Goal: Task Accomplishment & Management: Manage account settings

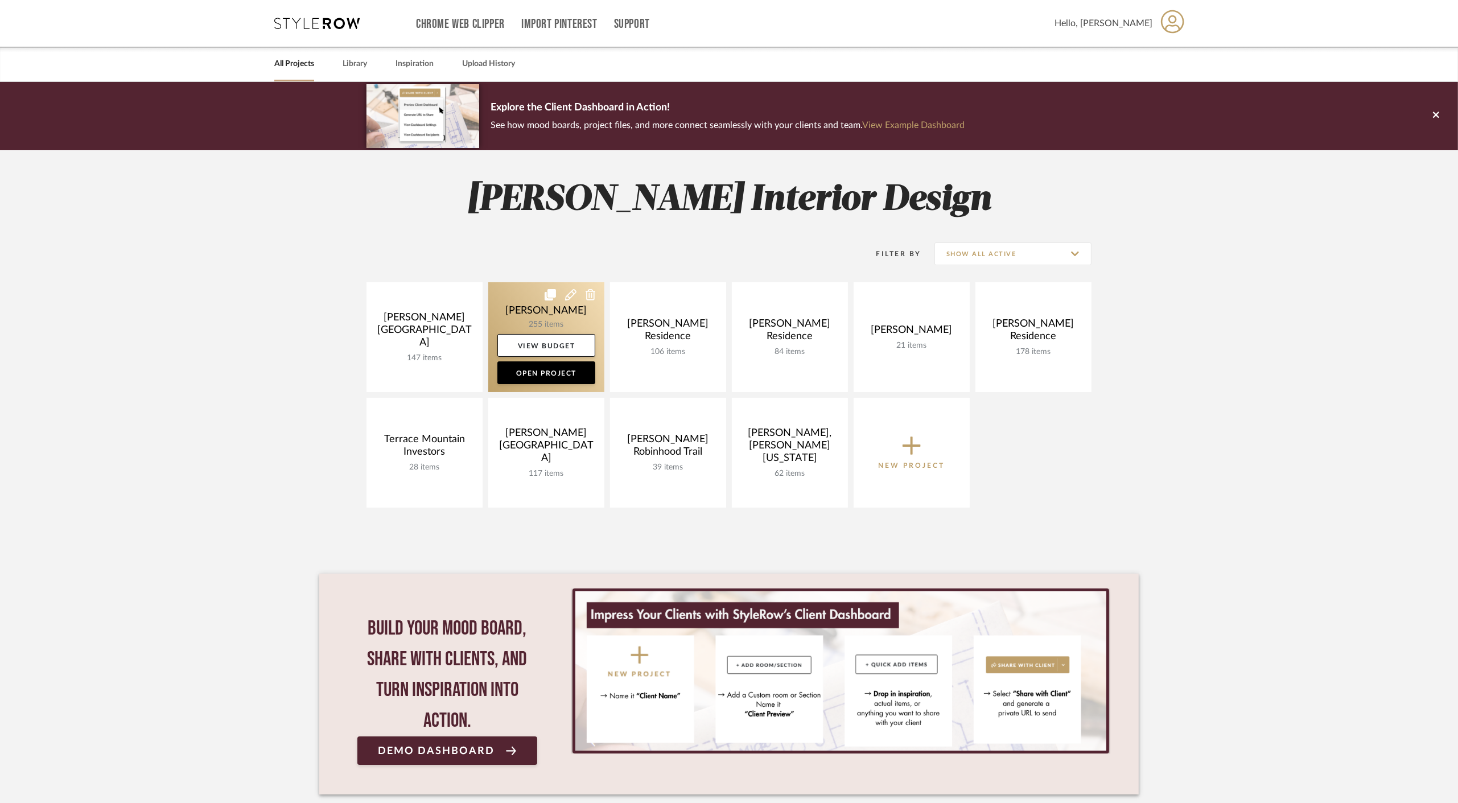
click at [546, 309] on link at bounding box center [546, 337] width 116 height 110
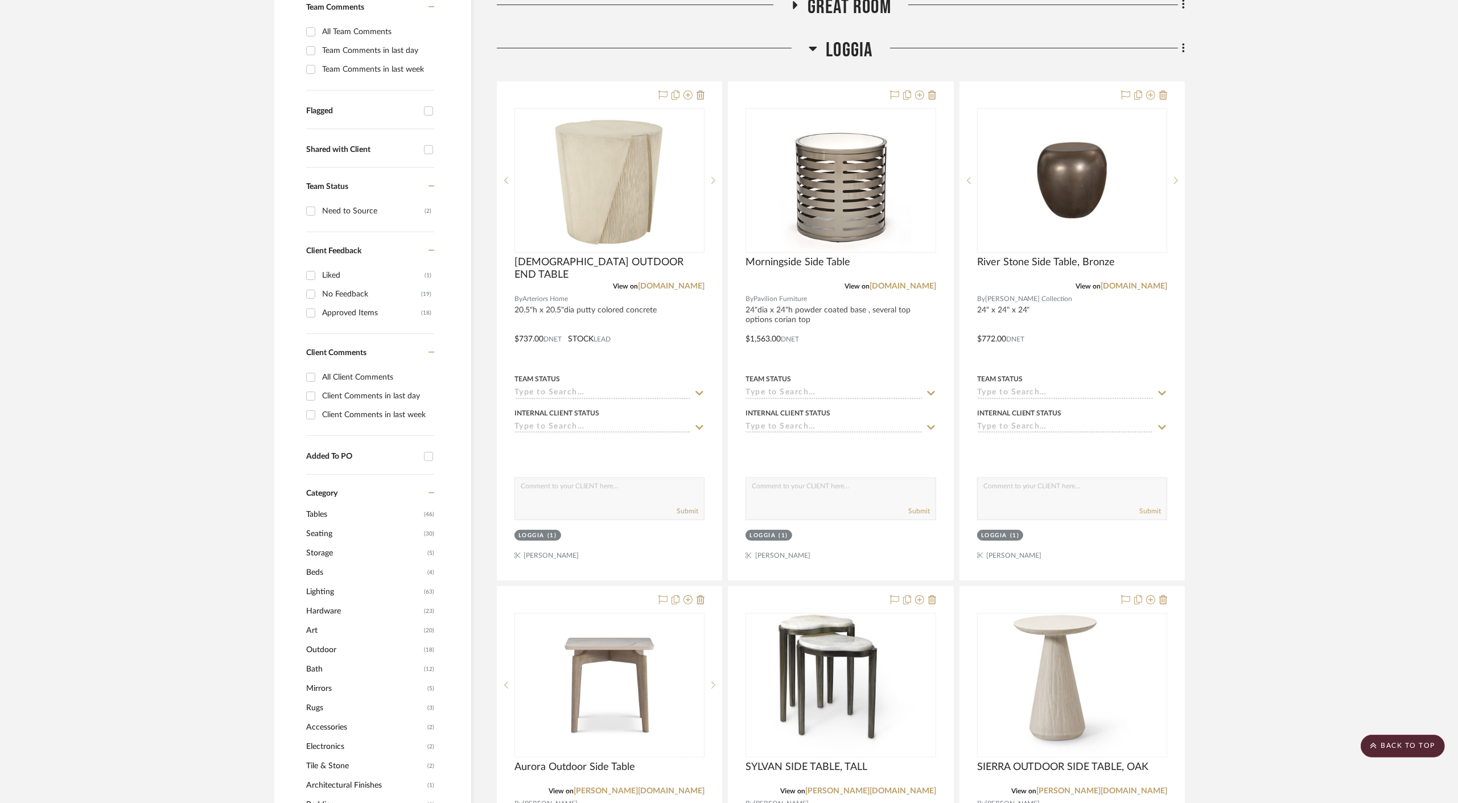
scroll to position [442, 0]
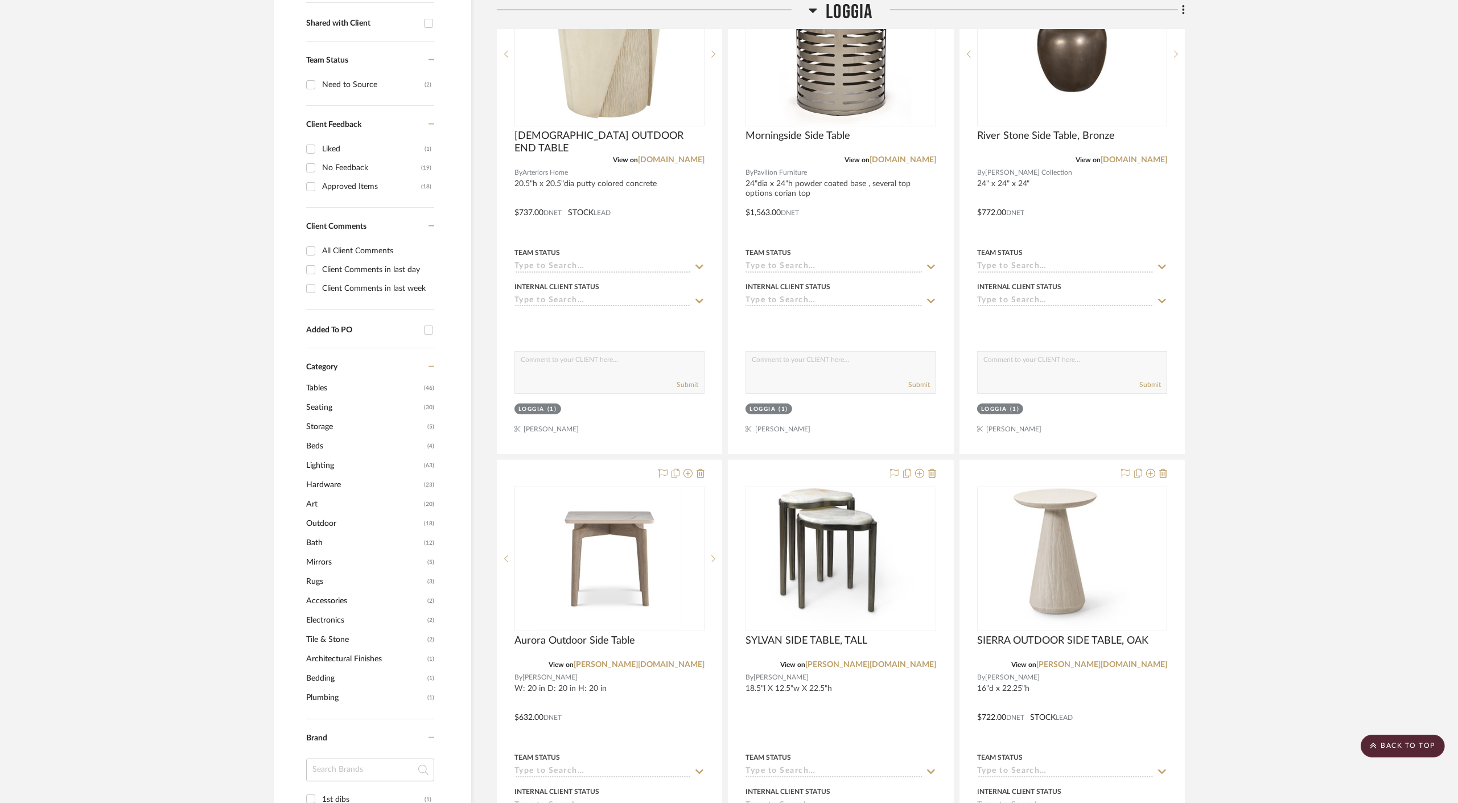
click at [331, 514] on span "Outdoor" at bounding box center [363, 523] width 115 height 19
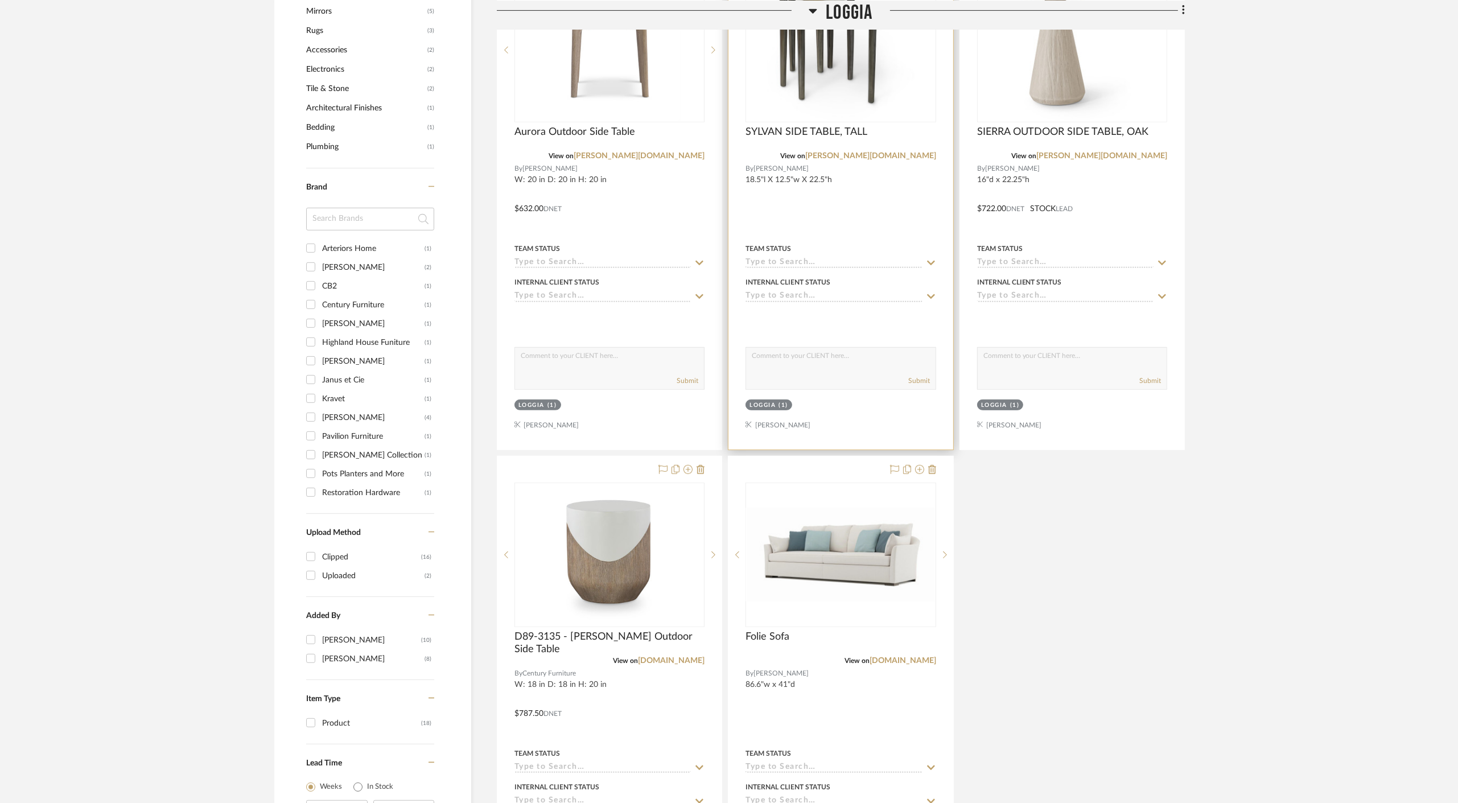
scroll to position [1201, 0]
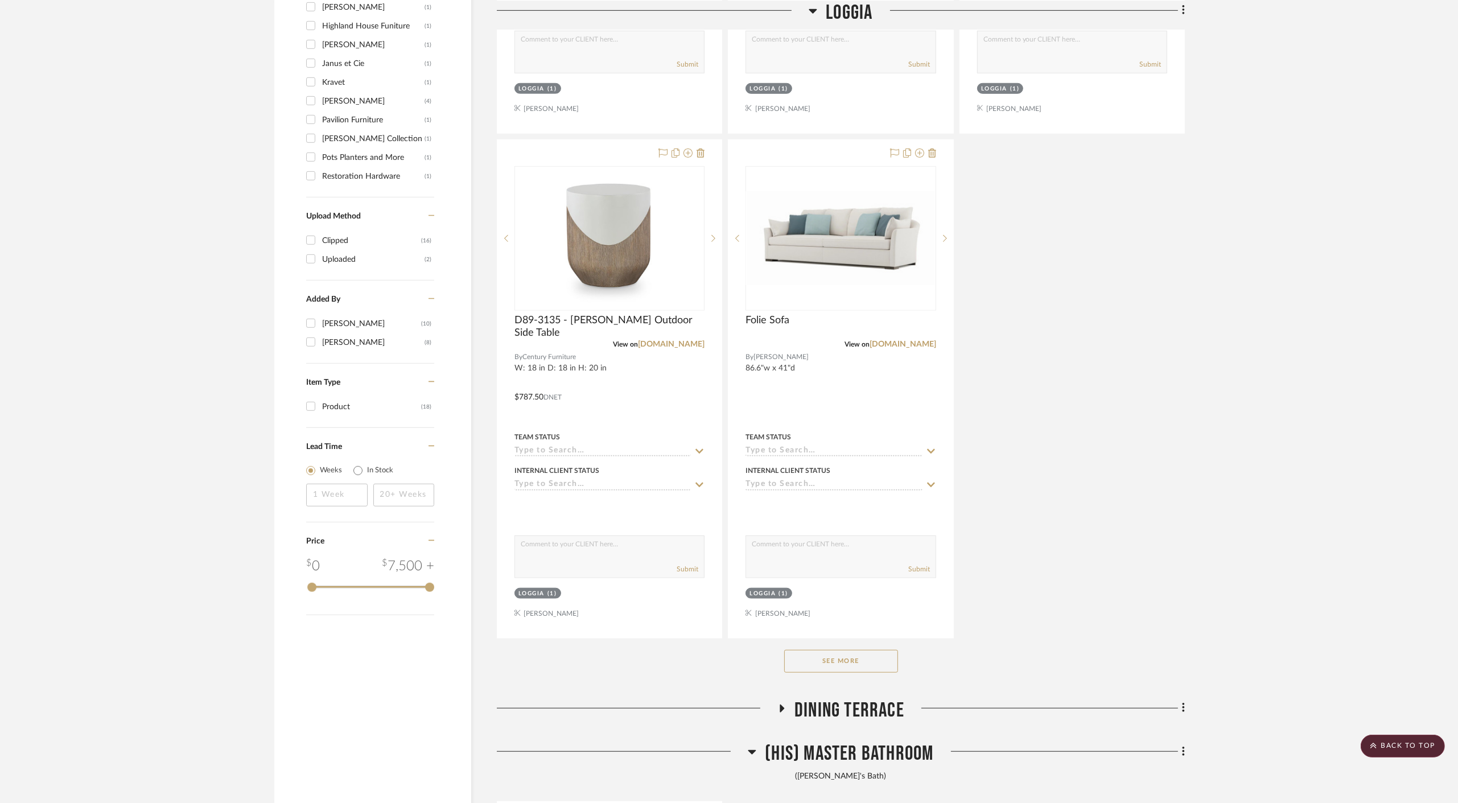
click at [853, 657] on button "See More" at bounding box center [841, 661] width 114 height 23
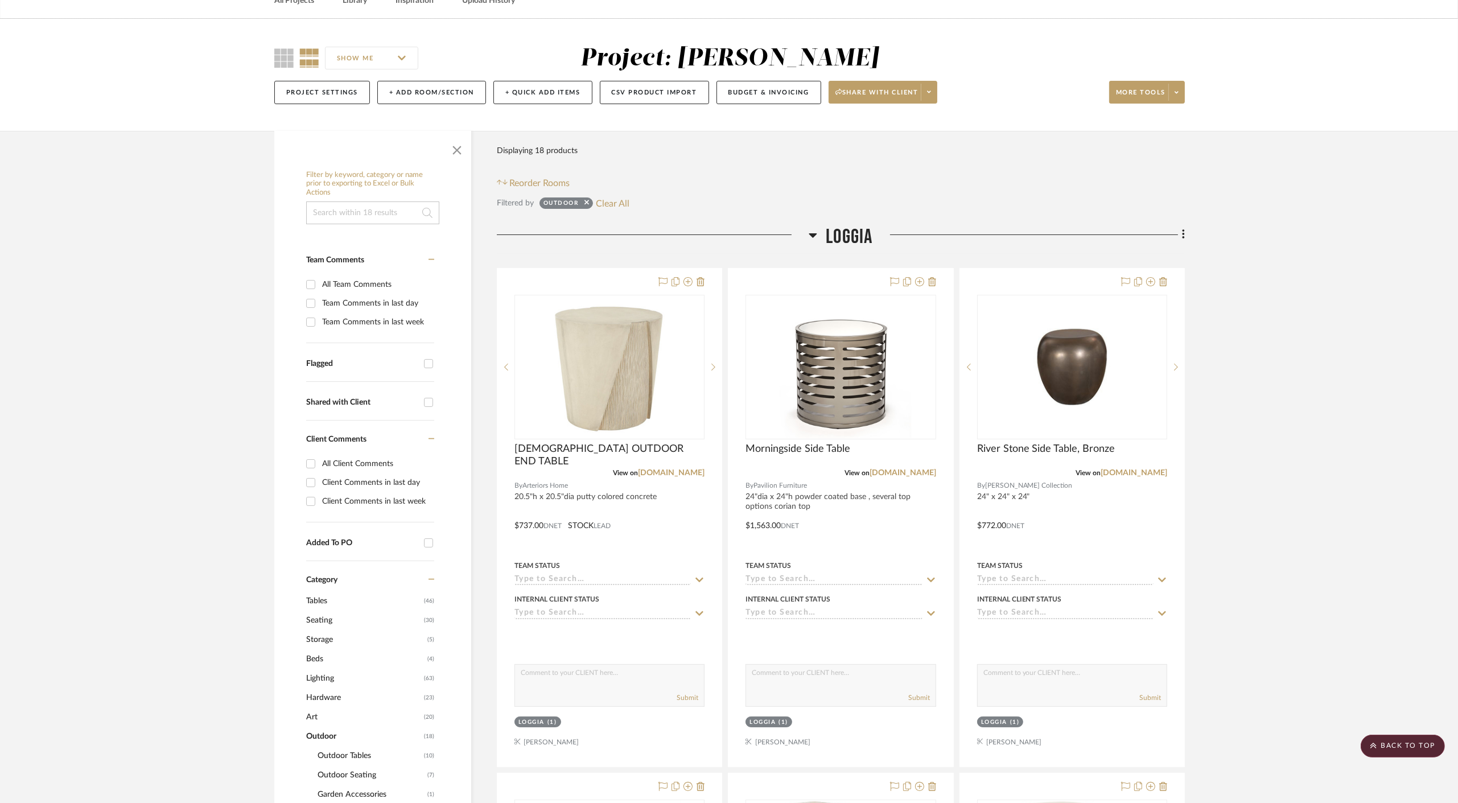
scroll to position [0, 0]
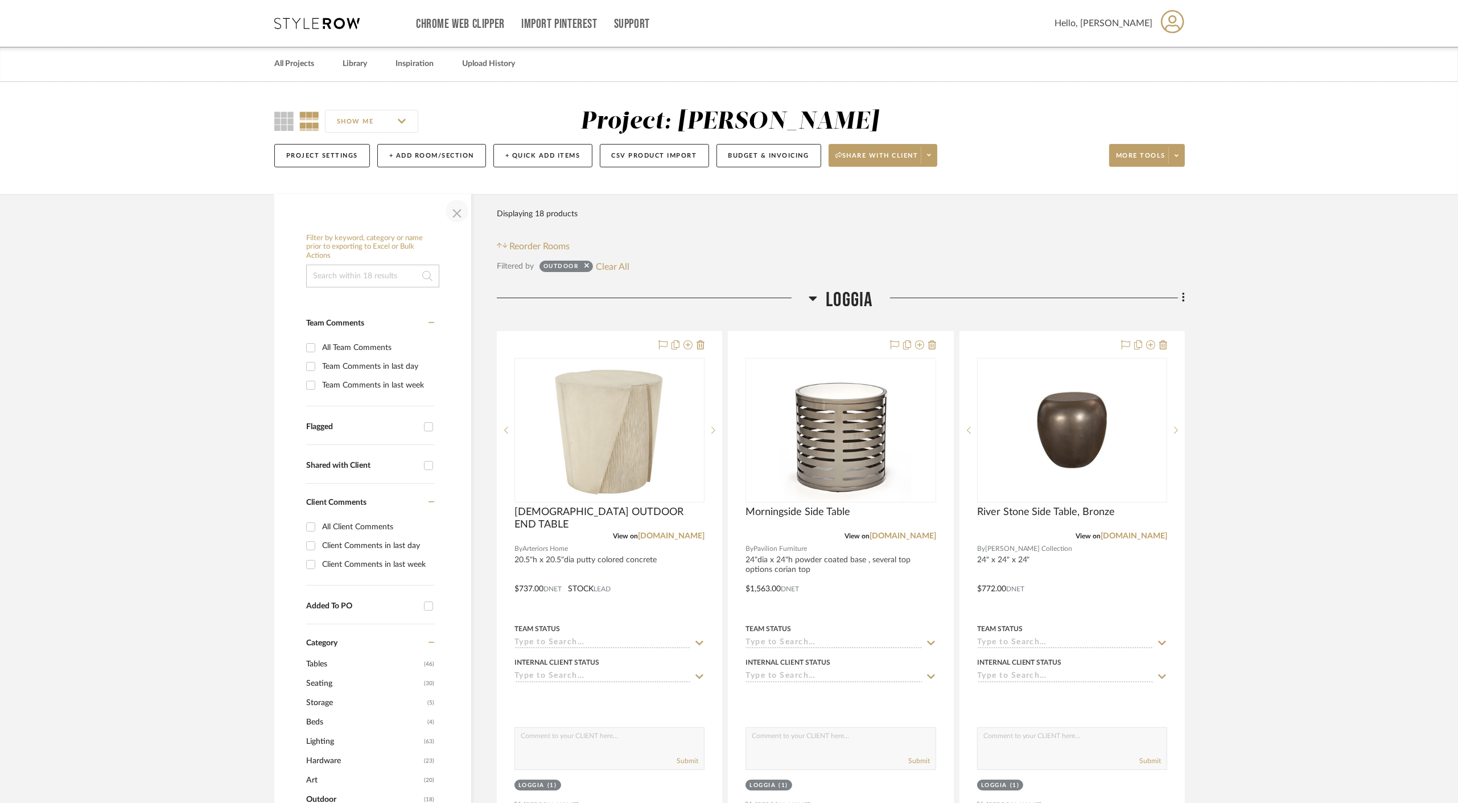
click at [457, 208] on span "button" at bounding box center [456, 210] width 27 height 27
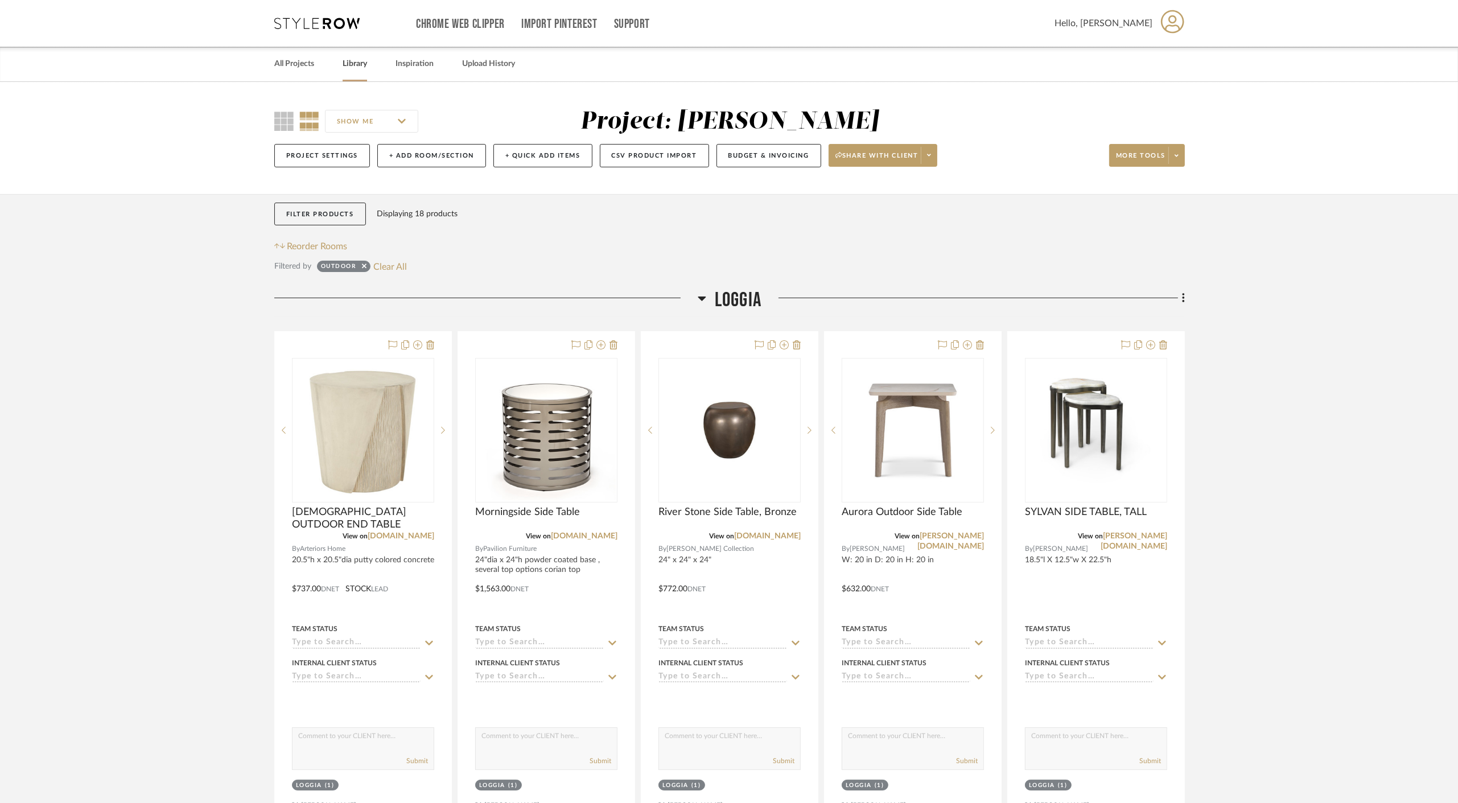
click at [357, 68] on link "Library" at bounding box center [354, 63] width 24 height 15
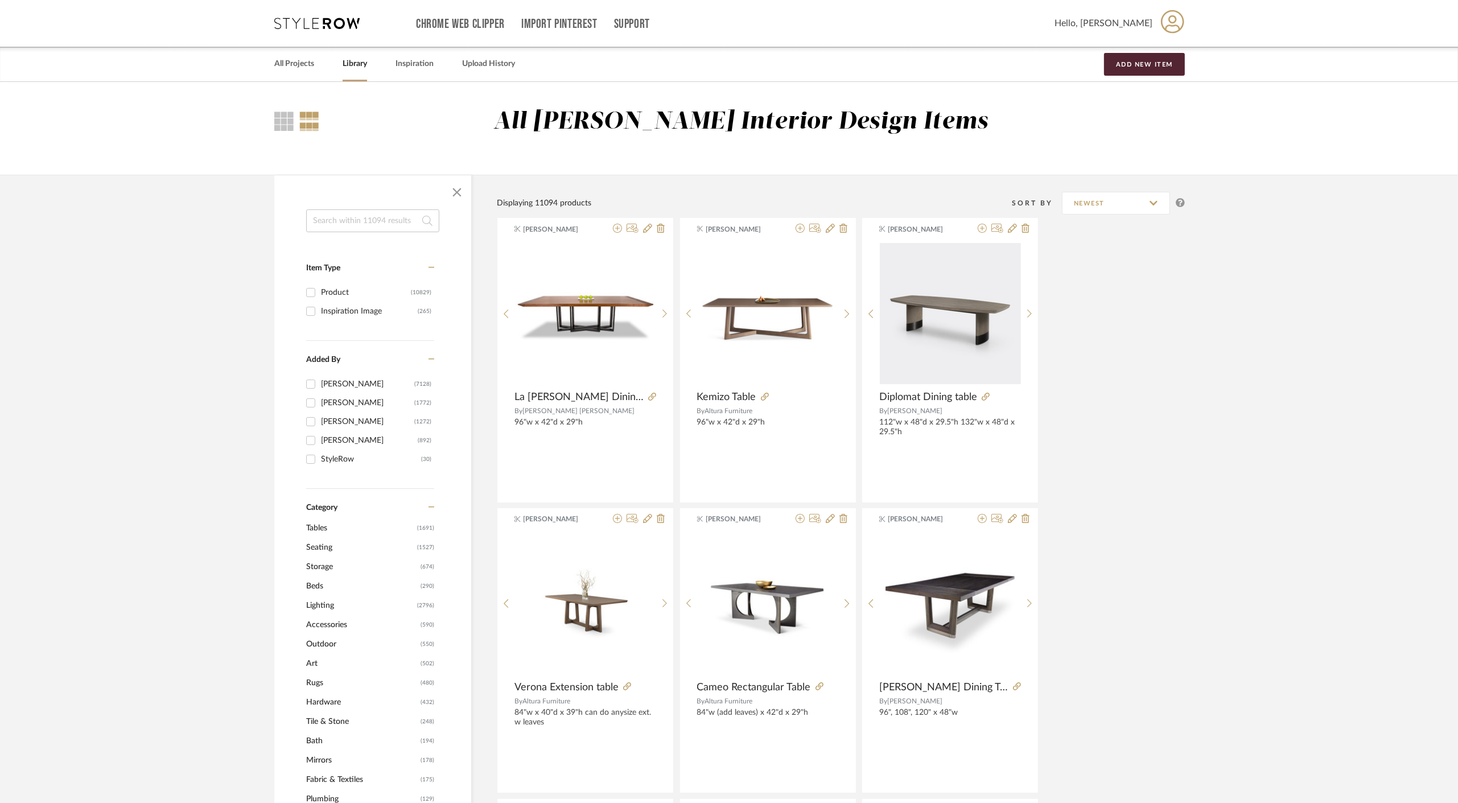
click at [330, 641] on span "Outdoor" at bounding box center [362, 643] width 112 height 19
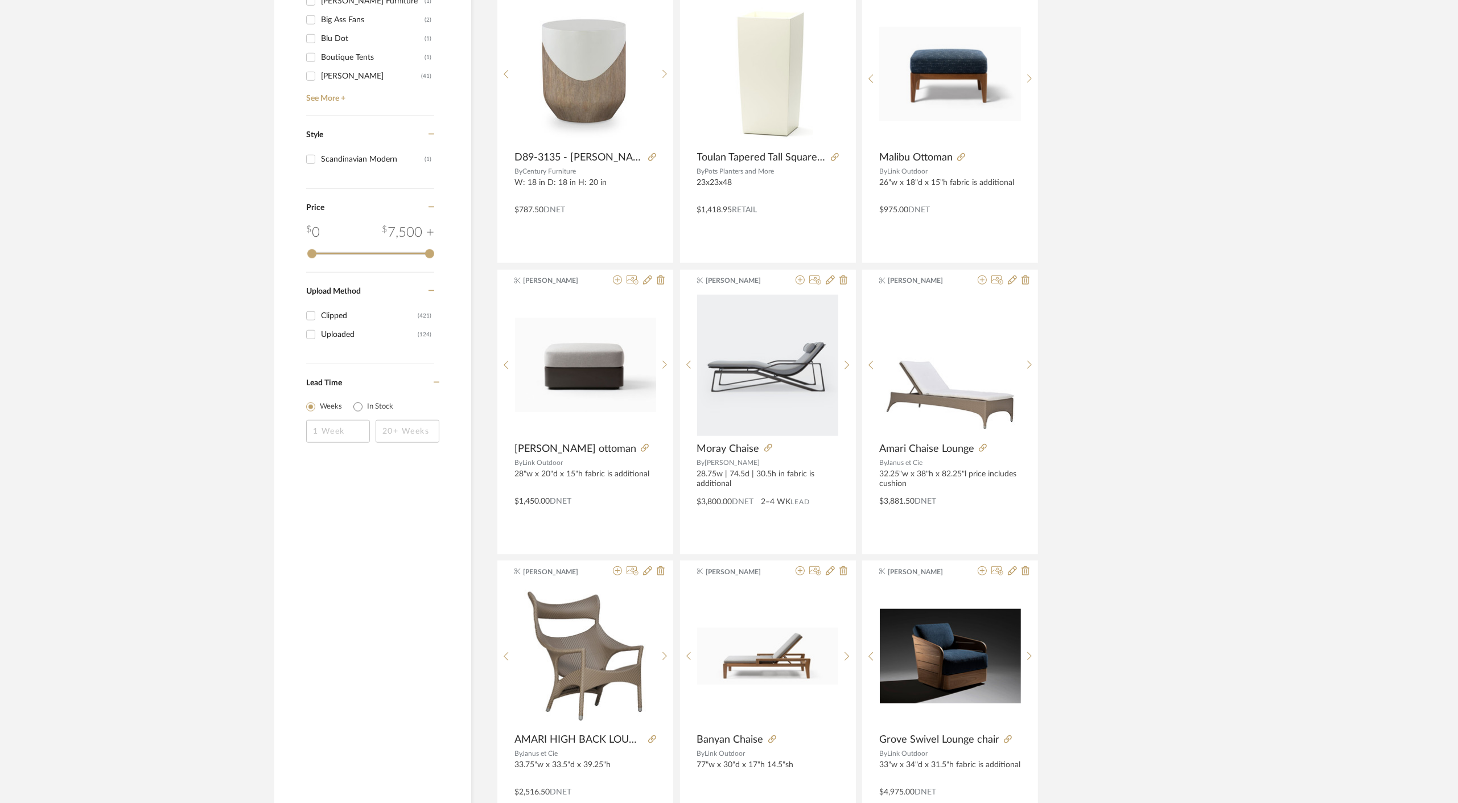
scroll to position [1517, 0]
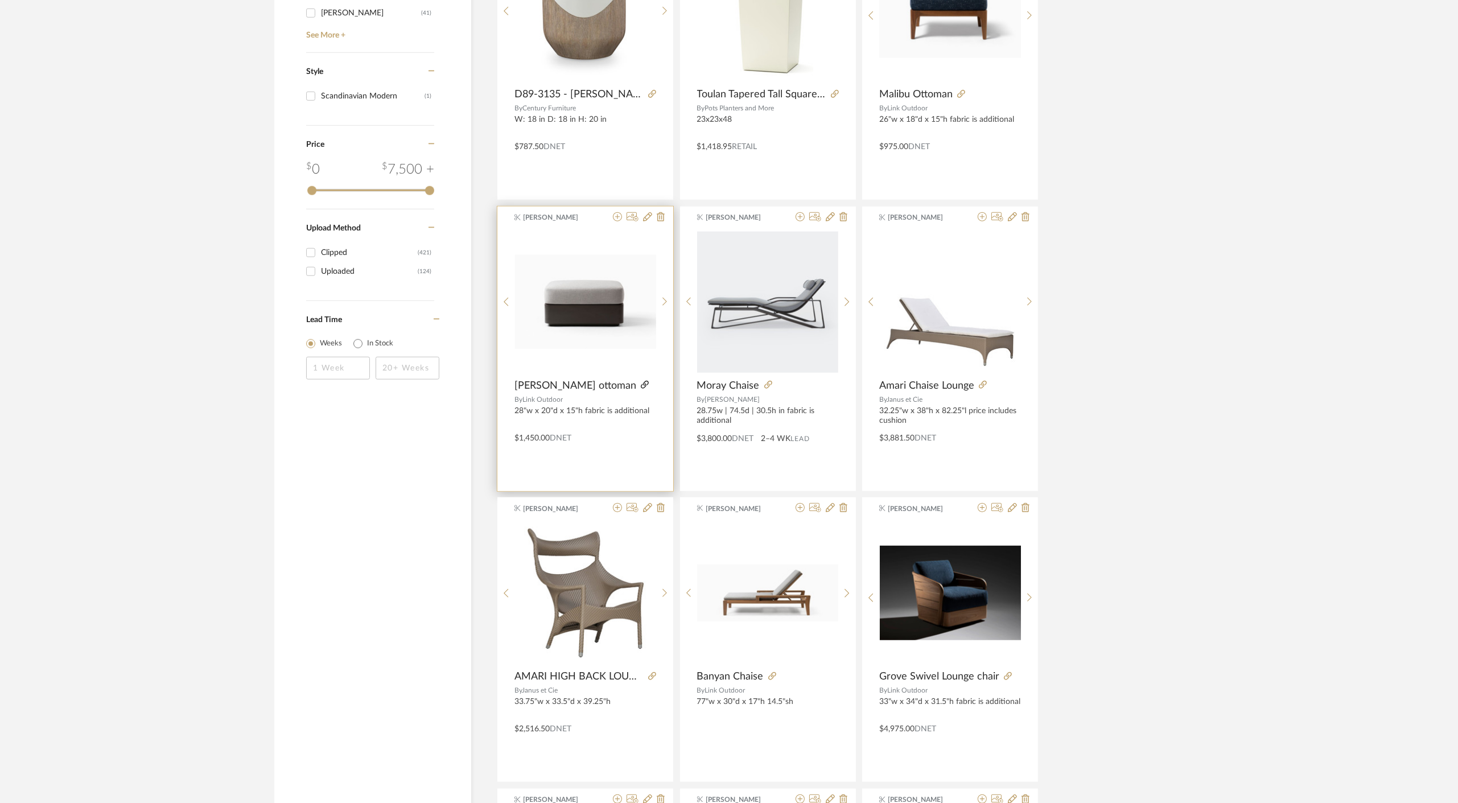
click at [641, 381] on icon at bounding box center [645, 385] width 8 height 8
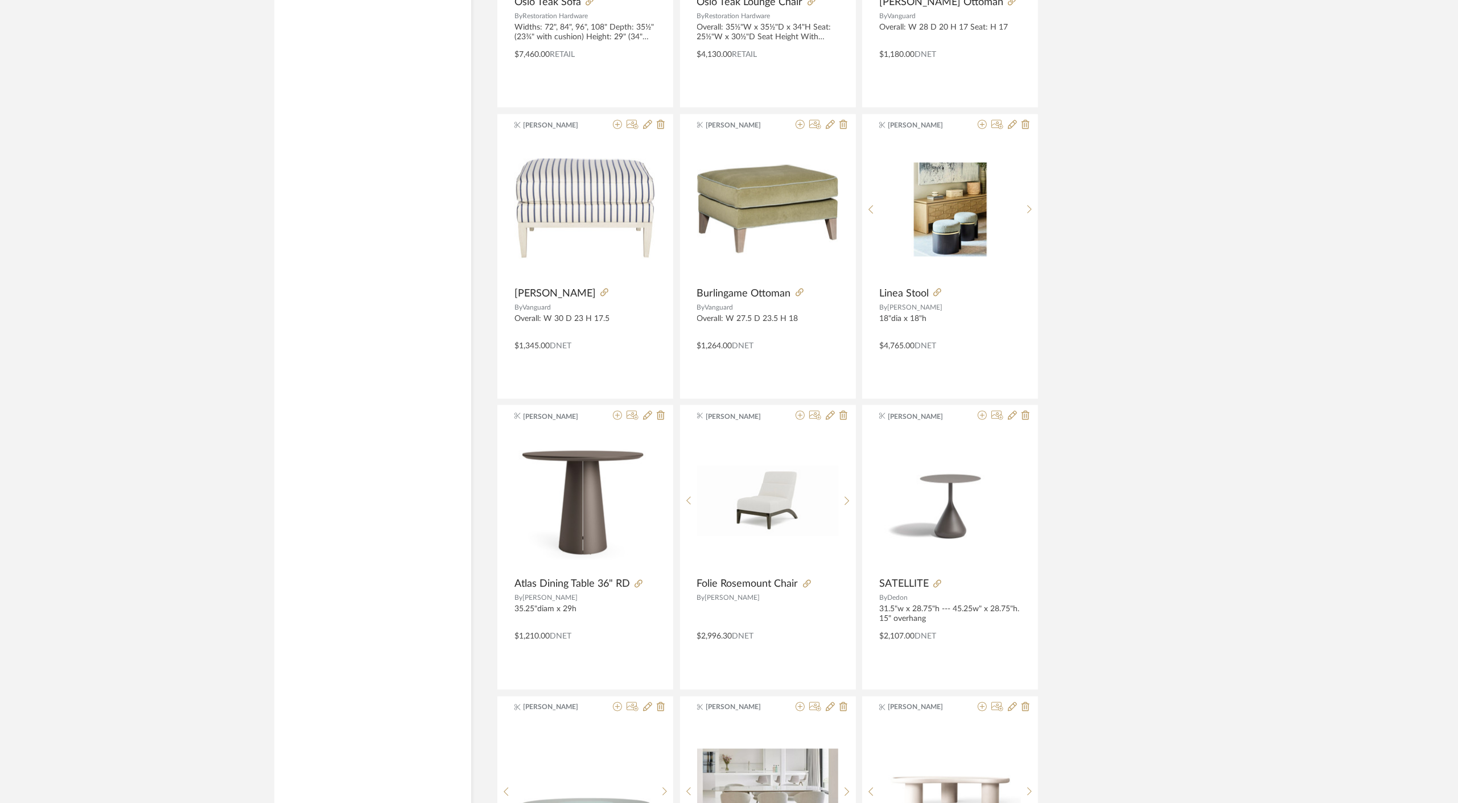
scroll to position [2908, 0]
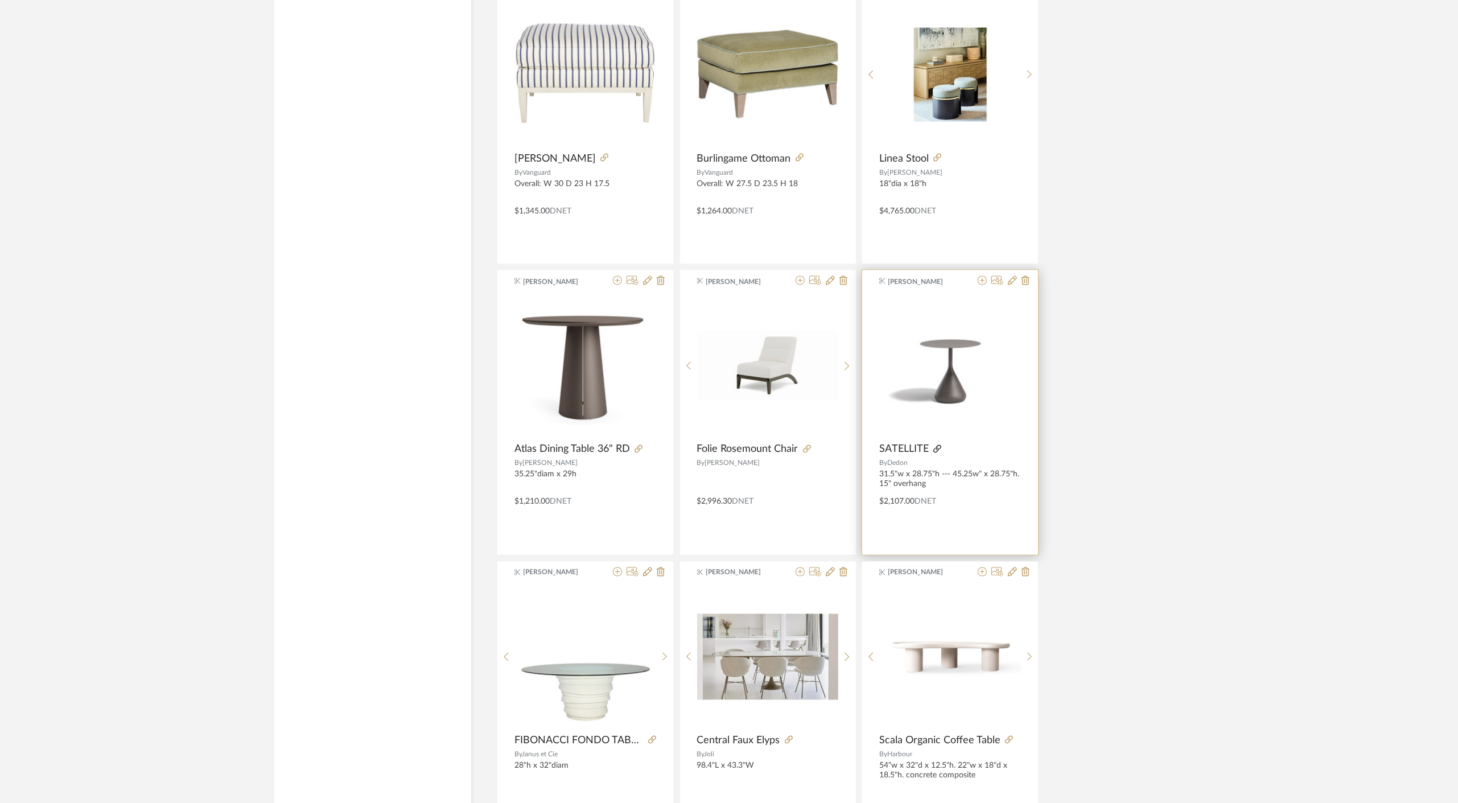
click at [935, 445] on icon at bounding box center [937, 449] width 8 height 8
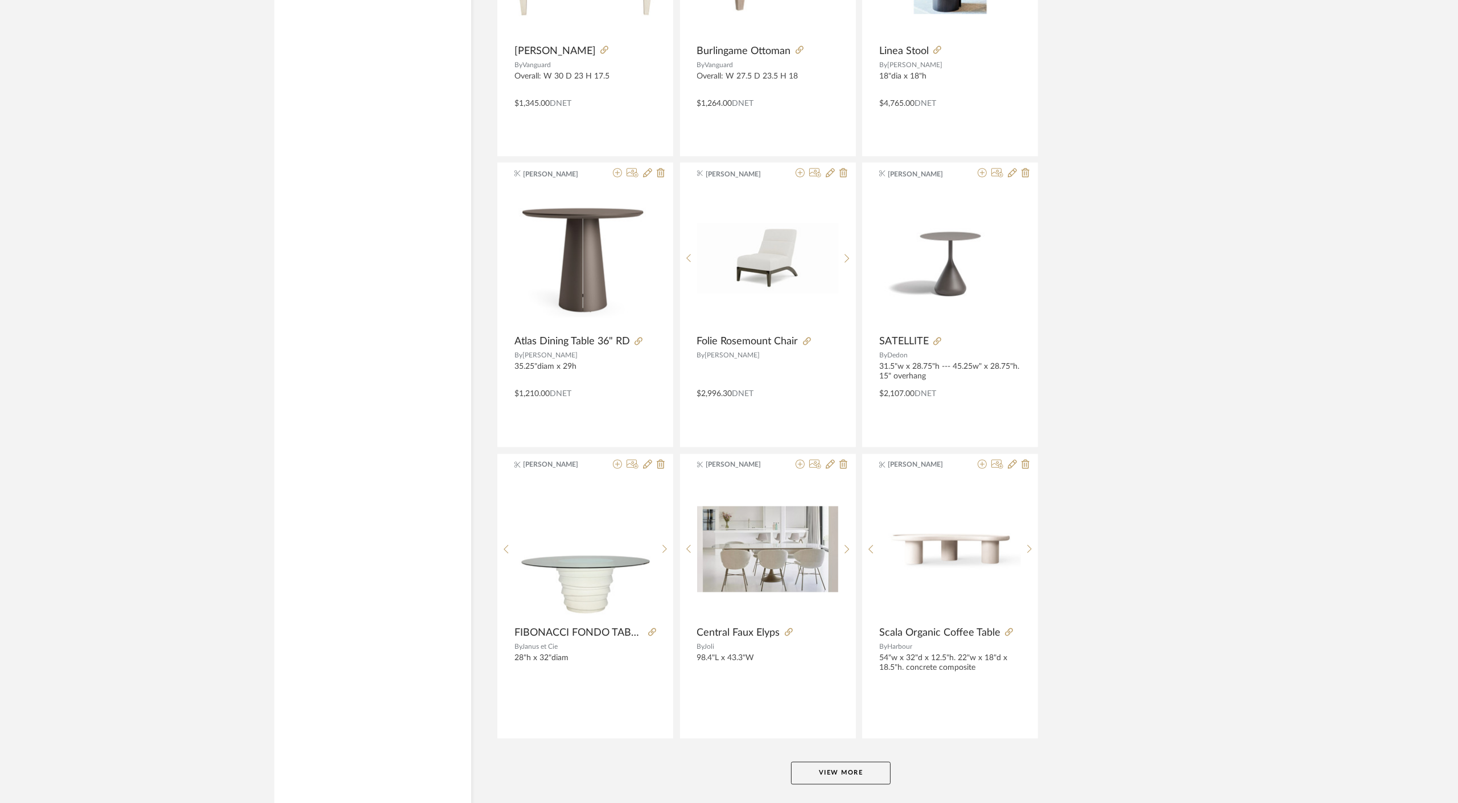
scroll to position [3068, 0]
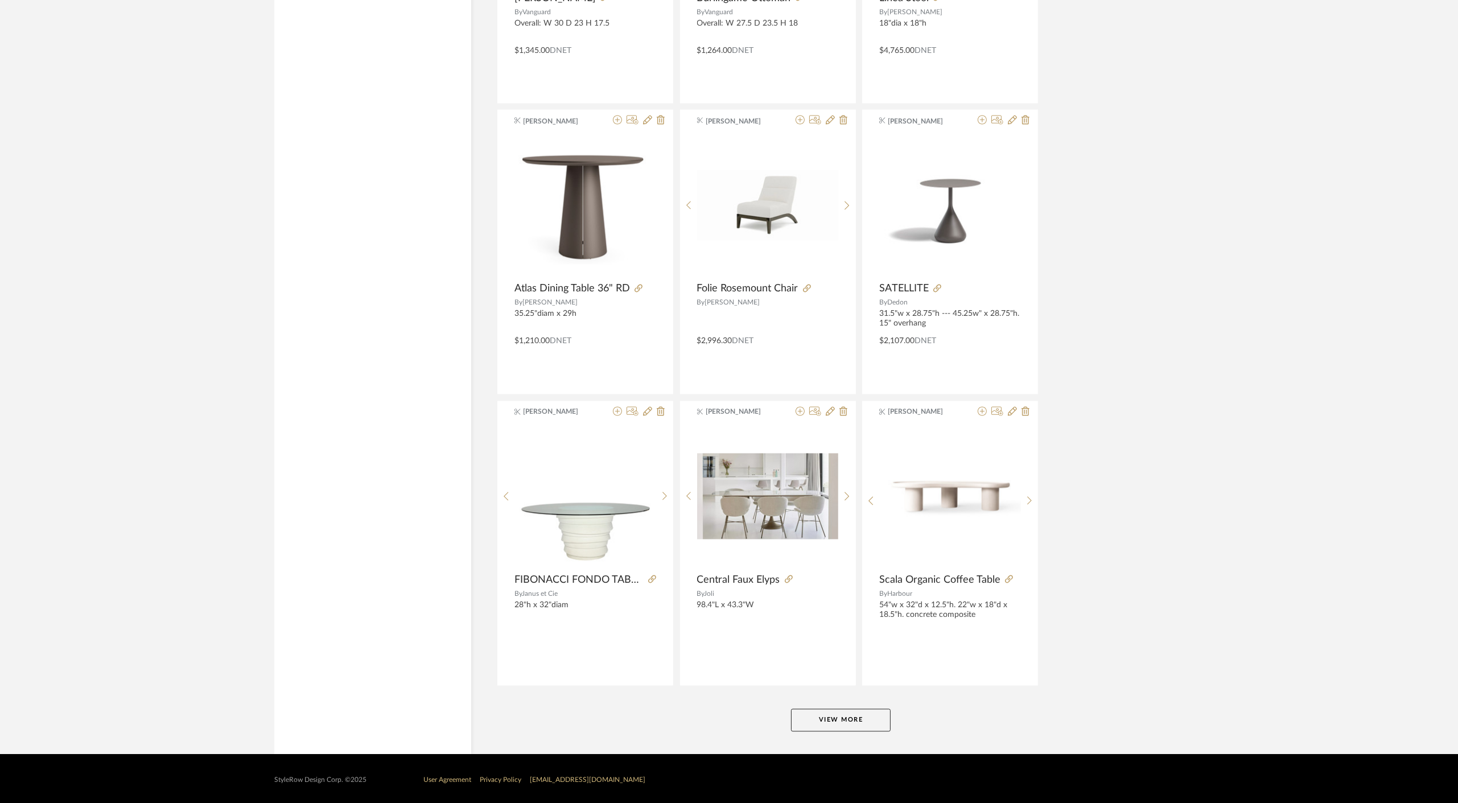
click at [850, 713] on button "View More" at bounding box center [841, 720] width 100 height 23
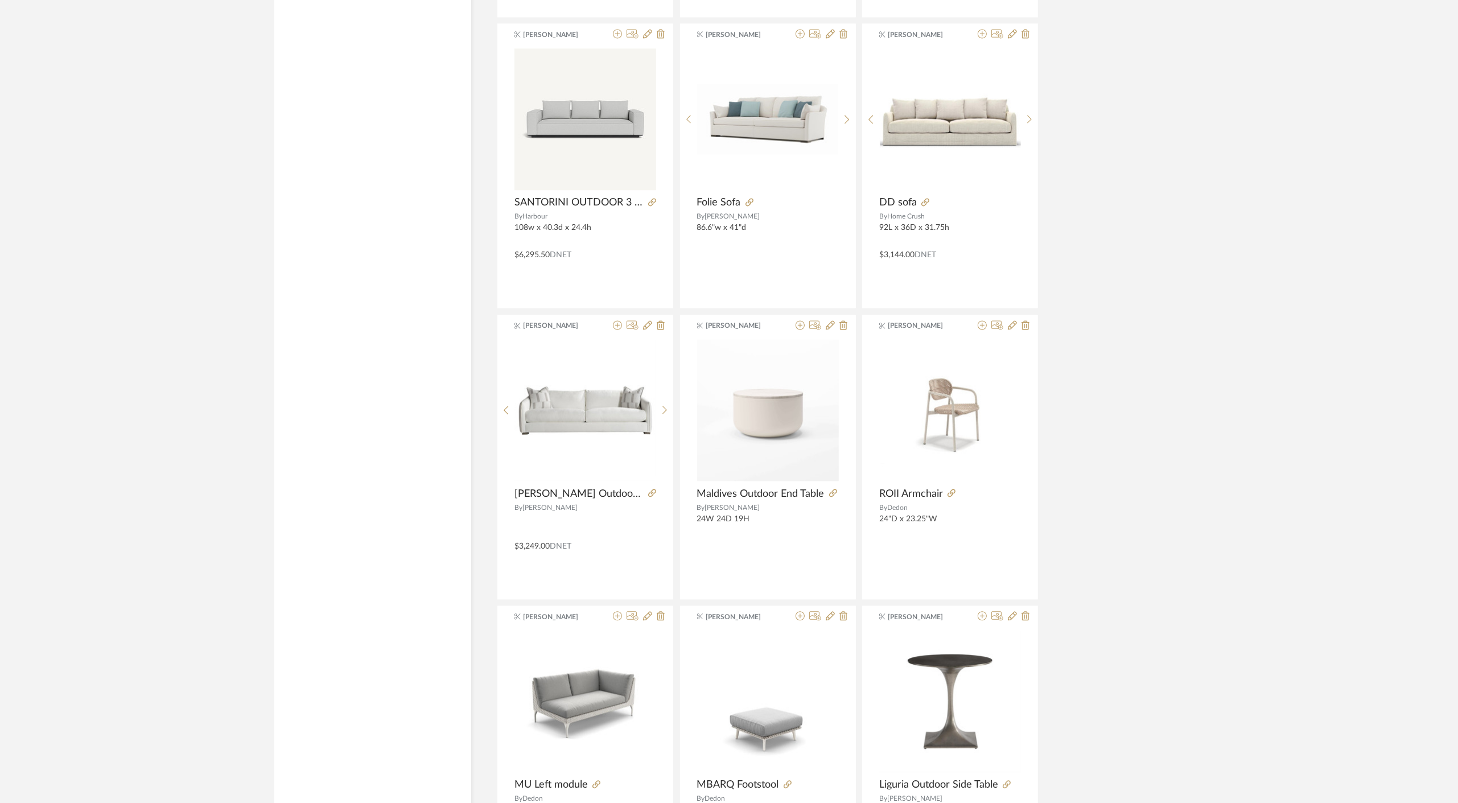
scroll to position [3890, 0]
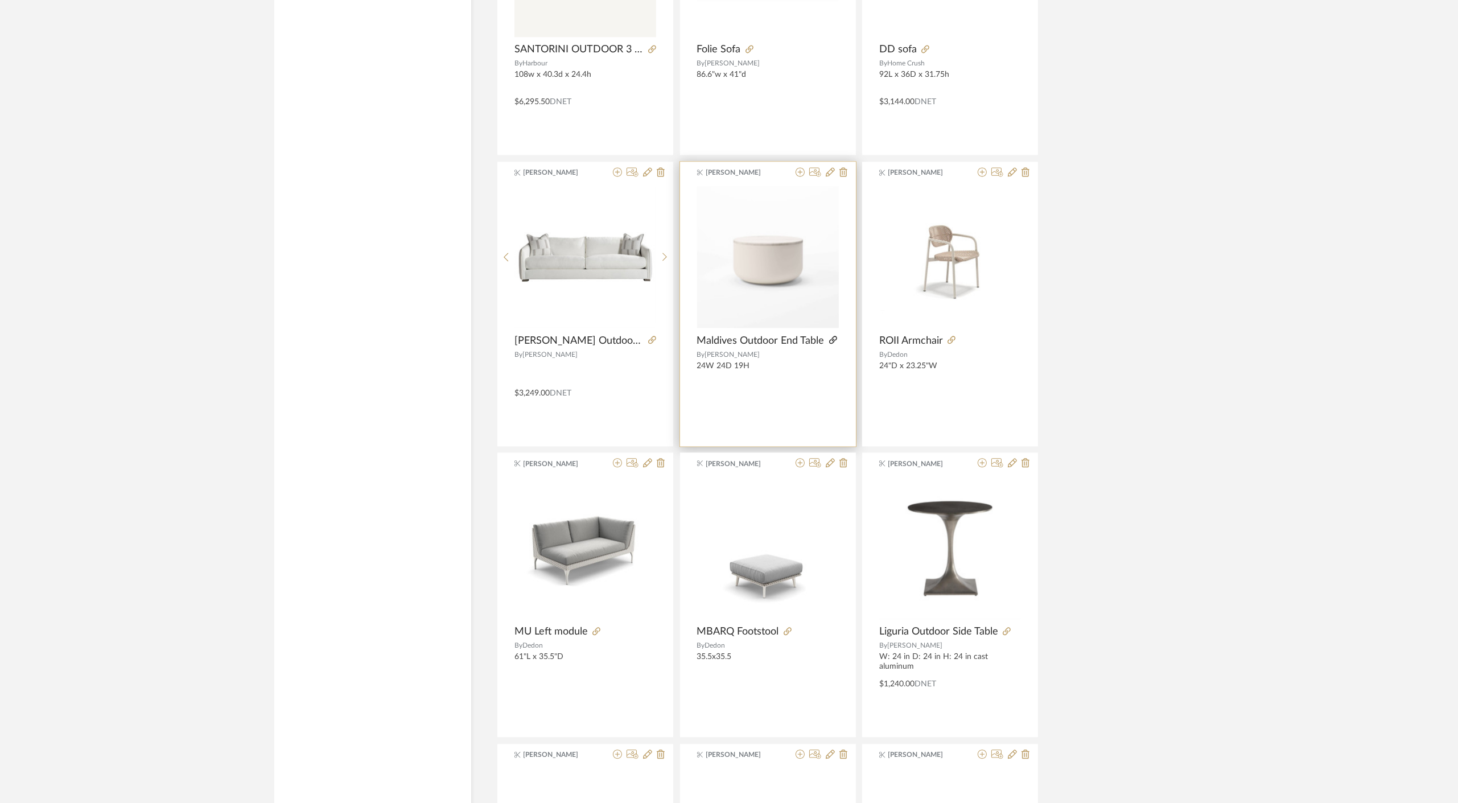
click at [830, 336] on icon at bounding box center [833, 340] width 8 height 8
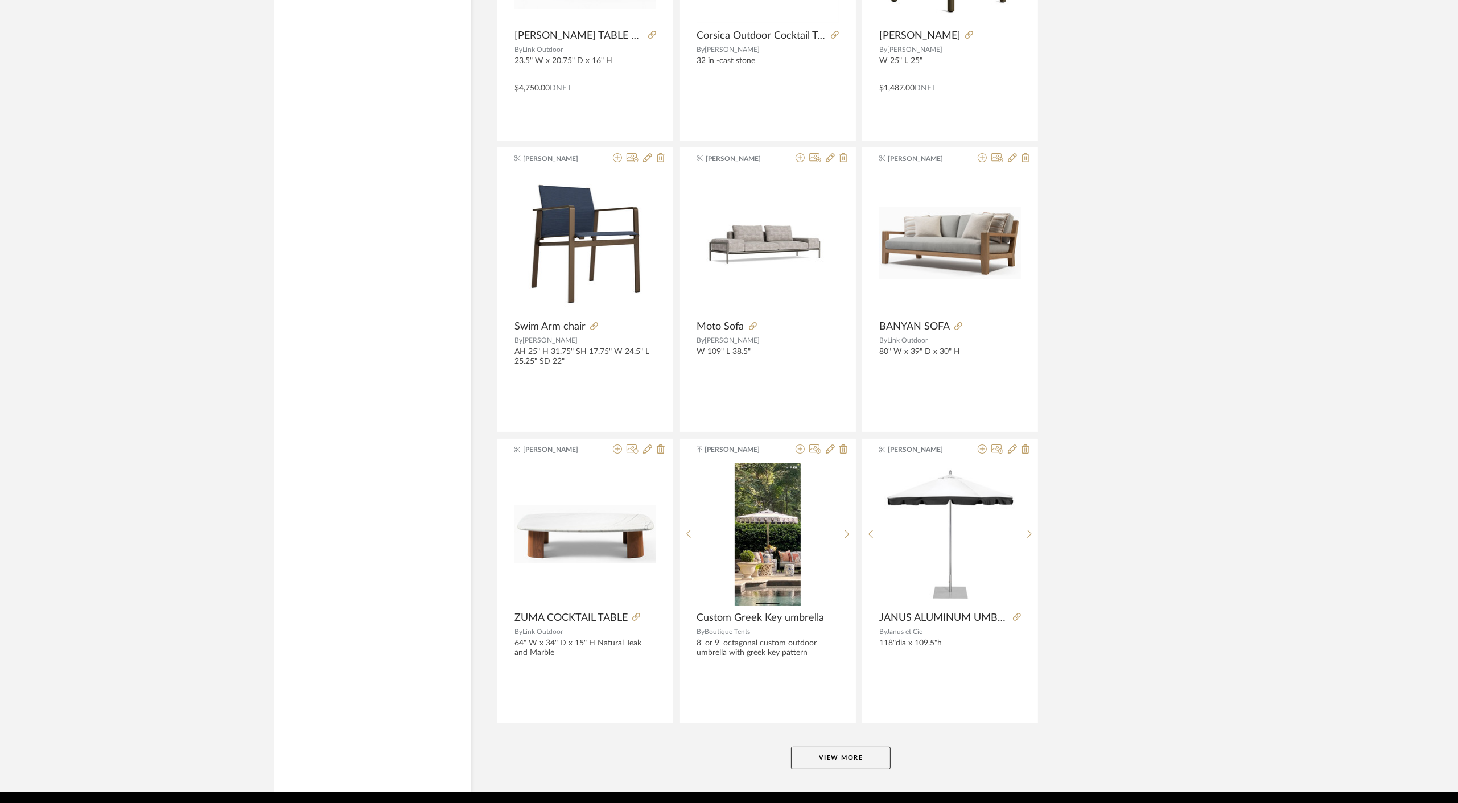
scroll to position [6557, 0]
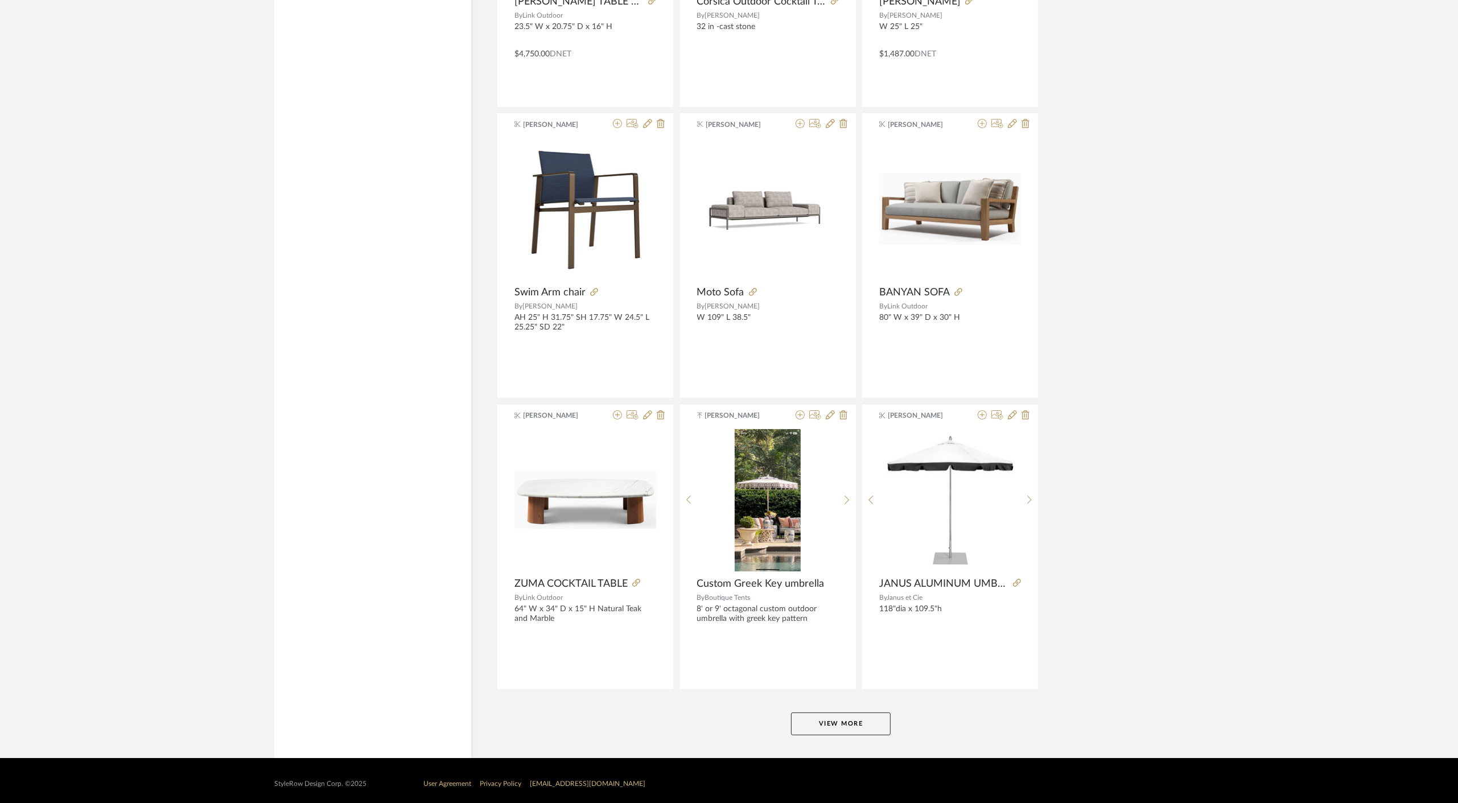
click at [833, 714] on button "View More" at bounding box center [841, 723] width 100 height 23
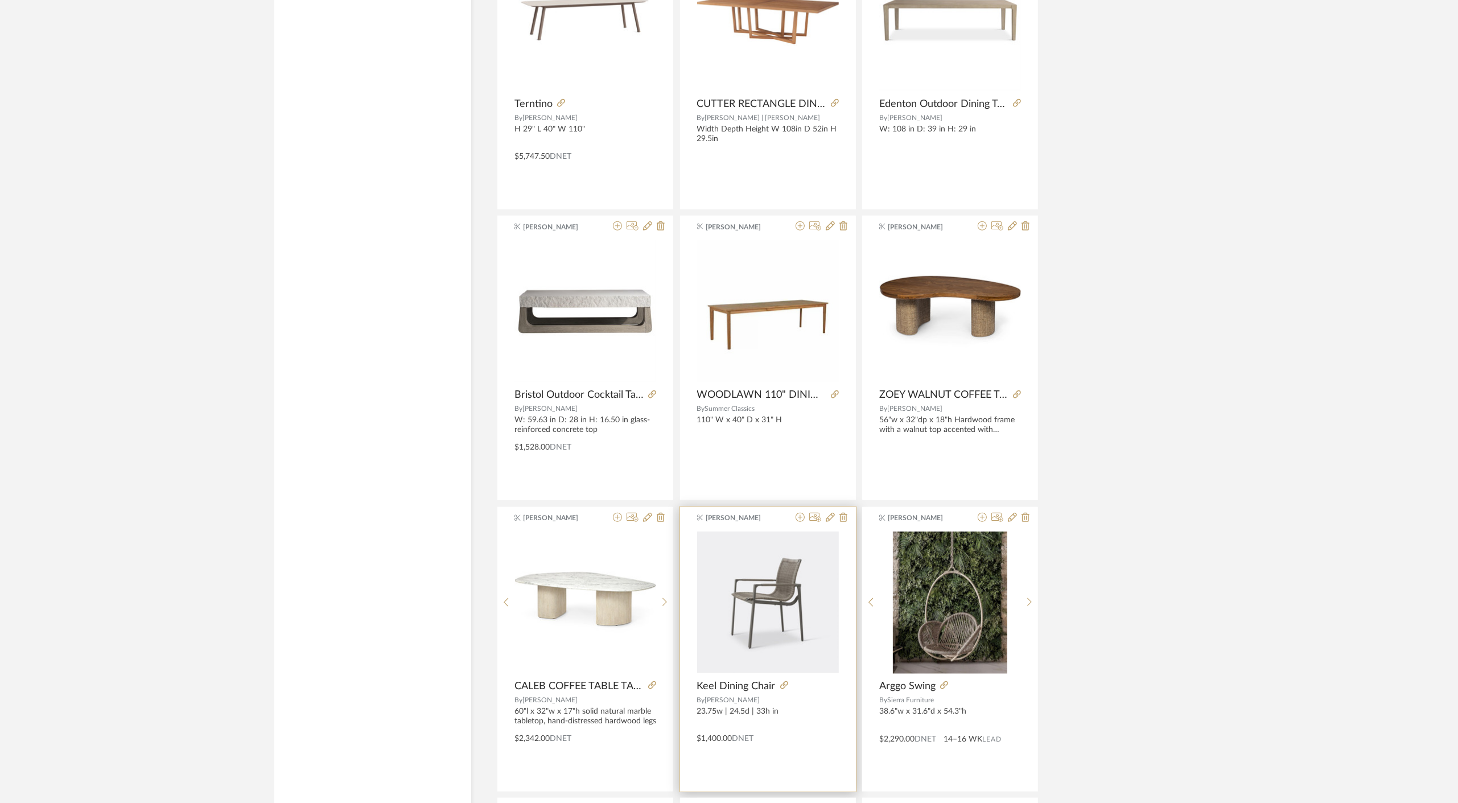
scroll to position [8516, 0]
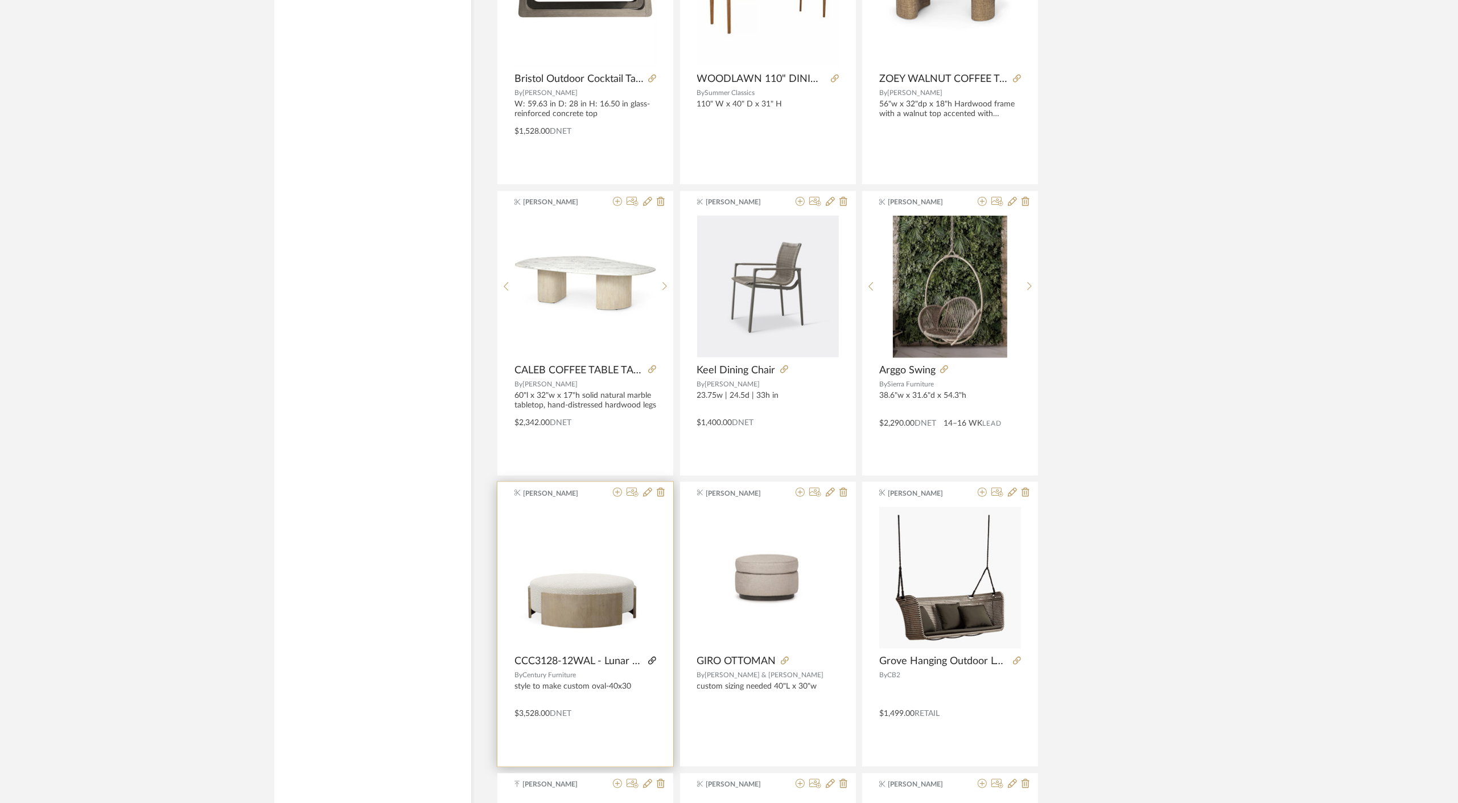
click at [651, 657] on icon at bounding box center [652, 661] width 8 height 8
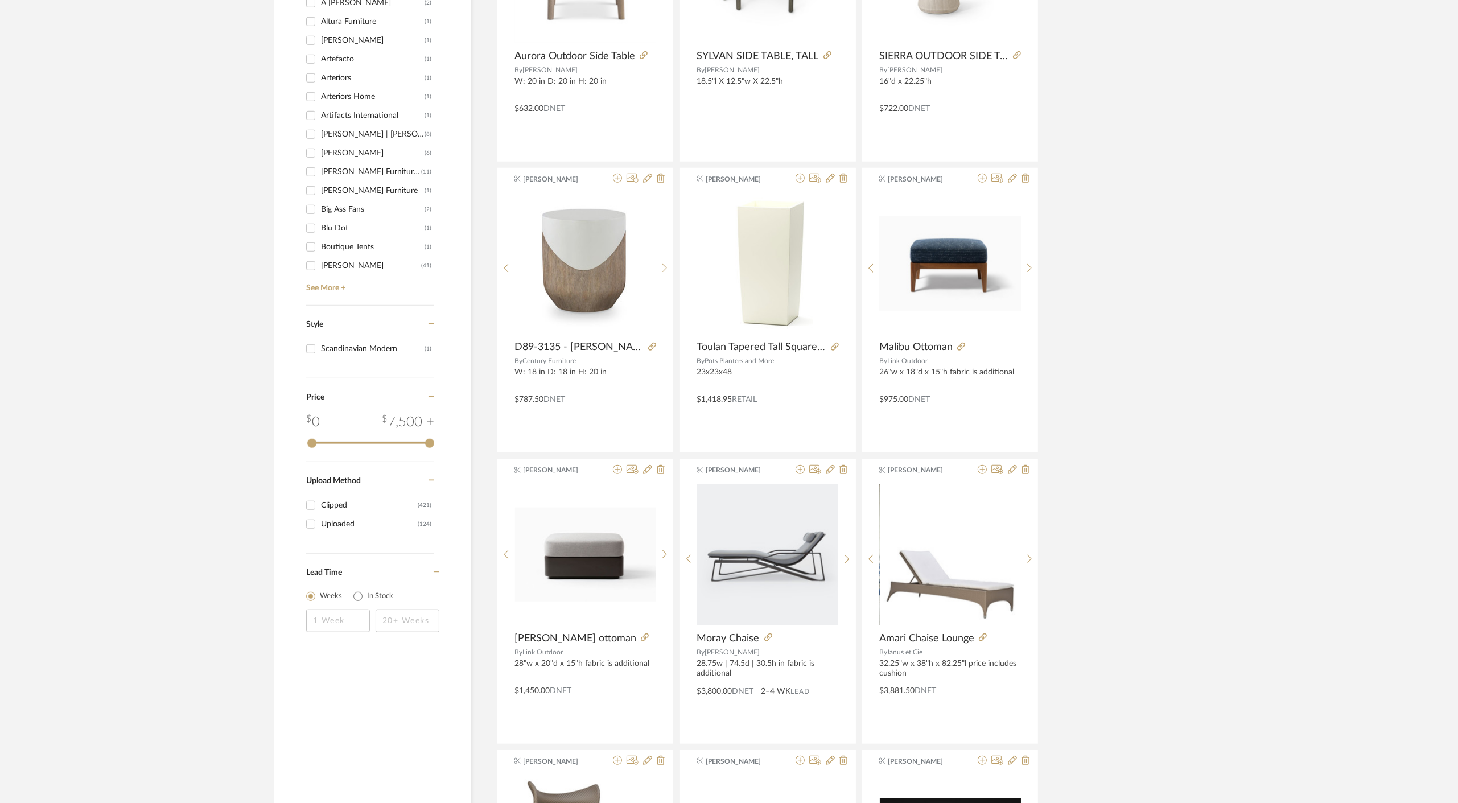
scroll to position [0, 0]
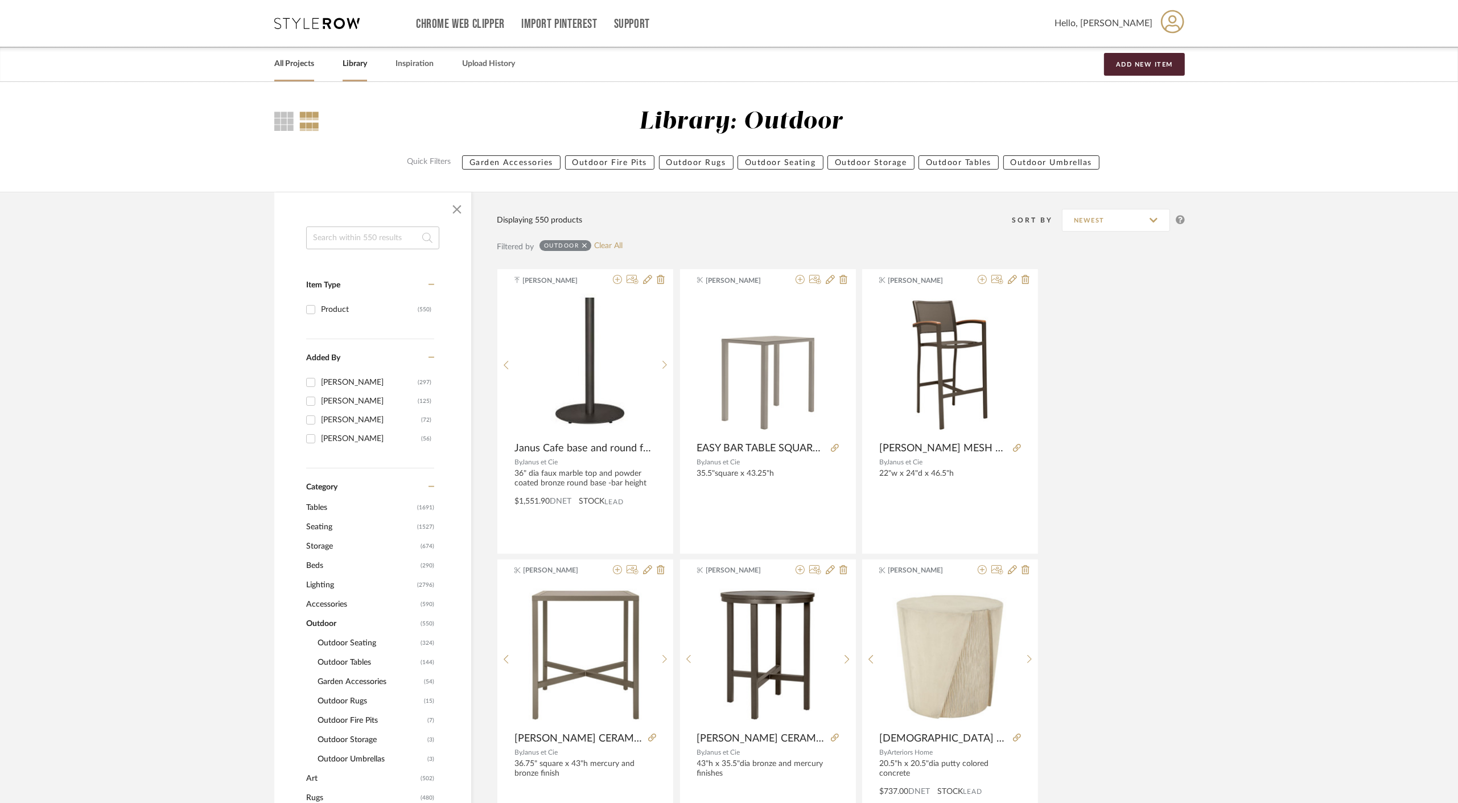
click at [284, 63] on link "All Projects" at bounding box center [294, 63] width 40 height 15
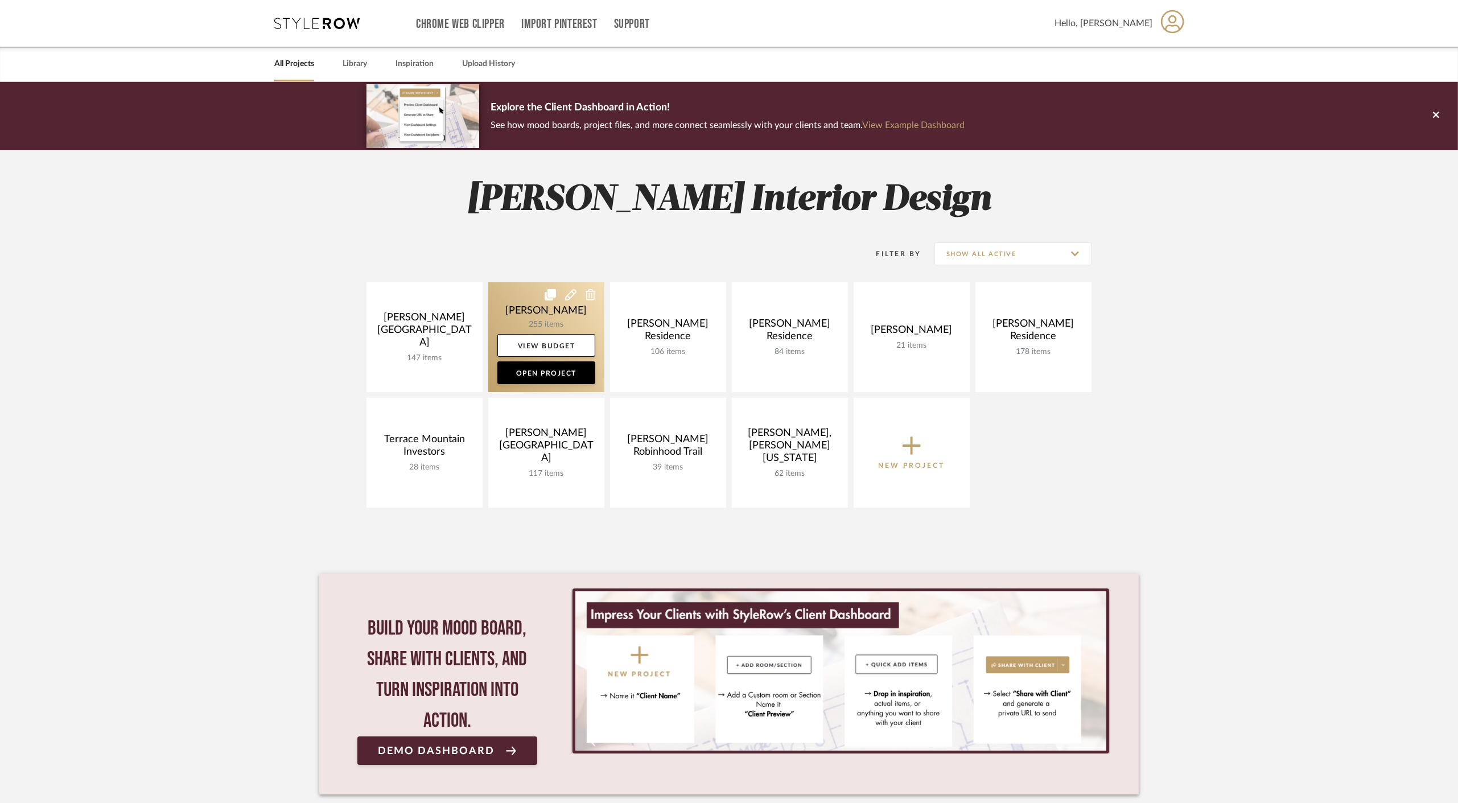
click at [525, 317] on link at bounding box center [546, 337] width 116 height 110
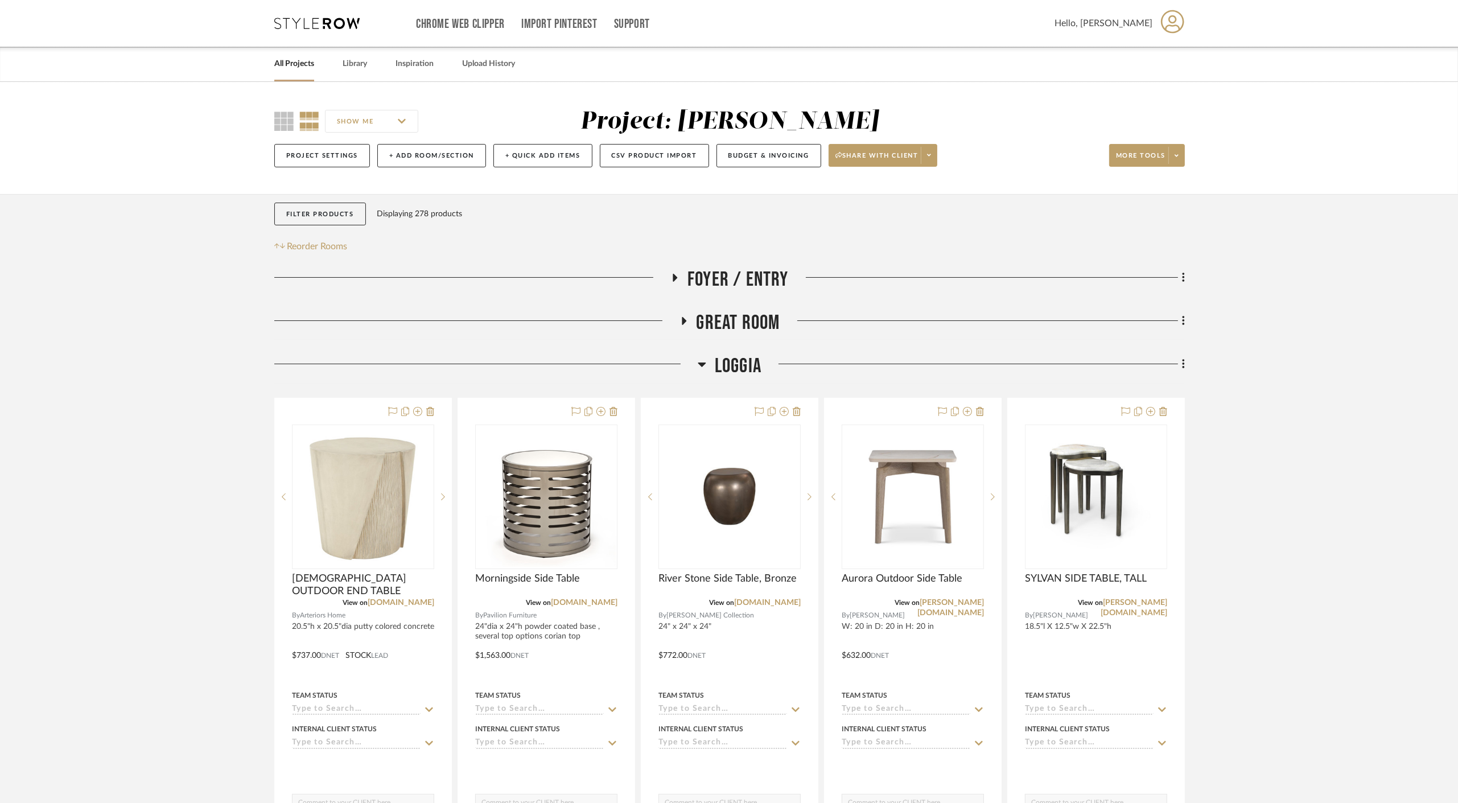
click at [727, 368] on span "Loggia" at bounding box center [738, 366] width 47 height 24
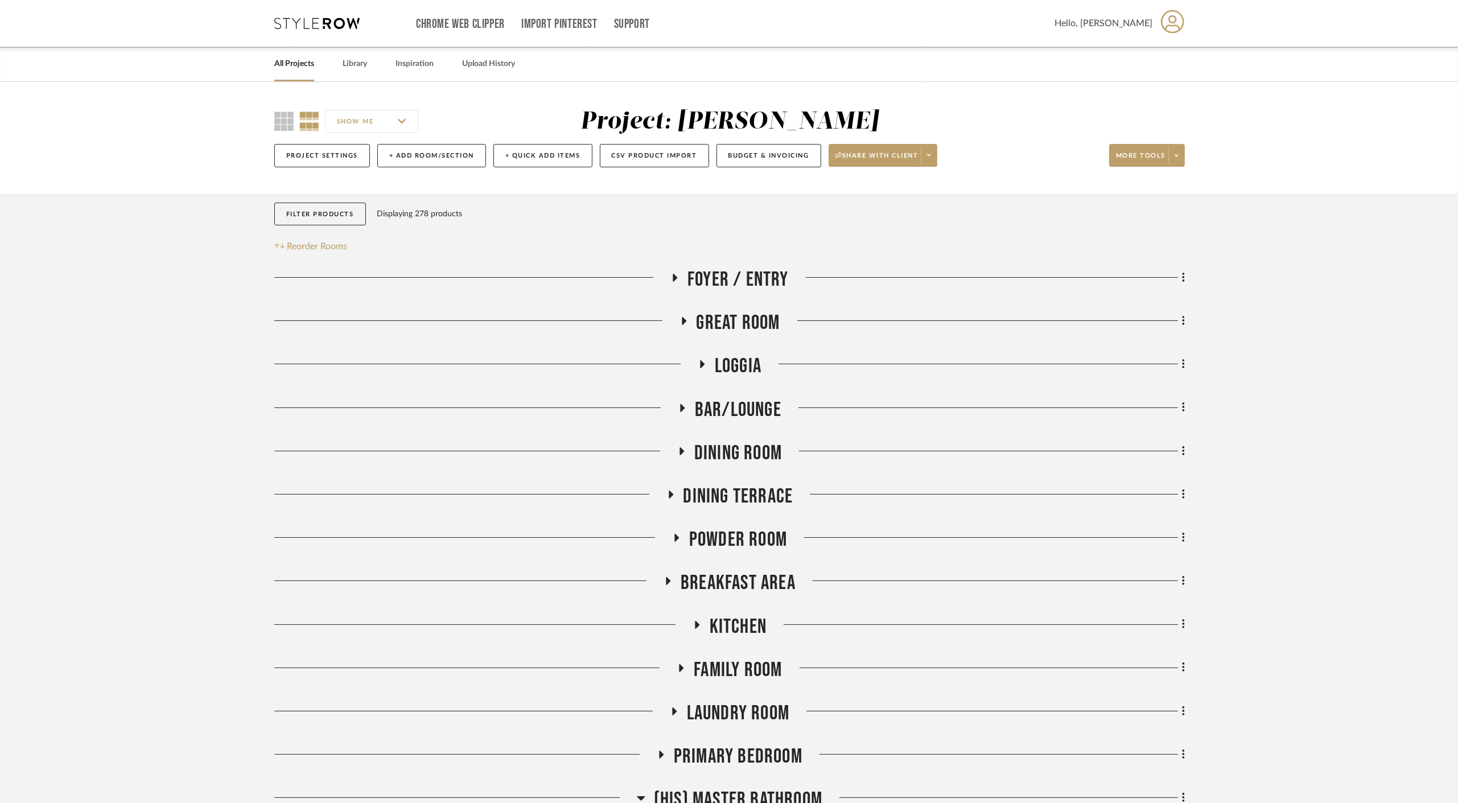
click at [730, 321] on span "Great Room" at bounding box center [738, 323] width 84 height 24
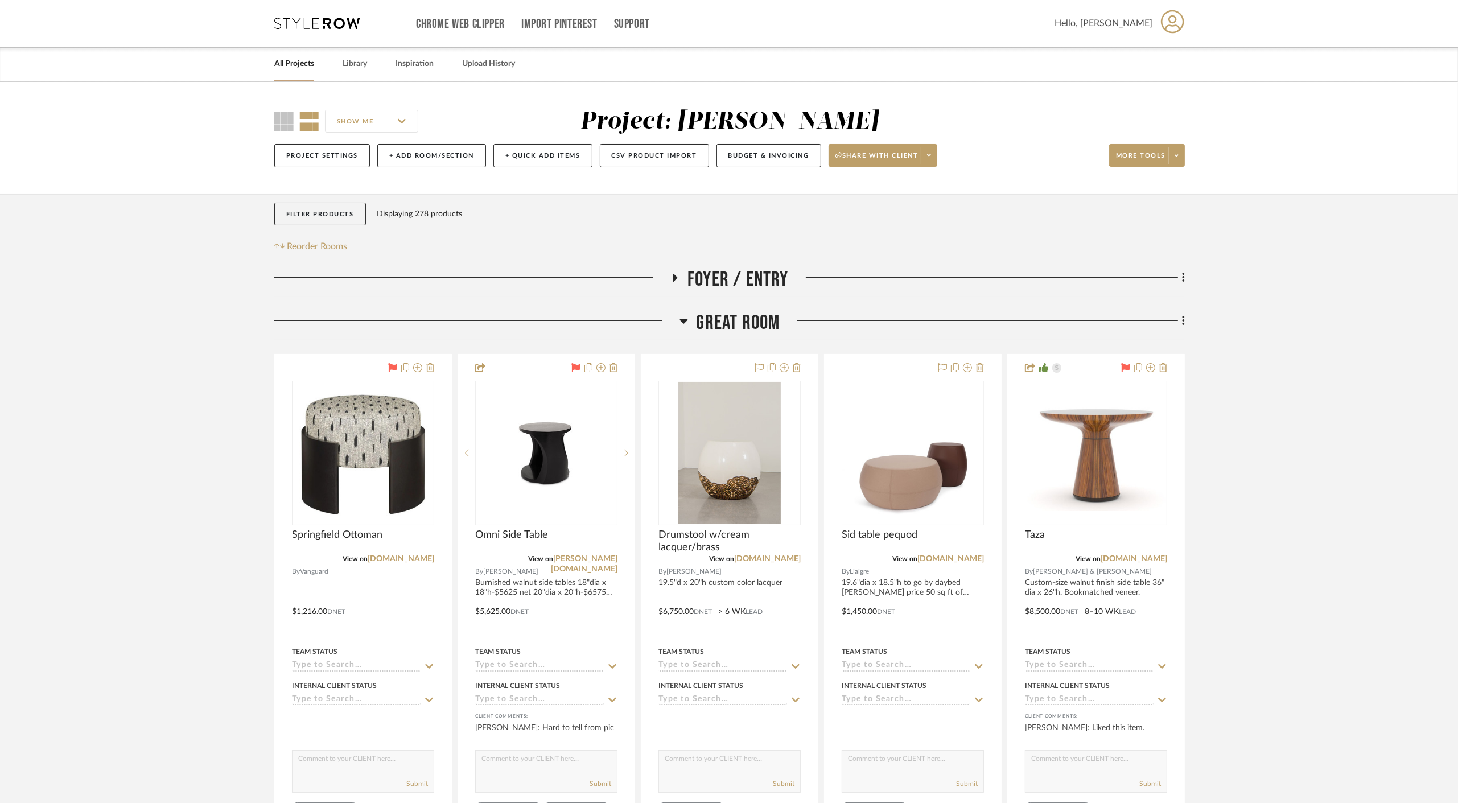
click at [730, 321] on span "Great Room" at bounding box center [738, 323] width 84 height 24
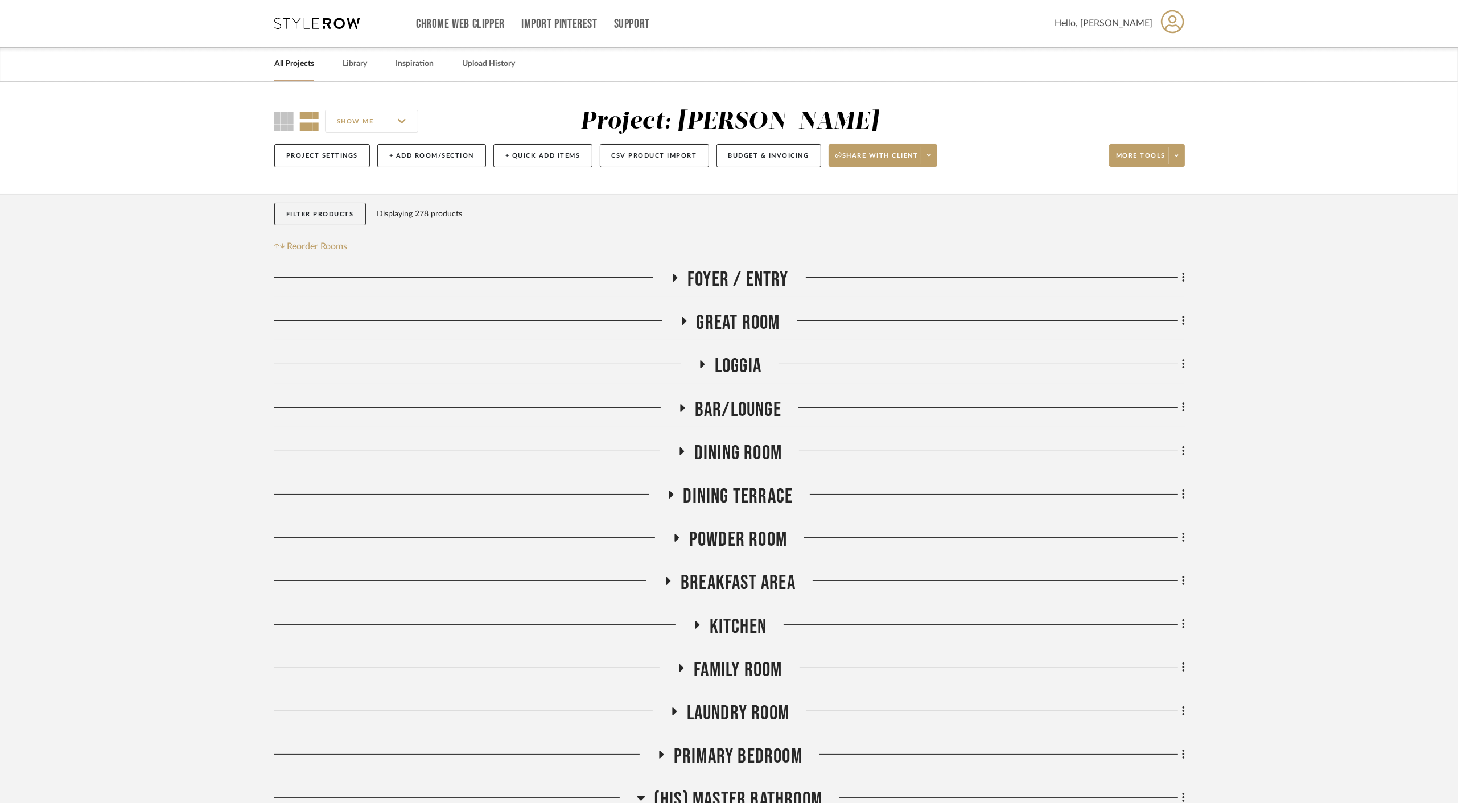
click at [733, 283] on span "Foyer / Entry" at bounding box center [737, 279] width 101 height 24
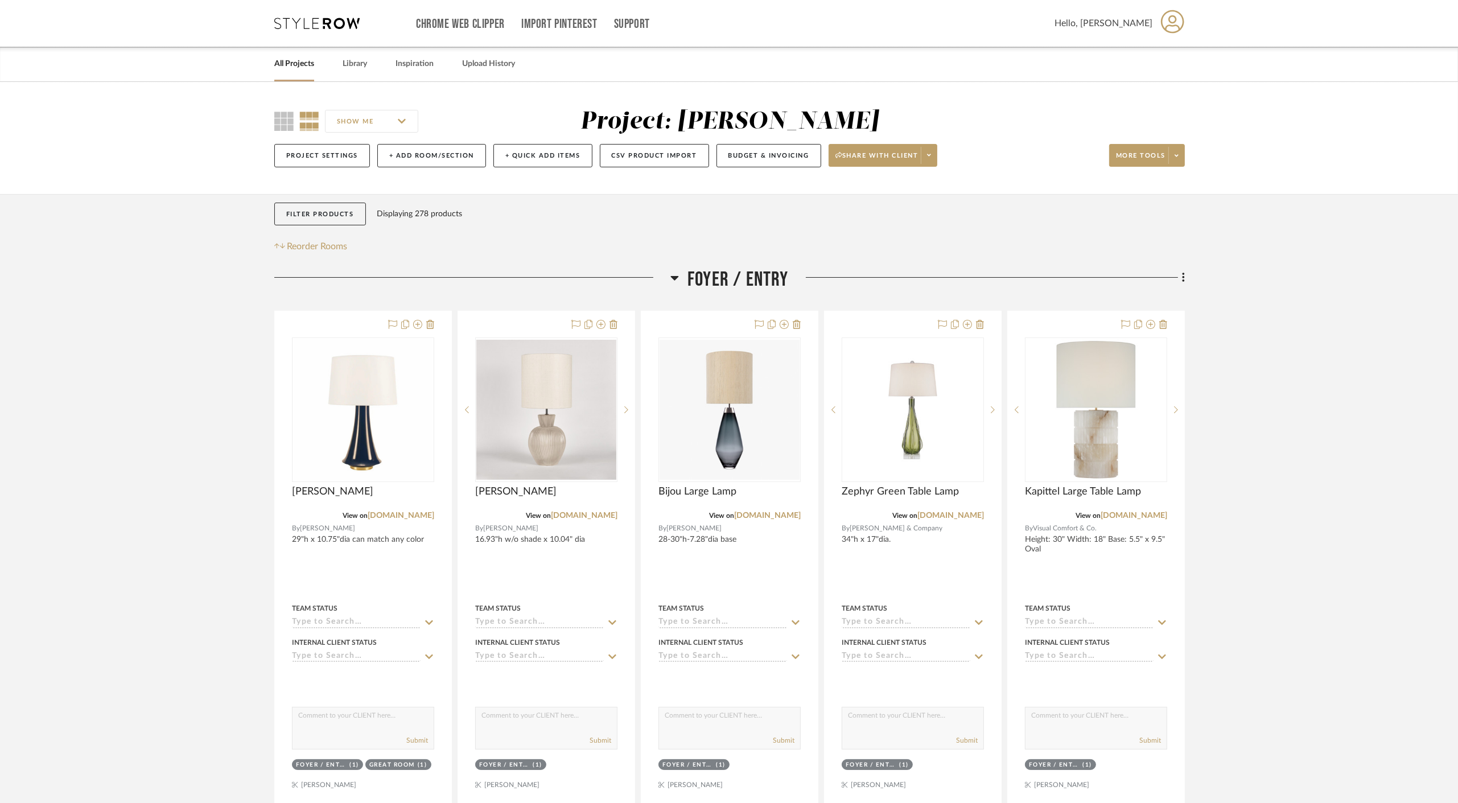
click at [733, 283] on span "Foyer / Entry" at bounding box center [737, 279] width 101 height 24
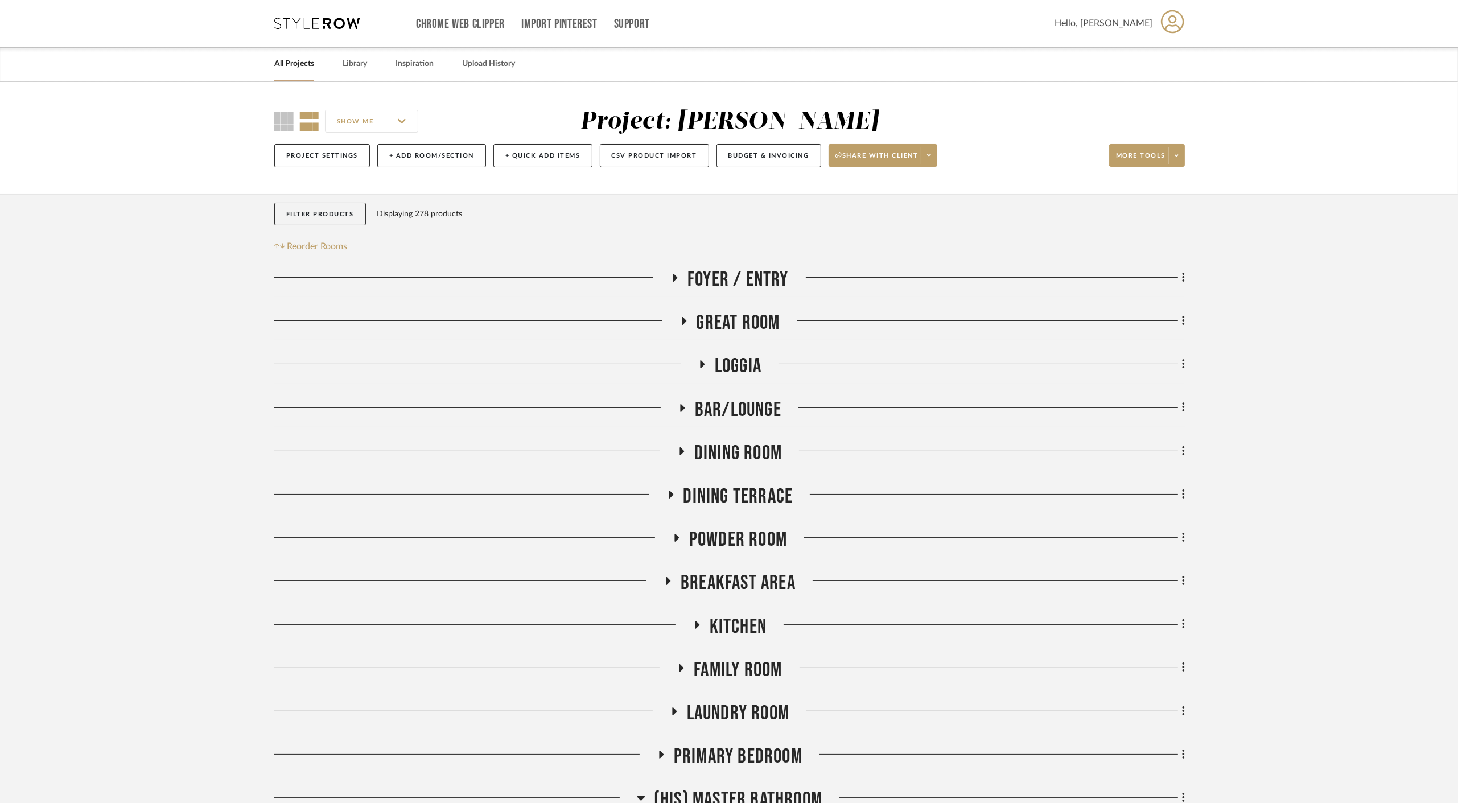
click at [753, 454] on span "Dining Room" at bounding box center [738, 453] width 88 height 24
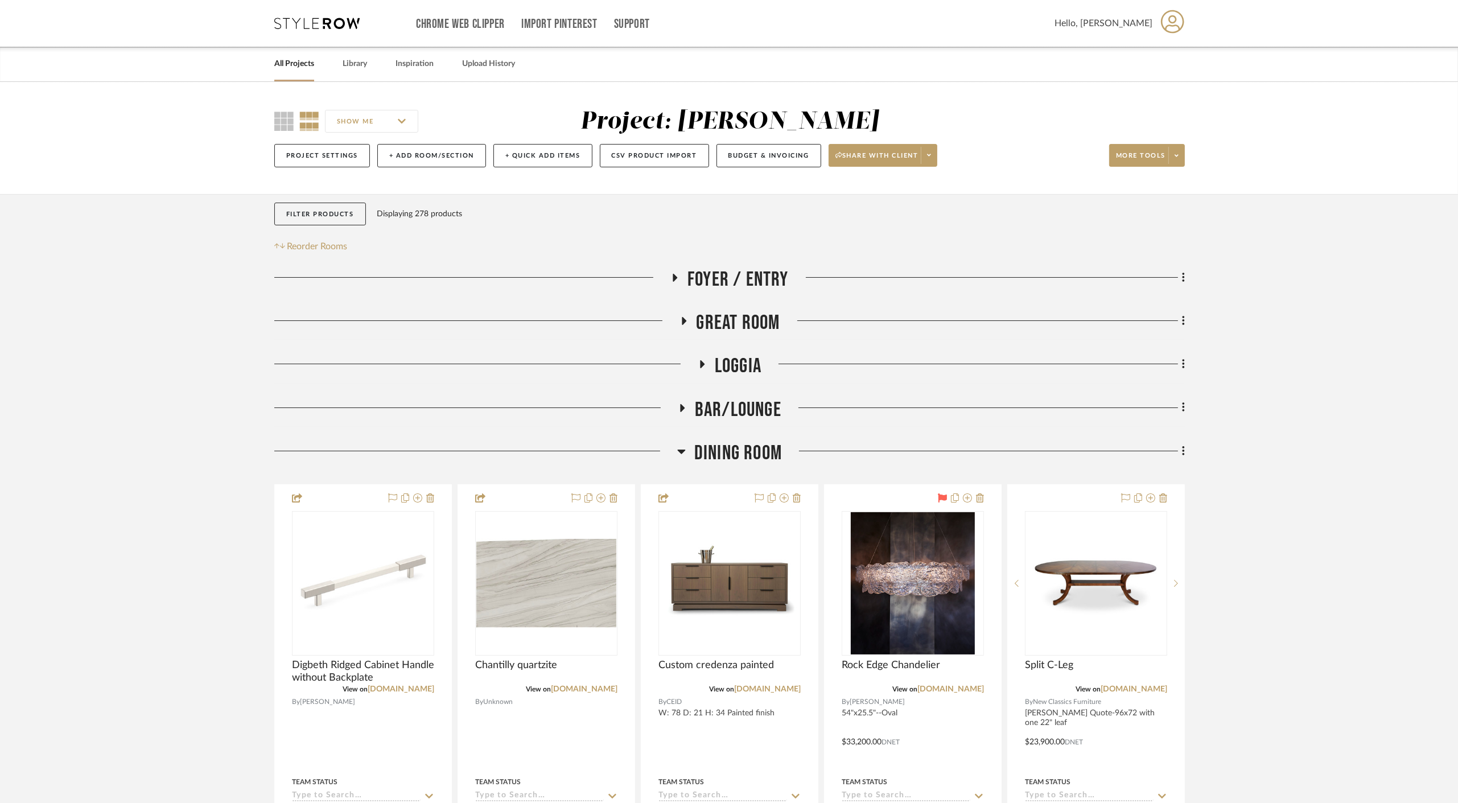
click at [752, 451] on span "Dining Room" at bounding box center [738, 453] width 88 height 24
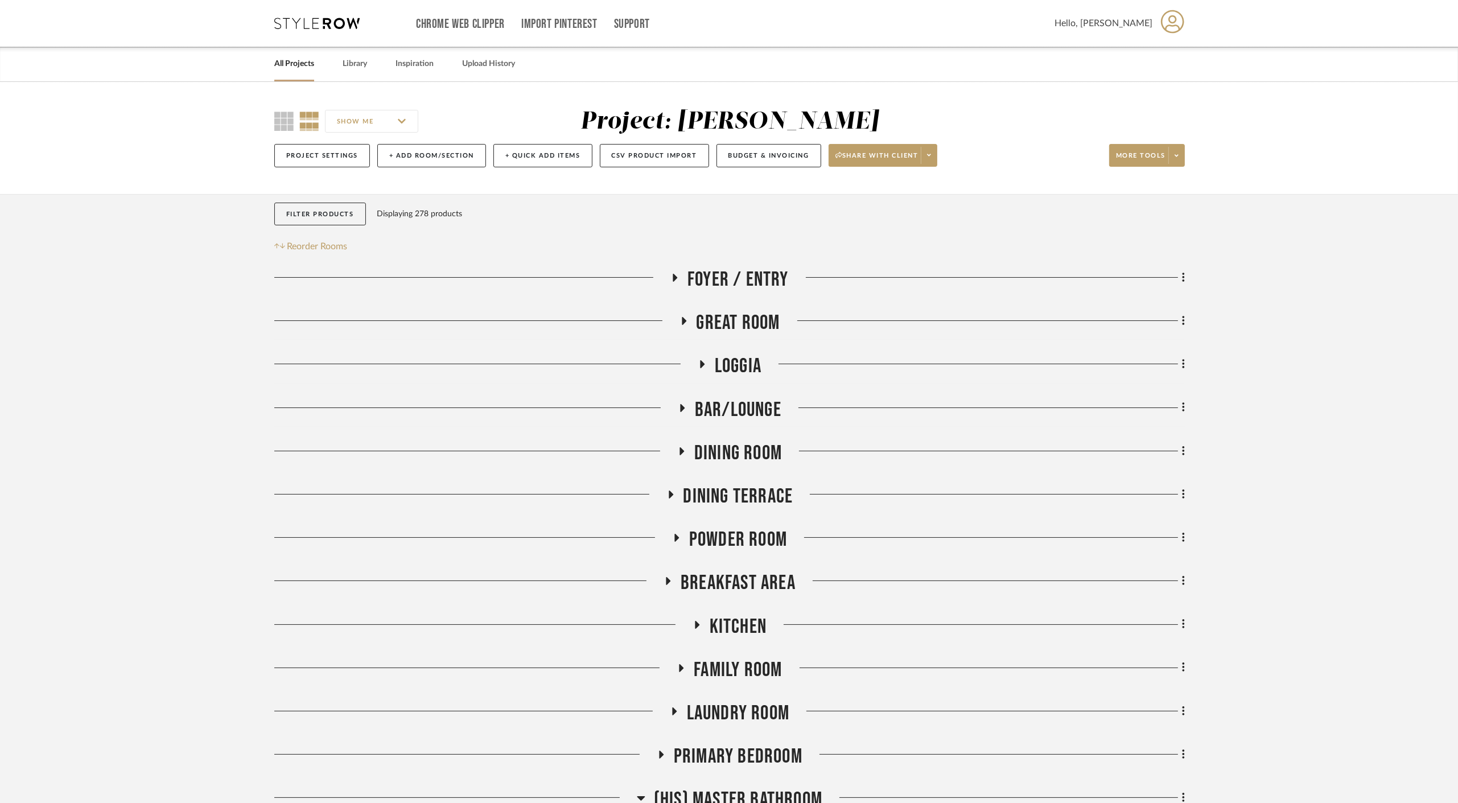
click at [754, 499] on span "Dining Terrace" at bounding box center [738, 496] width 110 height 24
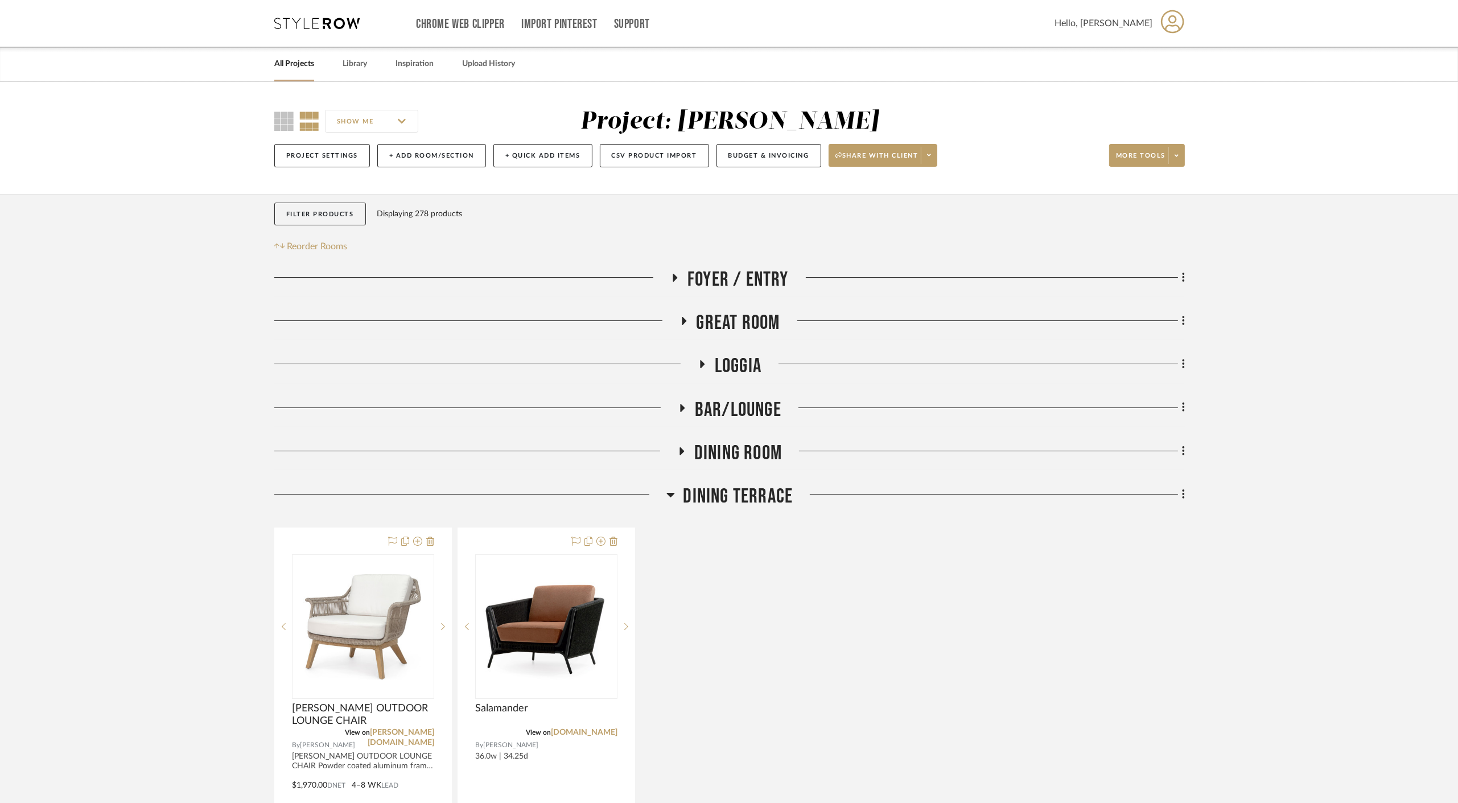
click at [754, 498] on span "Dining Terrace" at bounding box center [738, 496] width 110 height 24
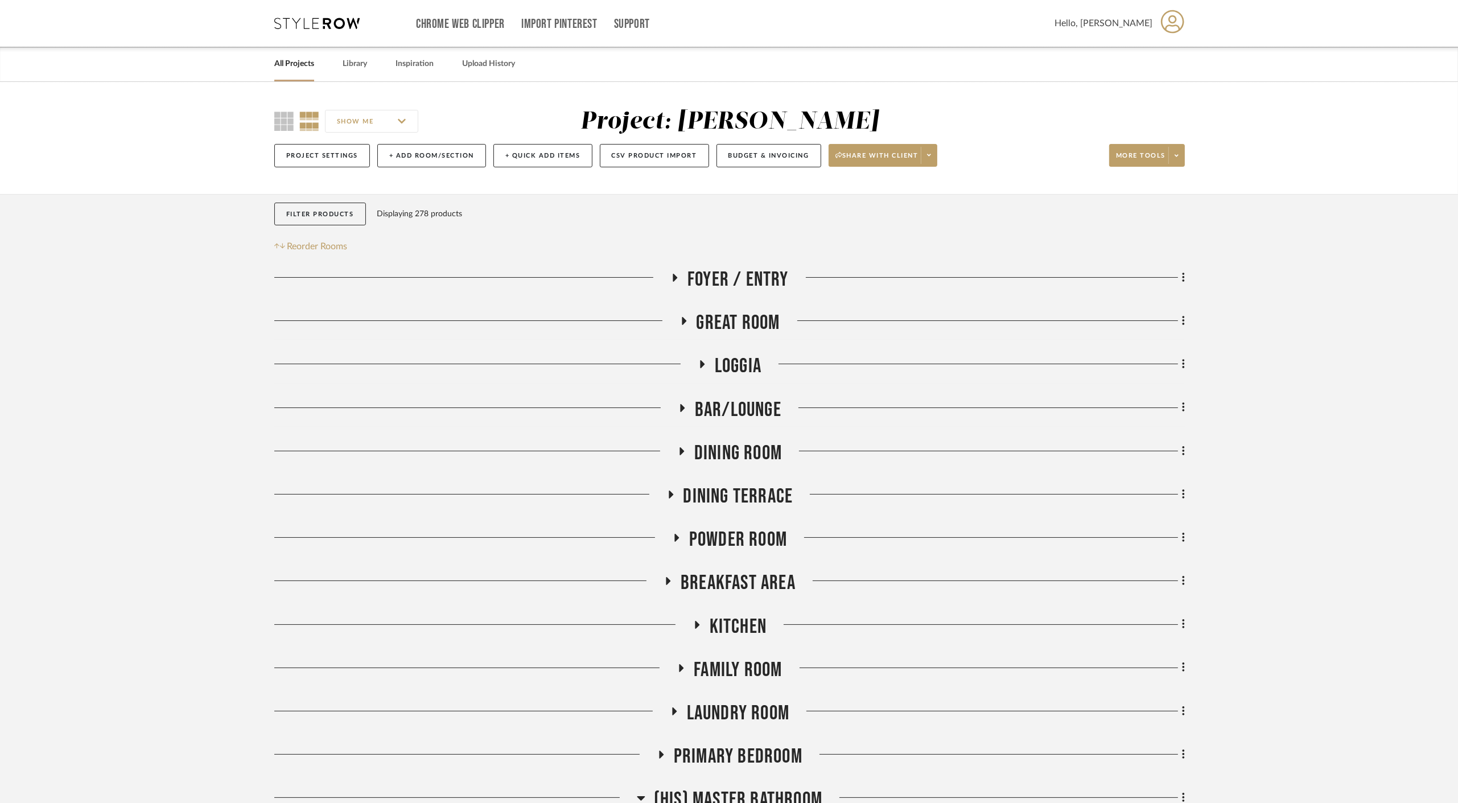
click at [747, 537] on span "Powder Room" at bounding box center [738, 539] width 98 height 24
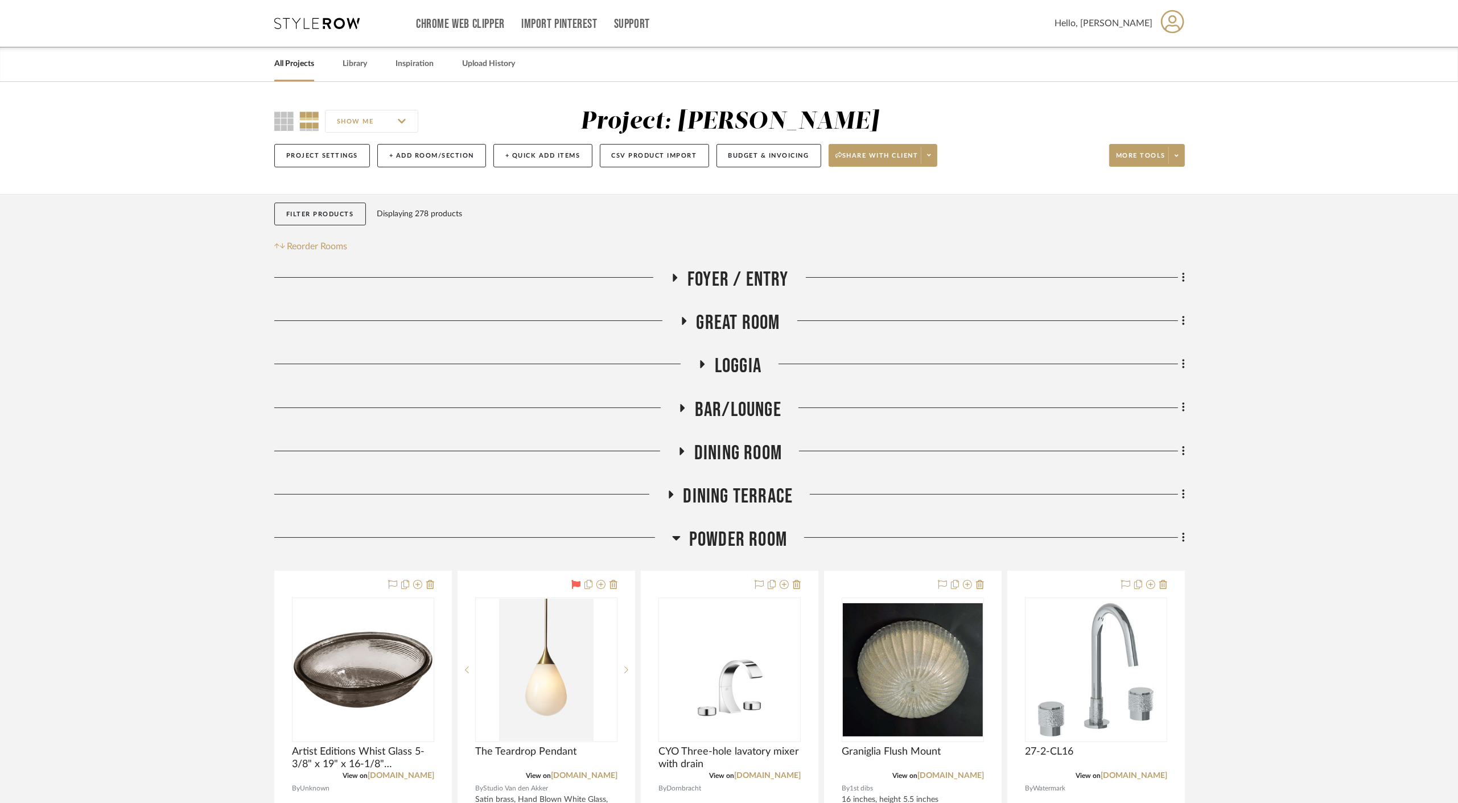
click at [746, 537] on span "Powder Room" at bounding box center [738, 539] width 98 height 24
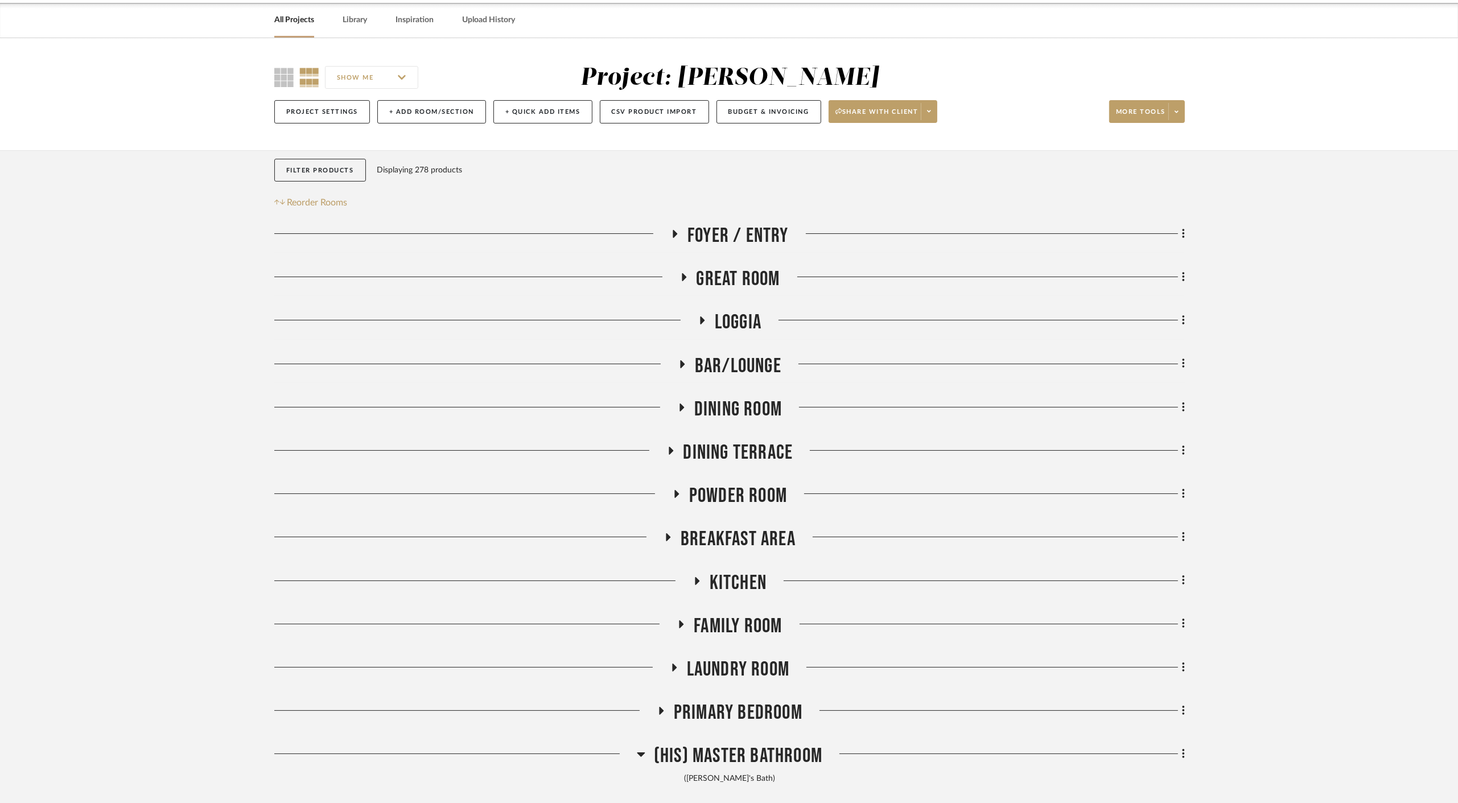
scroll to position [63, 0]
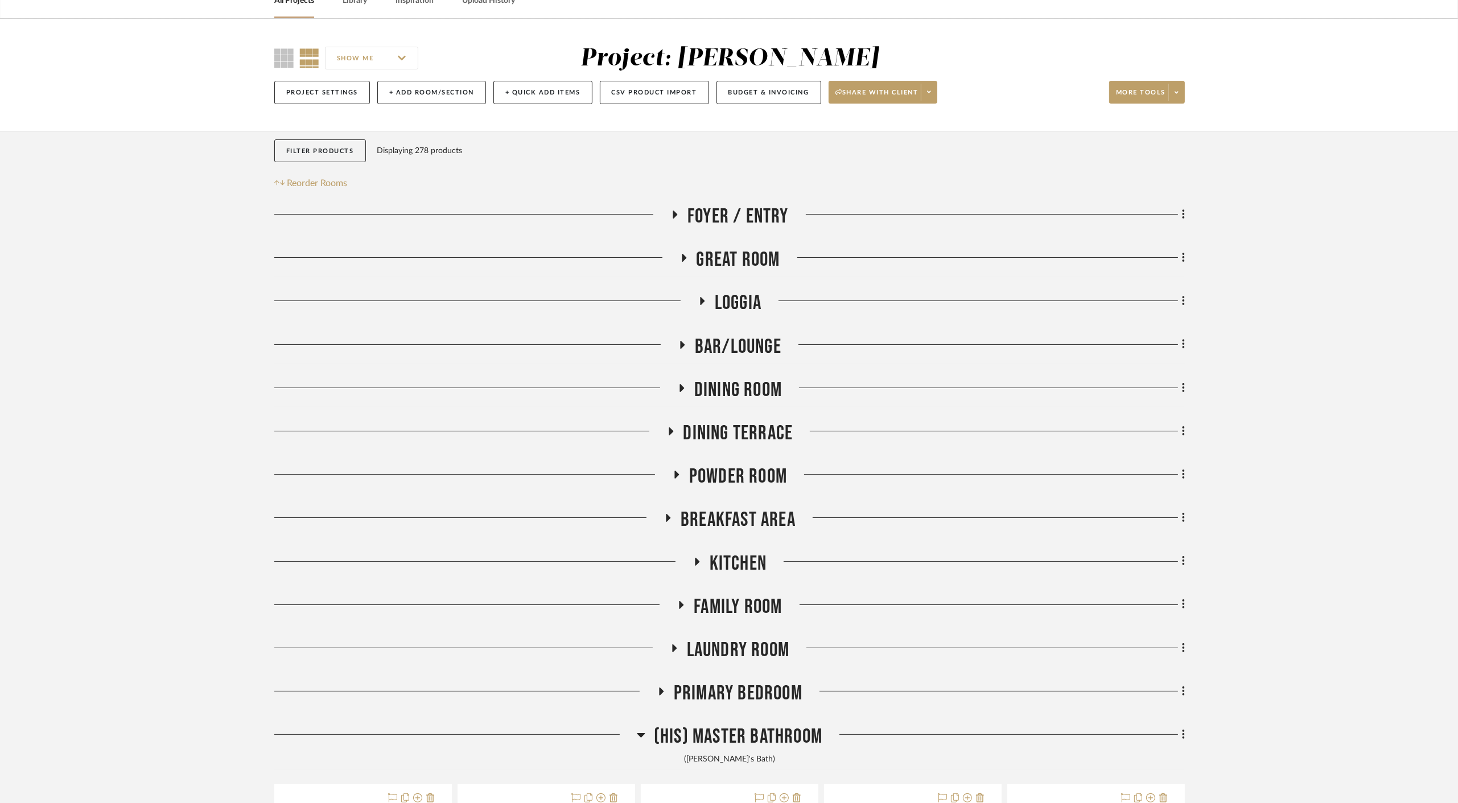
click at [745, 519] on span "Breakfast Area" at bounding box center [737, 519] width 115 height 24
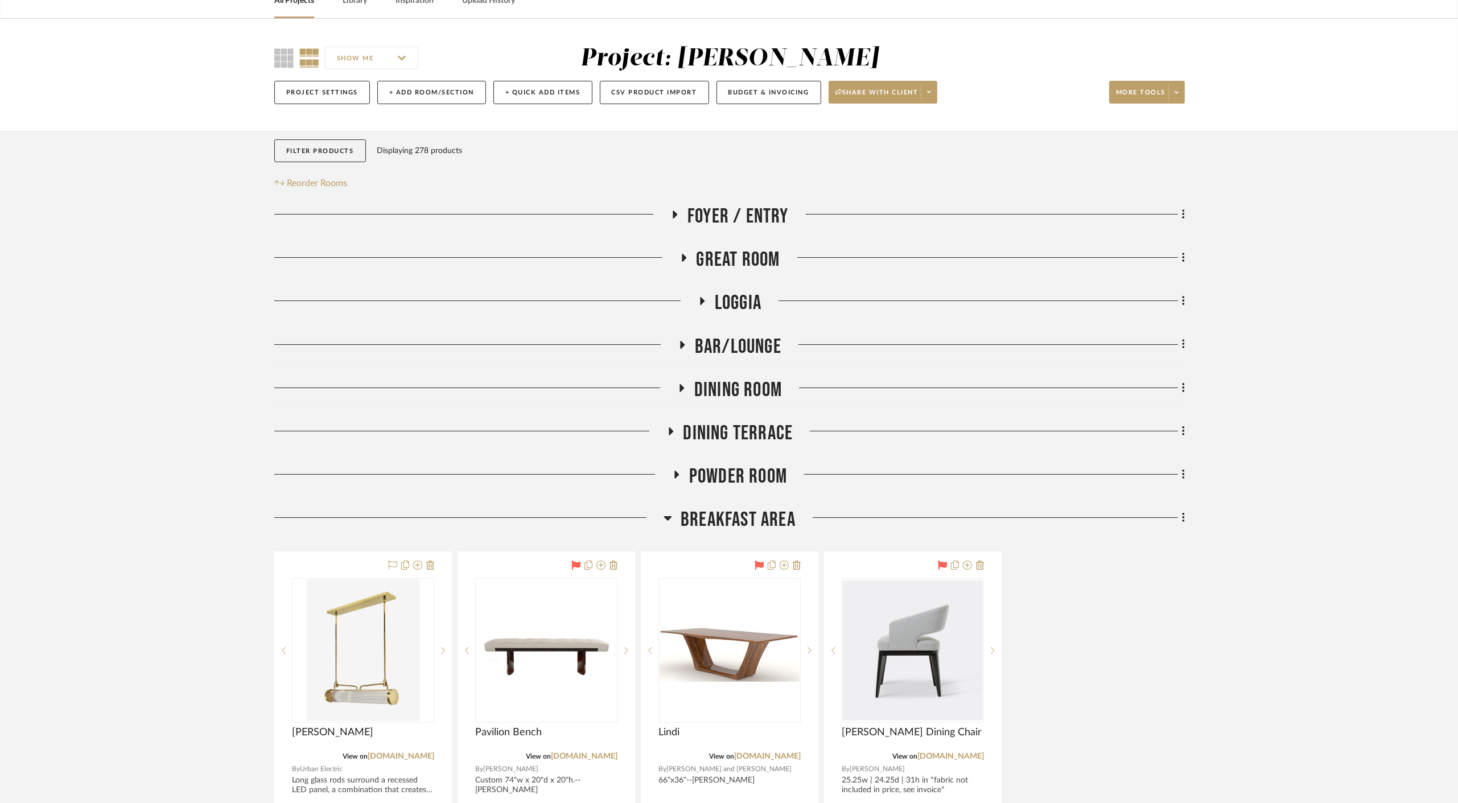
click at [745, 519] on span "Breakfast Area" at bounding box center [737, 519] width 115 height 24
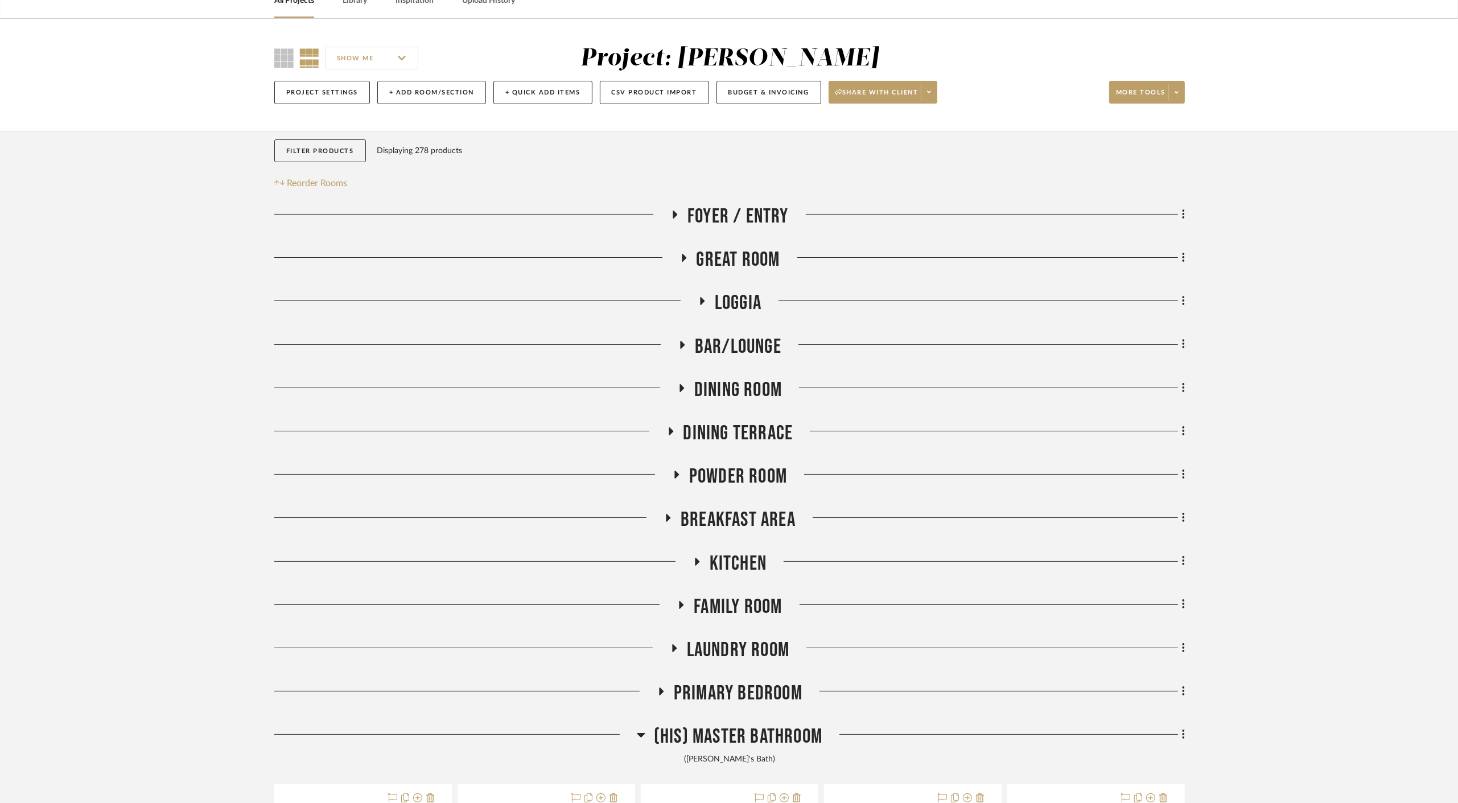
click at [744, 560] on span "Kitchen" at bounding box center [737, 563] width 57 height 24
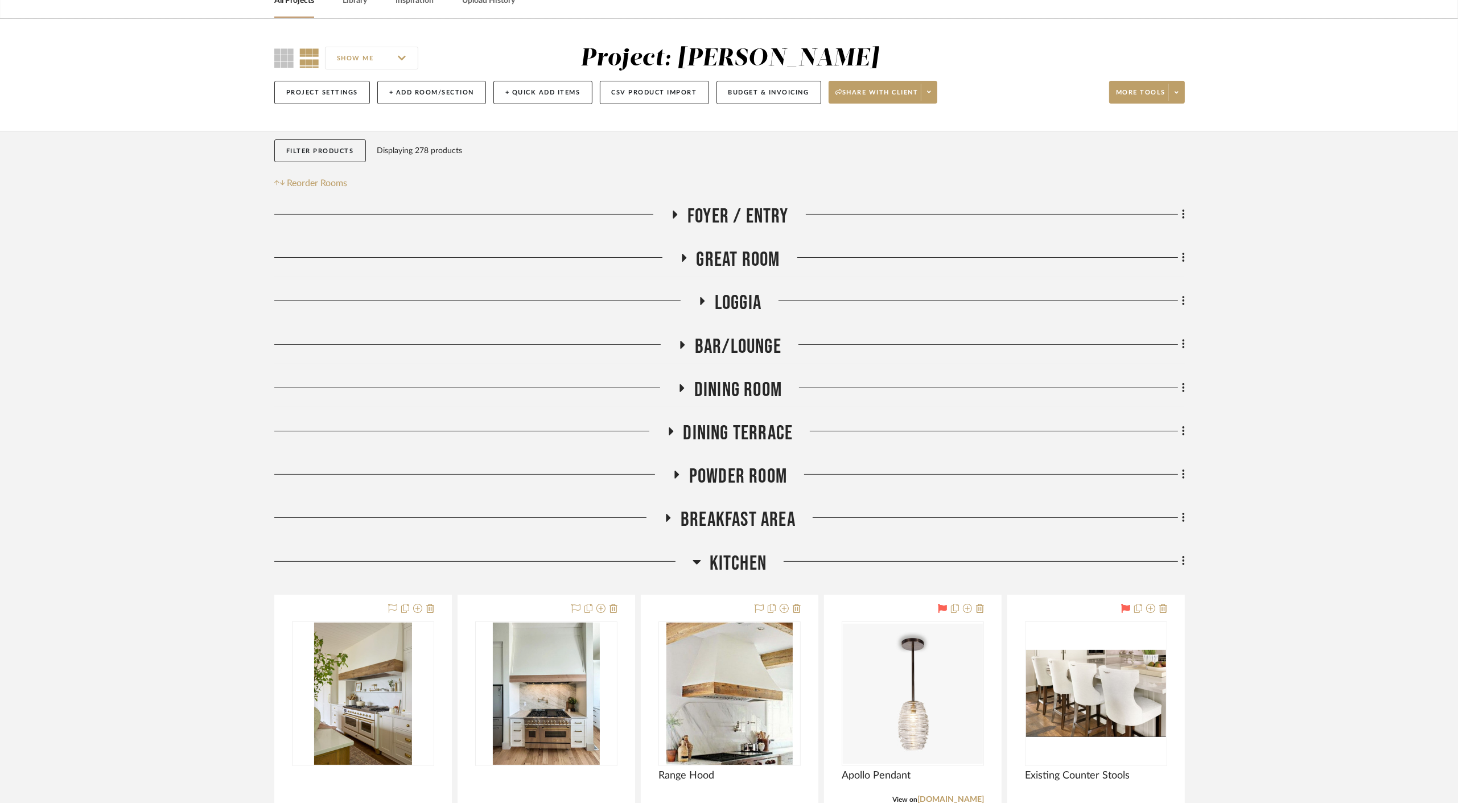
click at [744, 557] on span "Kitchen" at bounding box center [737, 563] width 57 height 24
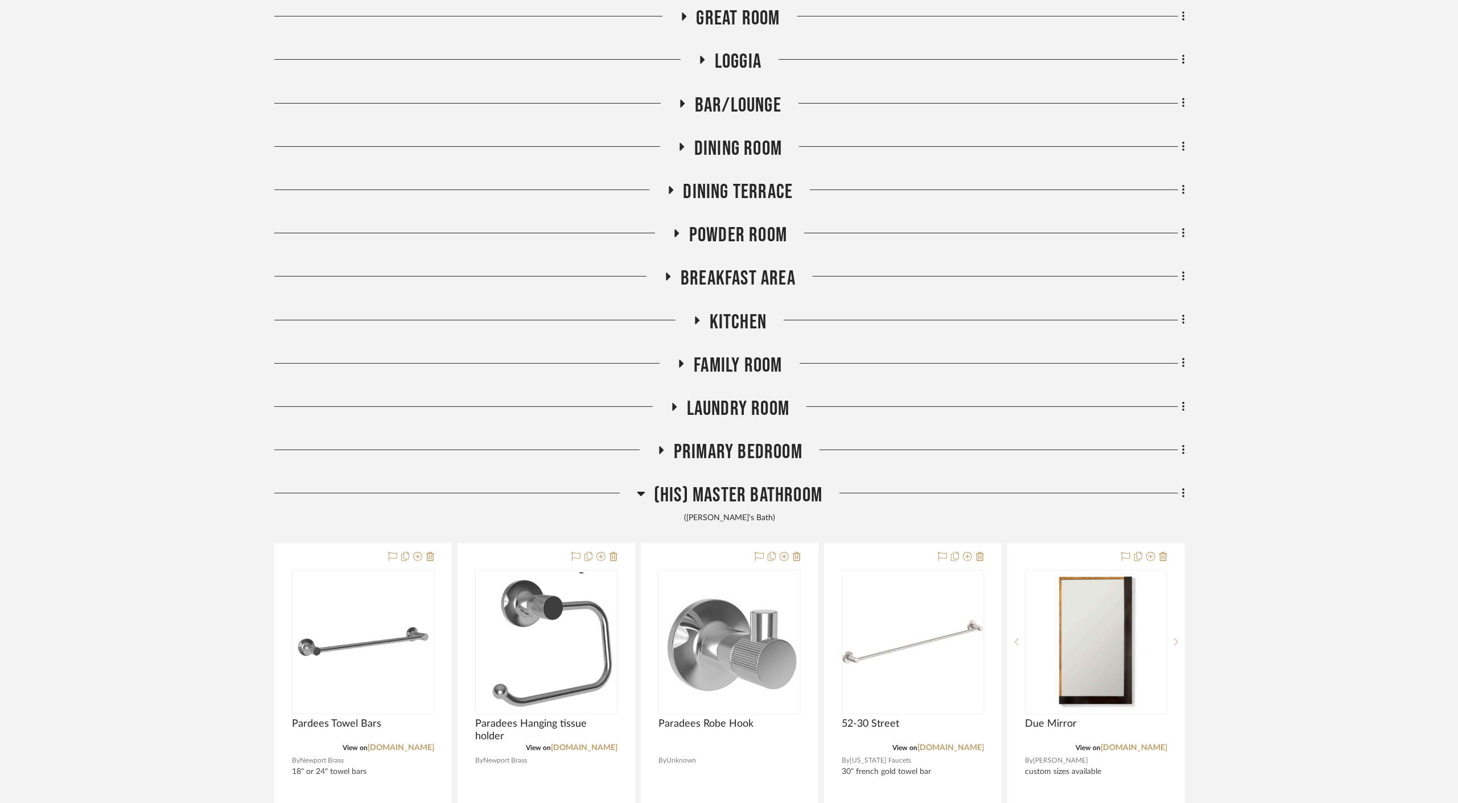
scroll to position [316, 0]
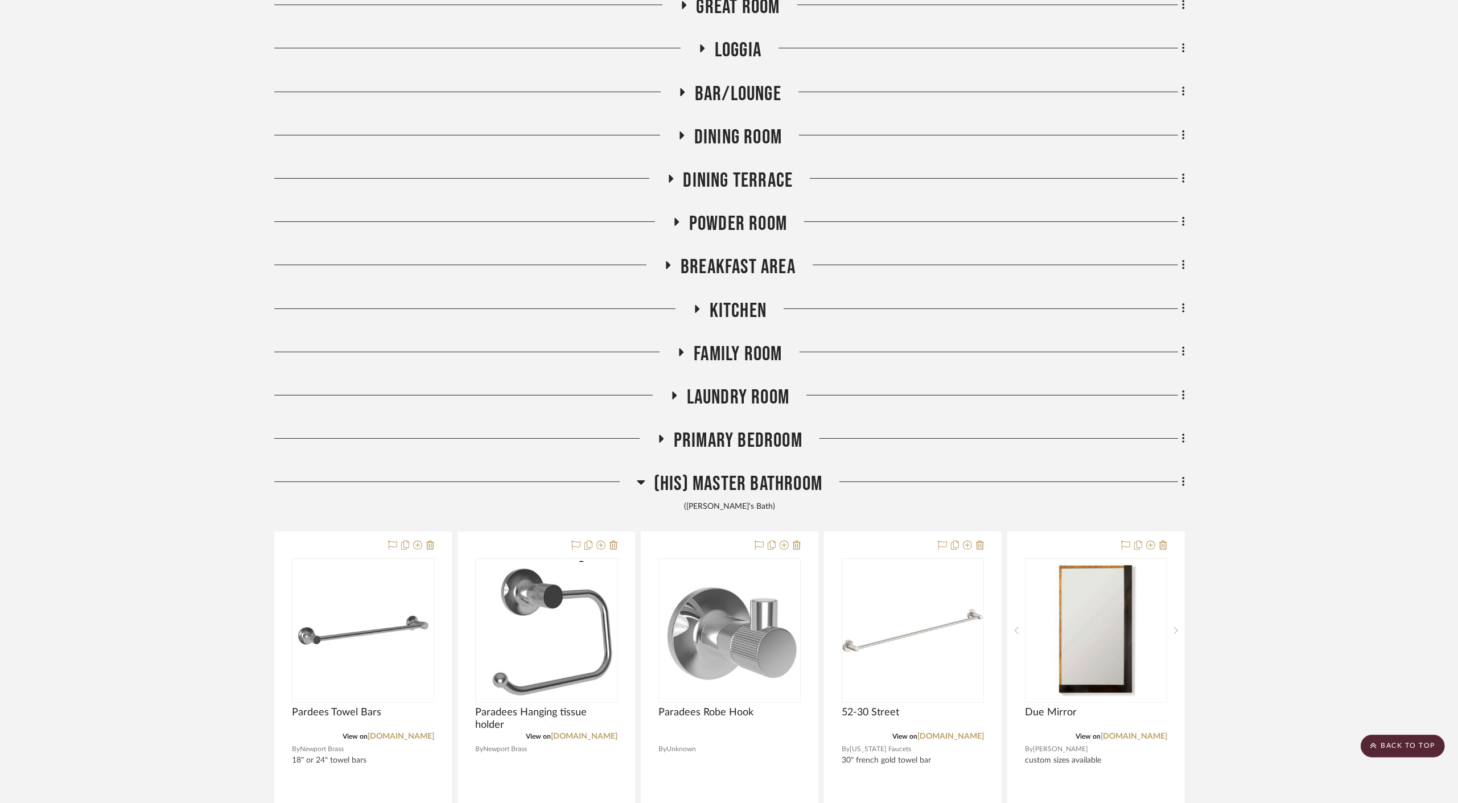
click at [782, 480] on span "(His) Master Bathroom" at bounding box center [738, 484] width 168 height 24
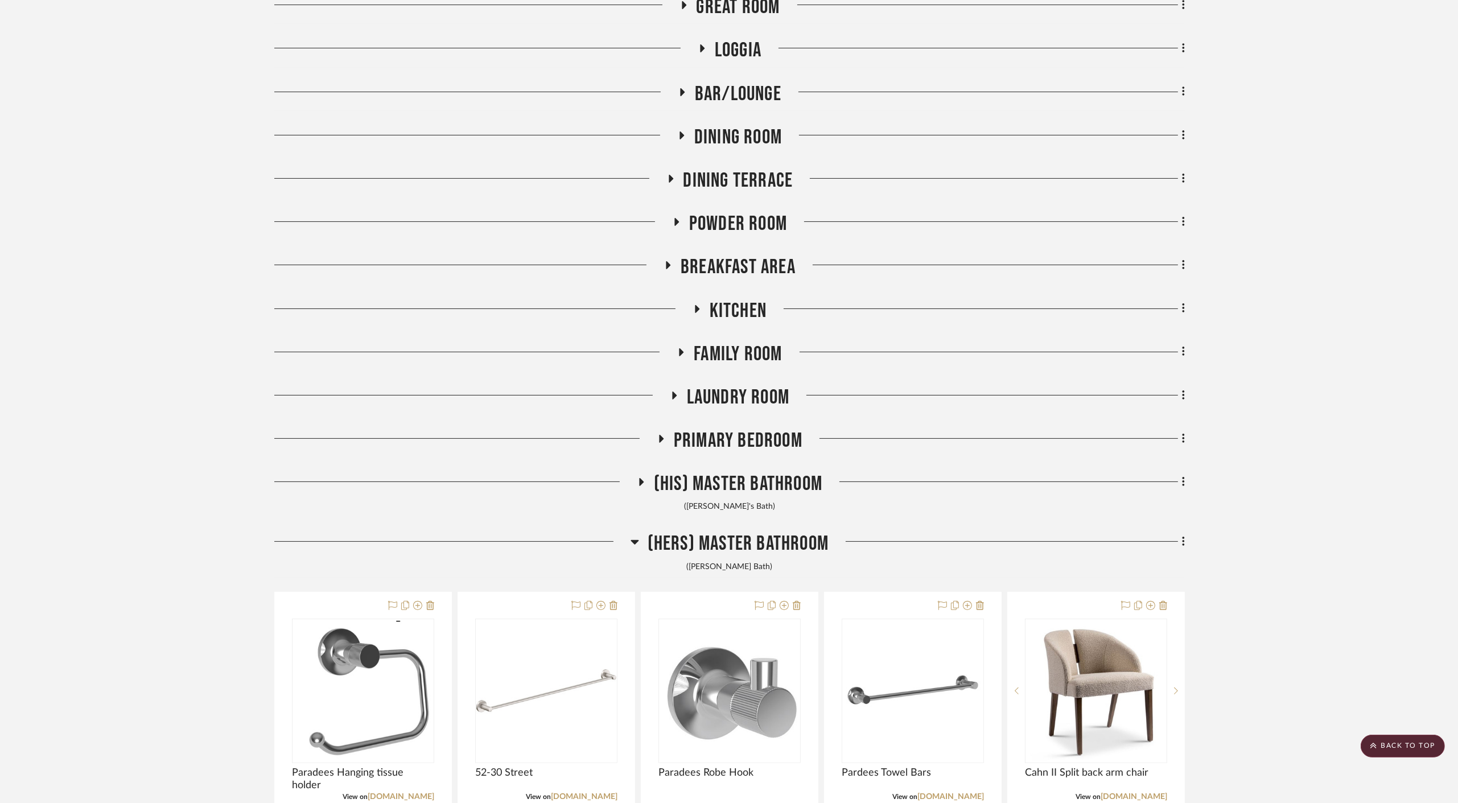
click at [750, 439] on span "Primary Bedroom" at bounding box center [738, 440] width 129 height 24
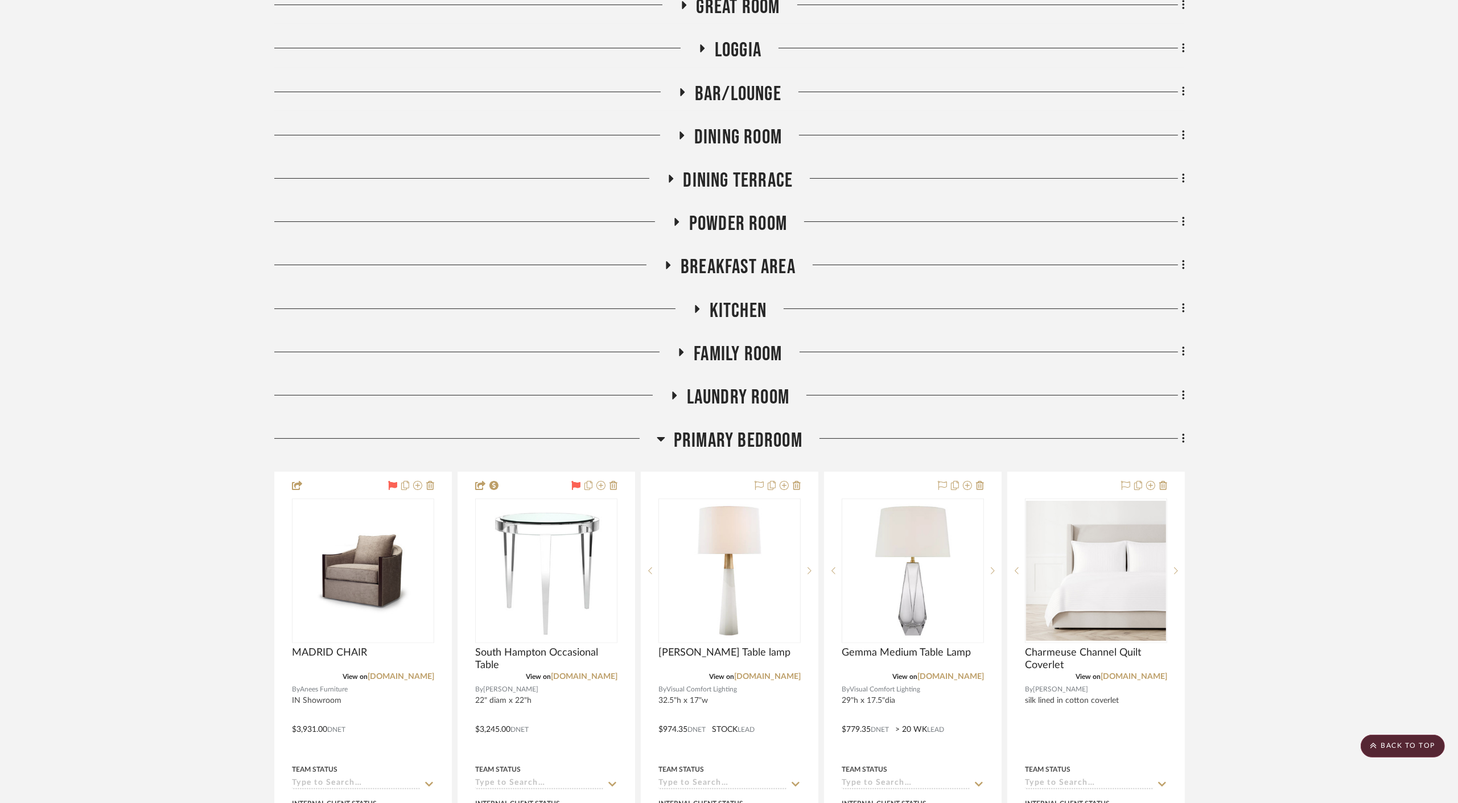
click at [750, 439] on span "Primary Bedroom" at bounding box center [738, 440] width 129 height 24
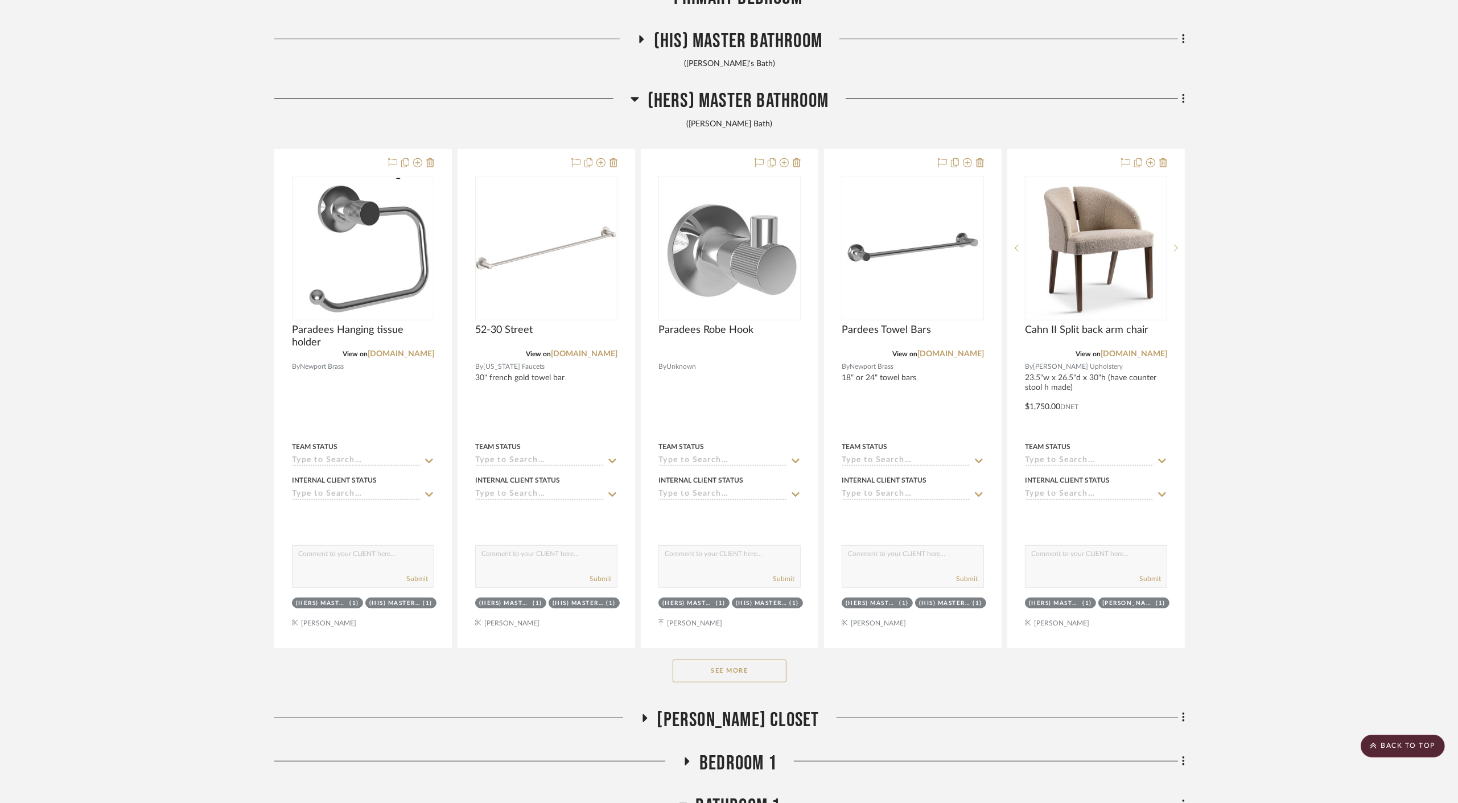
scroll to position [1011, 0]
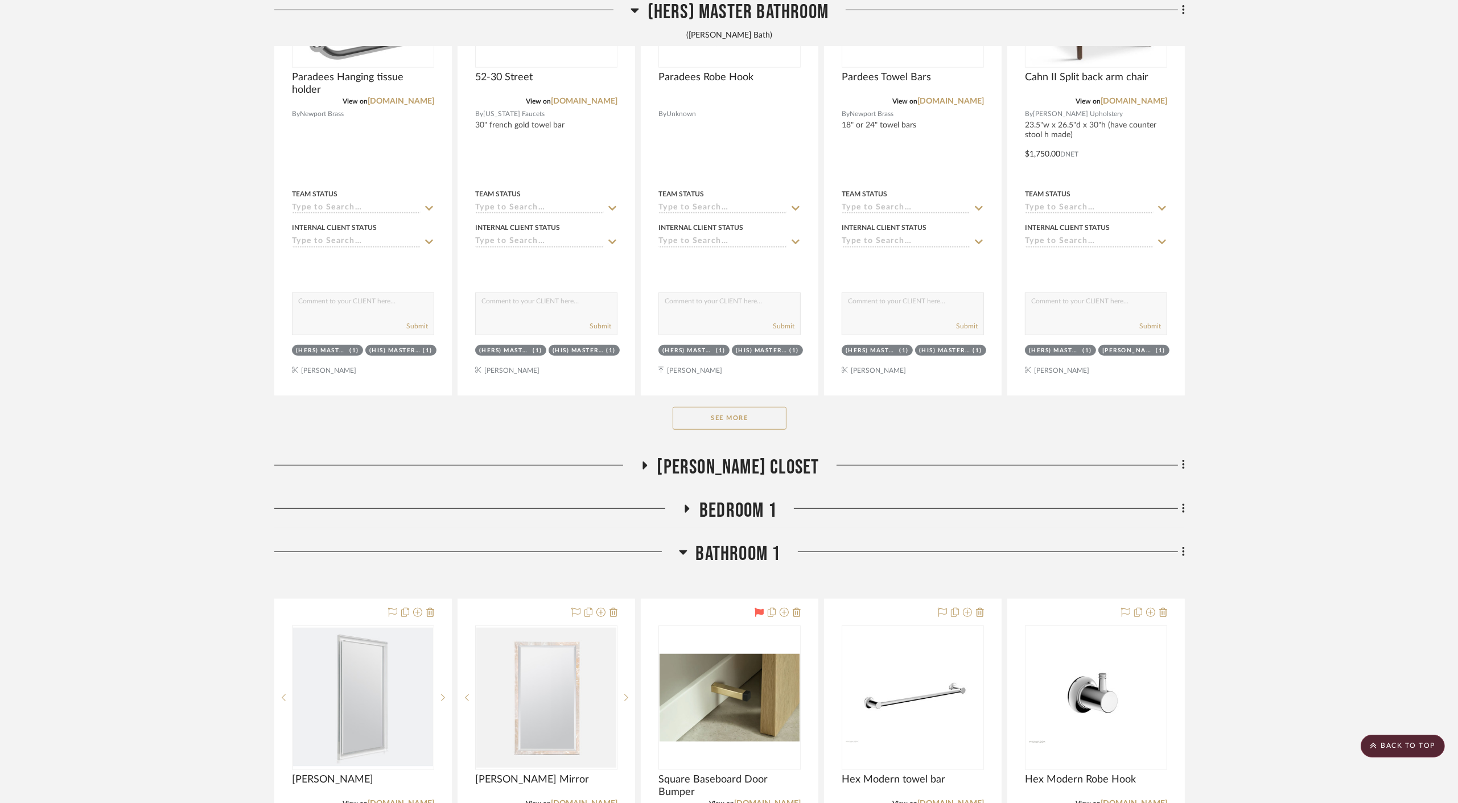
click at [749, 468] on span "[PERSON_NAME] Closet" at bounding box center [738, 467] width 162 height 24
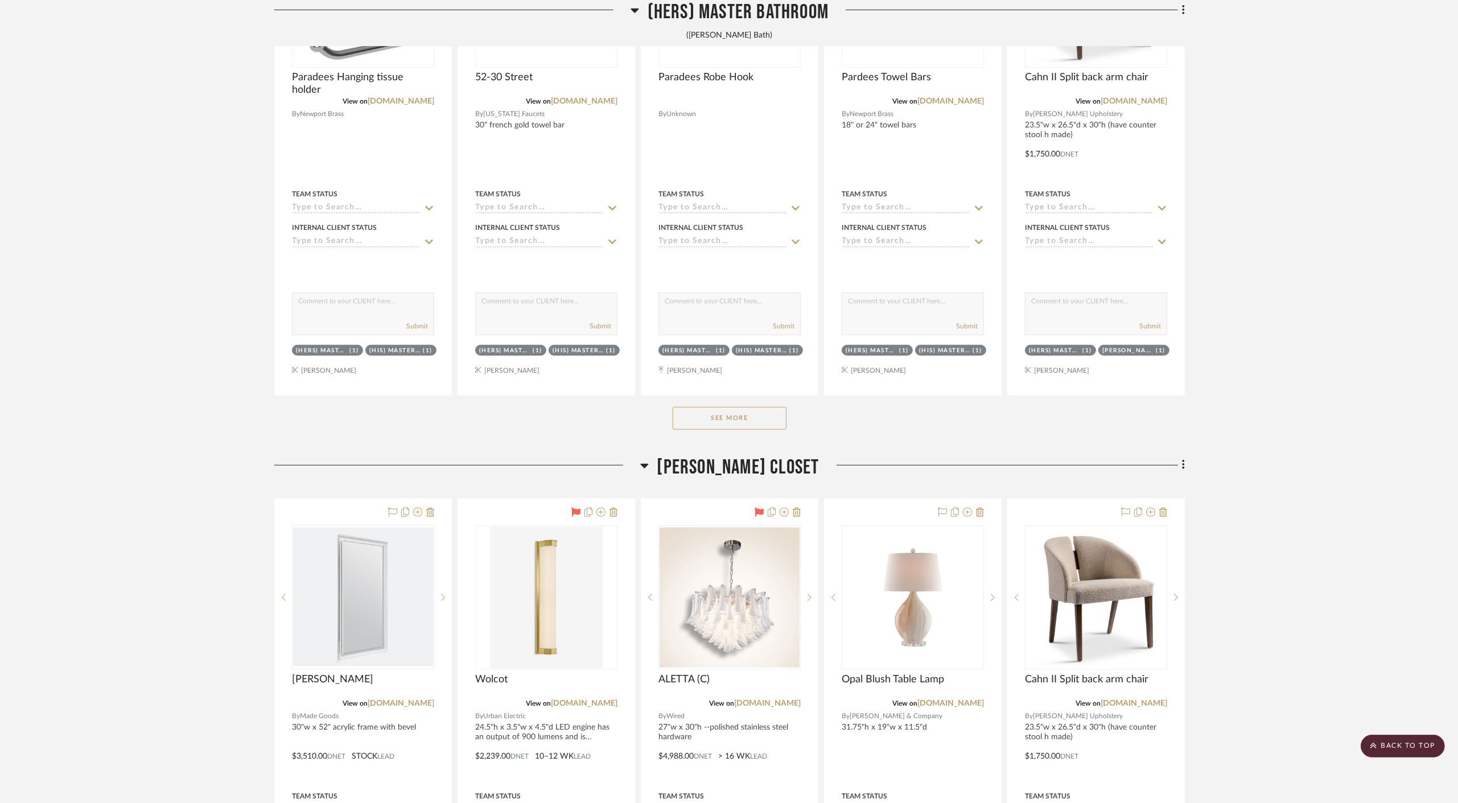
click at [749, 468] on span "[PERSON_NAME] Closet" at bounding box center [738, 467] width 162 height 24
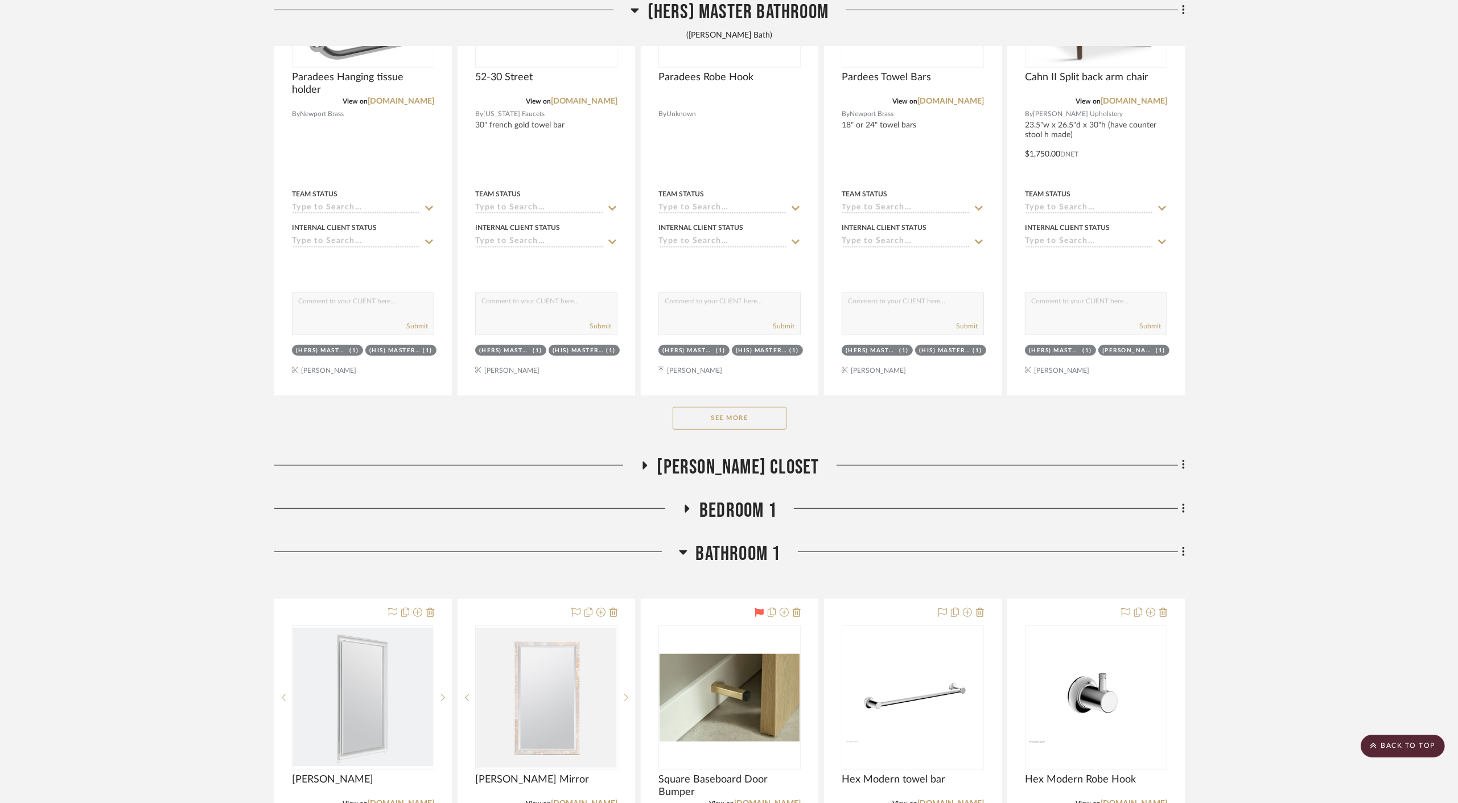
click at [750, 500] on span "Bedroom 1" at bounding box center [737, 510] width 77 height 24
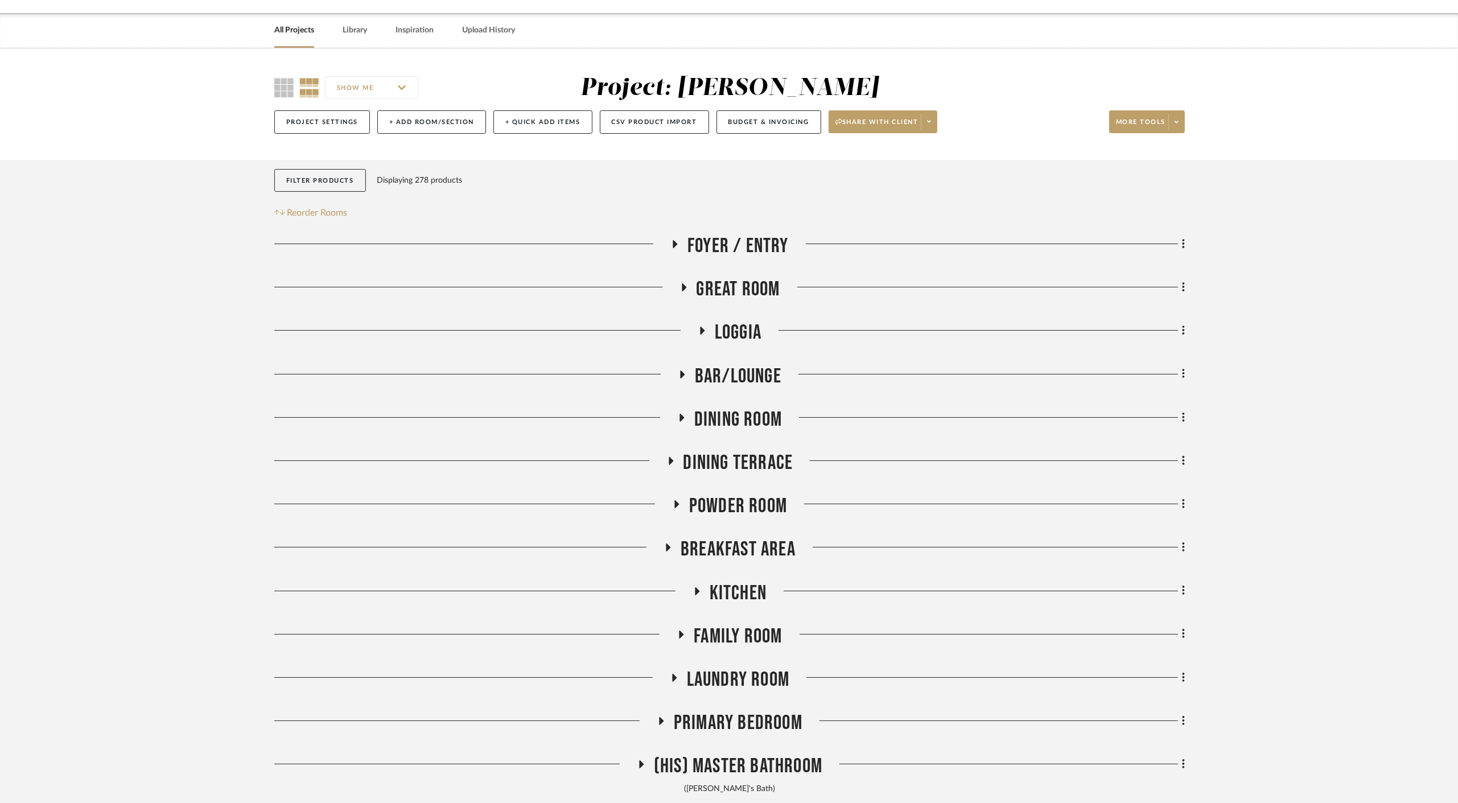
scroll to position [0, 0]
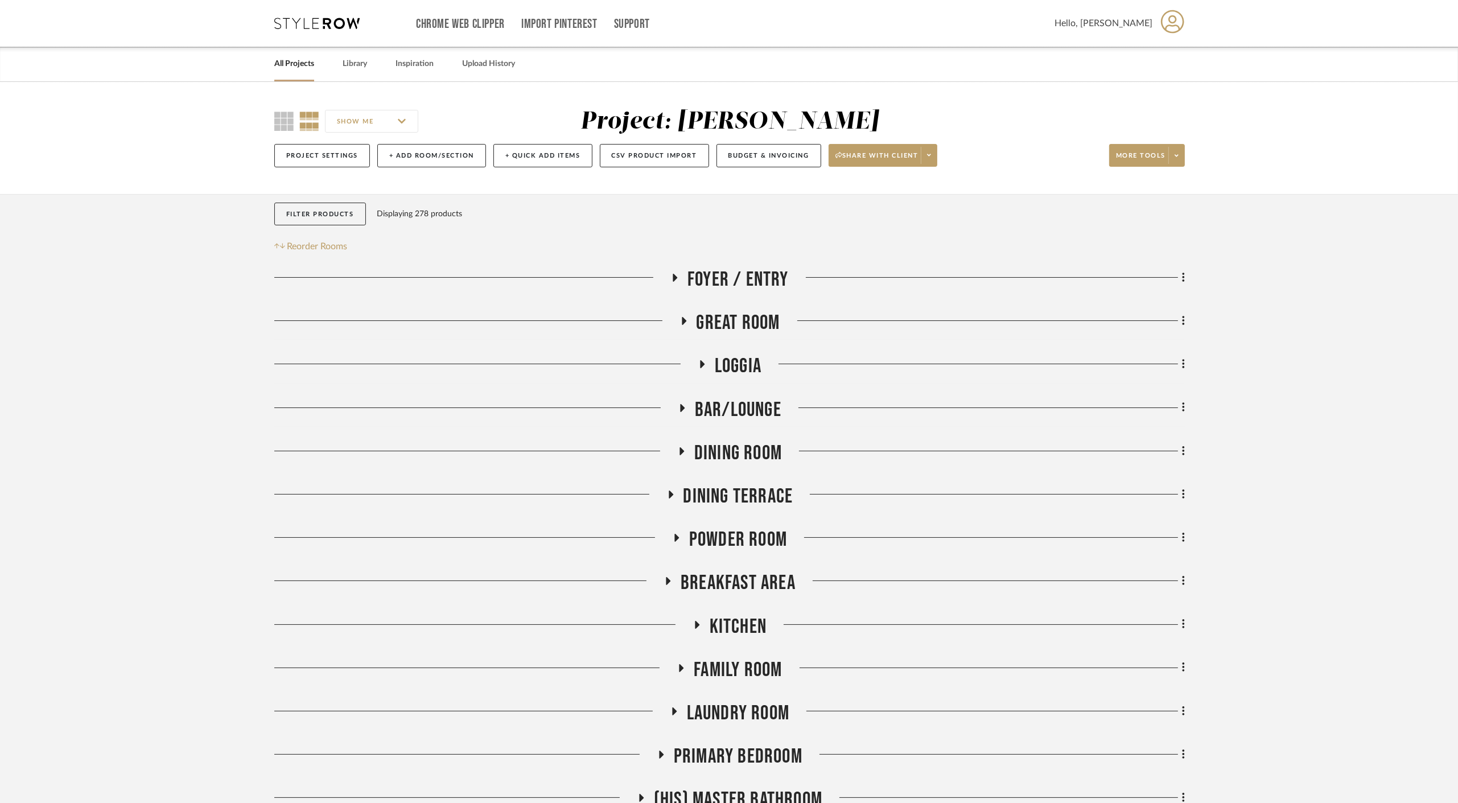
click at [736, 366] on span "Loggia" at bounding box center [738, 366] width 47 height 24
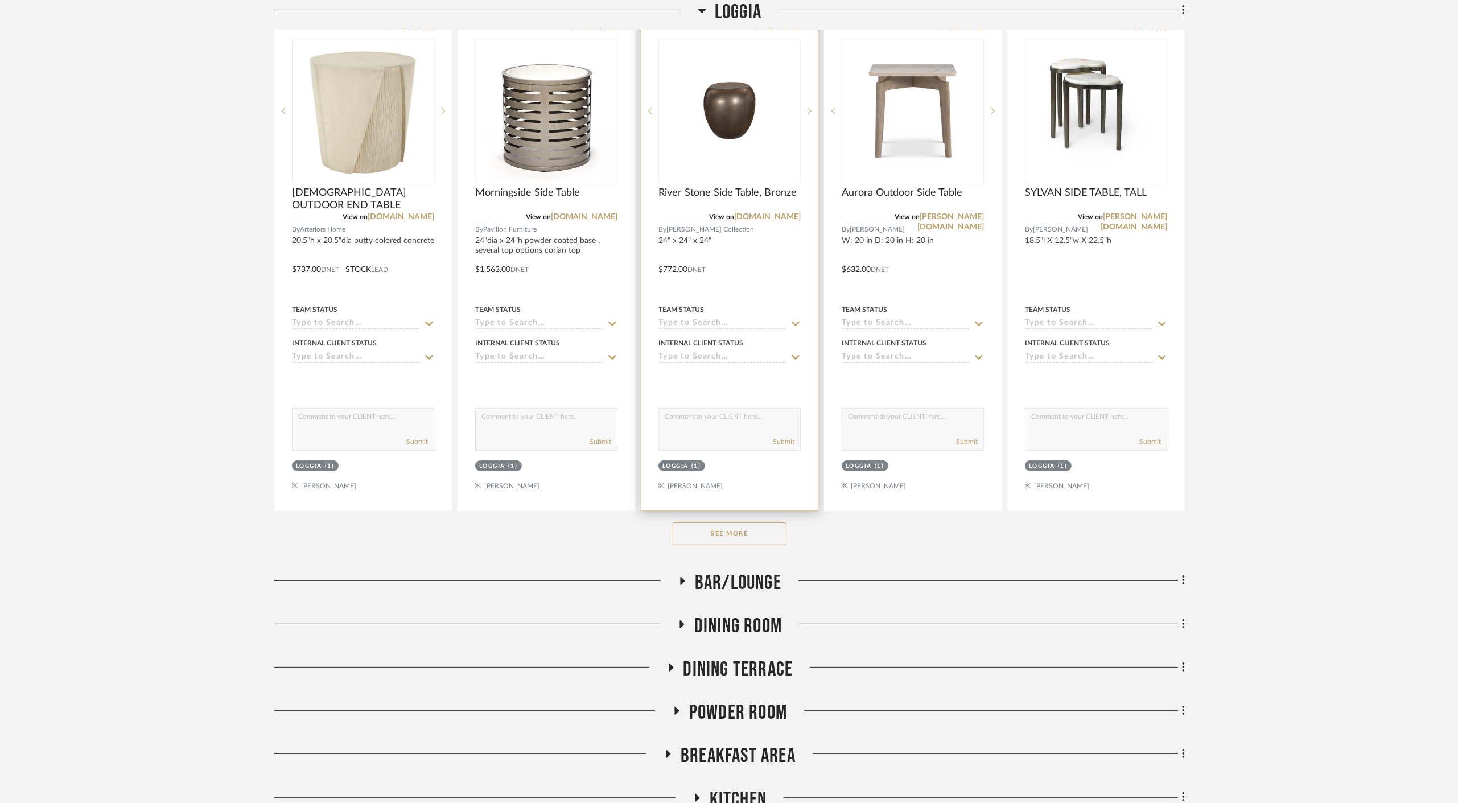
scroll to position [442, 0]
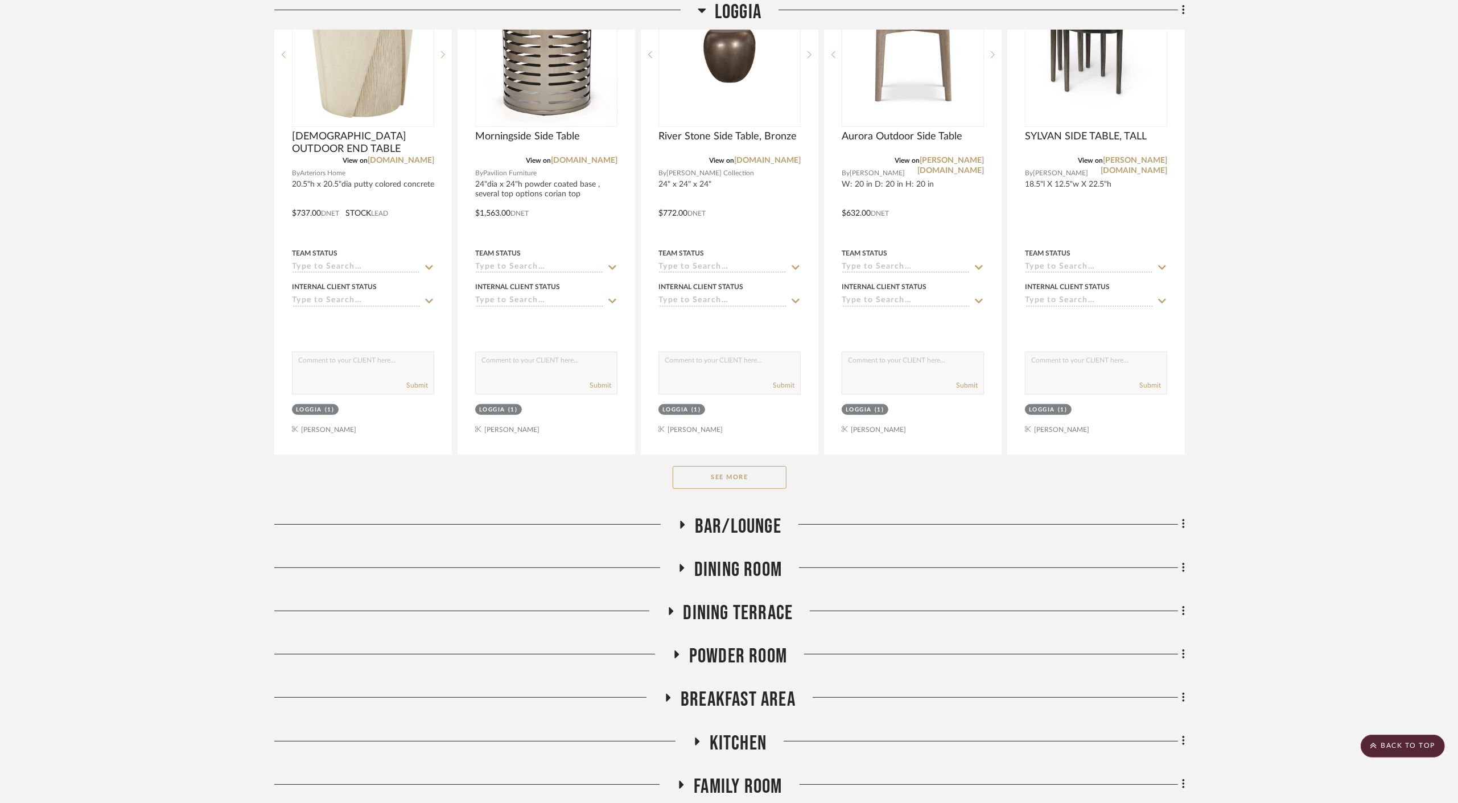
click at [754, 474] on button "See More" at bounding box center [729, 477] width 114 height 23
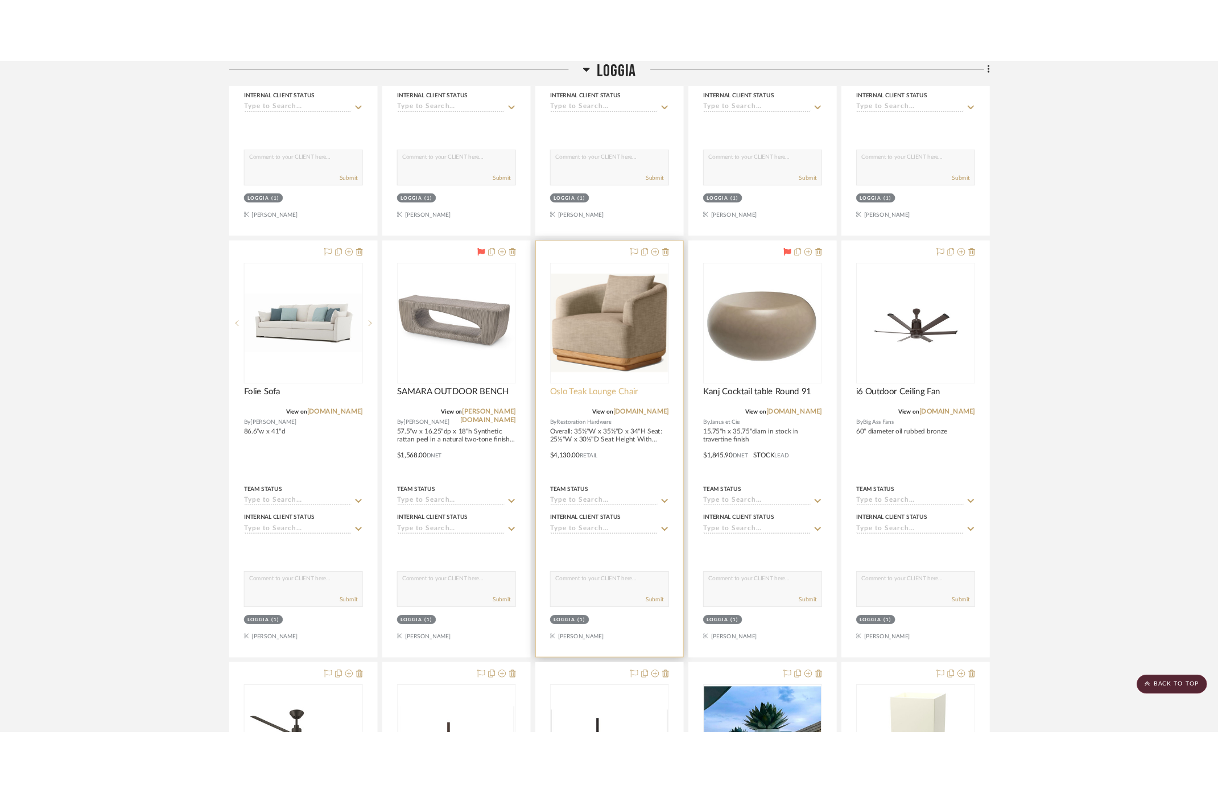
scroll to position [1707, 0]
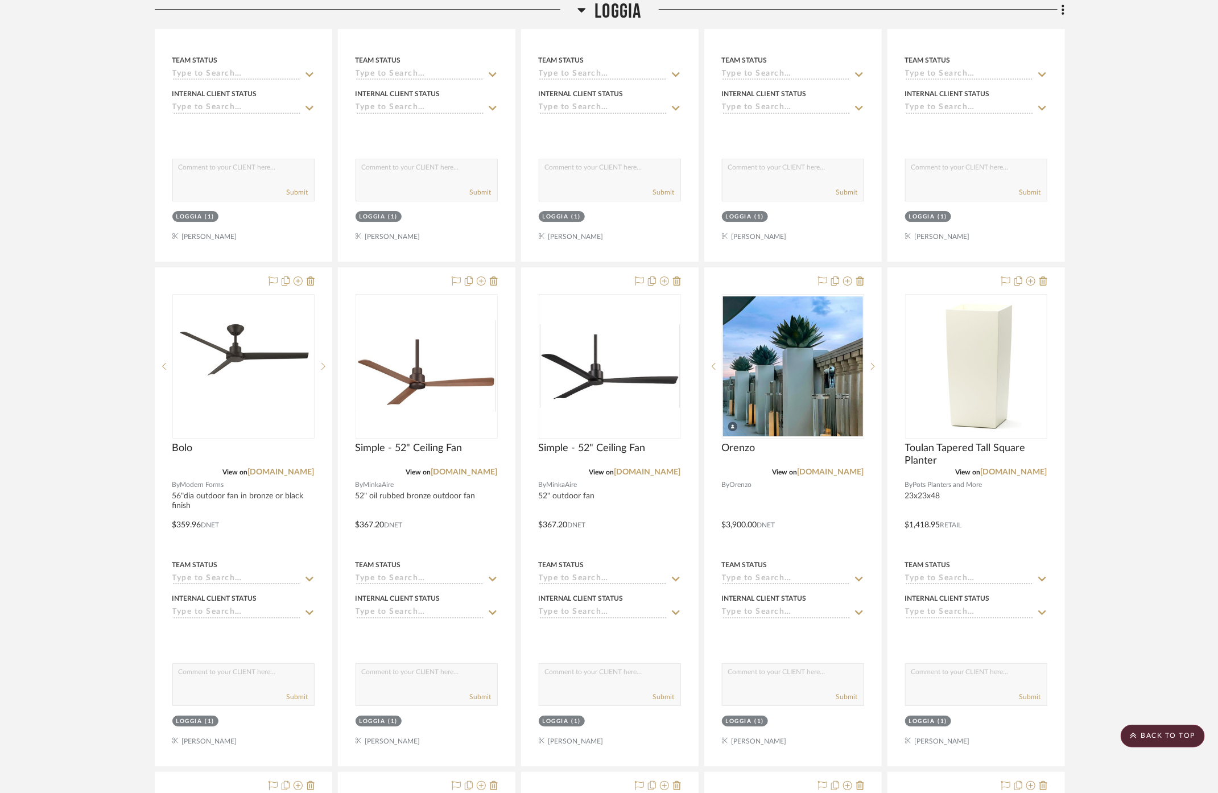
drag, startPoint x: 1171, startPoint y: 735, endPoint x: 1159, endPoint y: 723, distance: 16.9
click at [1170, 737] on scroll-to-top-button "BACK TO TOP" at bounding box center [1163, 736] width 84 height 23
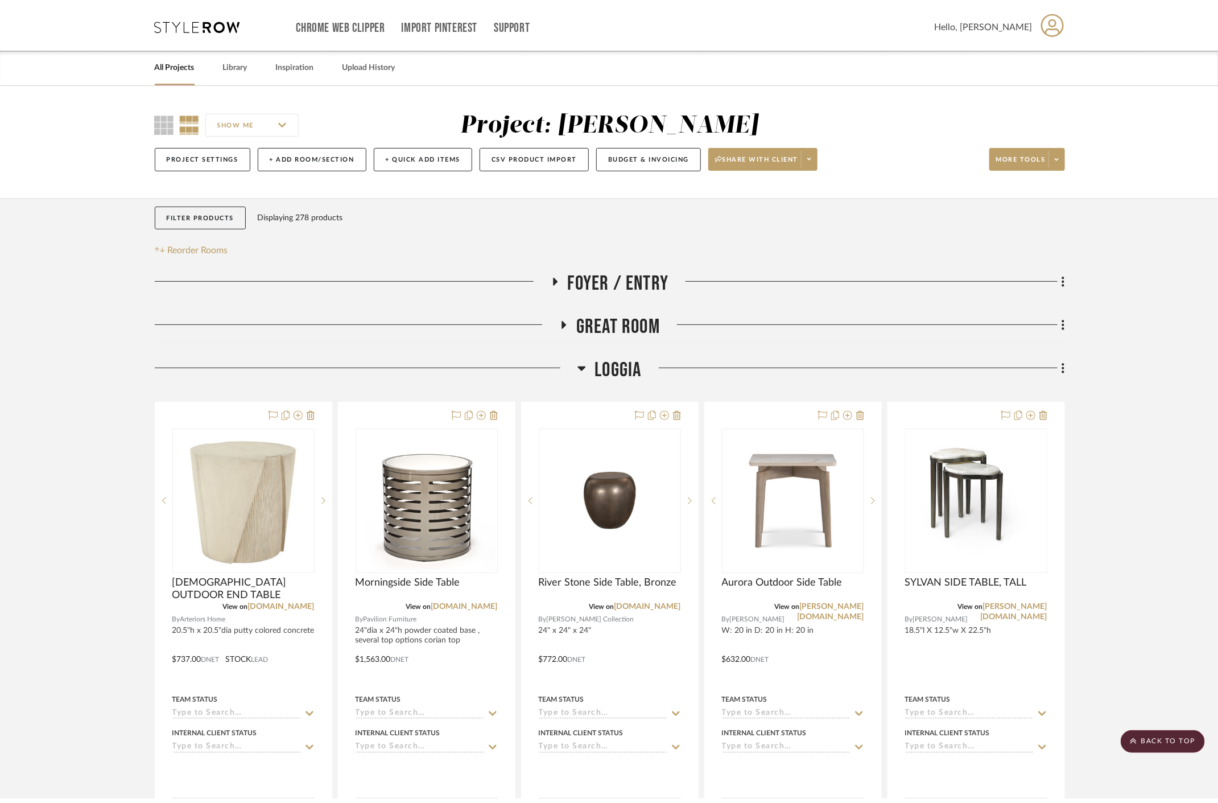
scroll to position [0, 0]
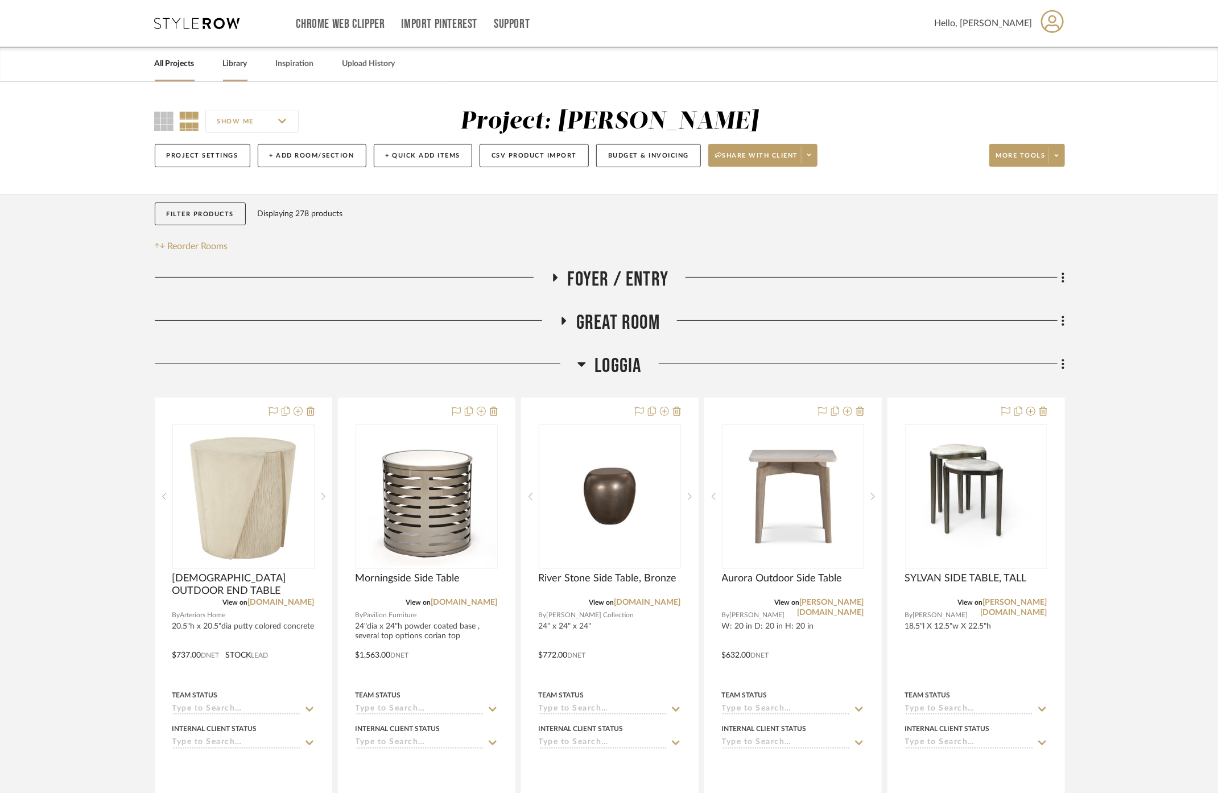
click at [232, 65] on link "Library" at bounding box center [235, 63] width 24 height 15
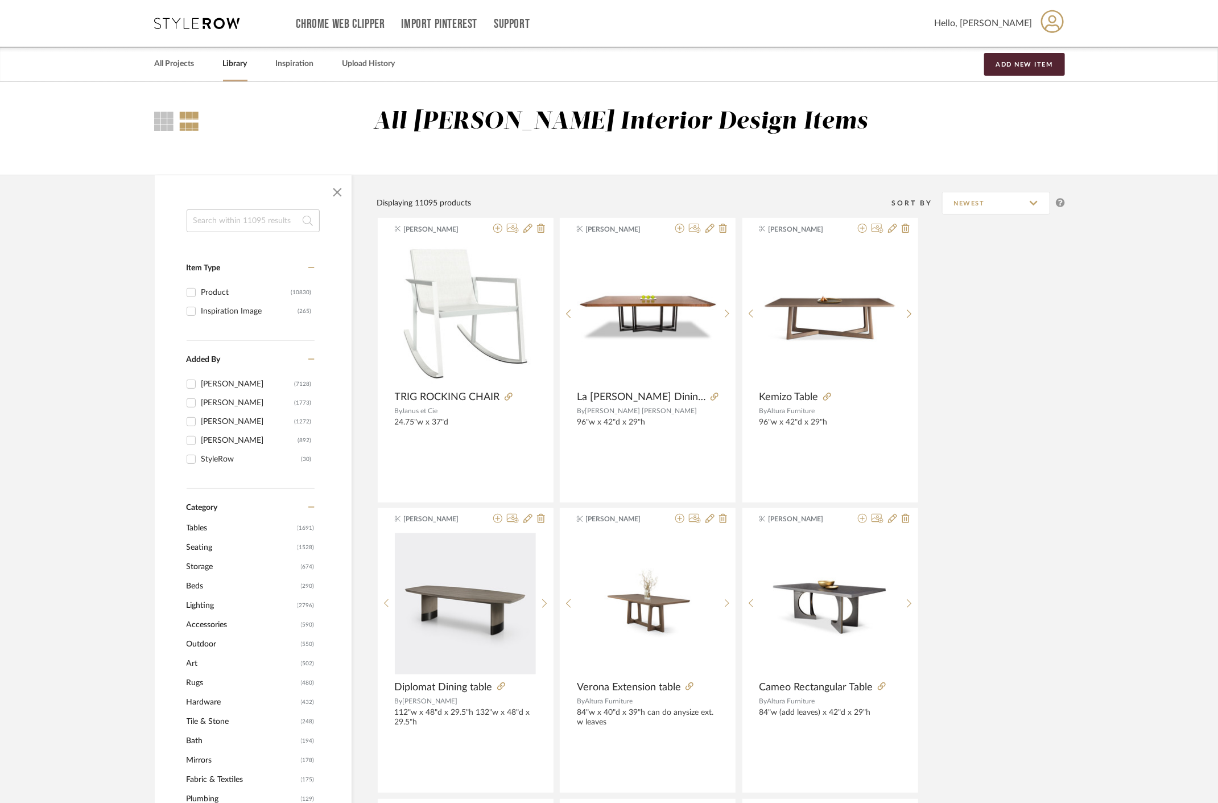
scroll to position [316, 0]
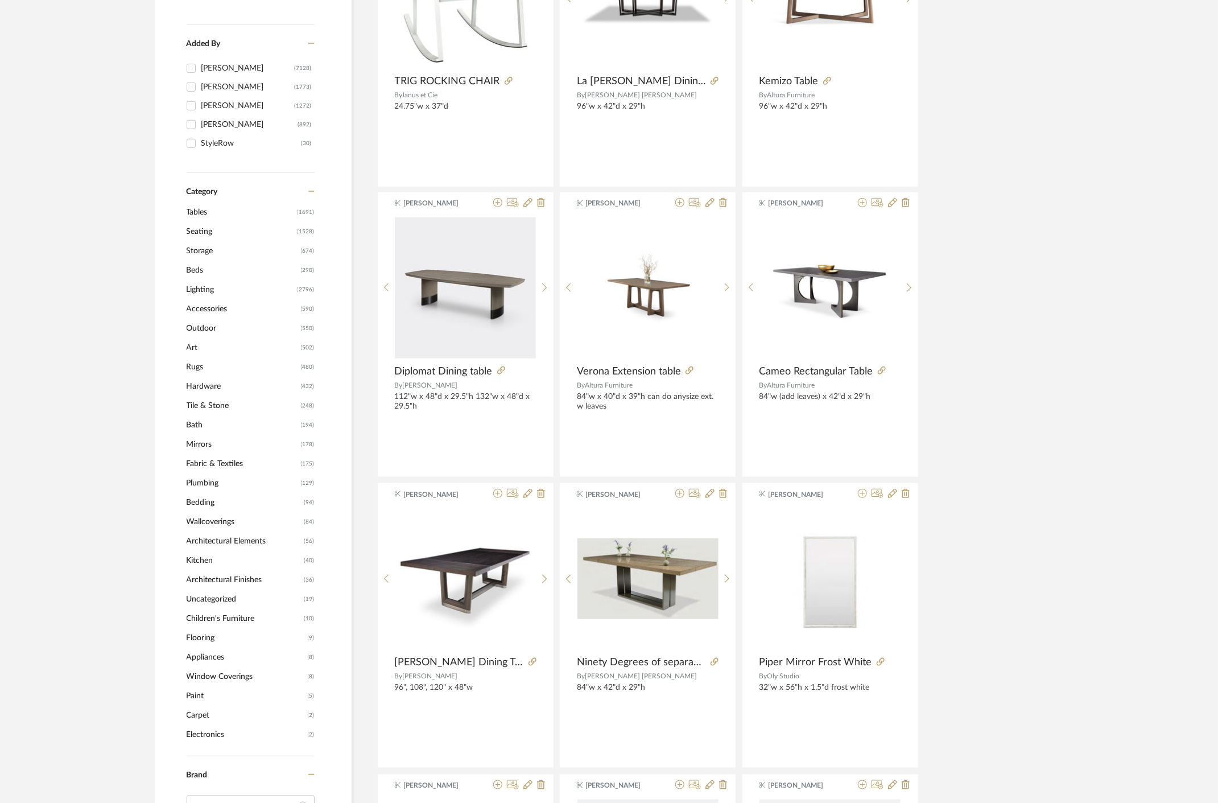
click at [206, 331] on span "Outdoor" at bounding box center [243, 328] width 112 height 19
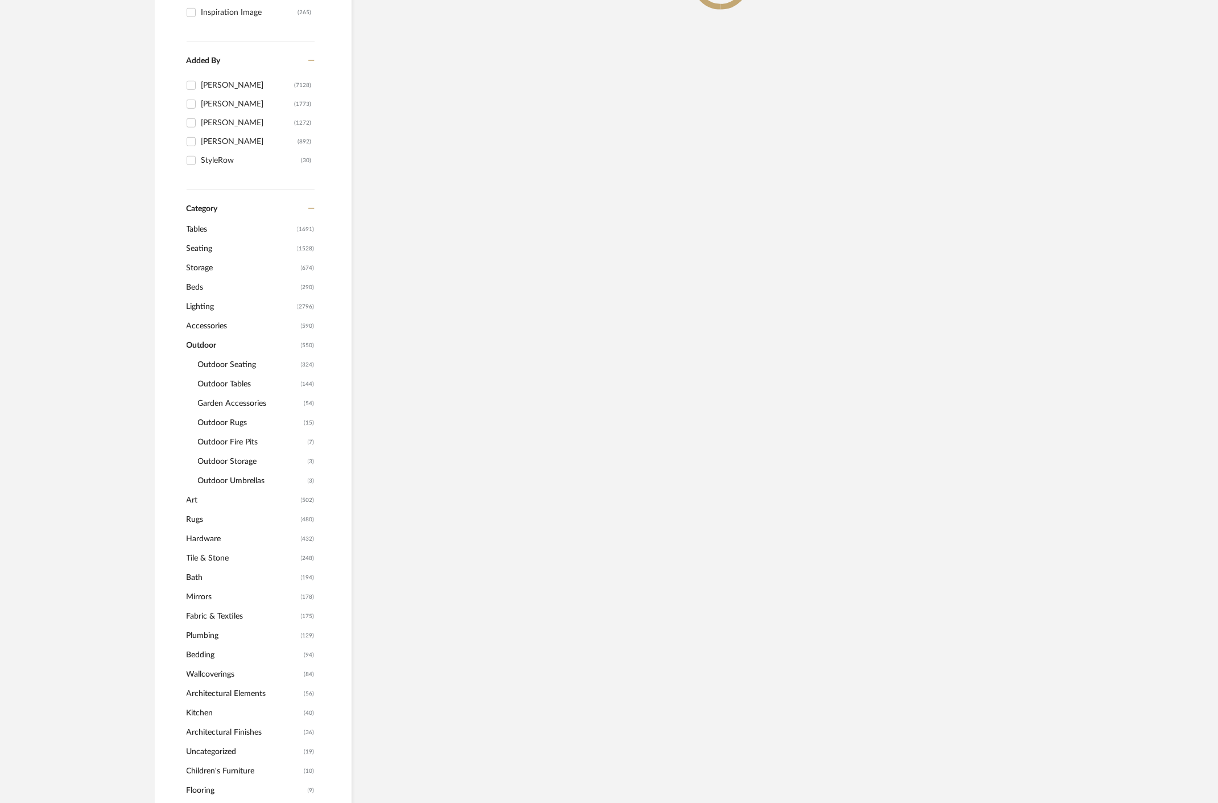
scroll to position [333, 0]
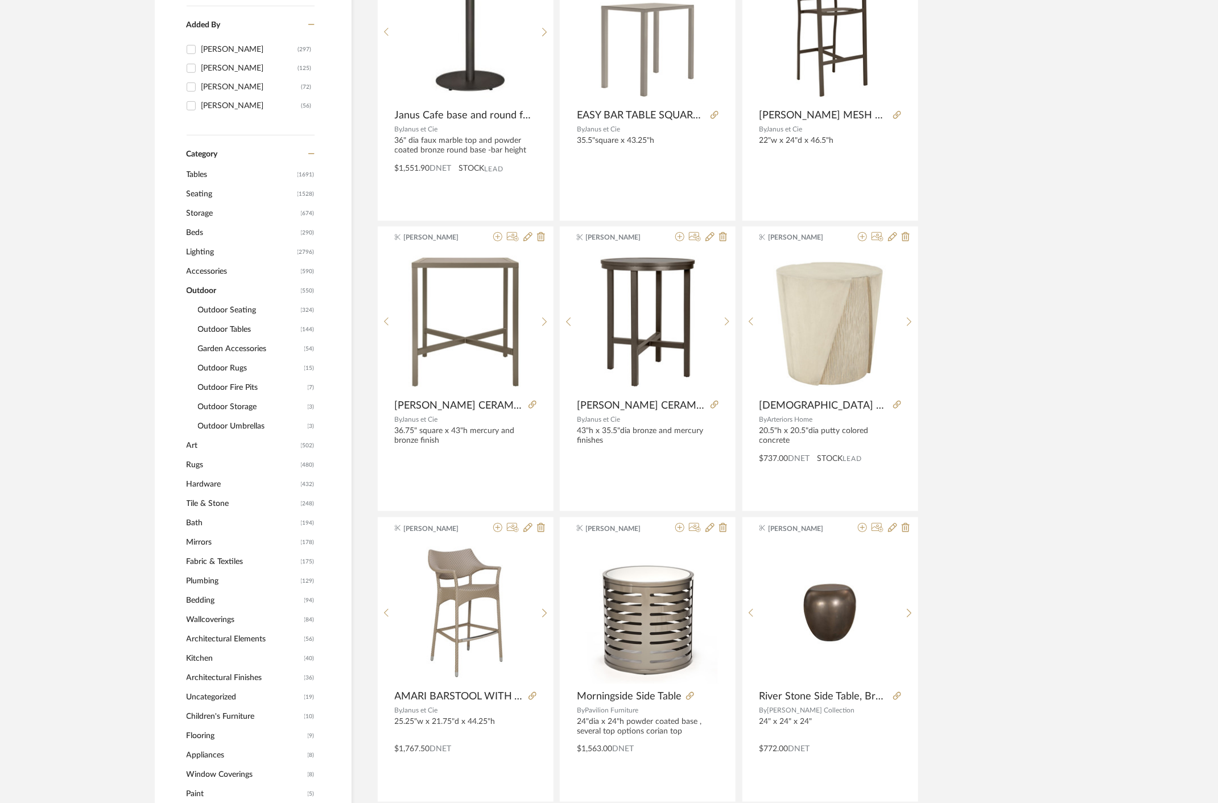
click at [230, 311] on span "Outdoor Seating" at bounding box center [248, 309] width 100 height 19
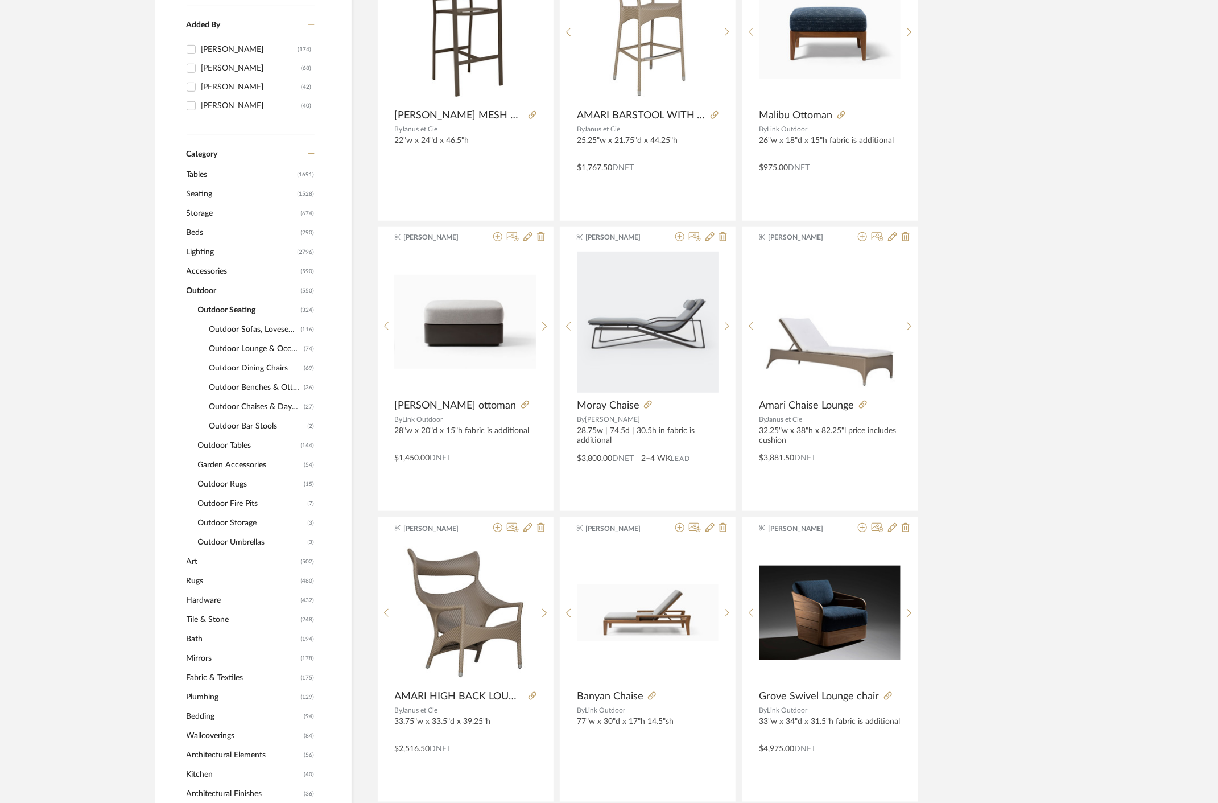
click at [271, 345] on span "Outdoor Lounge & Occasional Chairs" at bounding box center [255, 348] width 92 height 19
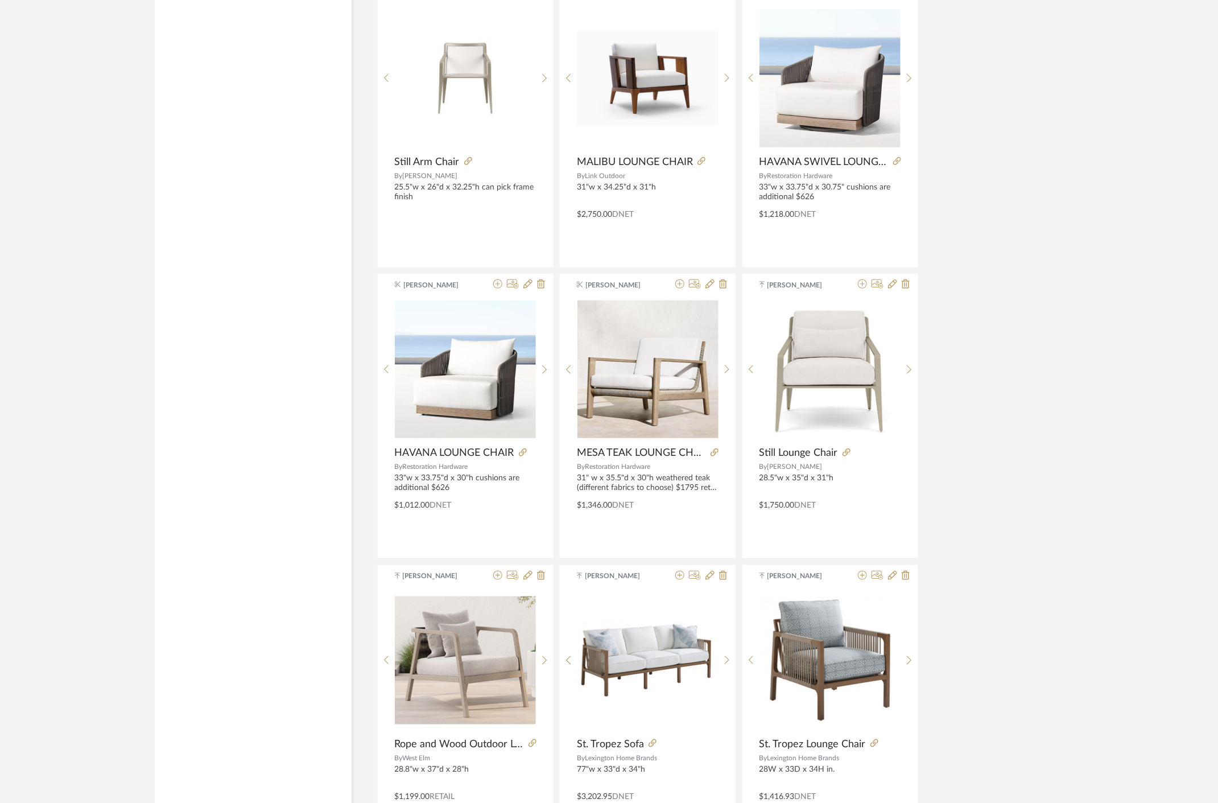
scroll to position [2987, 0]
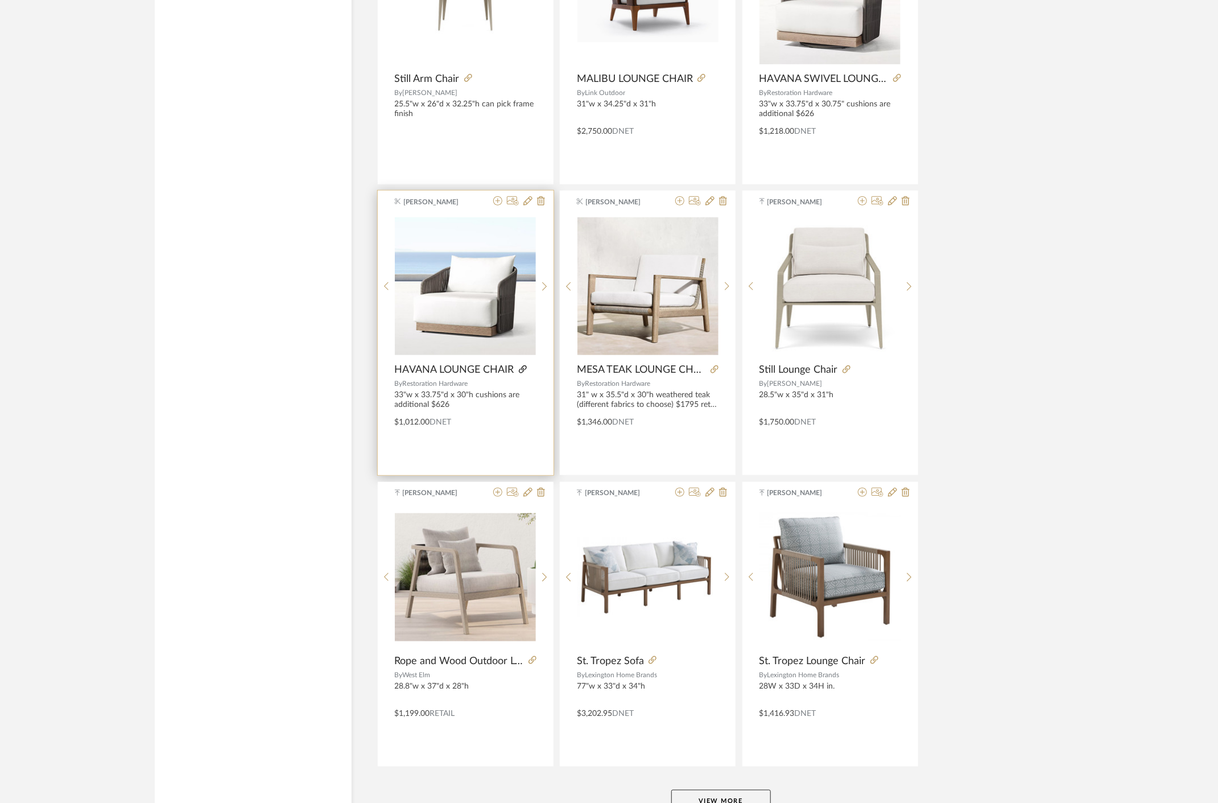
click at [525, 365] on icon at bounding box center [523, 369] width 8 height 8
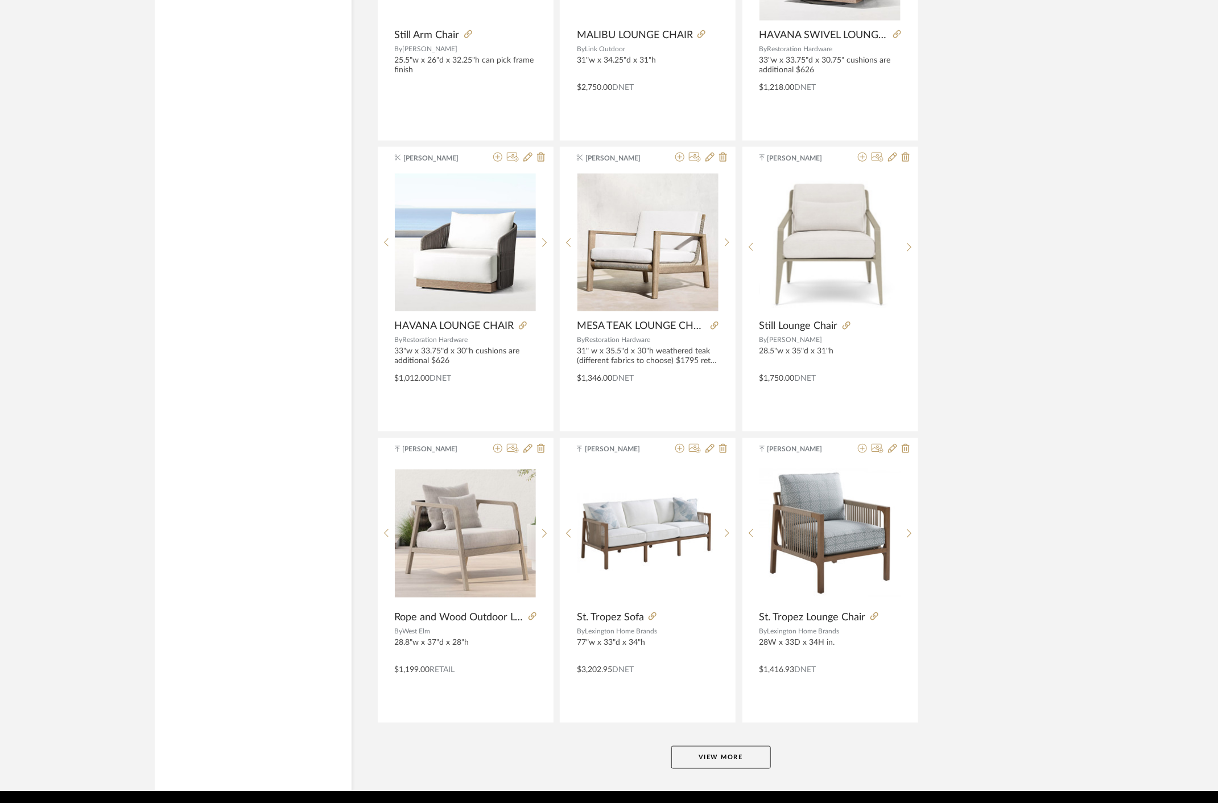
scroll to position [3051, 0]
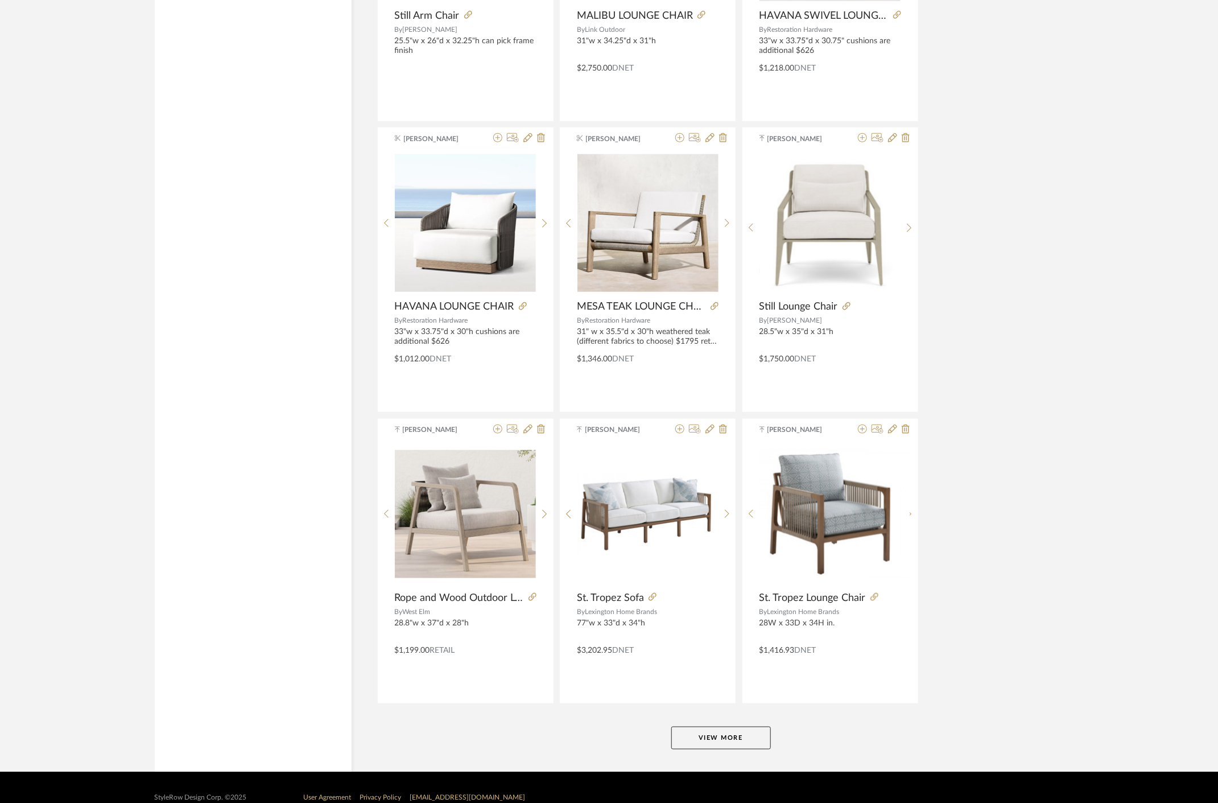
click at [712, 727] on button "View More" at bounding box center [721, 738] width 100 height 23
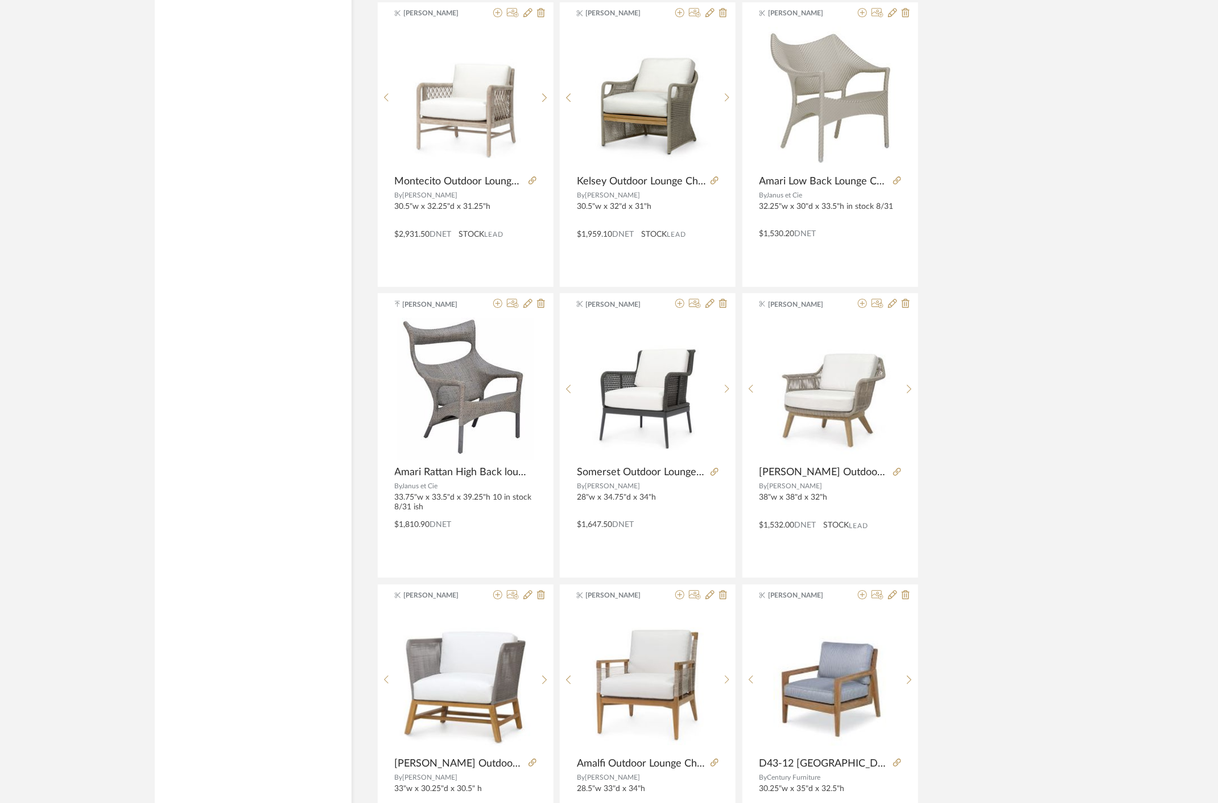
scroll to position [4884, 0]
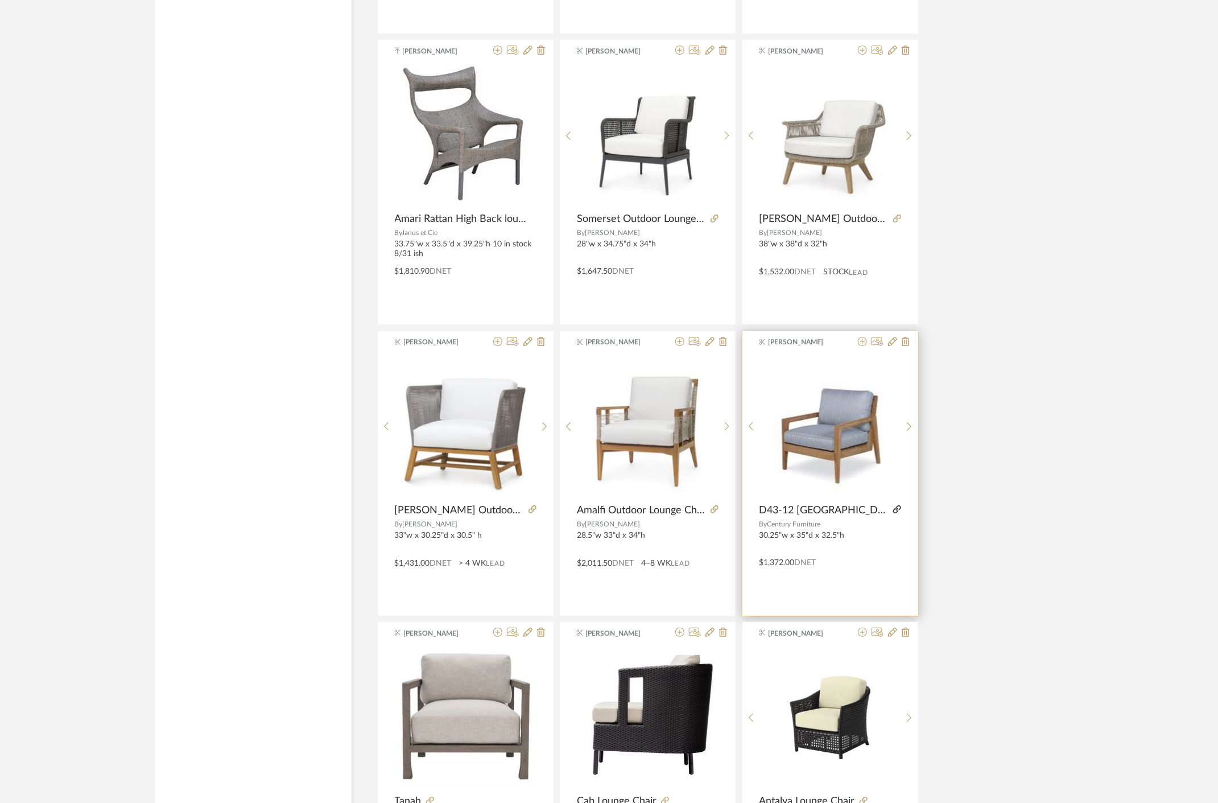
click at [895, 505] on icon at bounding box center [897, 509] width 8 height 8
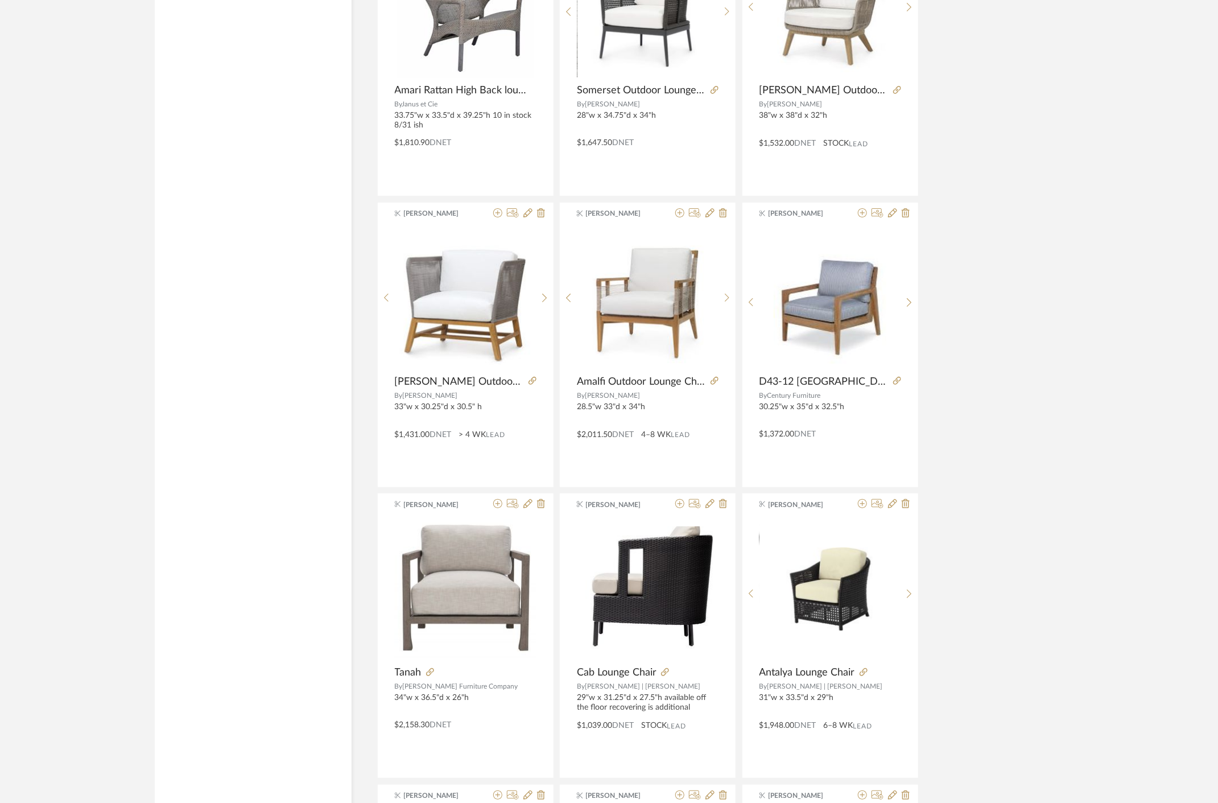
scroll to position [5200, 0]
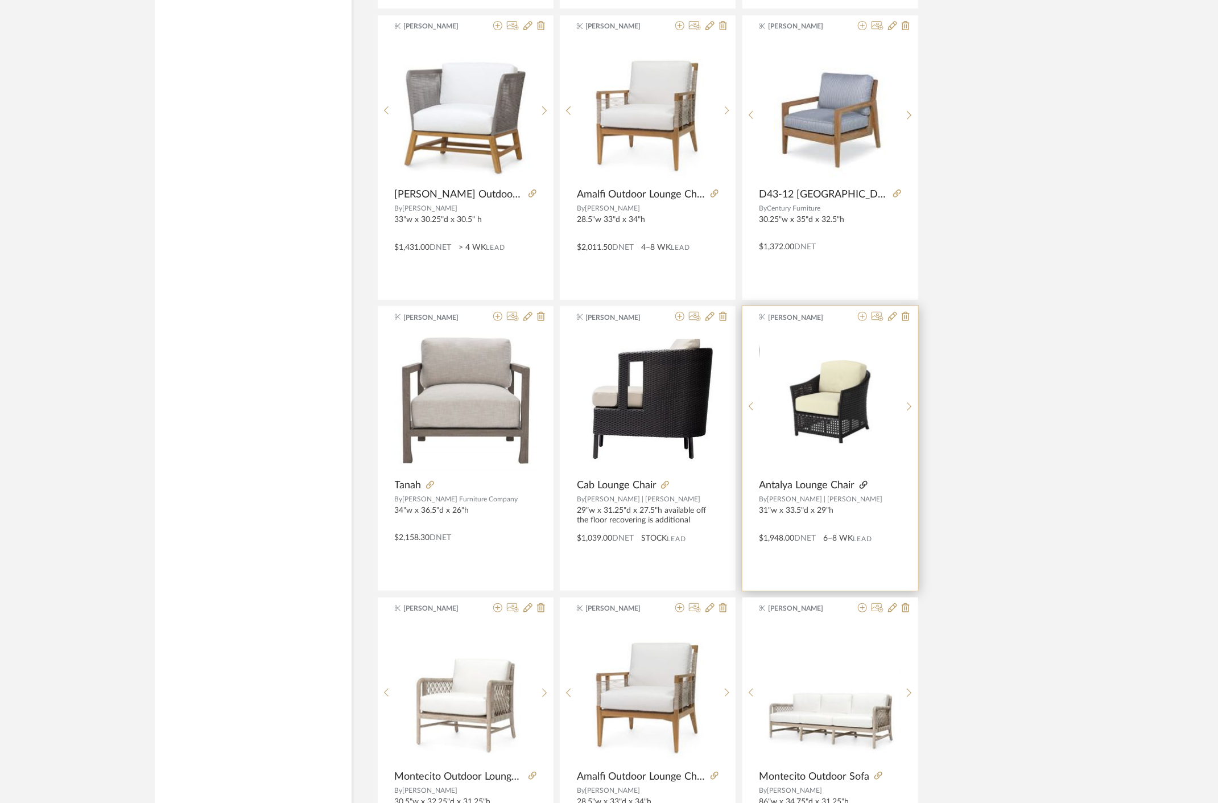
click at [862, 481] on icon at bounding box center [864, 485] width 8 height 8
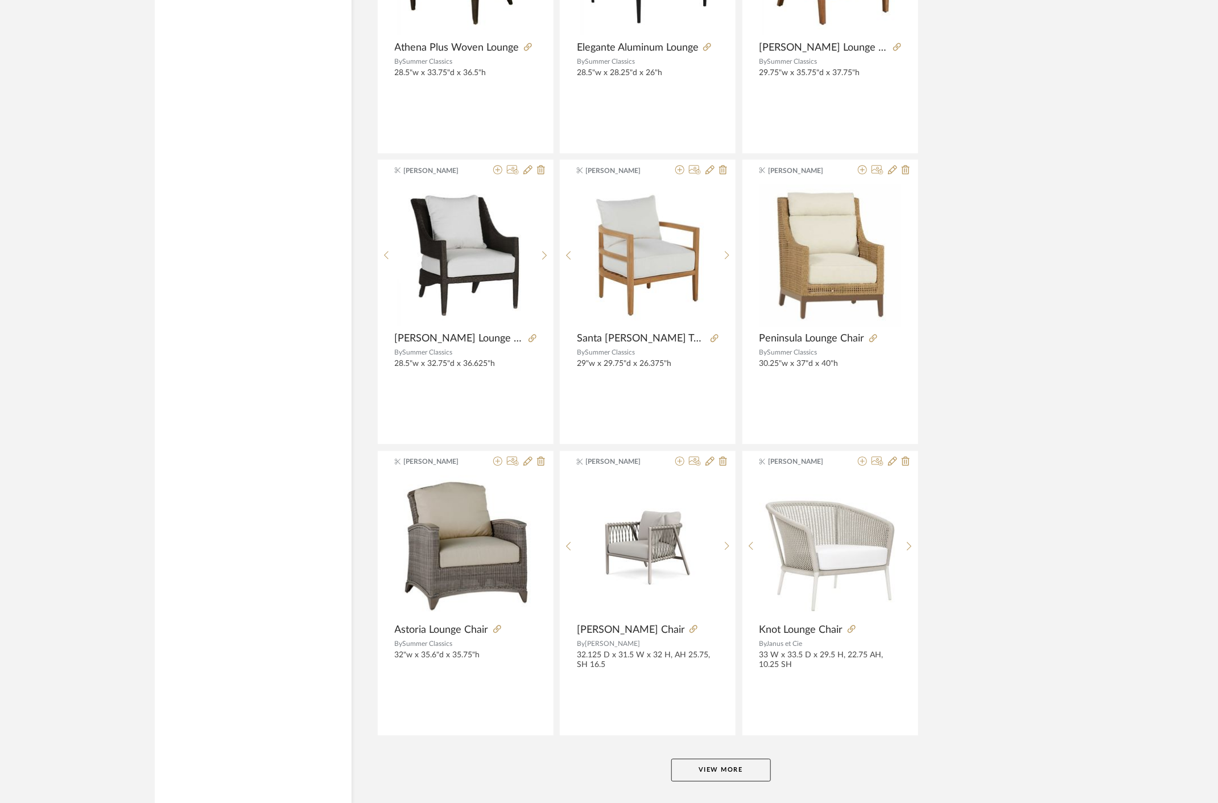
scroll to position [6557, 0]
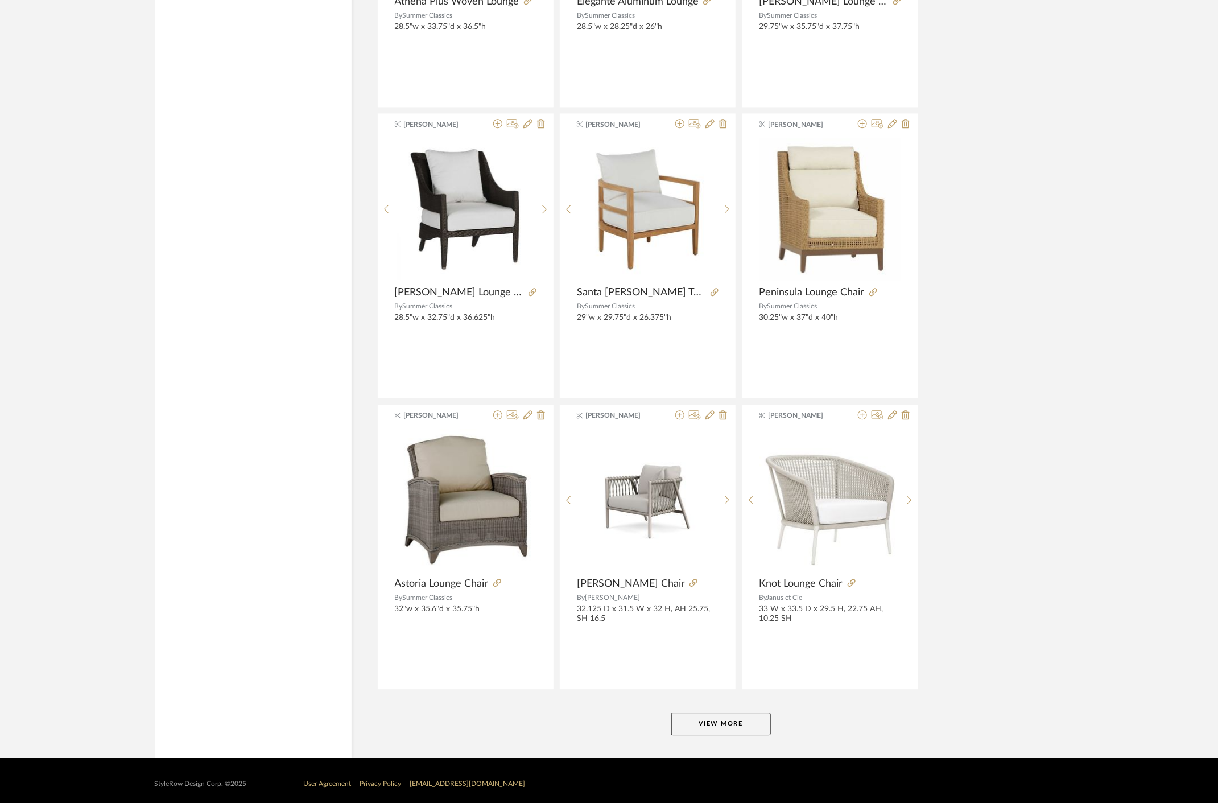
click at [740, 715] on button "View More" at bounding box center [721, 723] width 100 height 23
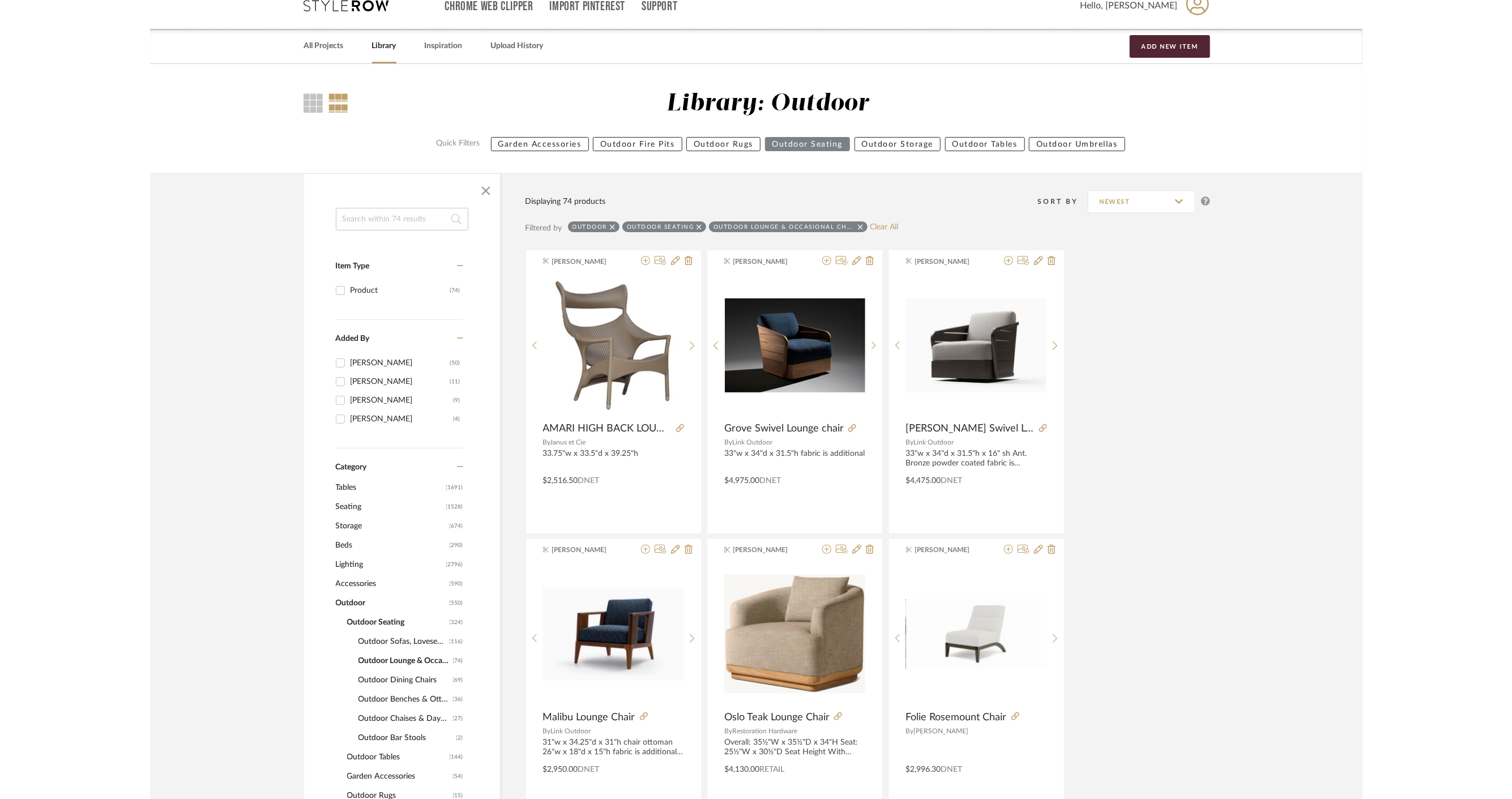
scroll to position [0, 0]
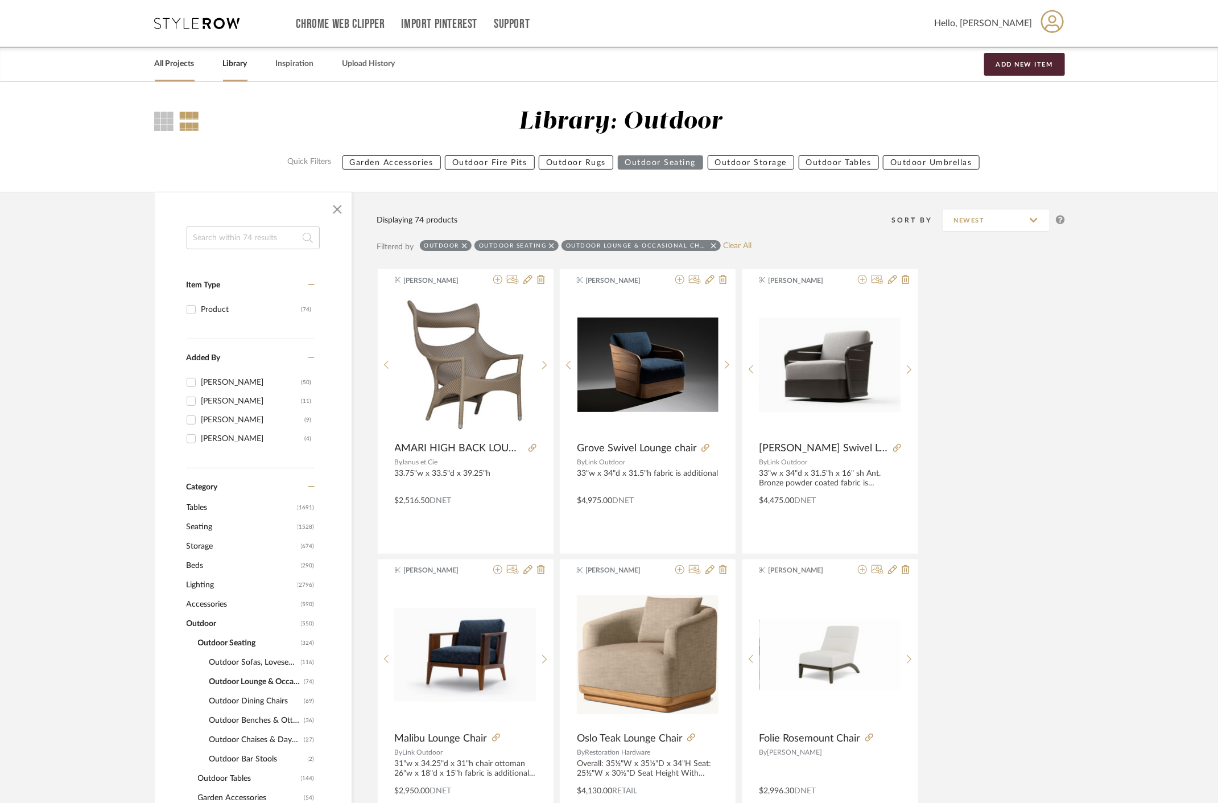
click at [185, 59] on link "All Projects" at bounding box center [175, 63] width 40 height 15
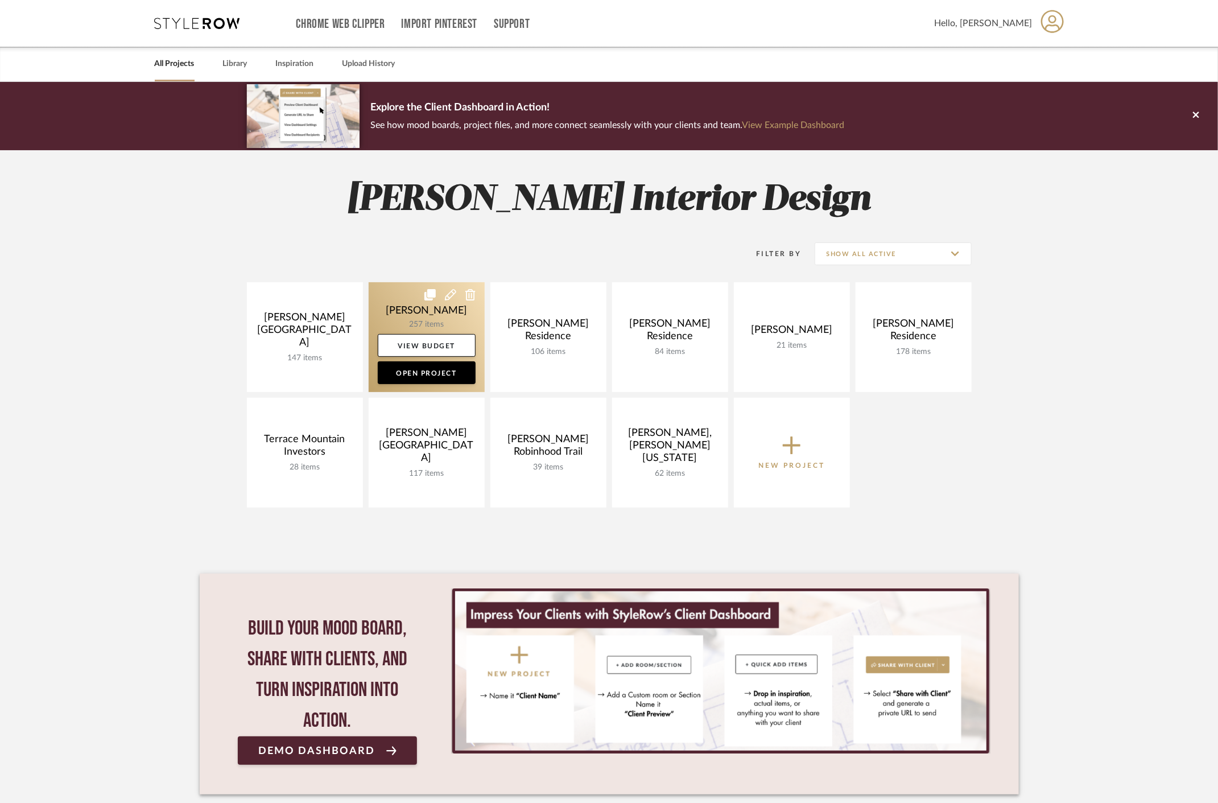
click at [399, 321] on link at bounding box center [427, 337] width 116 height 110
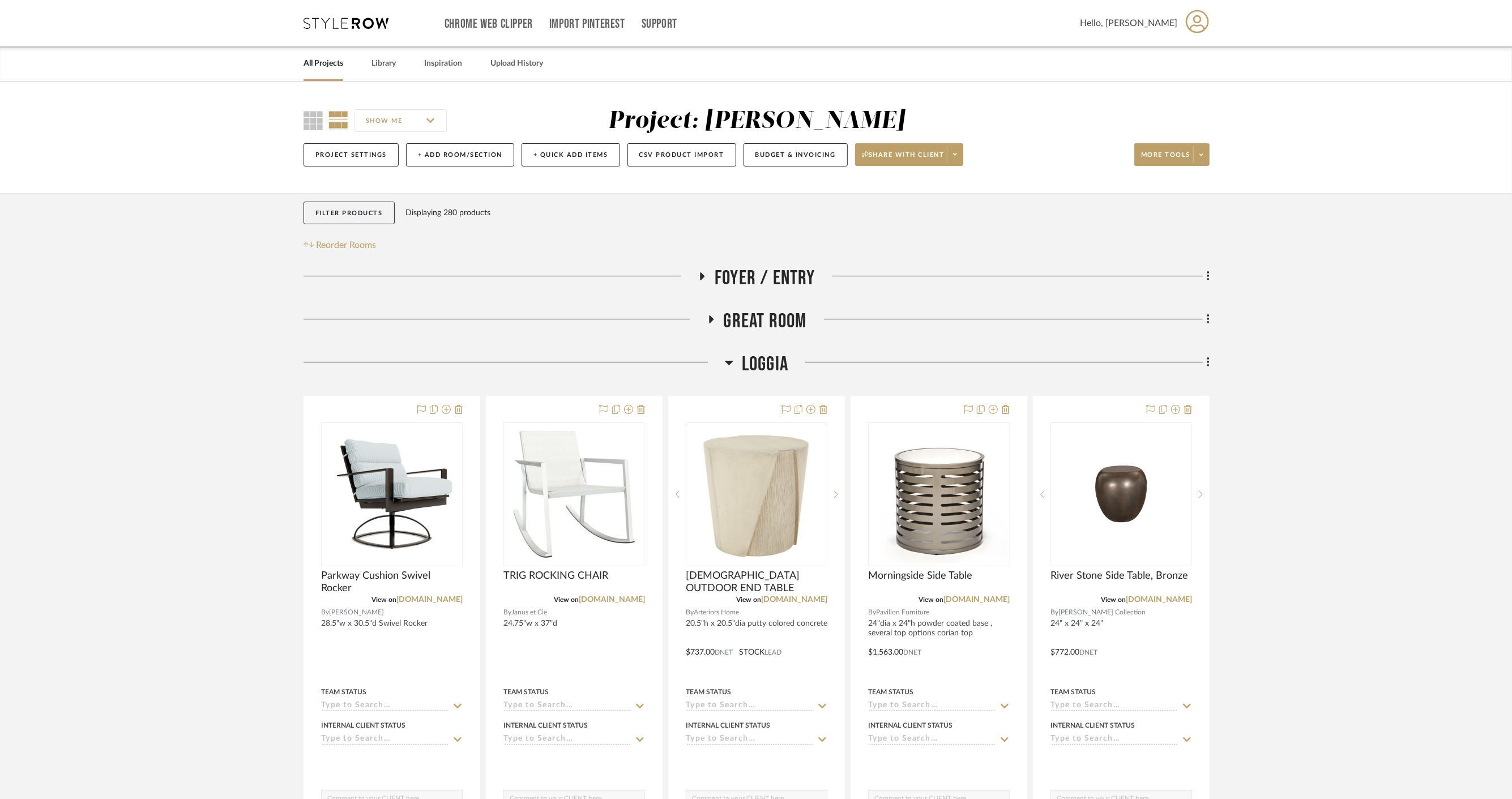
click at [766, 362] on span "Loggia" at bounding box center [764, 364] width 47 height 24
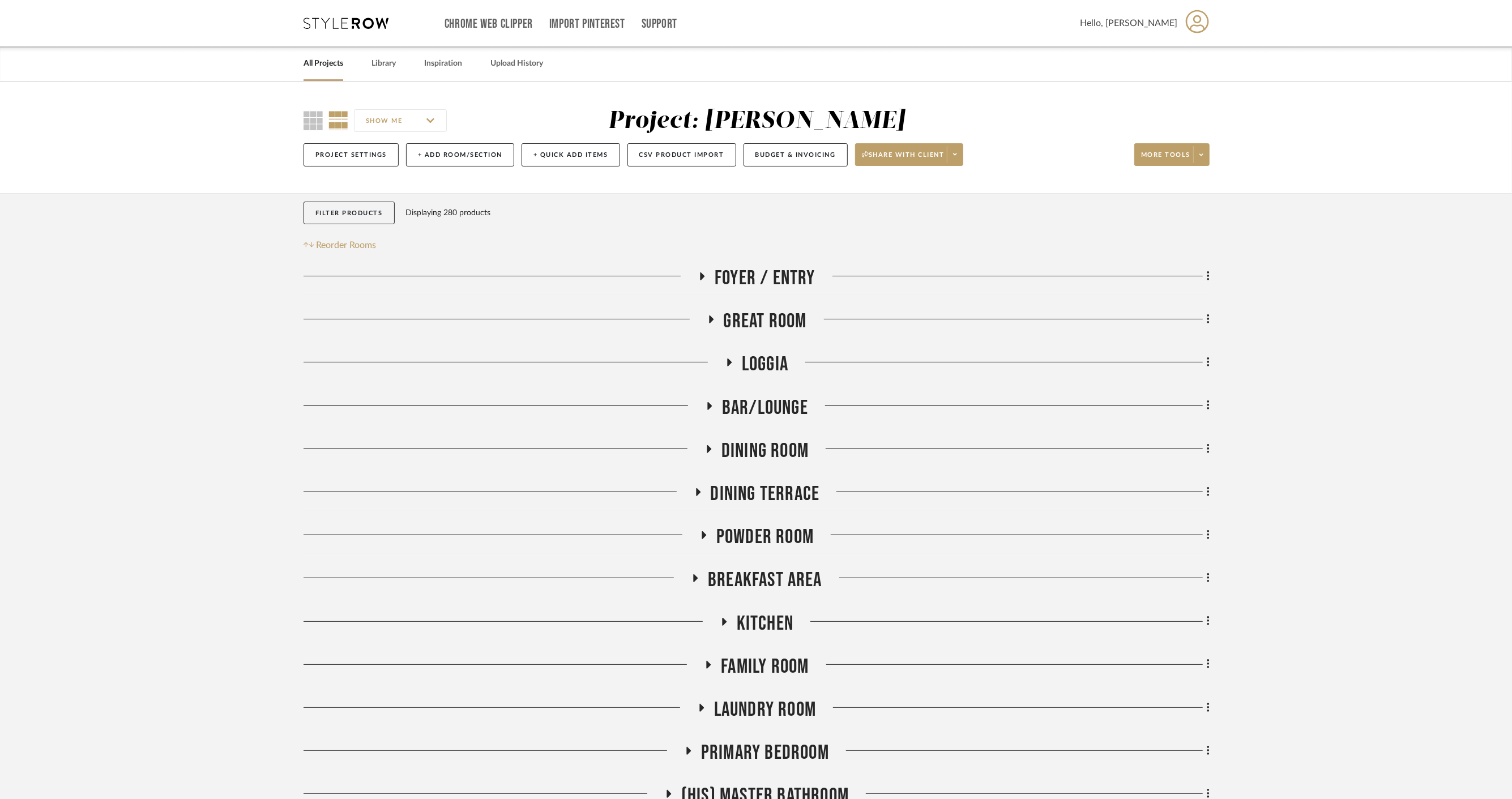
click at [763, 329] on span "Great Room" at bounding box center [765, 321] width 84 height 24
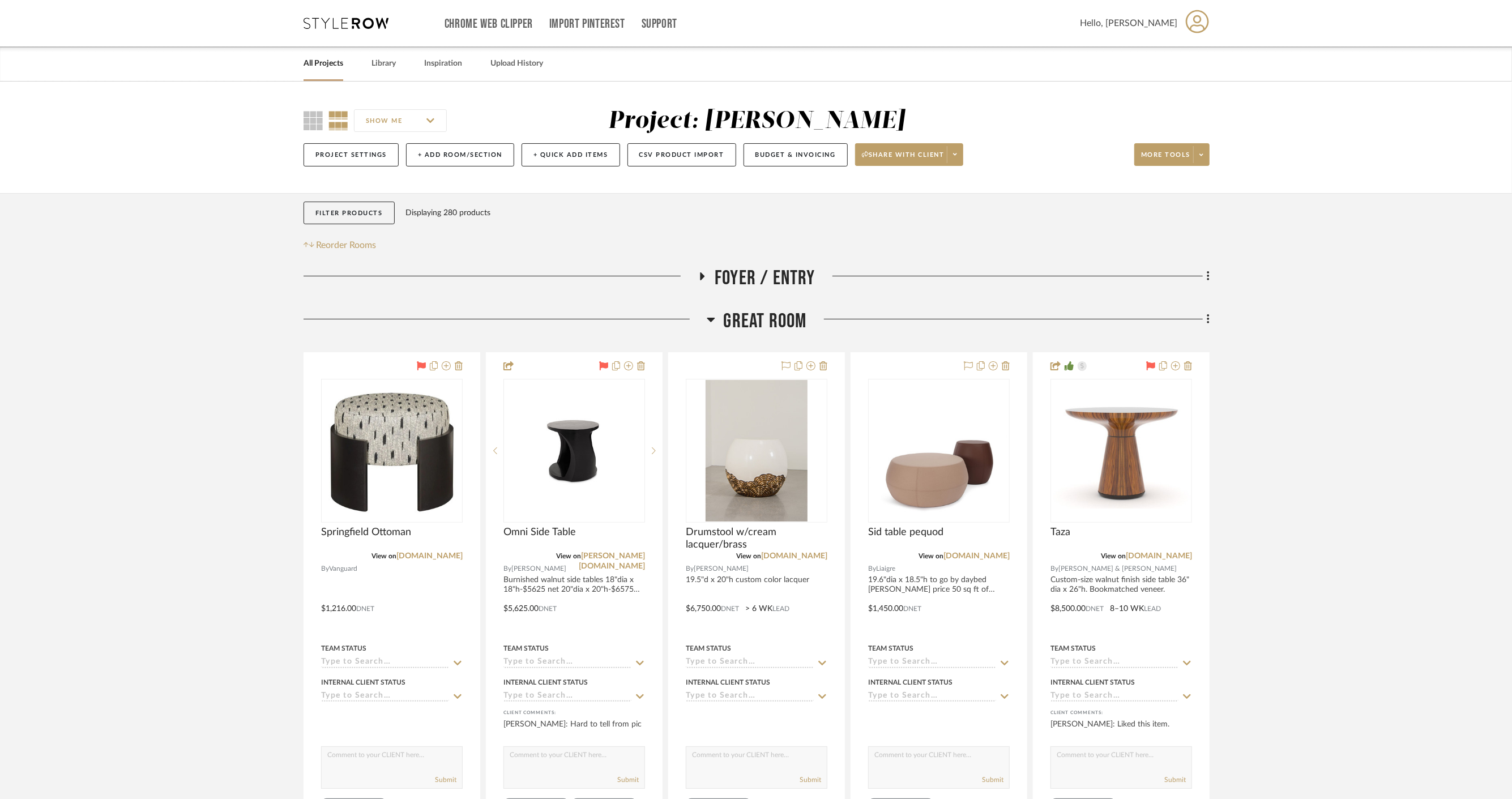
click at [763, 329] on span "Great Room" at bounding box center [765, 321] width 84 height 24
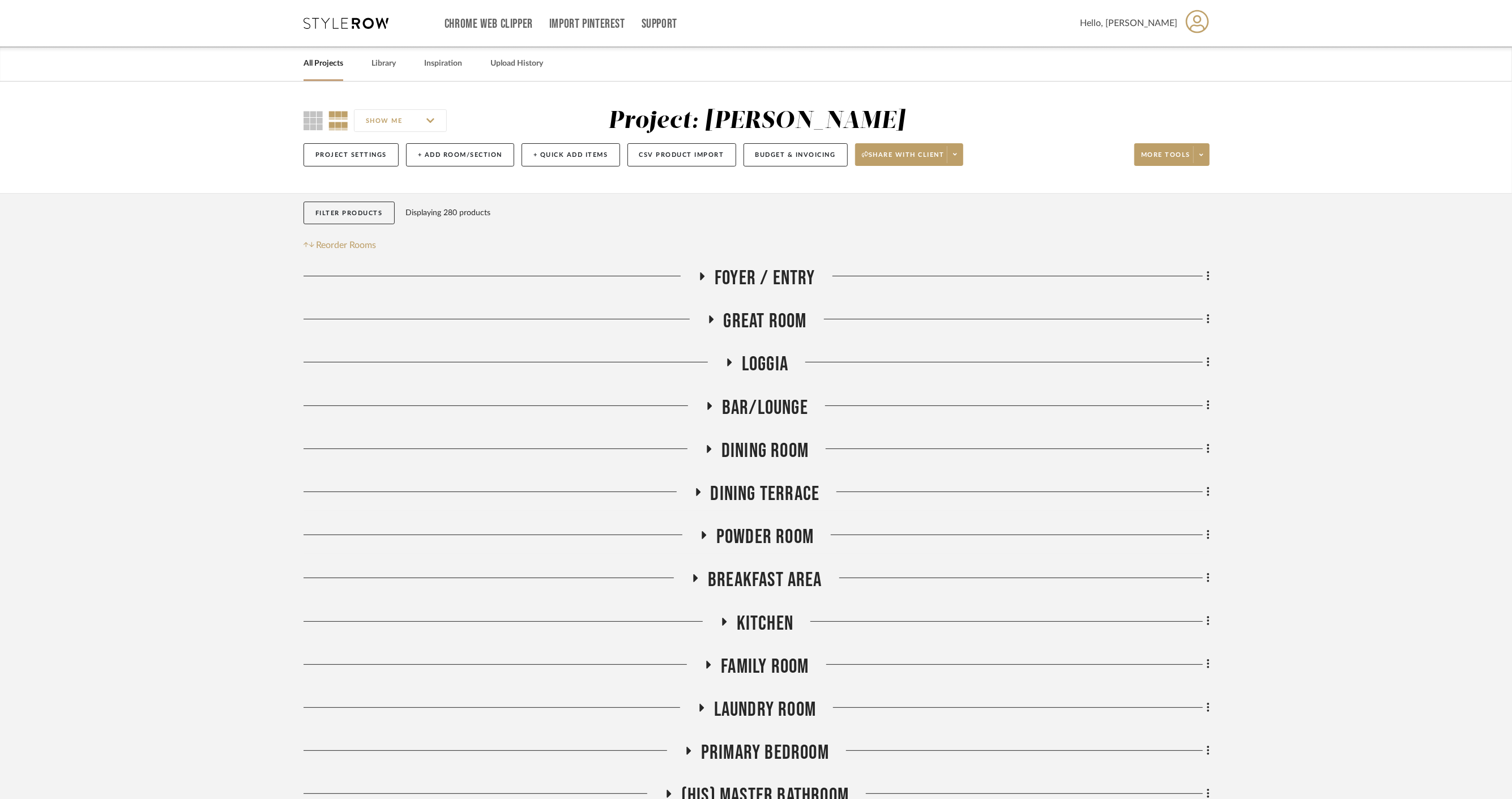
click at [784, 364] on span "Loggia" at bounding box center [764, 364] width 47 height 24
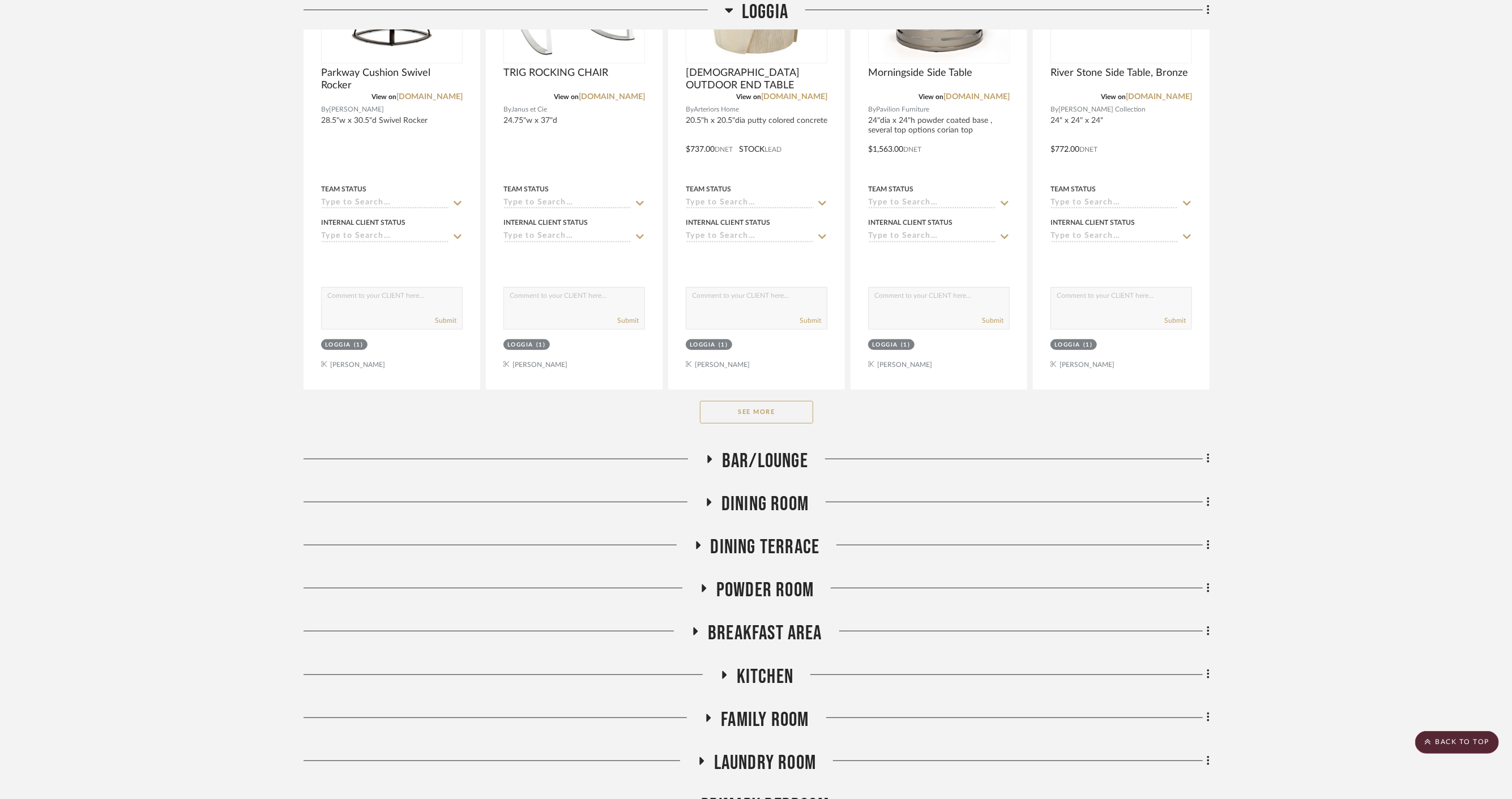
click at [742, 401] on button "See More" at bounding box center [756, 412] width 113 height 23
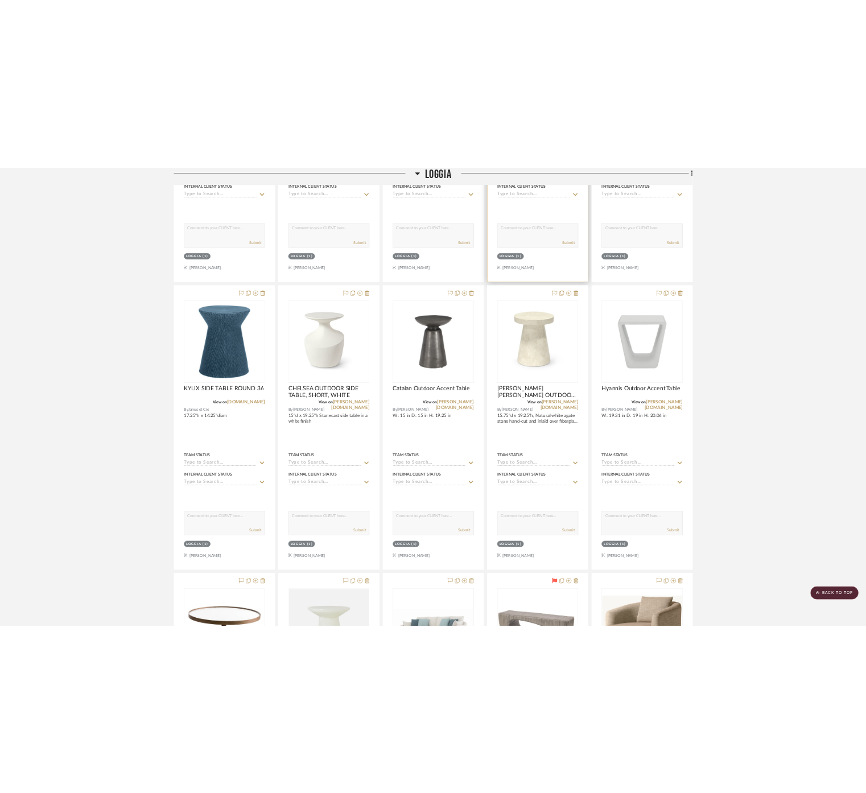
scroll to position [1580, 0]
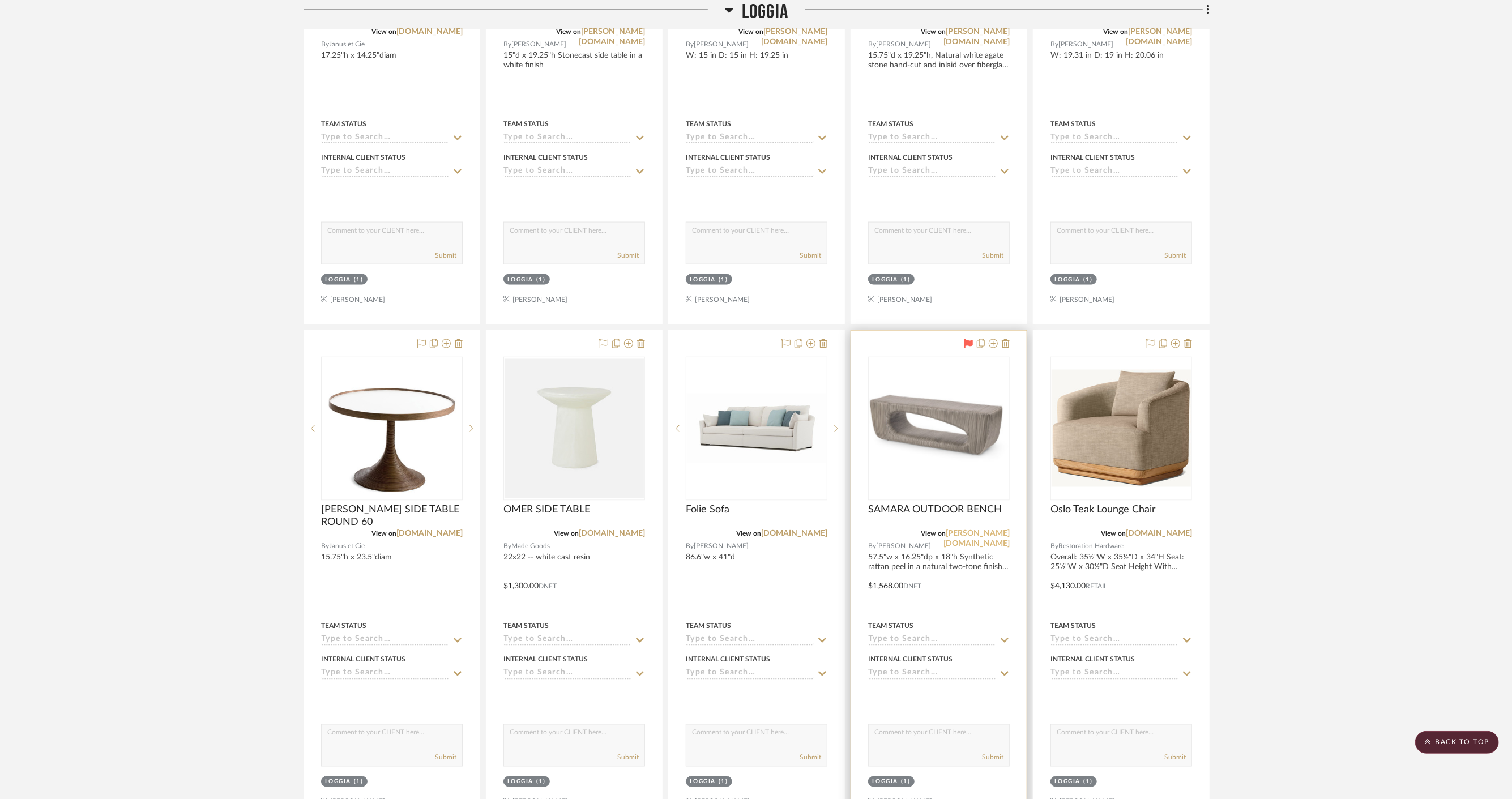
click at [988, 530] on link "[PERSON_NAME][DOMAIN_NAME]" at bounding box center [976, 539] width 67 height 18
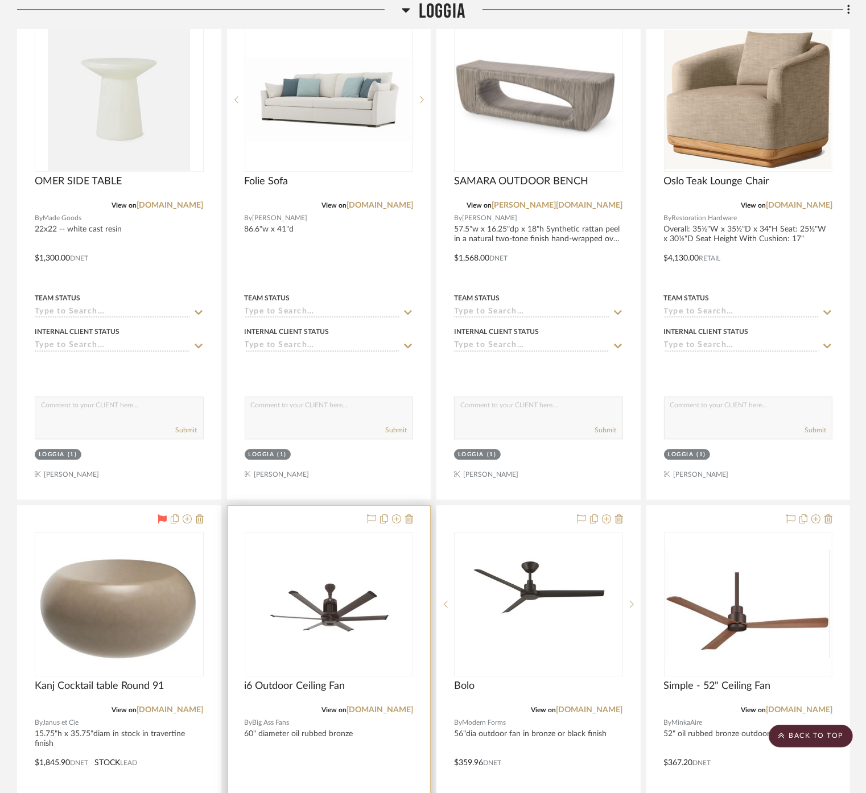
scroll to position [2528, 0]
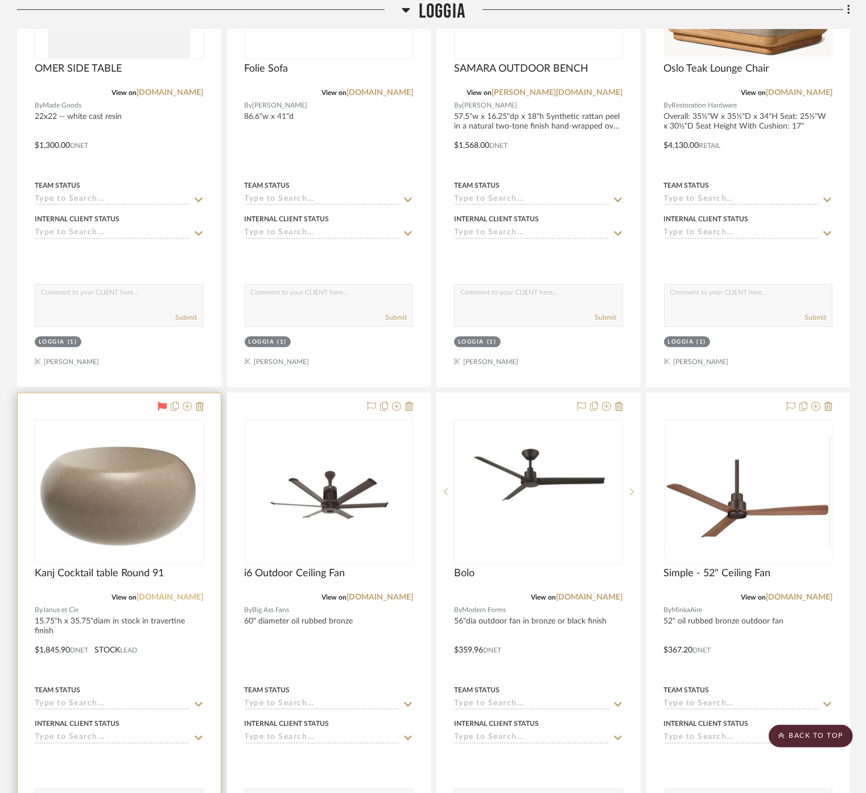
click at [190, 594] on link "[DOMAIN_NAME]" at bounding box center [170, 597] width 67 height 8
click at [166, 593] on link "[DOMAIN_NAME]" at bounding box center [170, 597] width 67 height 8
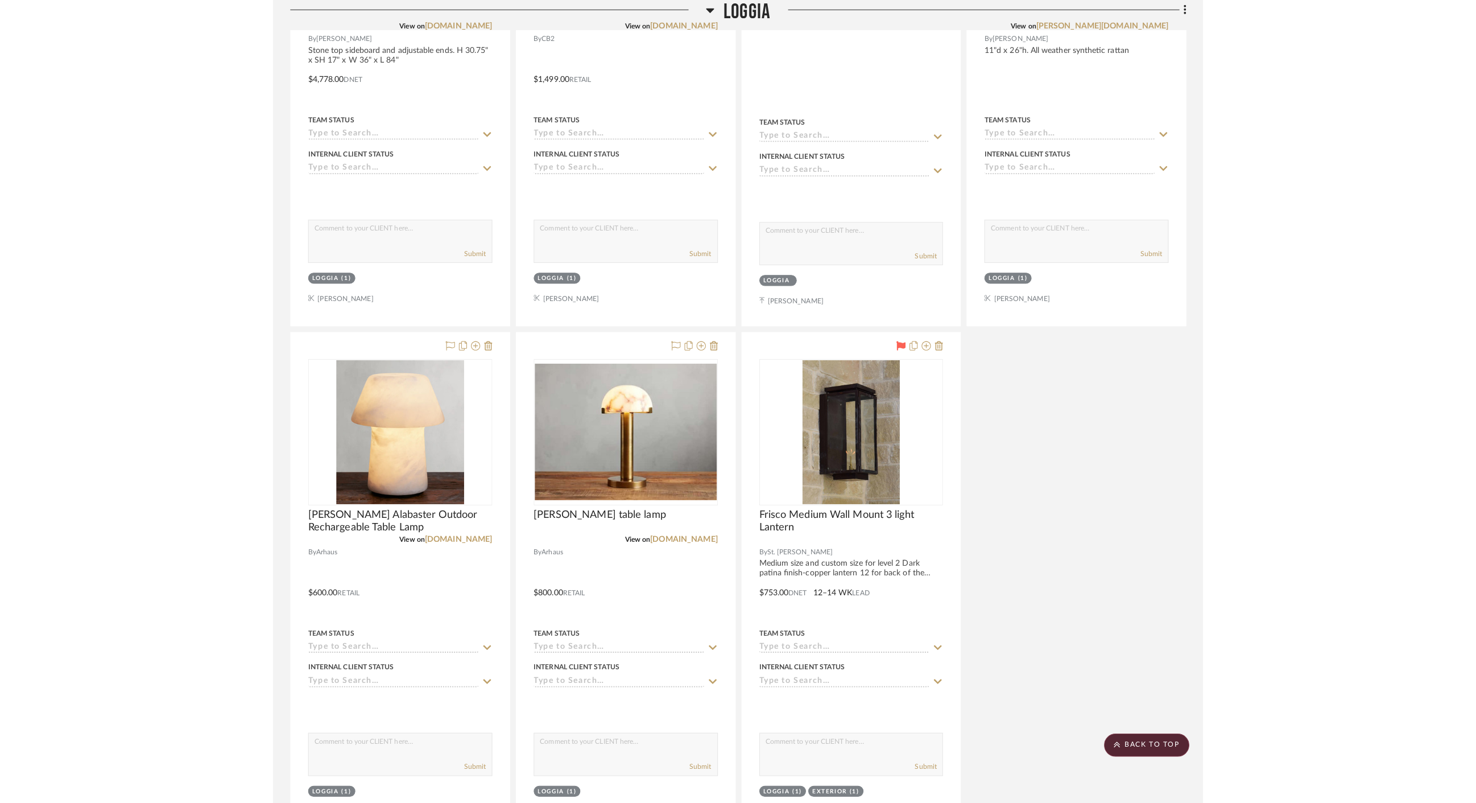
scroll to position [3101, 0]
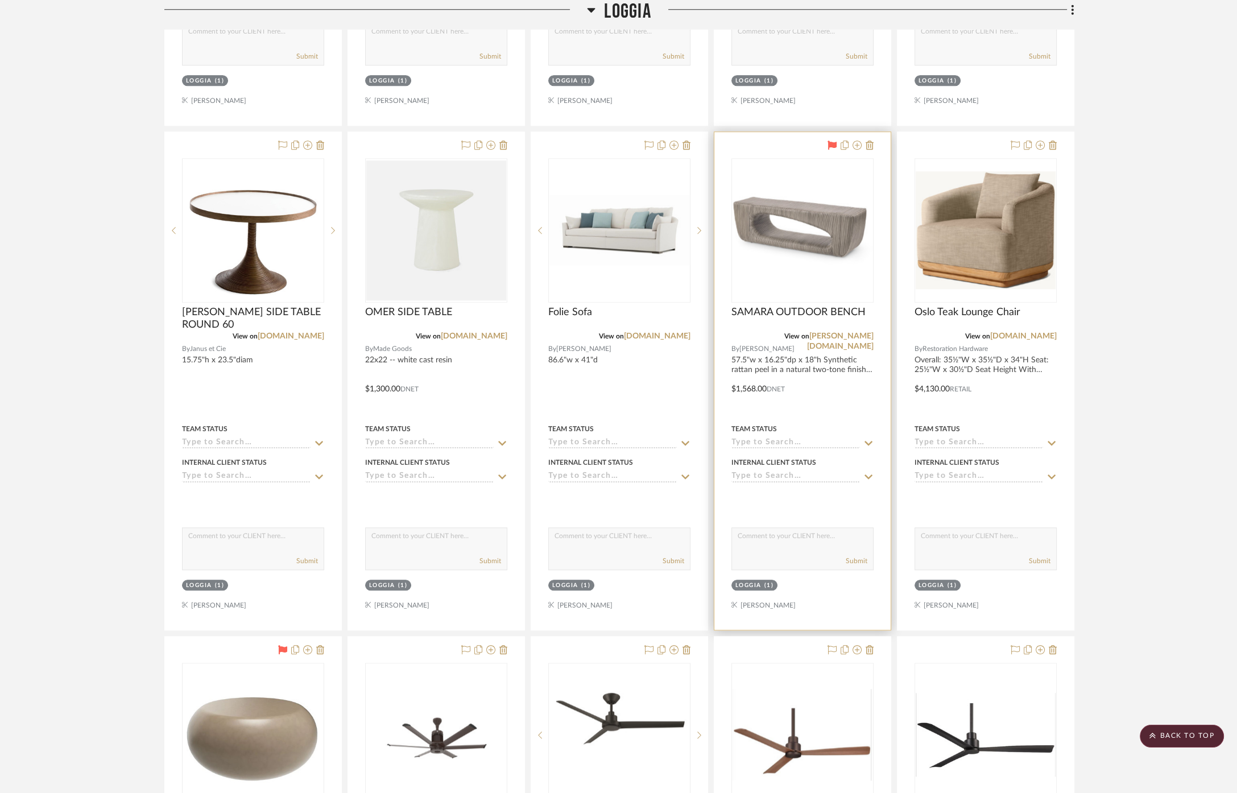
scroll to position [1643, 0]
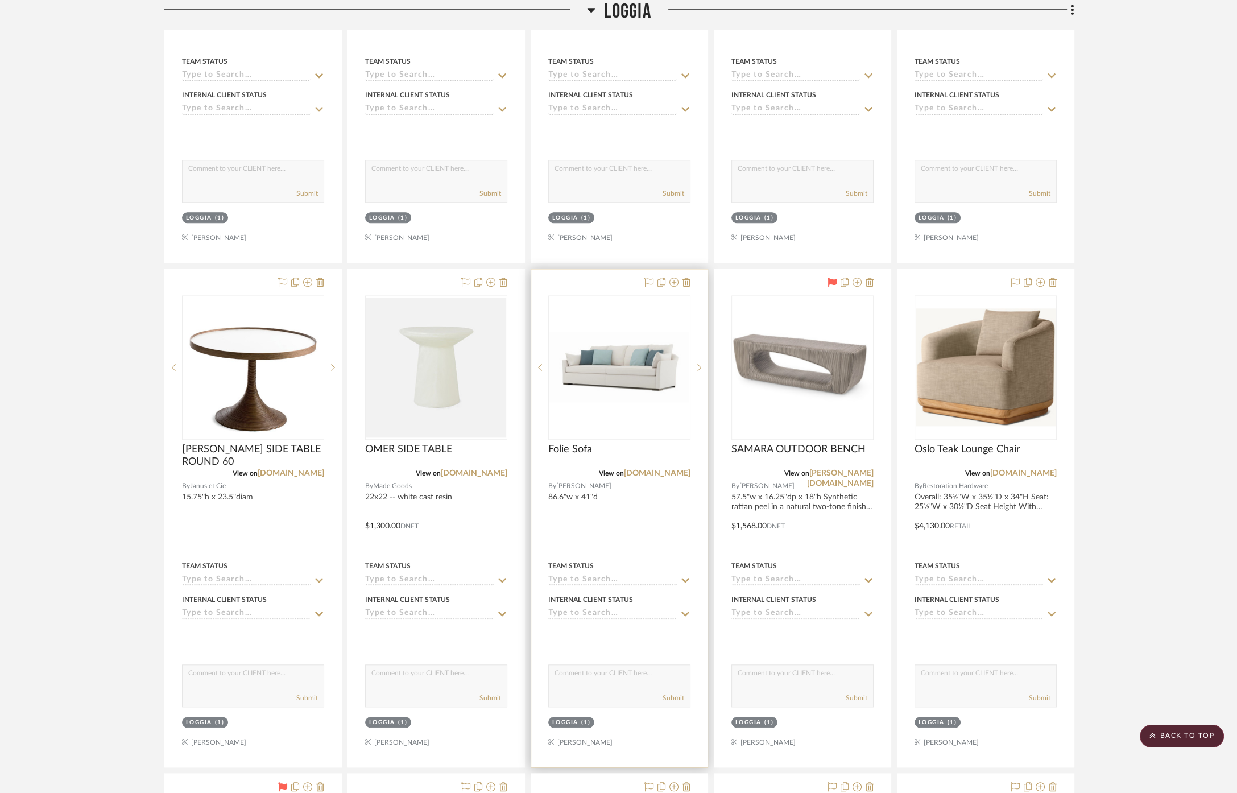
click at [638, 400] on div "0" at bounding box center [619, 367] width 141 height 143
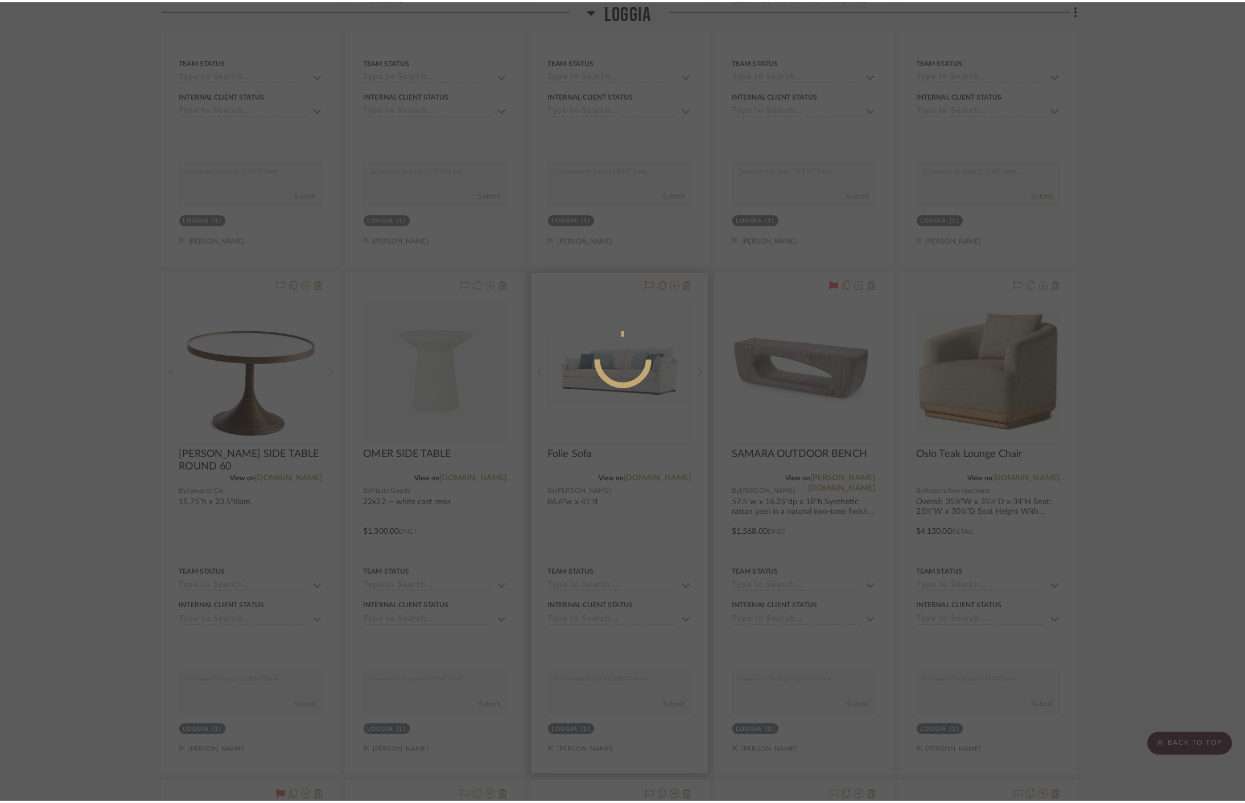
scroll to position [0, 0]
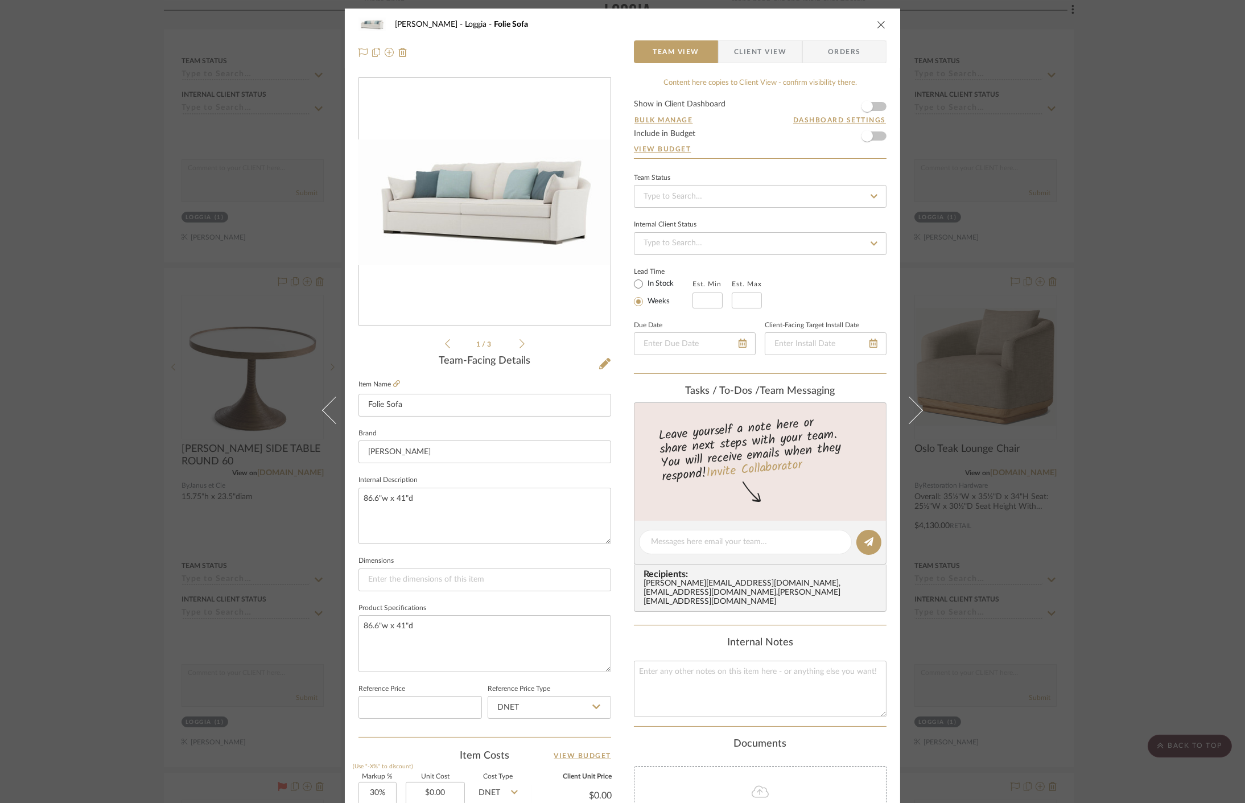
click at [443, 178] on img "0" at bounding box center [484, 202] width 251 height 126
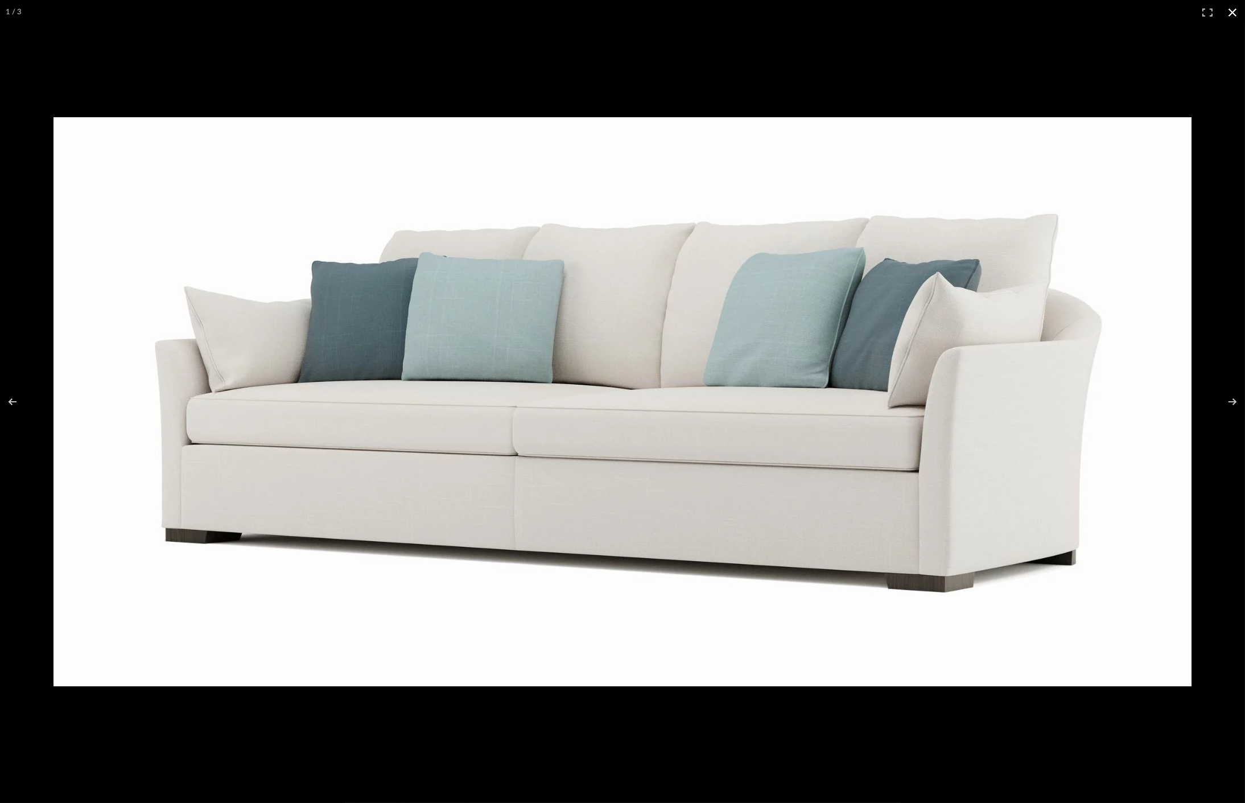
click at [654, 22] on div "1 / 3" at bounding box center [622, 12] width 1245 height 25
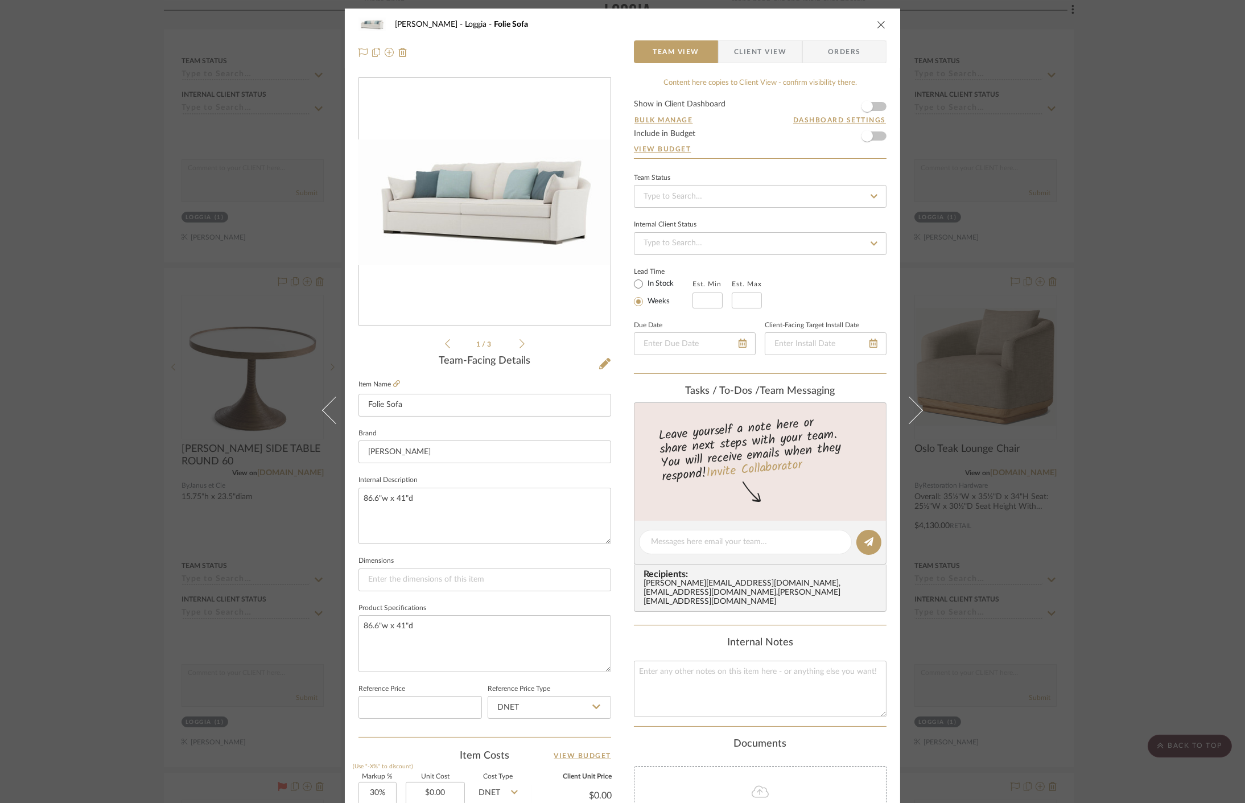
click at [520, 342] on icon at bounding box center [521, 344] width 5 height 10
click at [520, 342] on icon at bounding box center [521, 343] width 5 height 9
click at [515, 220] on img "2" at bounding box center [484, 202] width 251 height 126
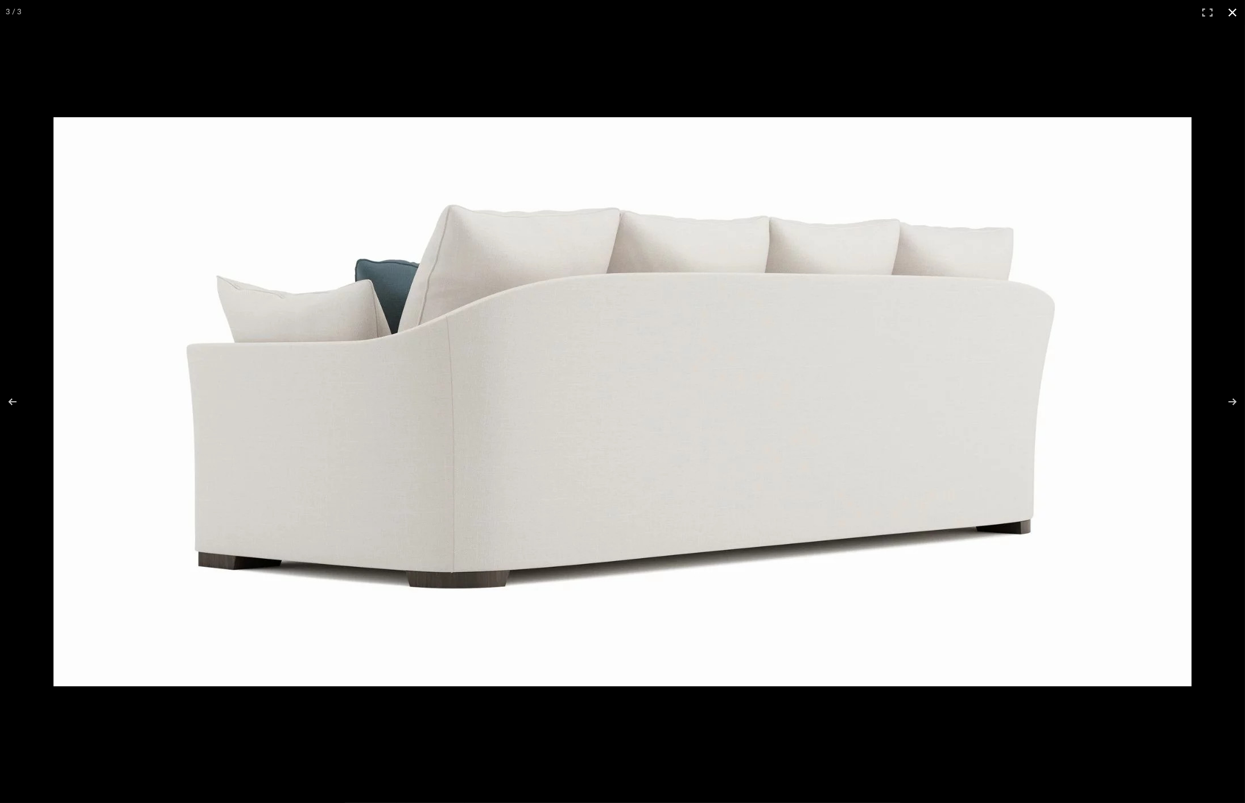
click at [676, 7] on div "3 / 3" at bounding box center [622, 12] width 1245 height 25
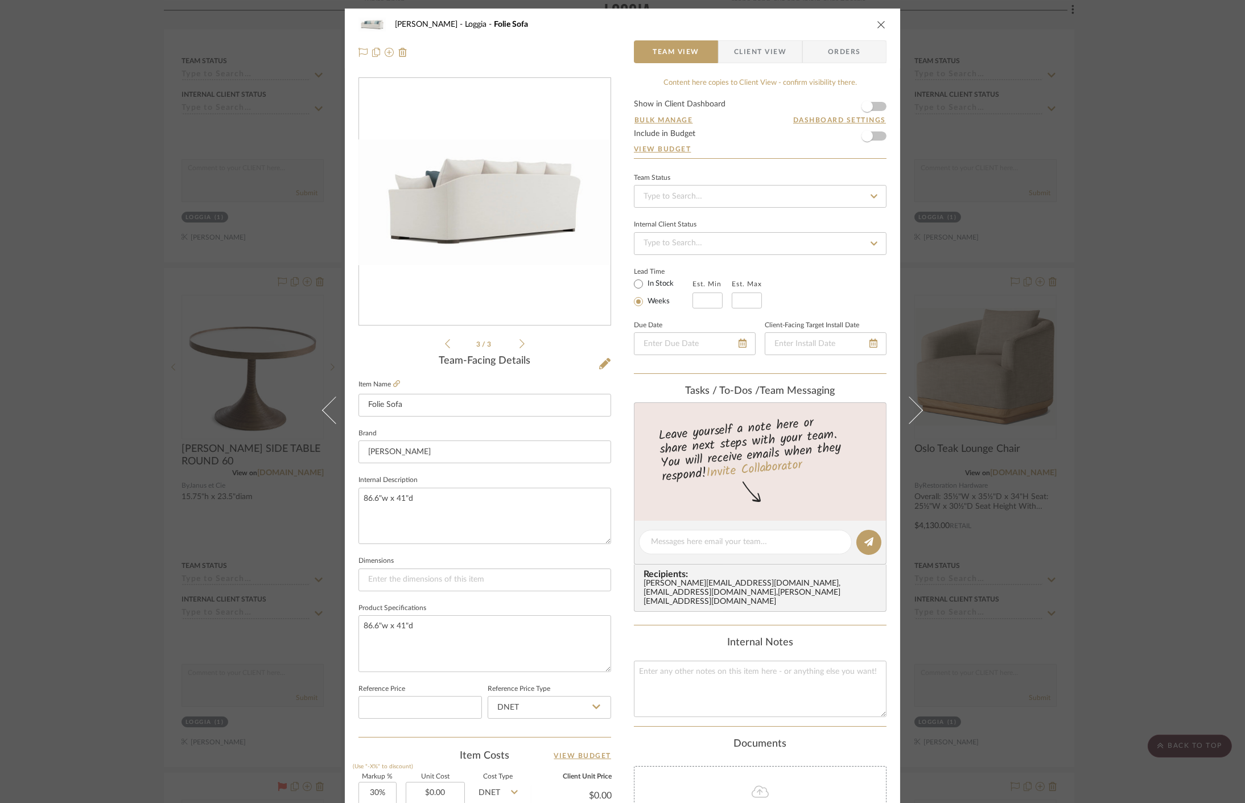
click at [1100, 200] on div "Cawley Gillon Loggia Folie Sofa Team View Client View Orders 3 / 3 Team-Facing …" at bounding box center [622, 401] width 1245 height 803
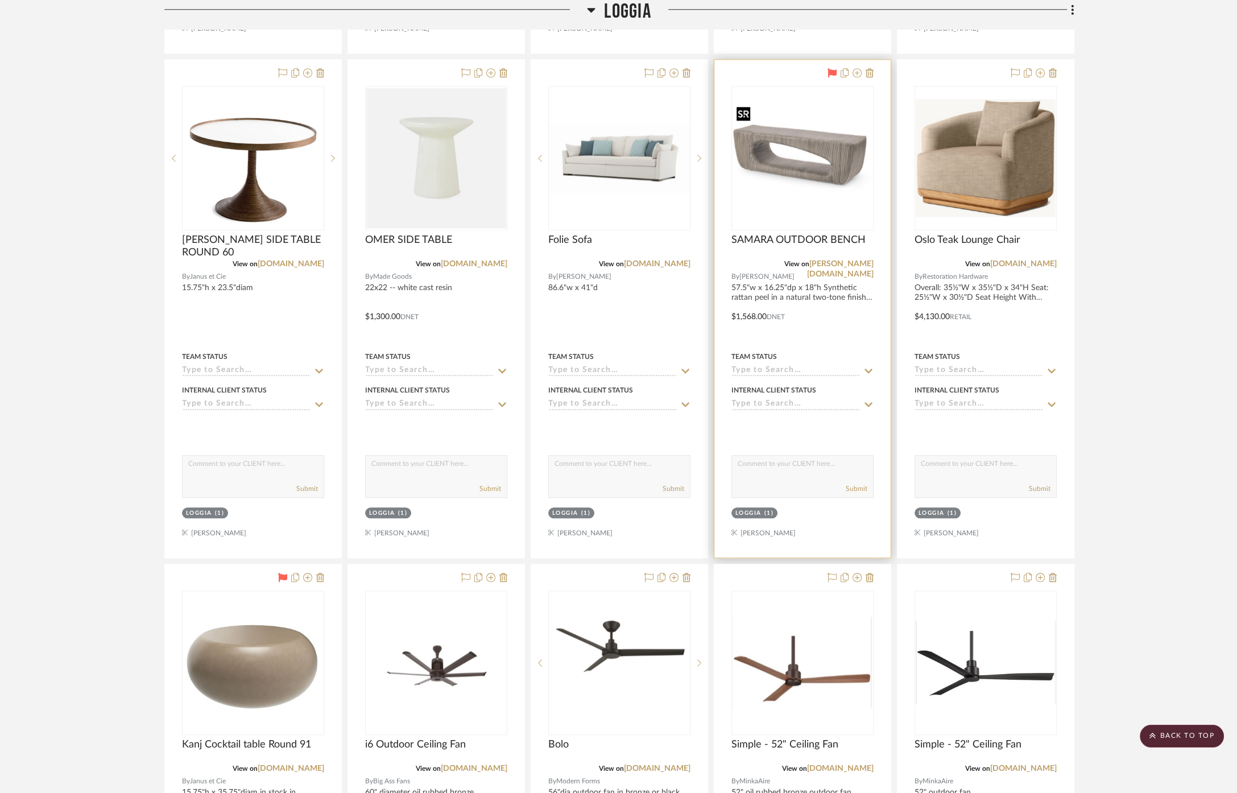
scroll to position [1896, 0]
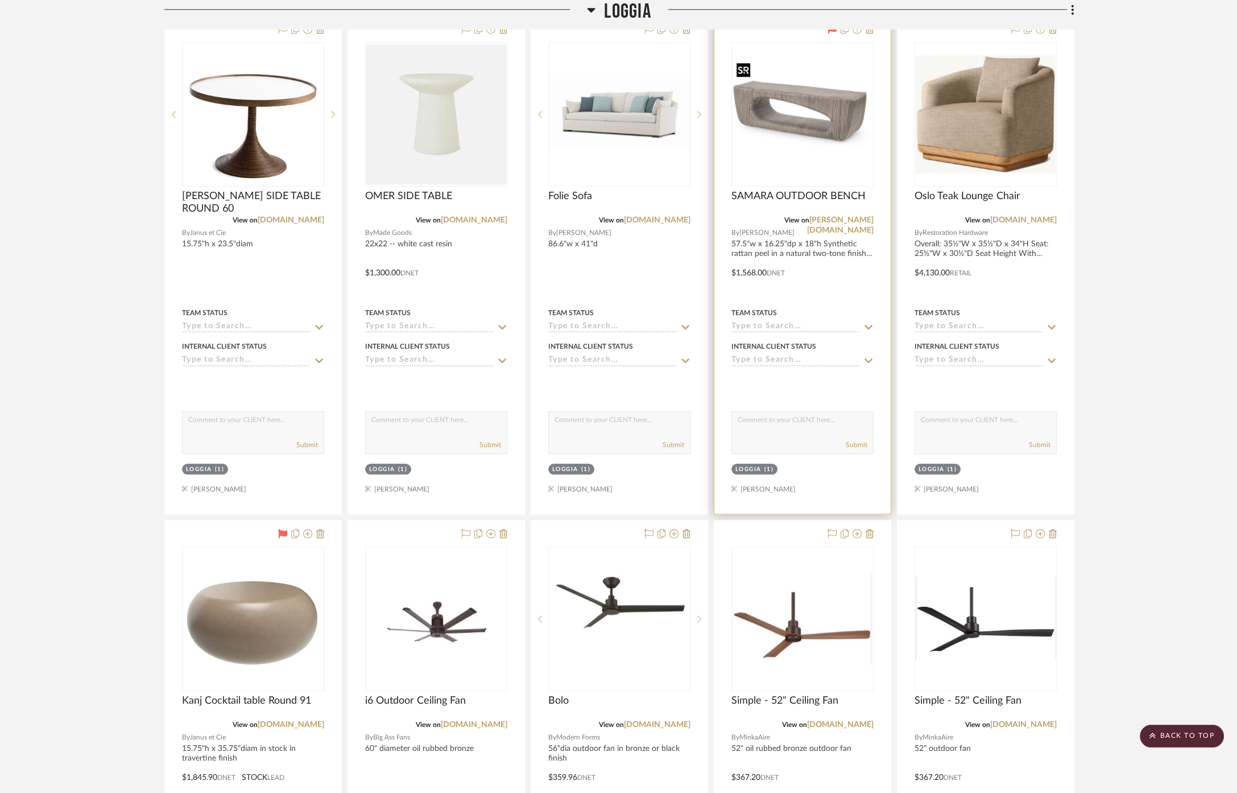
click at [809, 147] on img "0" at bounding box center [803, 113] width 140 height 105
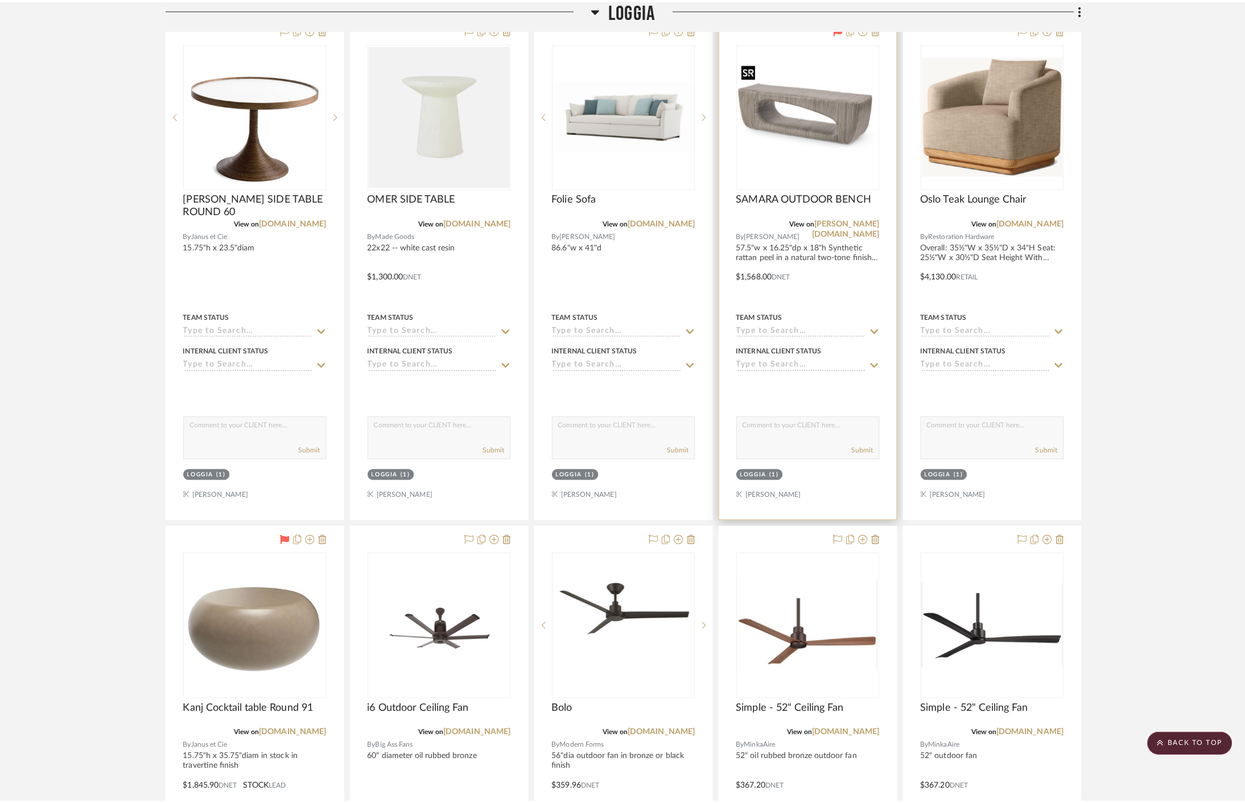
scroll to position [0, 0]
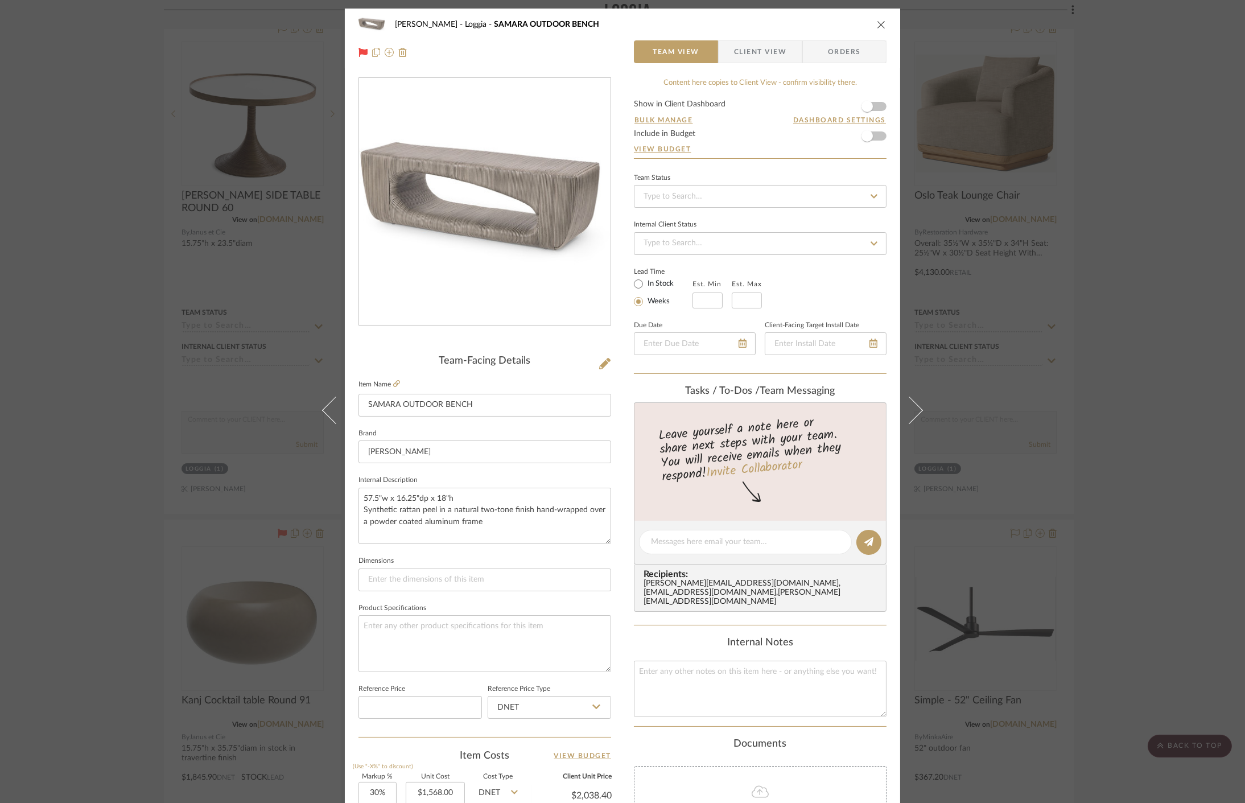
click at [422, 211] on img "0" at bounding box center [484, 202] width 251 height 189
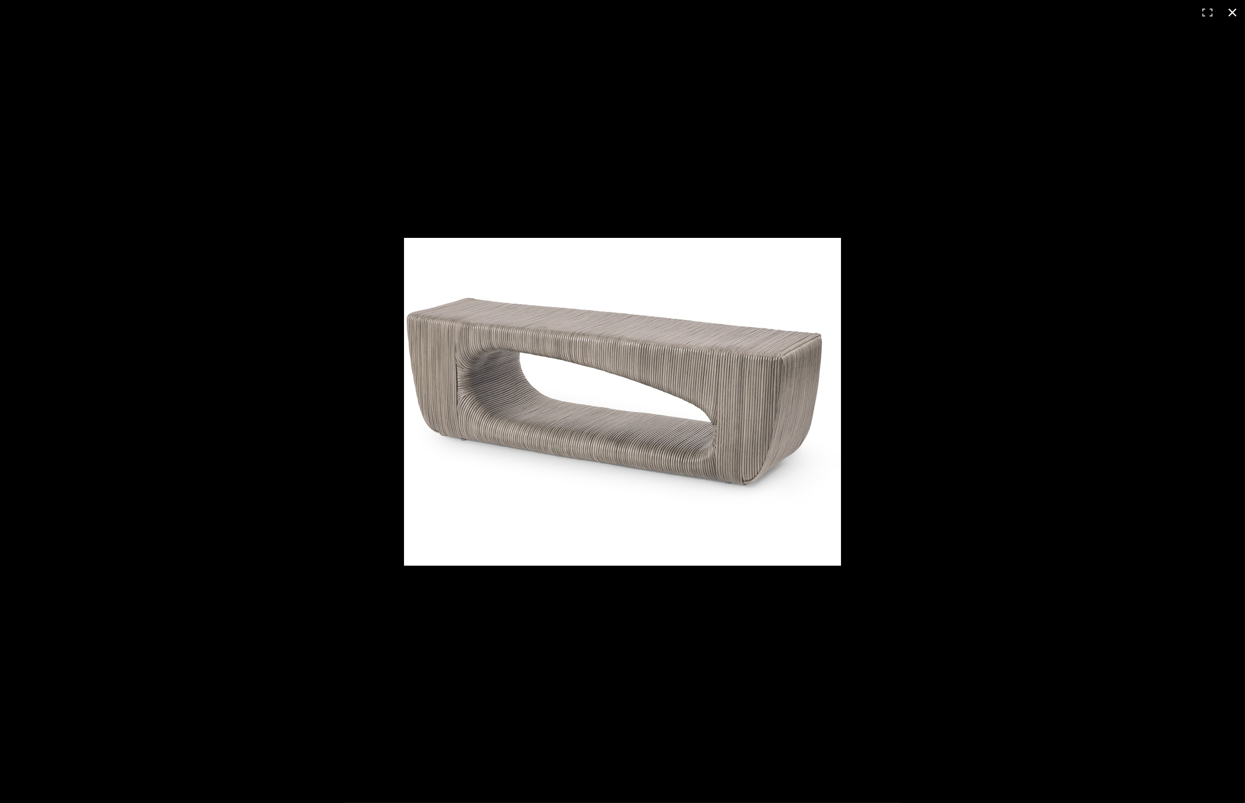
click at [1016, 449] on div at bounding box center [622, 401] width 1245 height 803
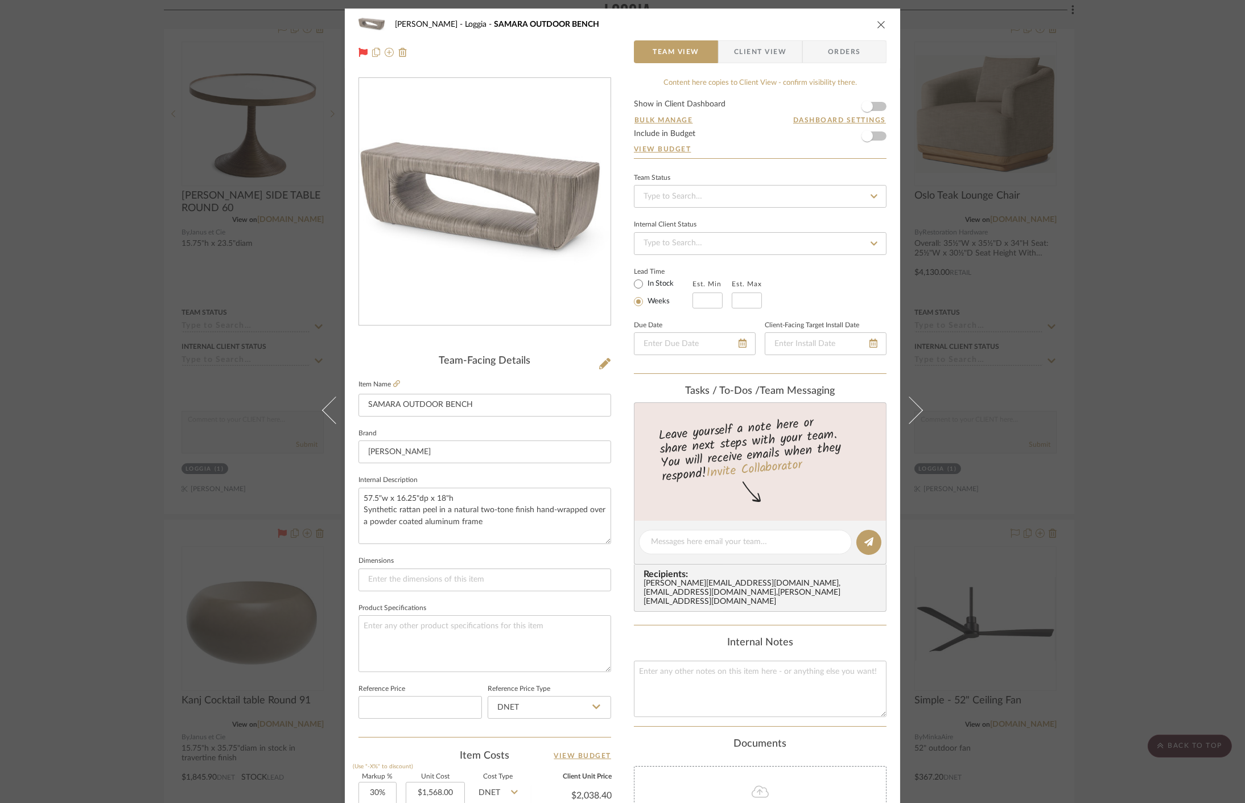
click at [1047, 389] on div "Cawley Gillon Loggia SAMARA OUTDOOR BENCH Team View Client View Orders Team-Fac…" at bounding box center [622, 401] width 1245 height 803
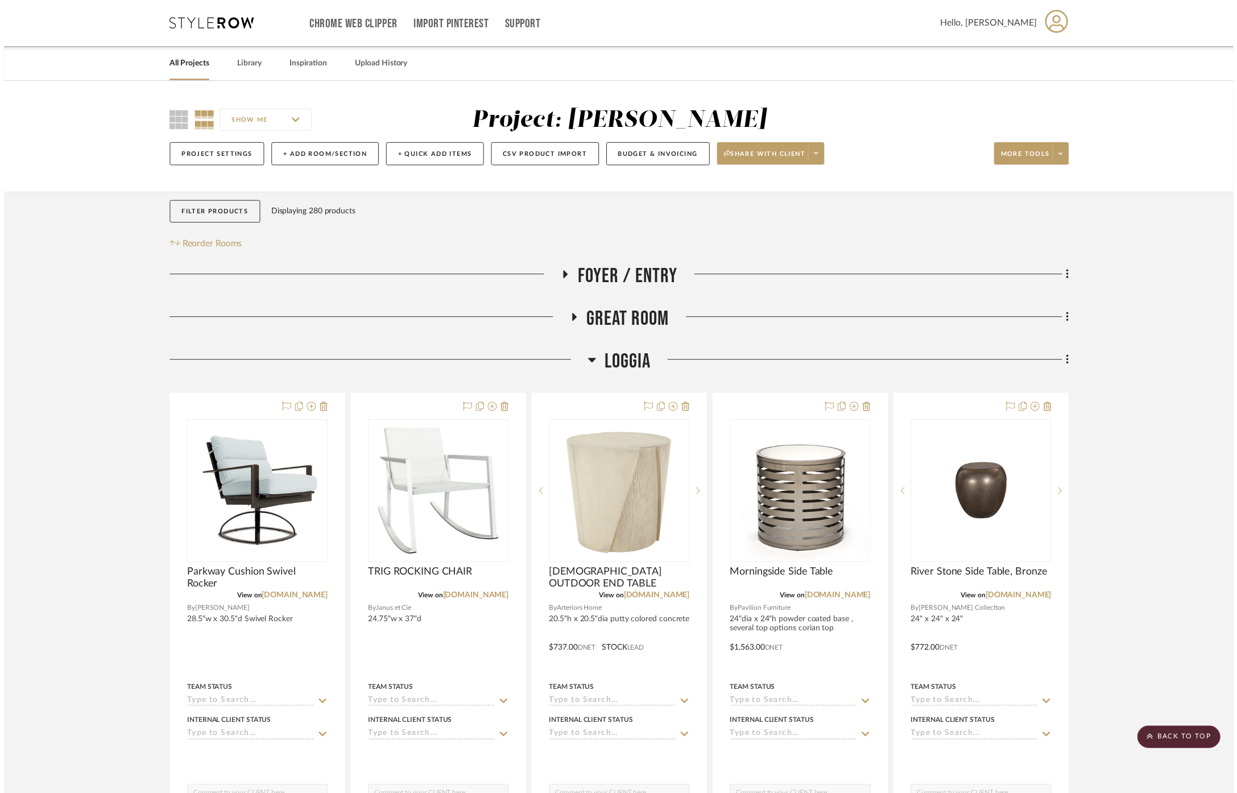
scroll to position [1896, 0]
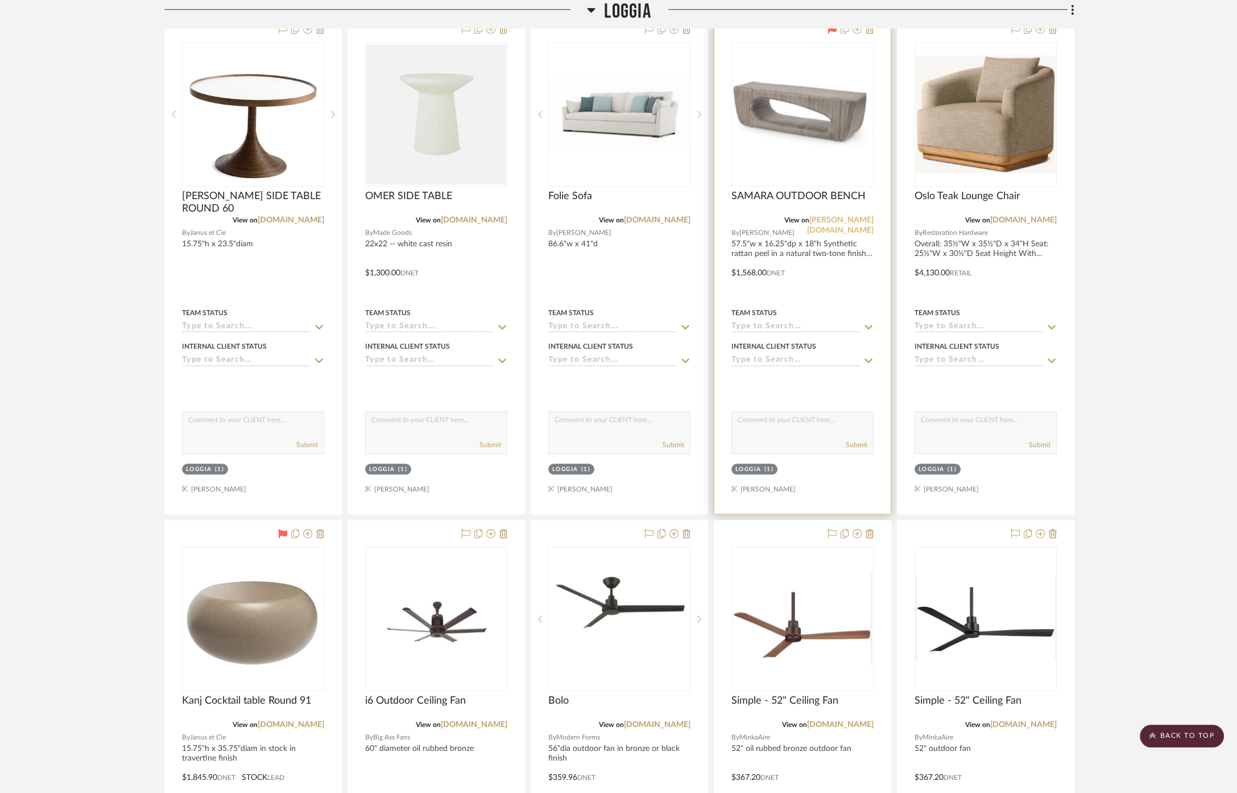
click at [845, 216] on link "[PERSON_NAME][DOMAIN_NAME]" at bounding box center [840, 225] width 67 height 18
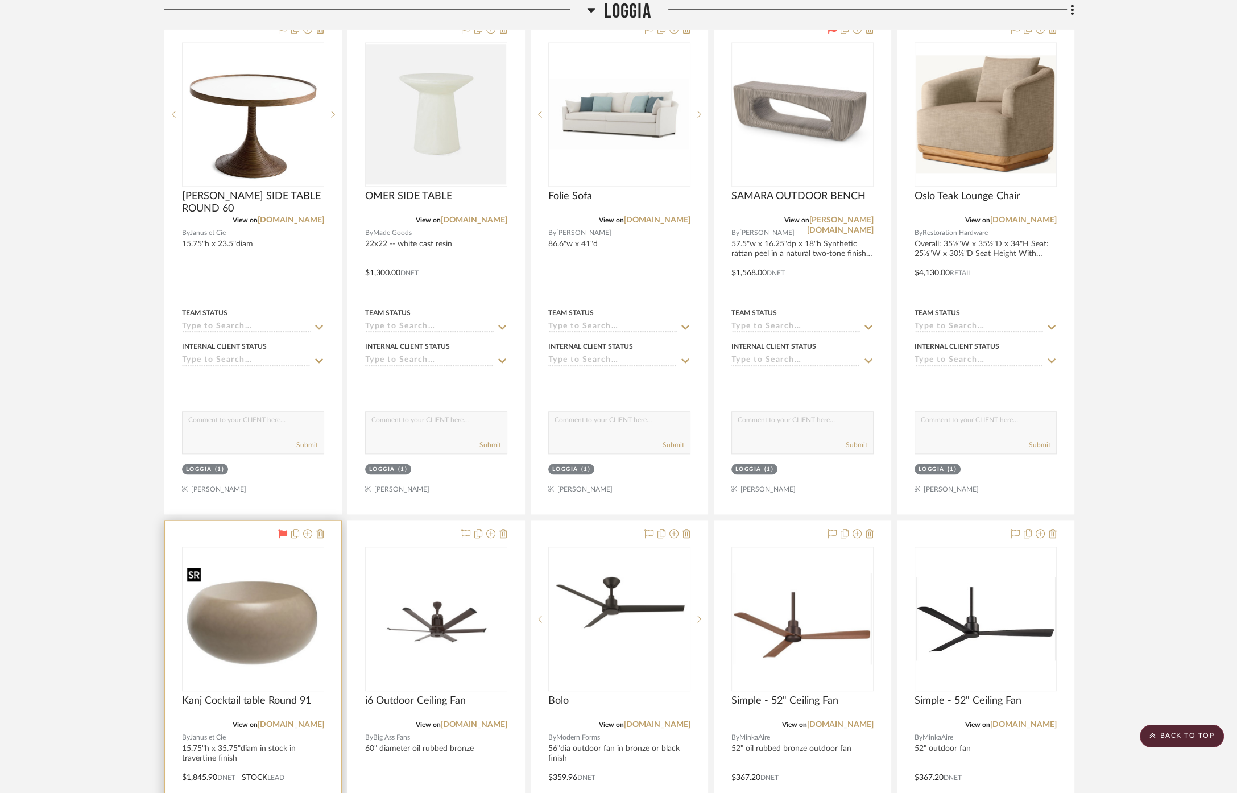
click at [228, 622] on img "0" at bounding box center [253, 618] width 140 height 103
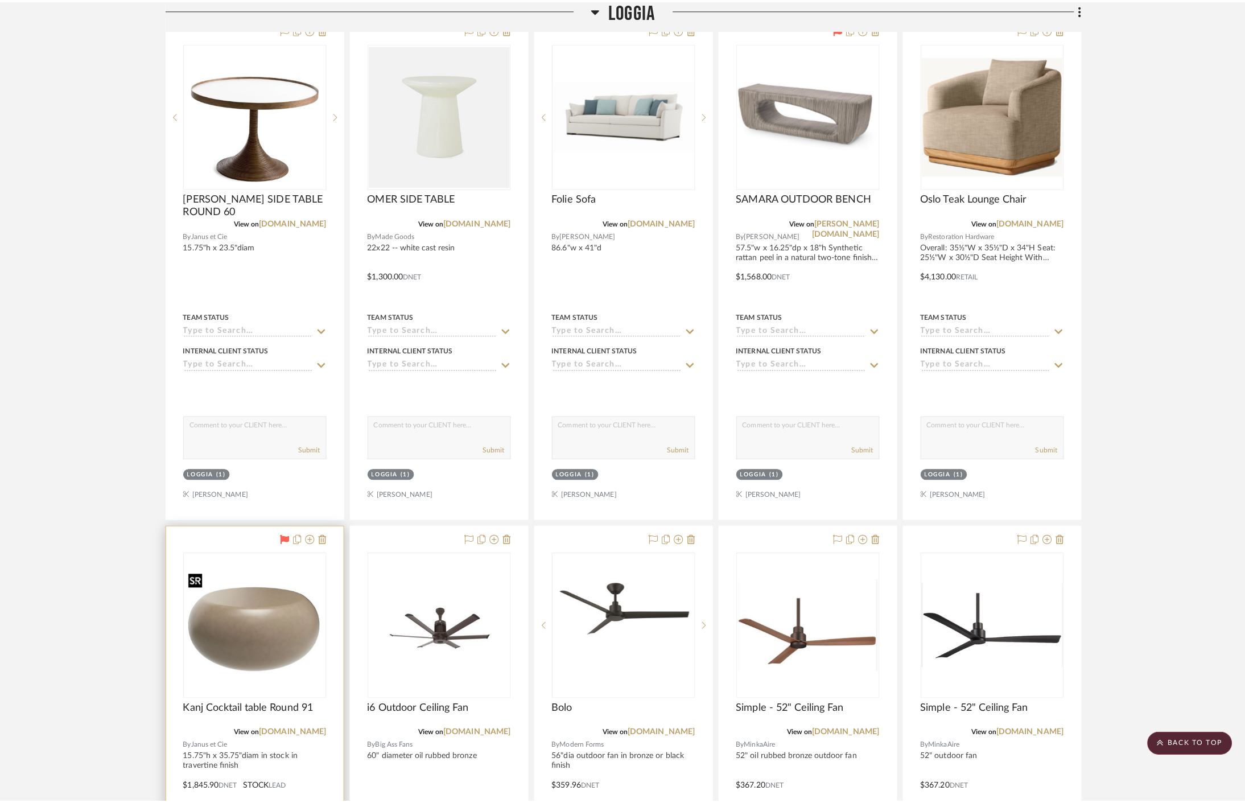
scroll to position [0, 0]
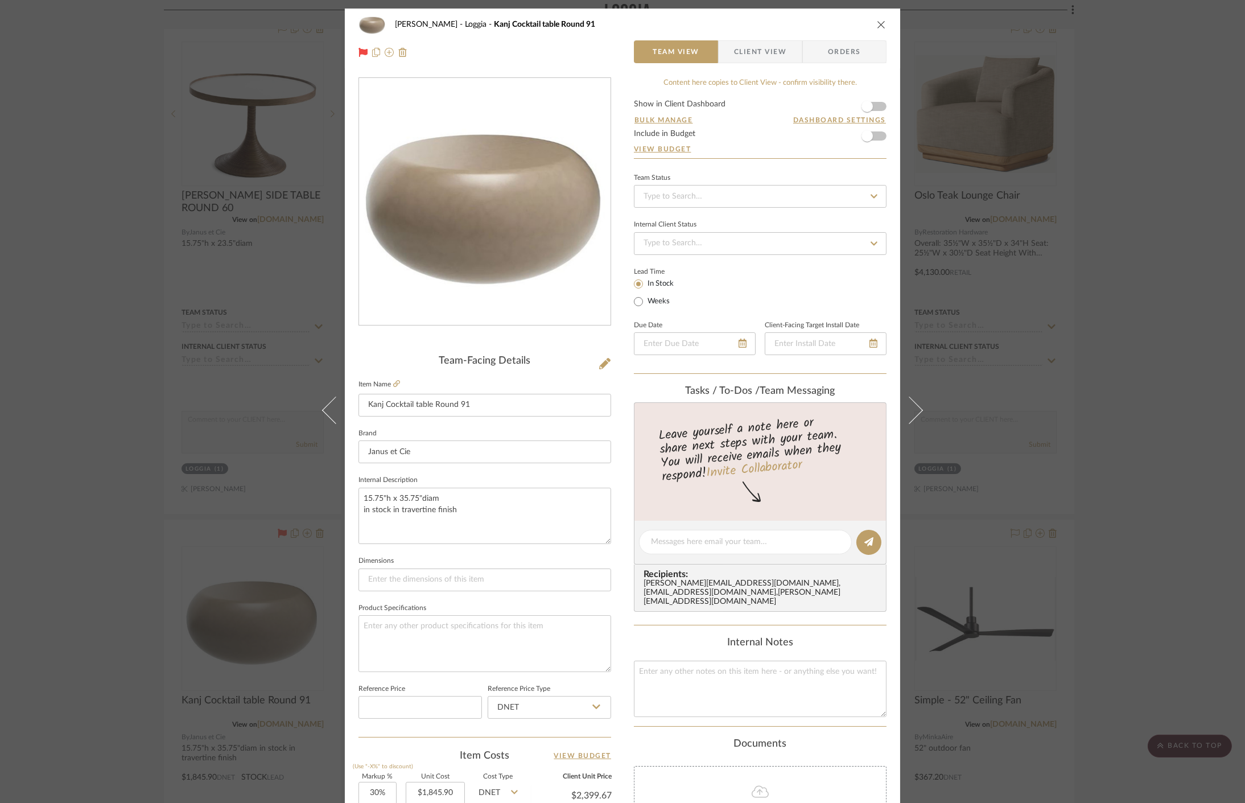
click at [455, 213] on img "0" at bounding box center [484, 202] width 251 height 184
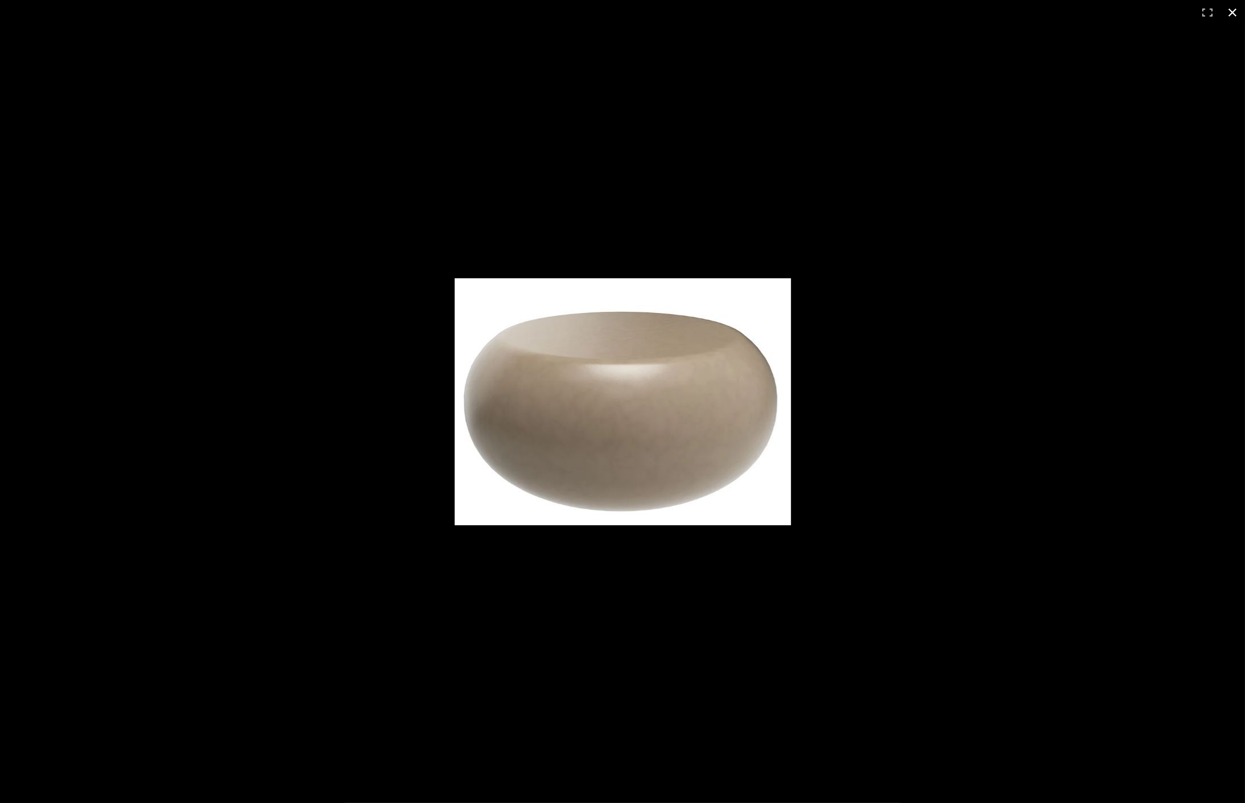
click at [839, 592] on div at bounding box center [622, 401] width 1245 height 803
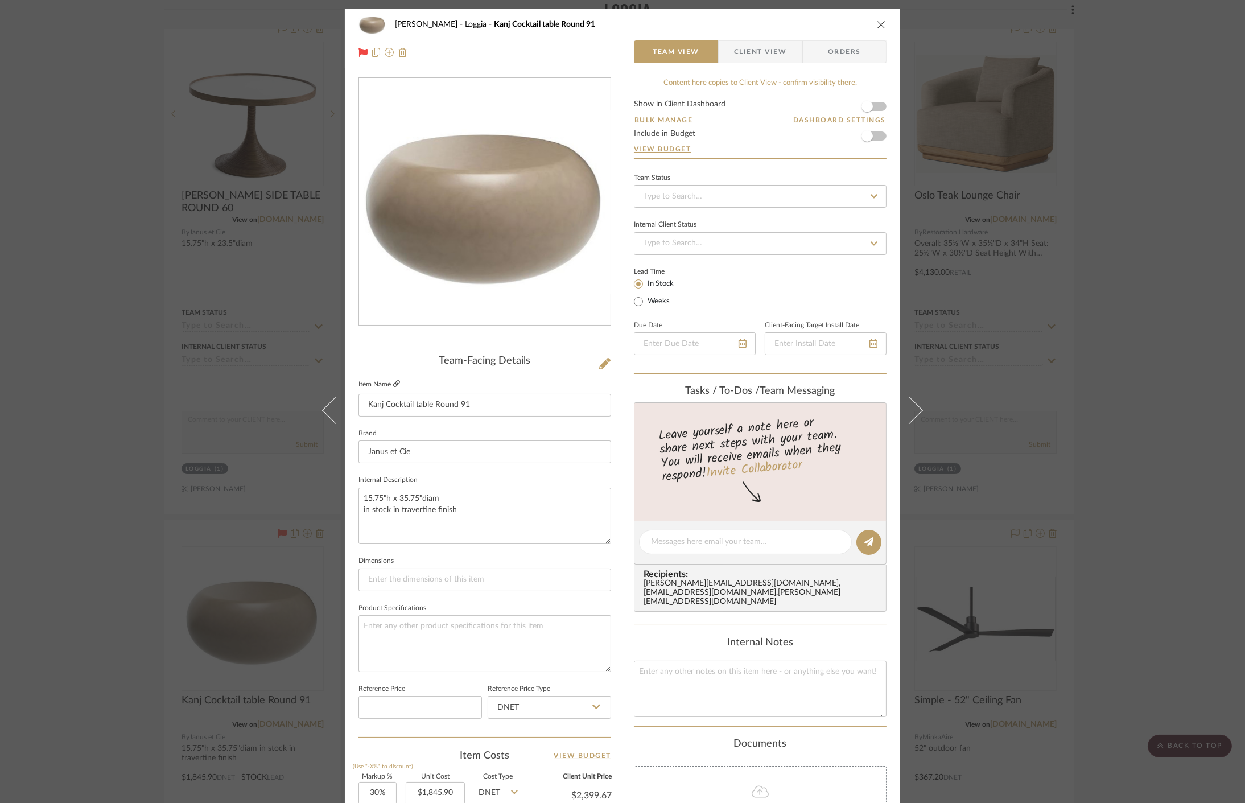
click at [395, 381] on icon at bounding box center [396, 383] width 7 height 7
click at [1014, 327] on div "Cawley Gillon Loggia Kanj Cocktail table Round 91 Team View Client View Orders …" at bounding box center [622, 401] width 1245 height 803
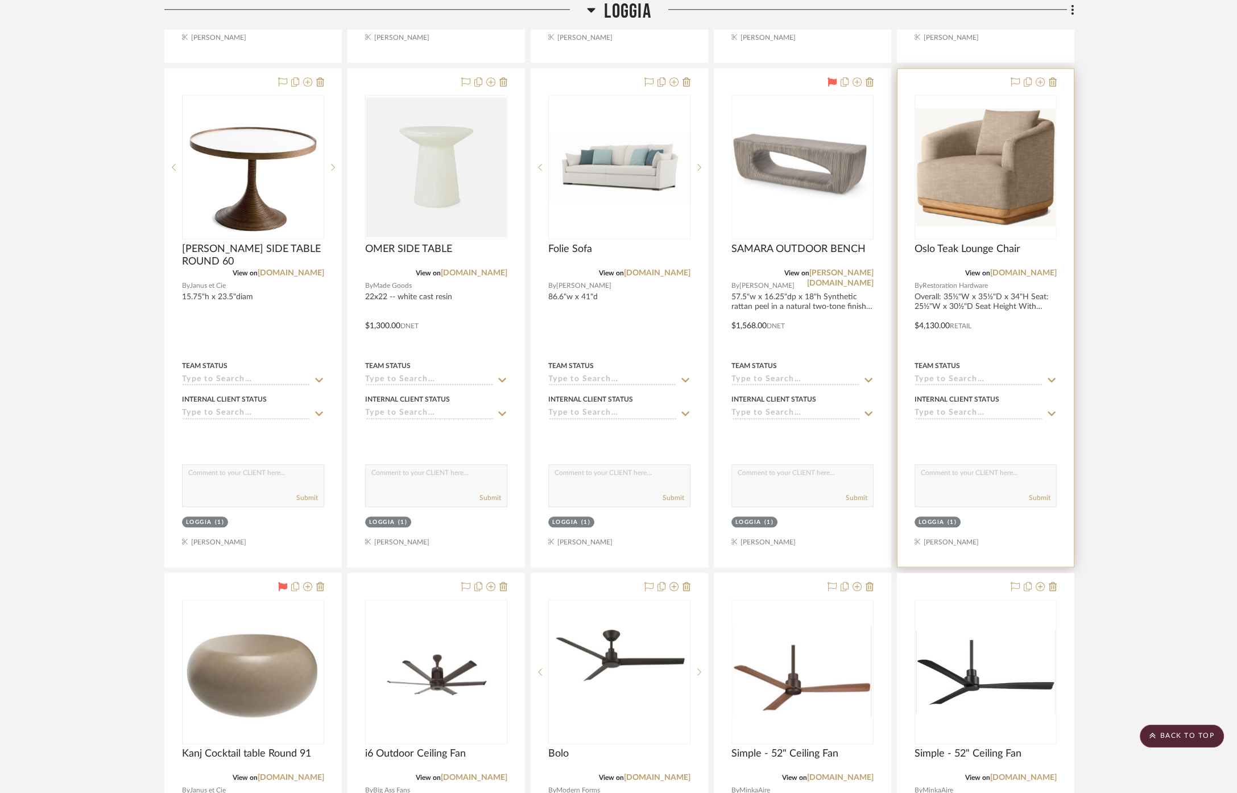
scroll to position [1896, 0]
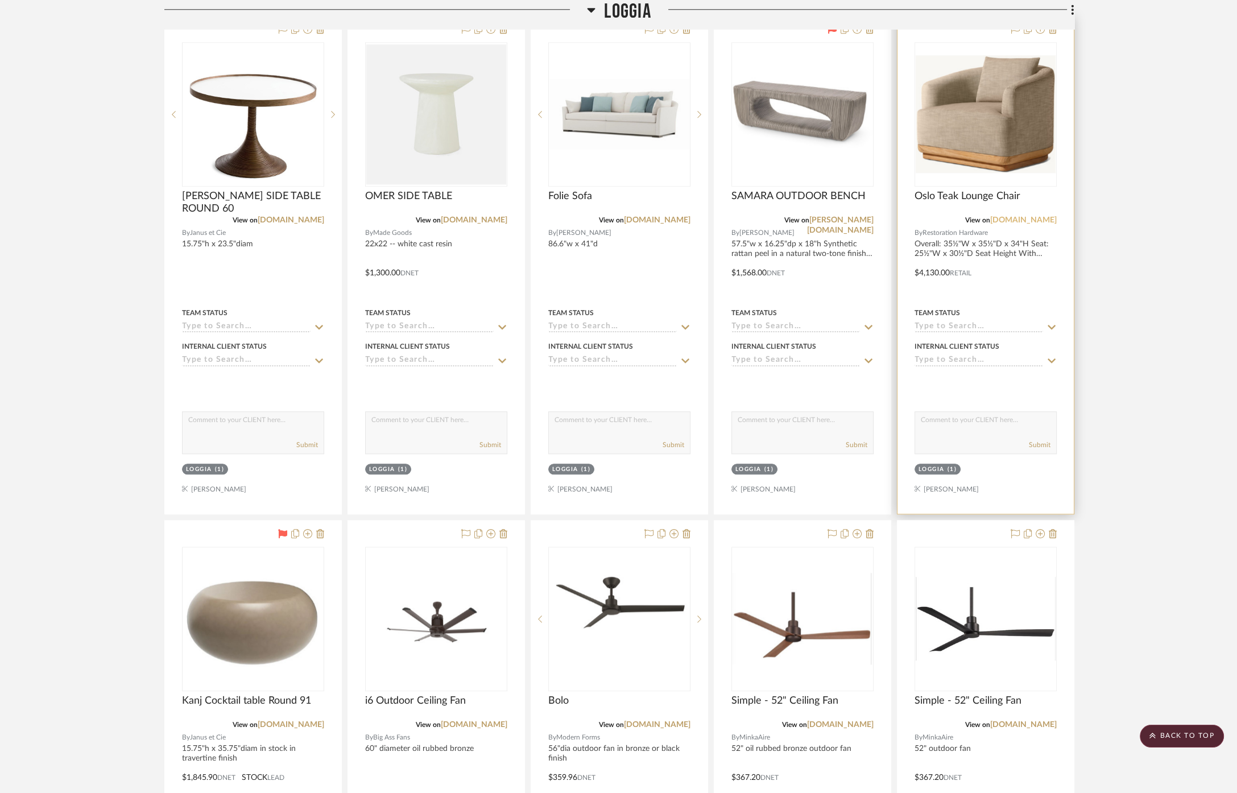
click at [1043, 216] on link "[DOMAIN_NAME]" at bounding box center [1024, 220] width 67 height 8
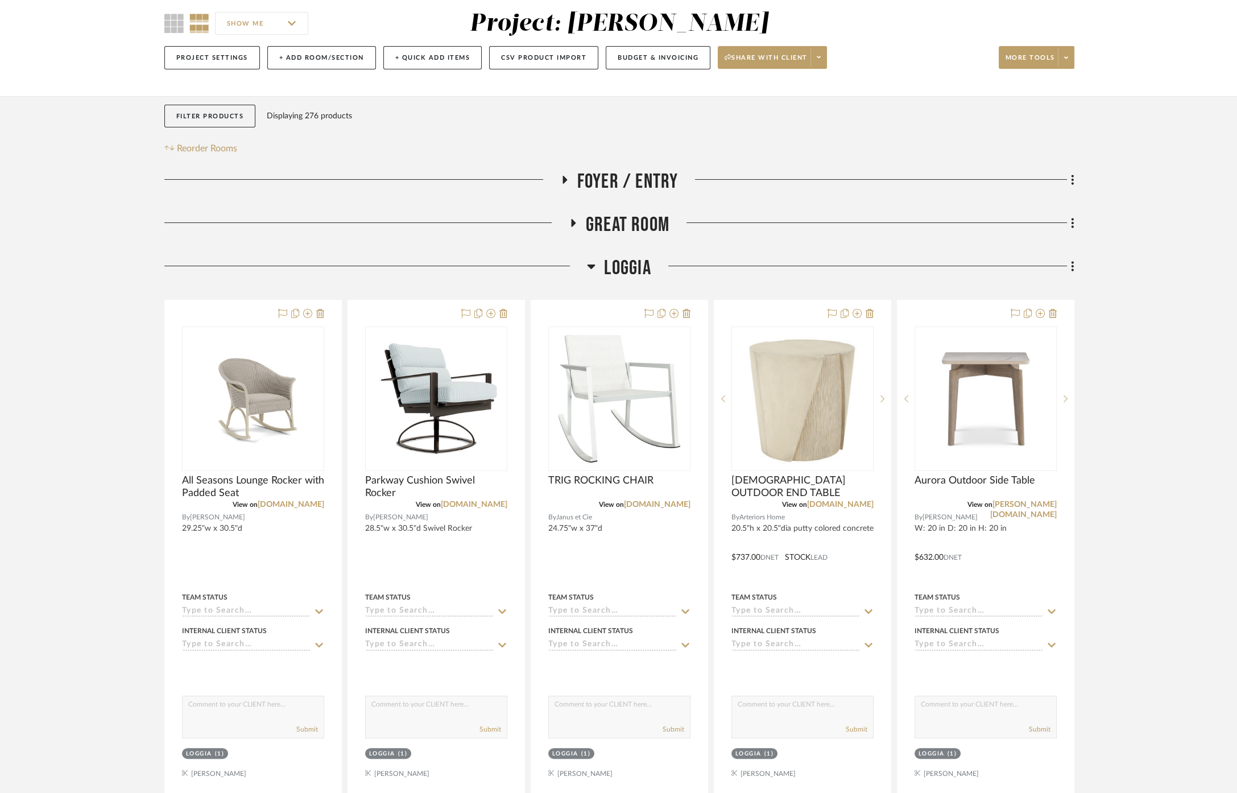
scroll to position [316, 0]
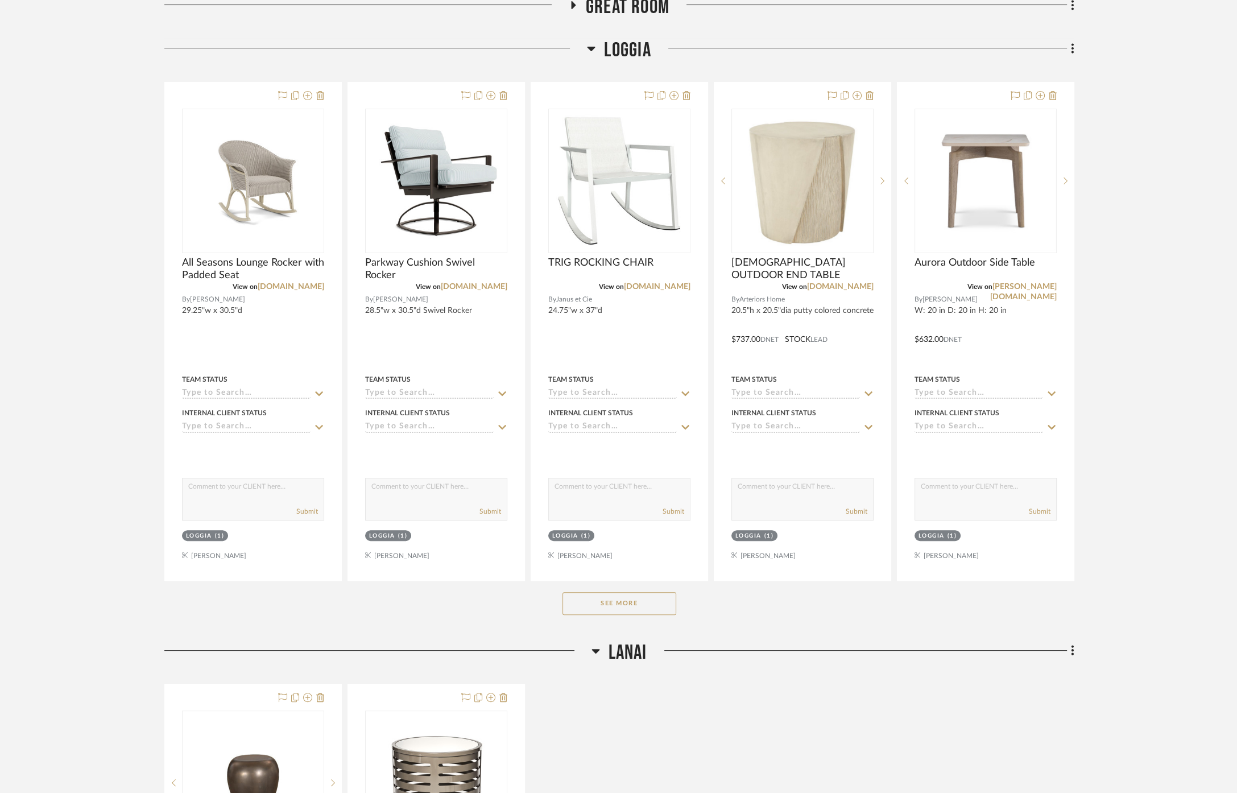
click at [646, 609] on button "See More" at bounding box center [620, 603] width 114 height 23
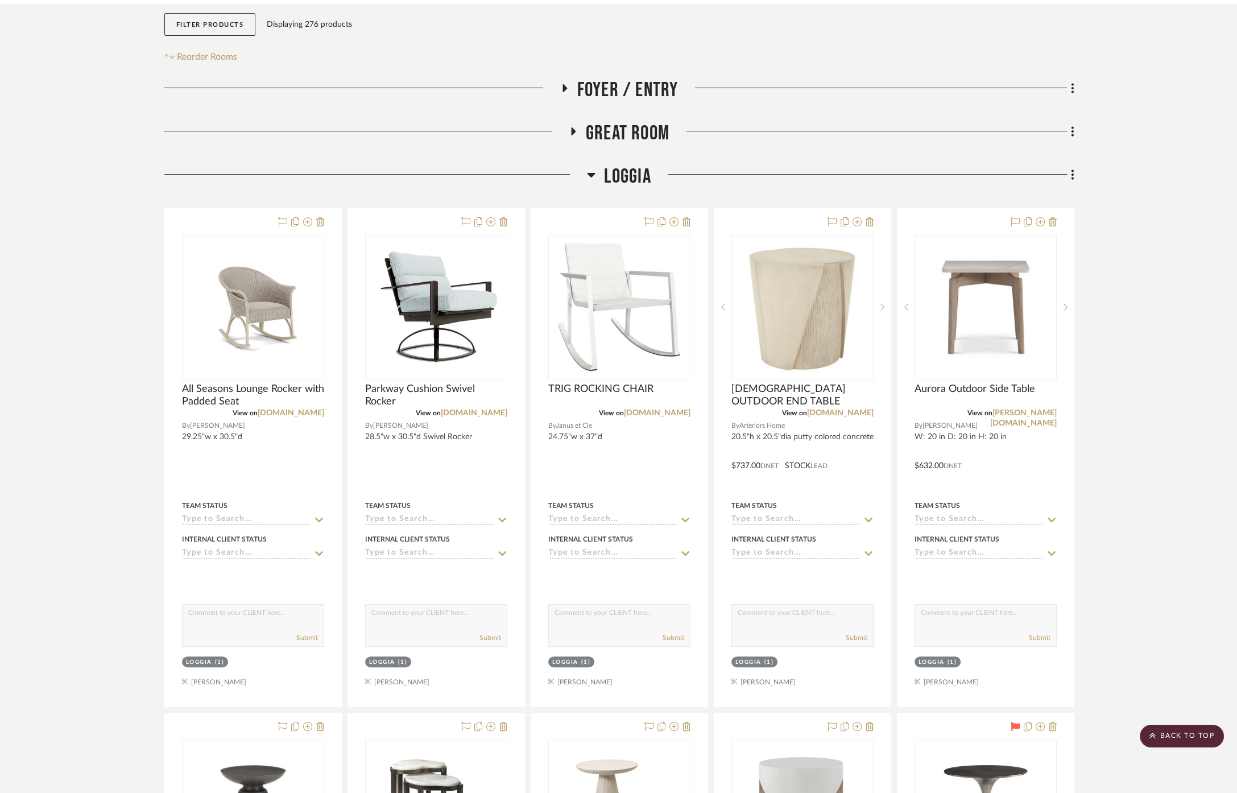
scroll to position [379, 0]
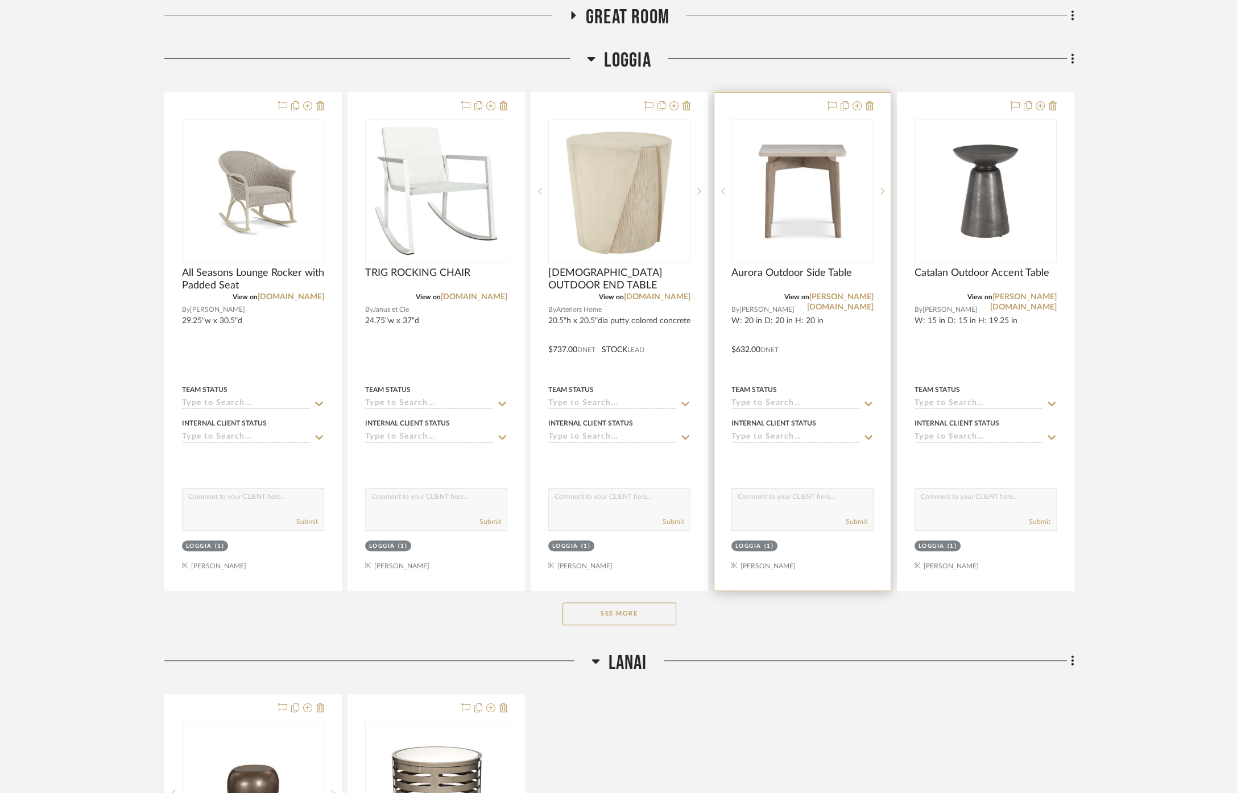
scroll to position [316, 0]
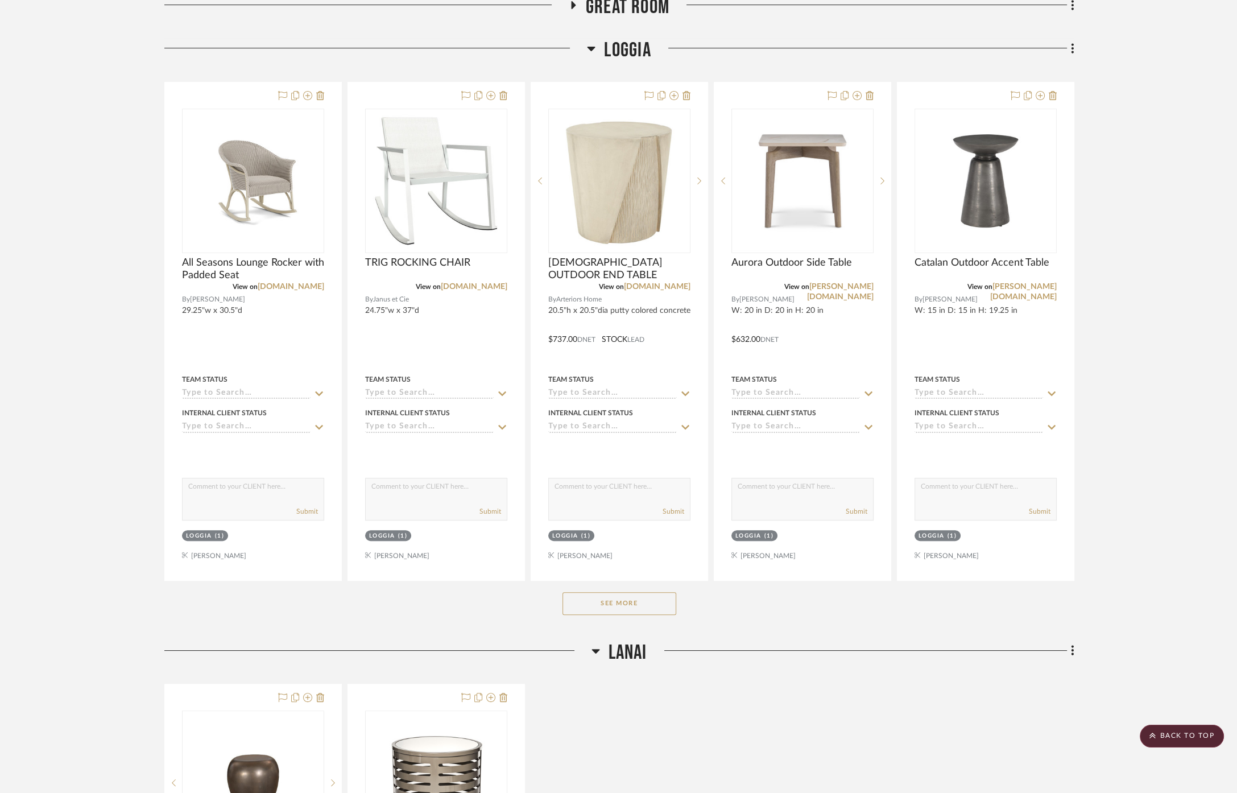
click at [653, 599] on button "See More" at bounding box center [620, 603] width 114 height 23
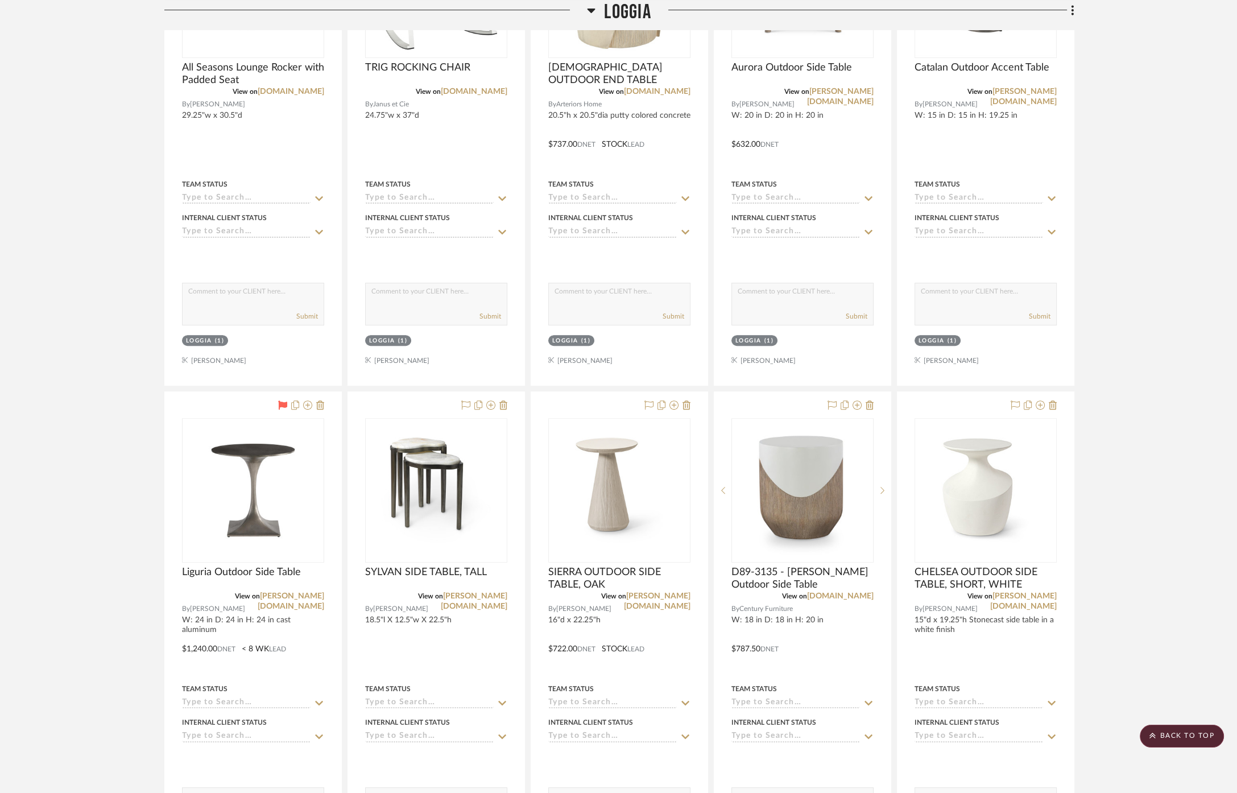
scroll to position [379, 0]
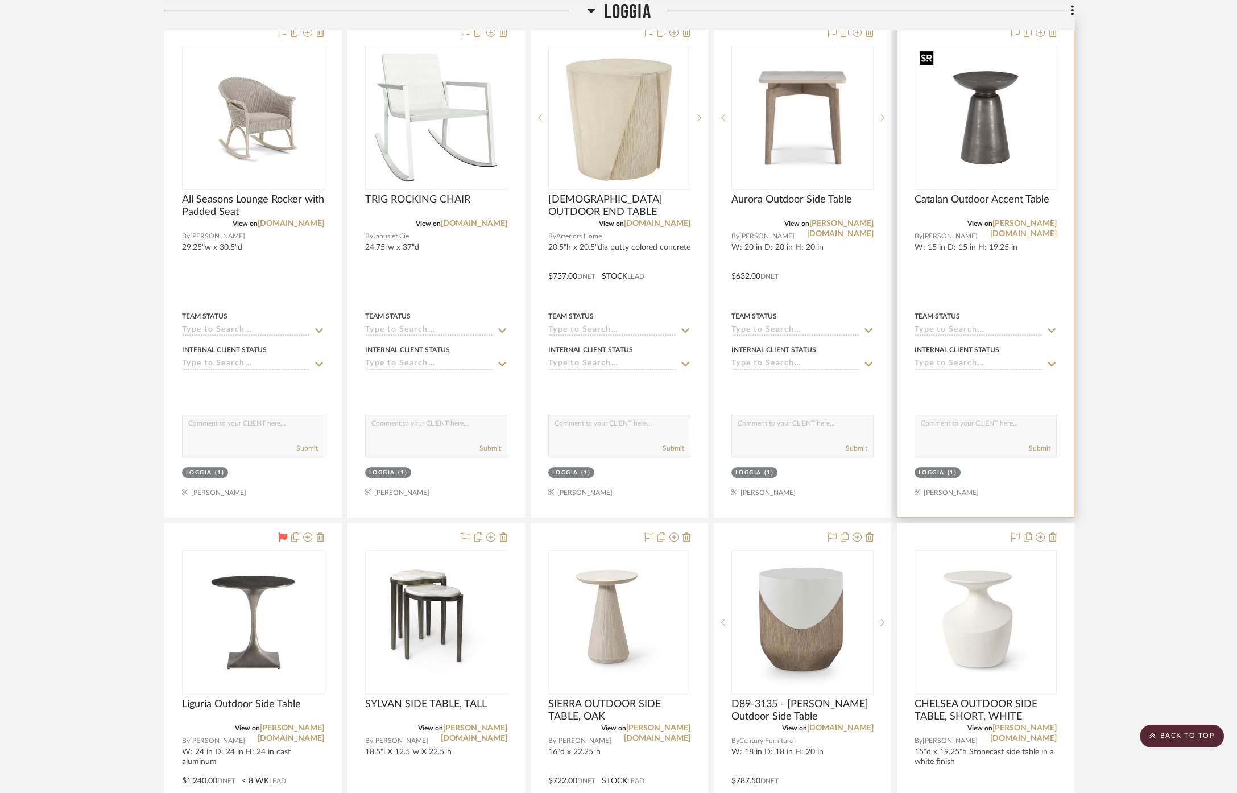
click at [1022, 145] on img "0" at bounding box center [986, 117] width 141 height 141
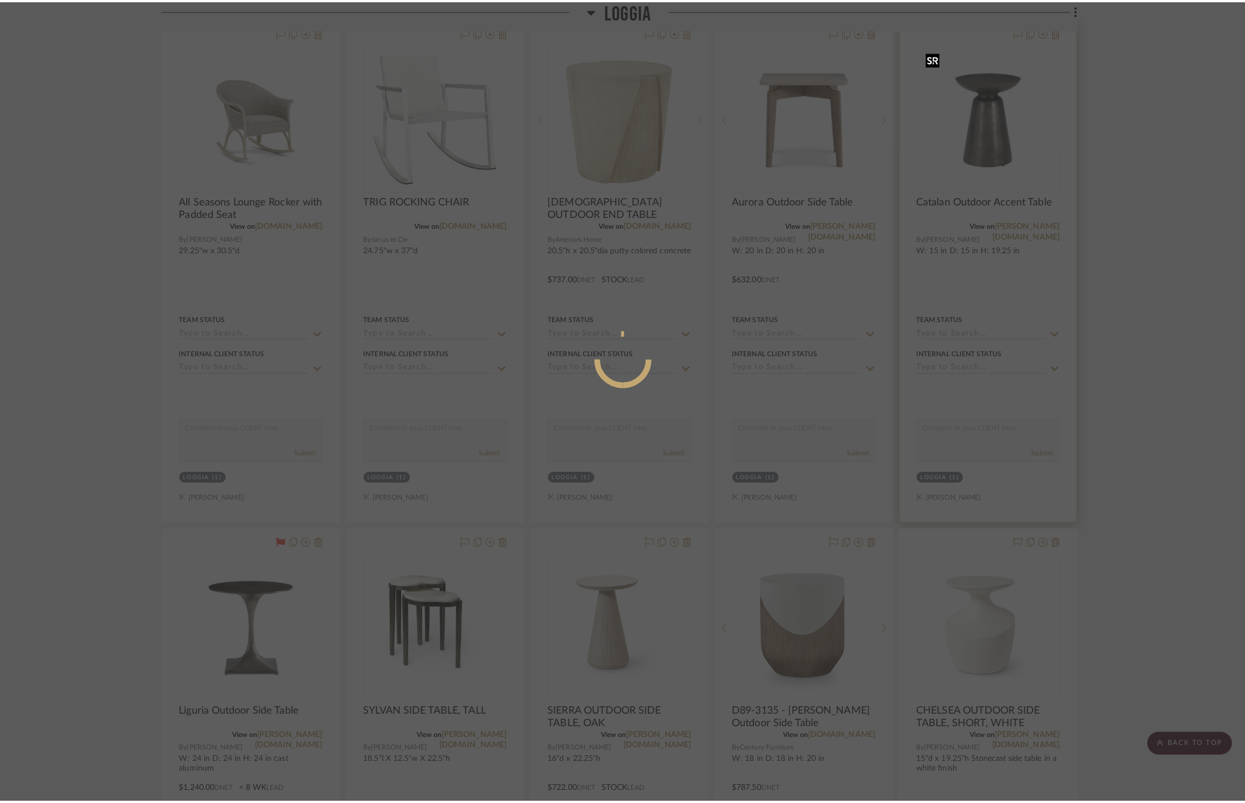
scroll to position [0, 0]
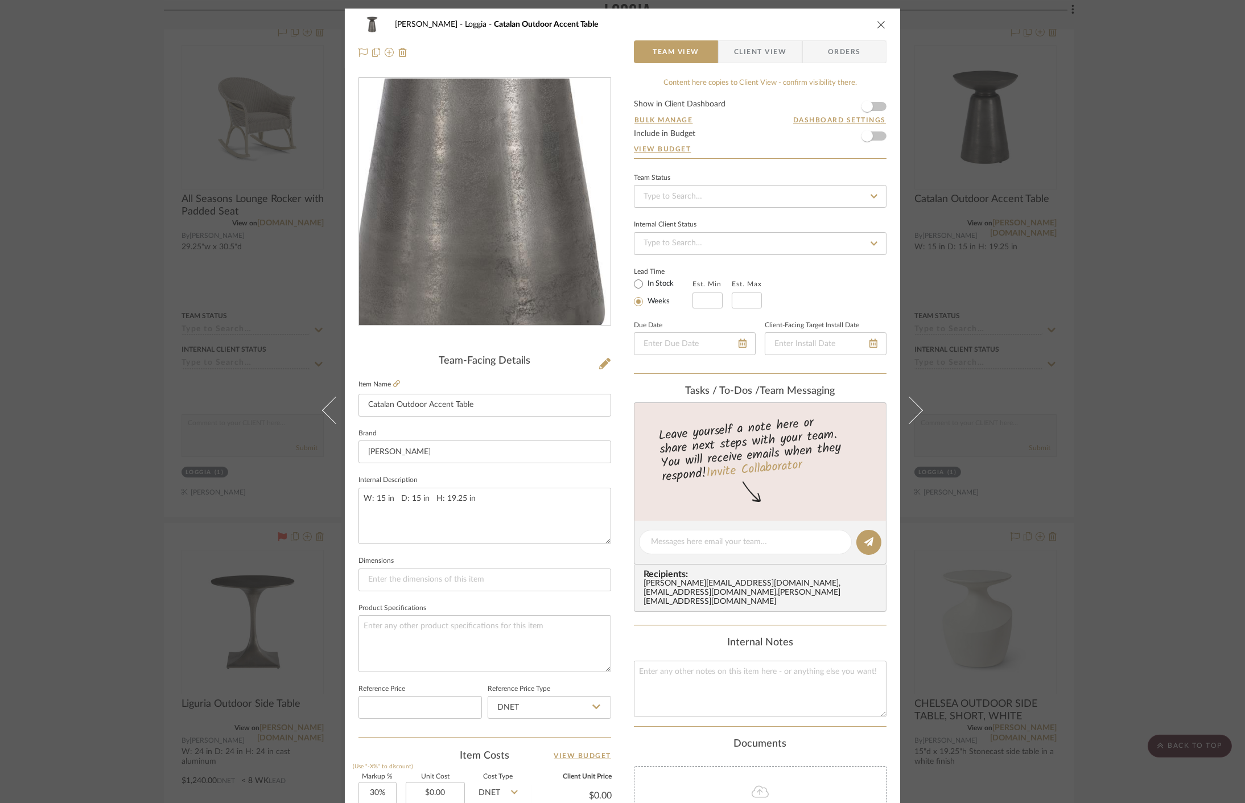
click at [483, 233] on img "0" at bounding box center [484, 202] width 247 height 247
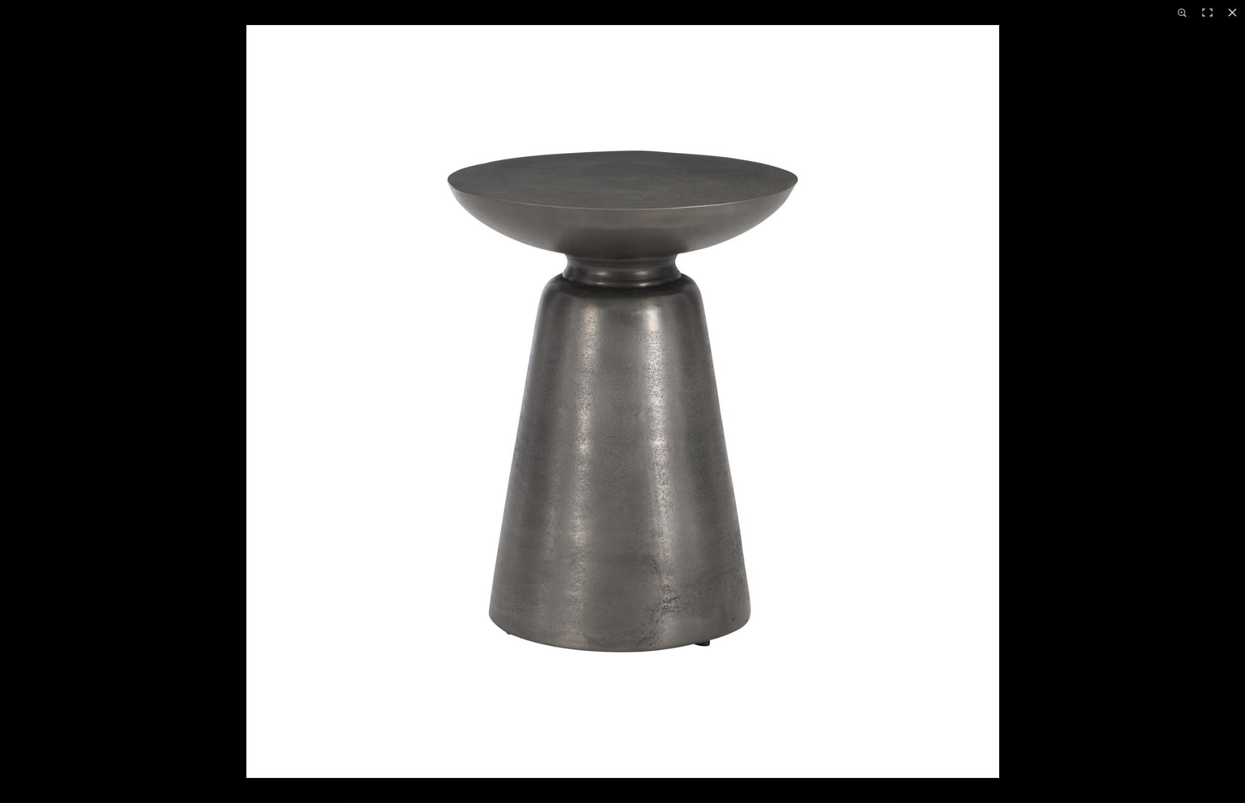
click at [983, 456] on img at bounding box center [622, 401] width 753 height 753
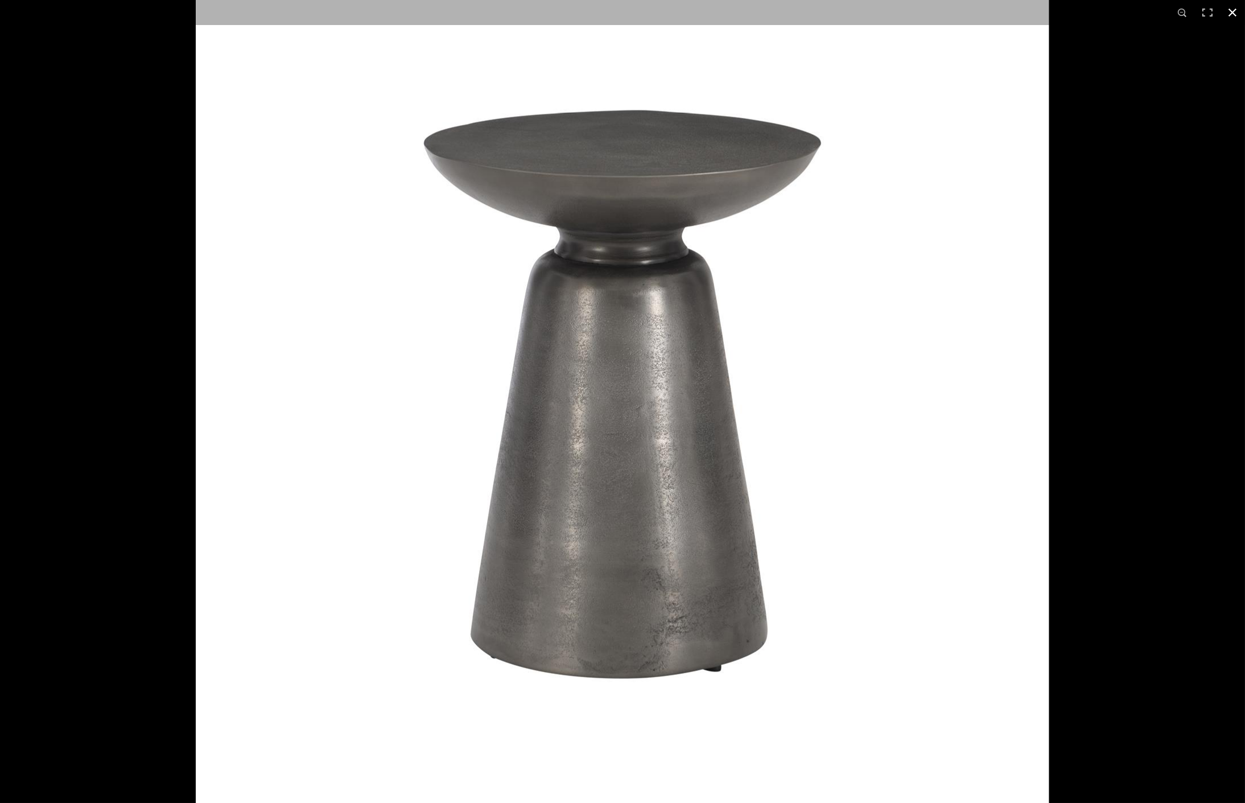
click at [1105, 469] on div at bounding box center [901, 423] width 1410 height 910
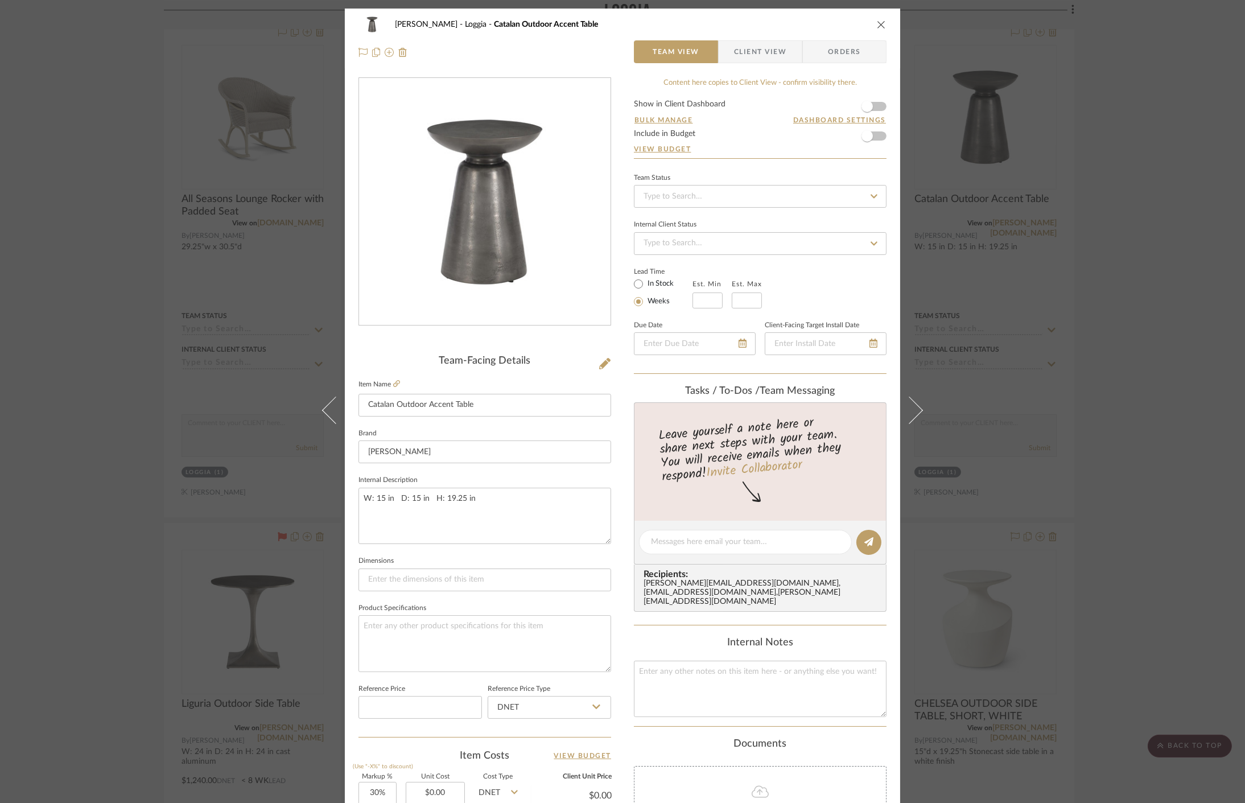
click at [1058, 479] on div "Cawley Gillon Loggia Catalan Outdoor Accent Table Team View Client View Orders …" at bounding box center [622, 401] width 1245 height 803
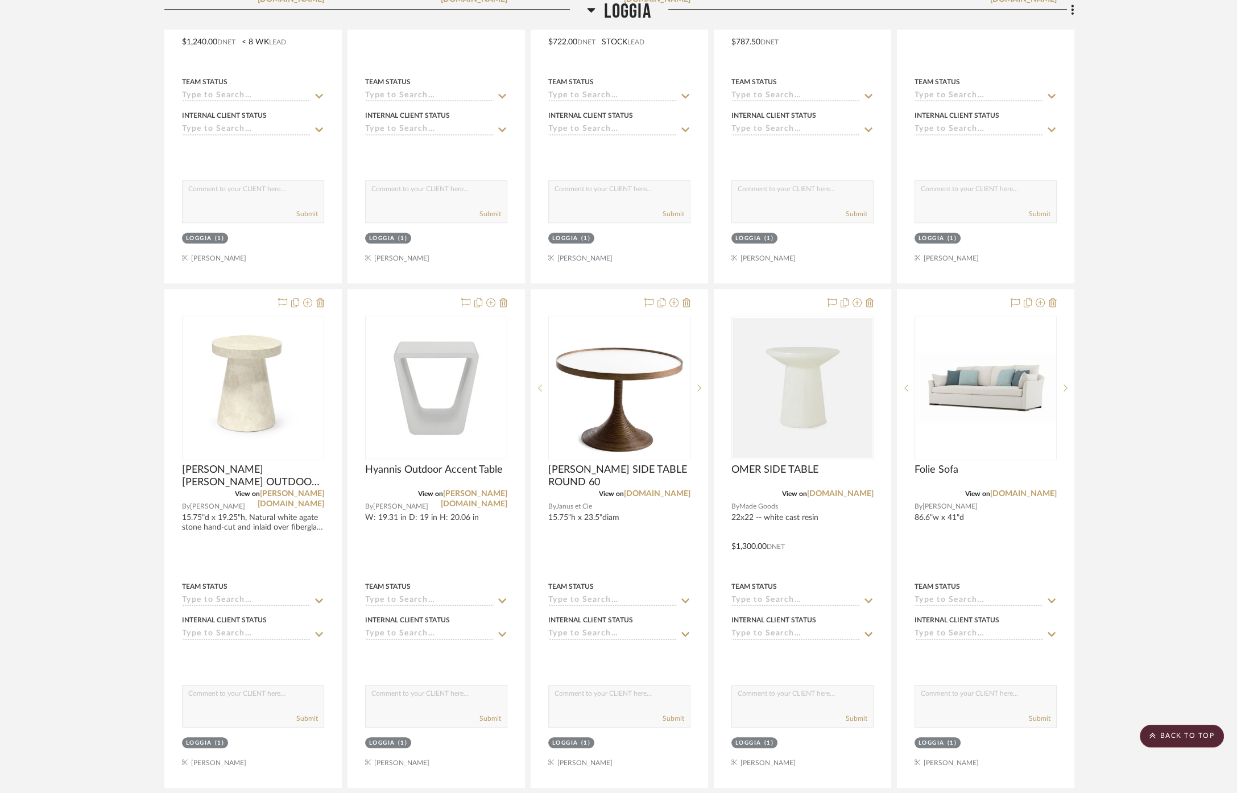
scroll to position [1138, 0]
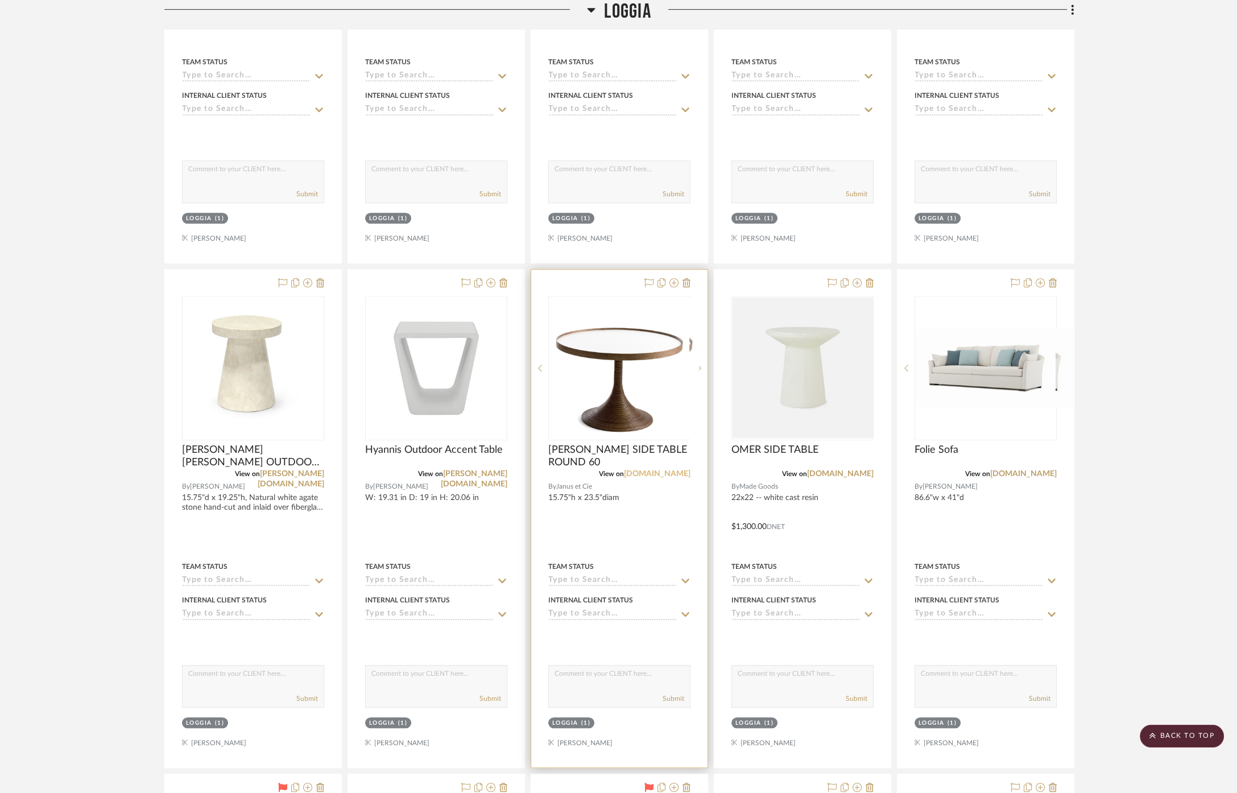
click at [655, 470] on link "[DOMAIN_NAME]" at bounding box center [657, 474] width 67 height 8
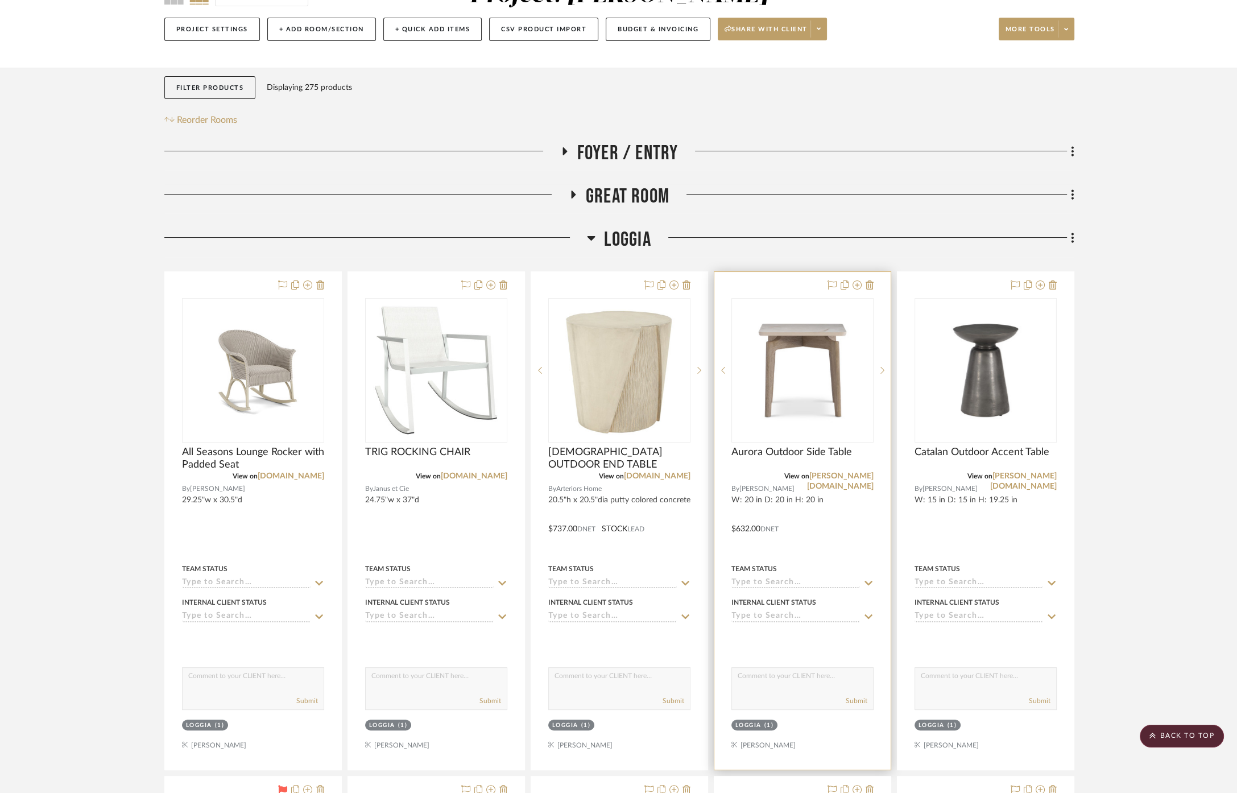
scroll to position [505, 0]
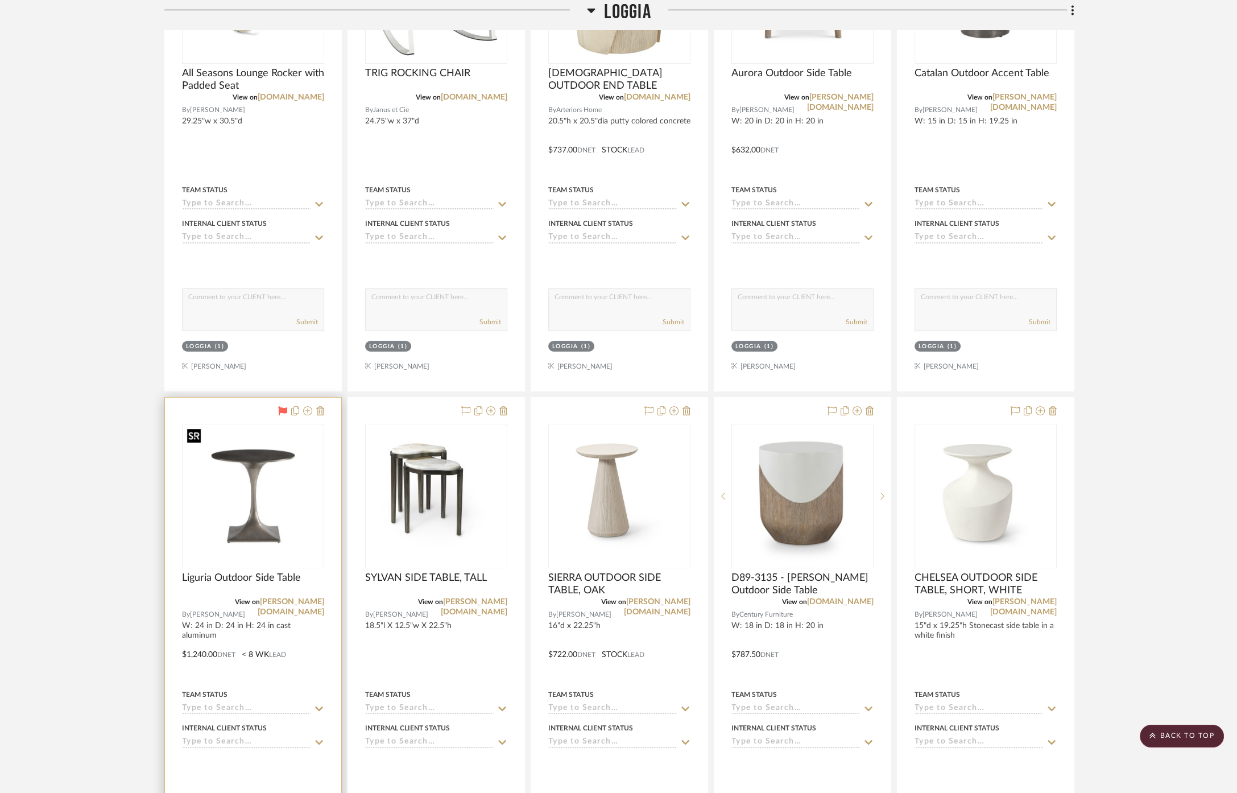
click at [0, 0] on img at bounding box center [0, 0] width 0 height 0
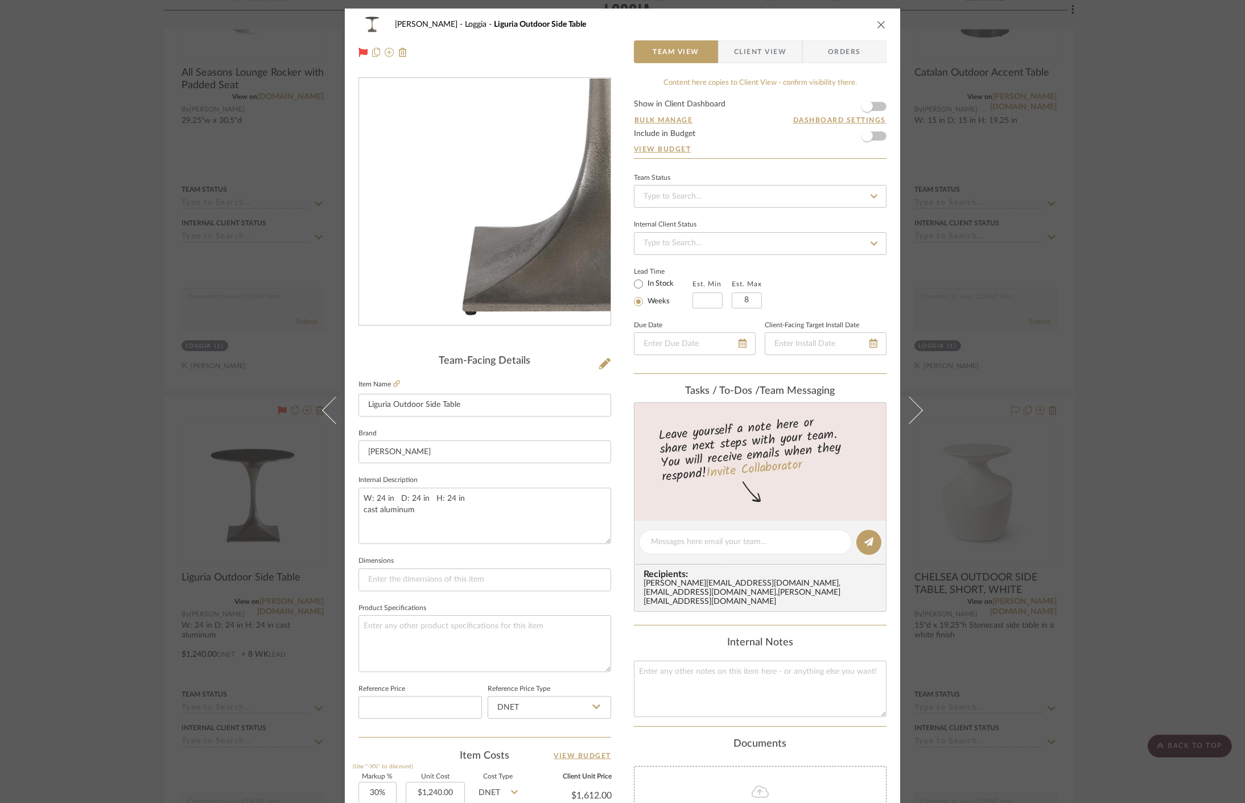
click at [443, 246] on img "0" at bounding box center [484, 202] width 247 height 247
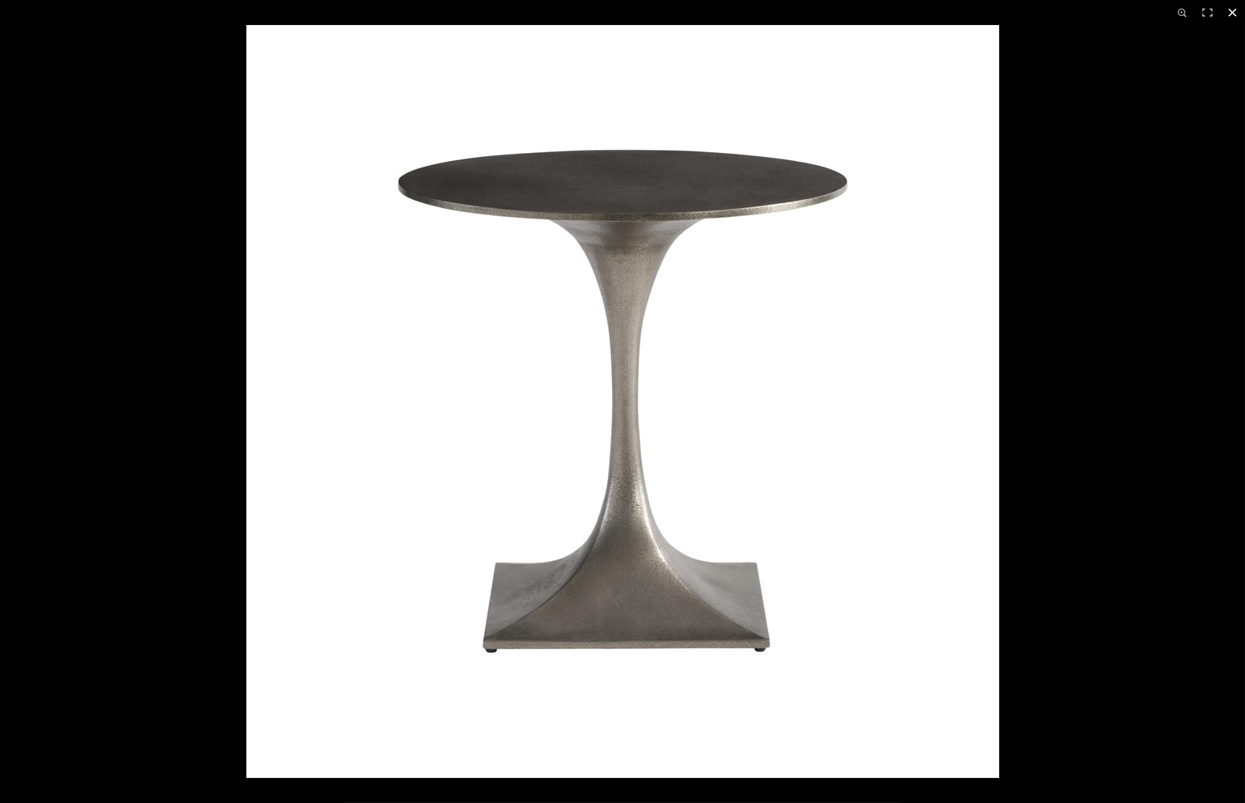
click at [116, 286] on div at bounding box center [622, 401] width 1245 height 803
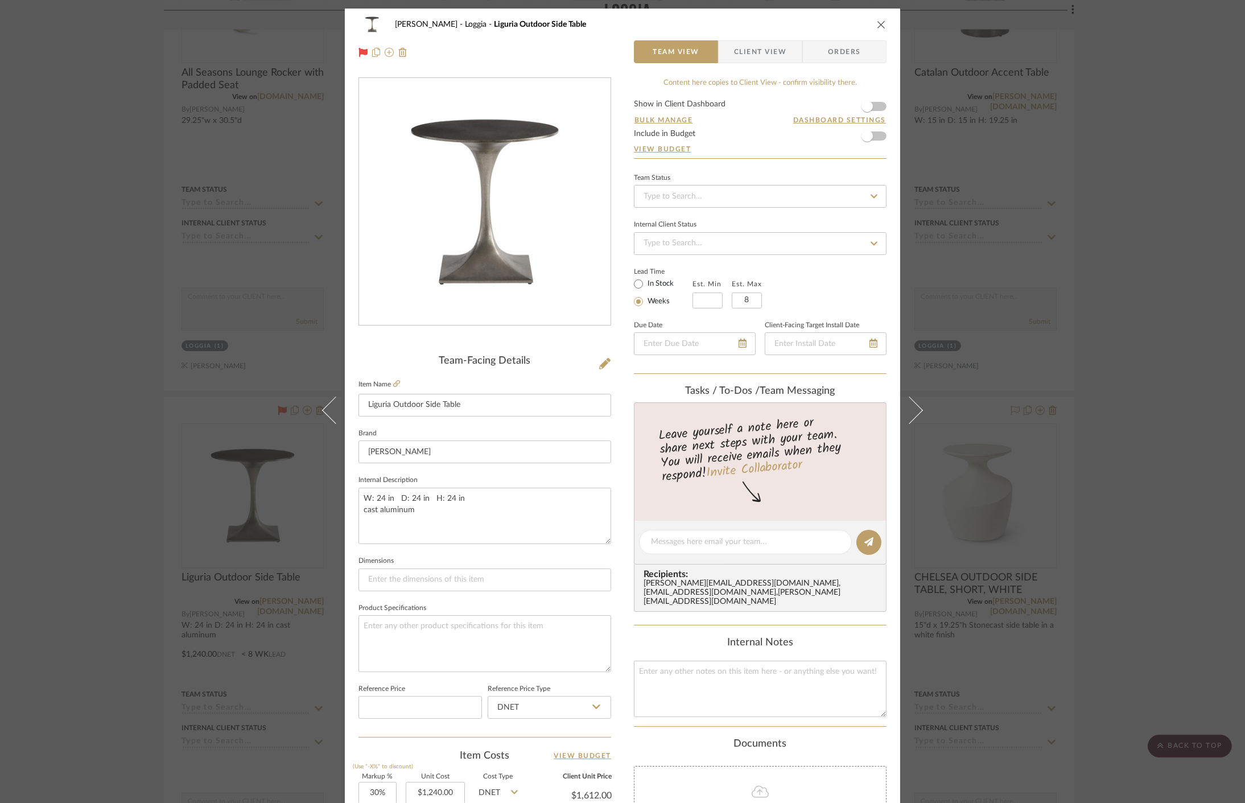
click at [132, 332] on div "Cawley Gillon Loggia Liguria Outdoor Side Table Team View Client View Orders Te…" at bounding box center [622, 401] width 1245 height 803
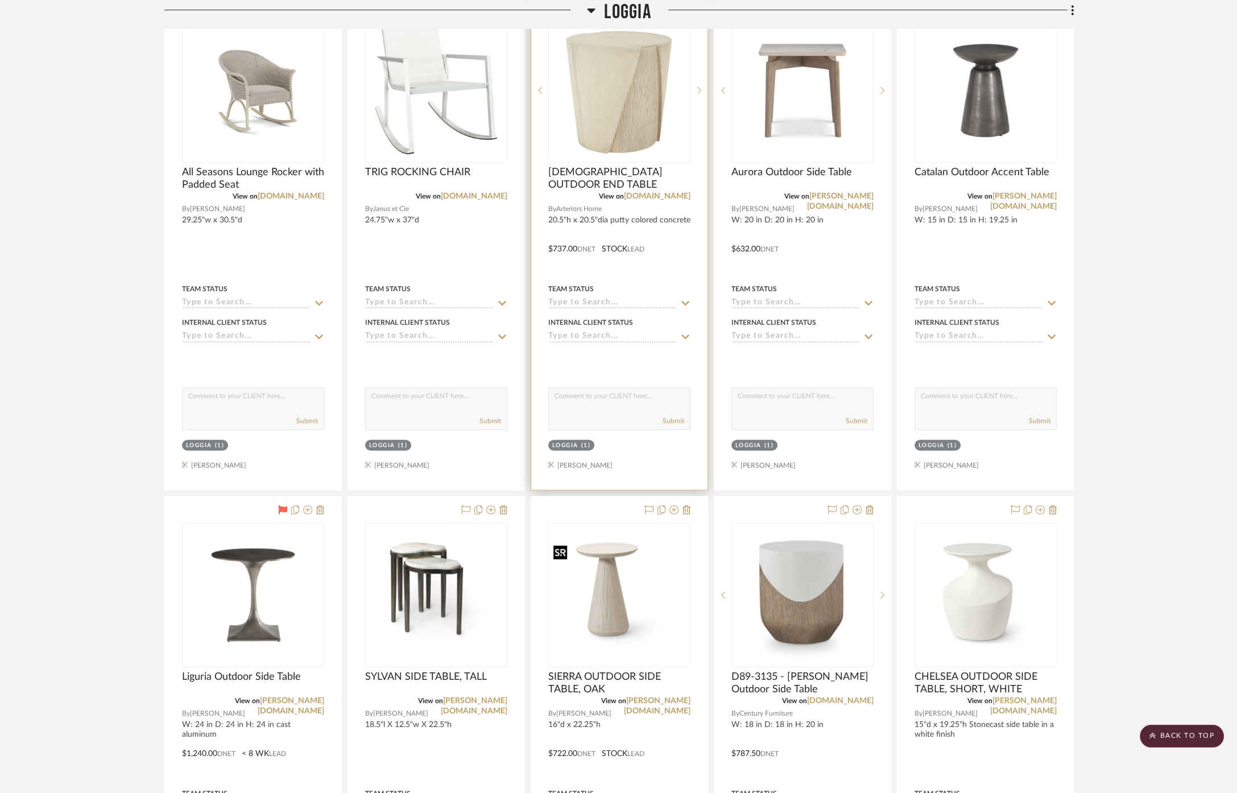
scroll to position [126, 0]
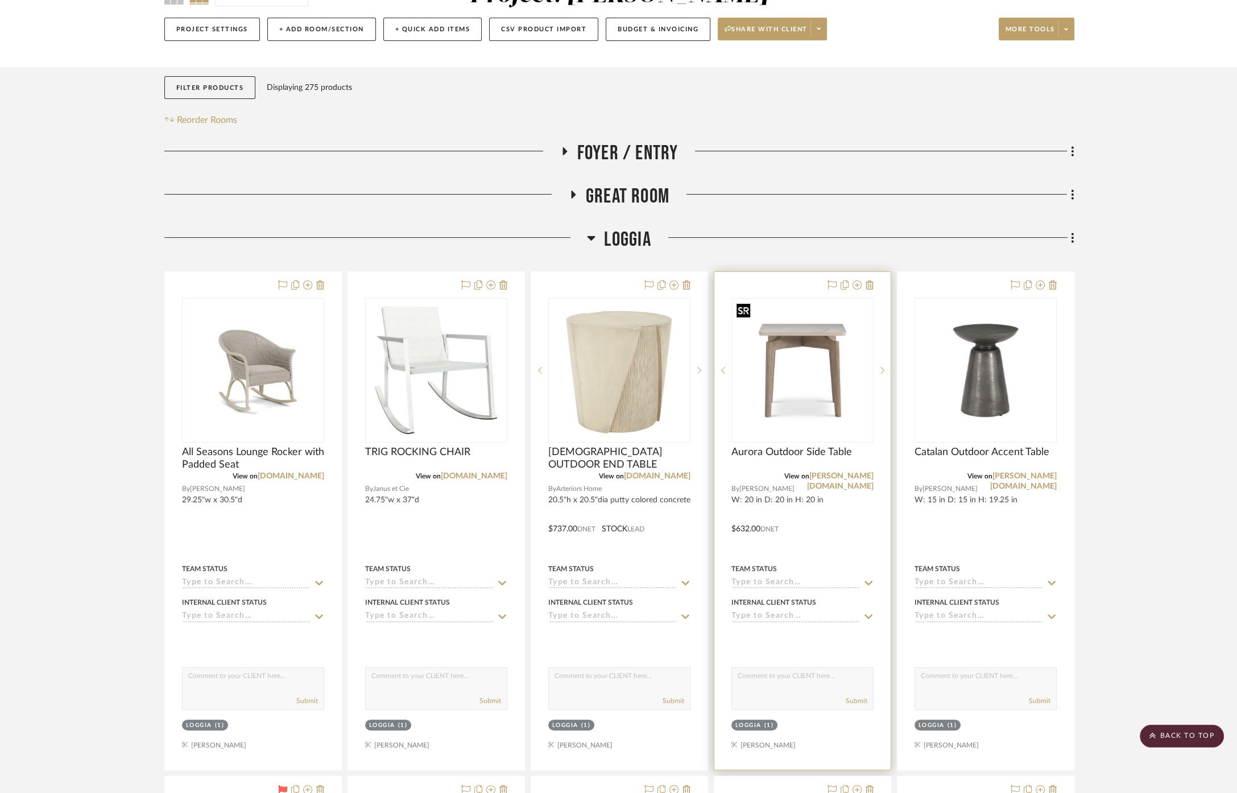
click at [821, 331] on img "0" at bounding box center [803, 370] width 140 height 140
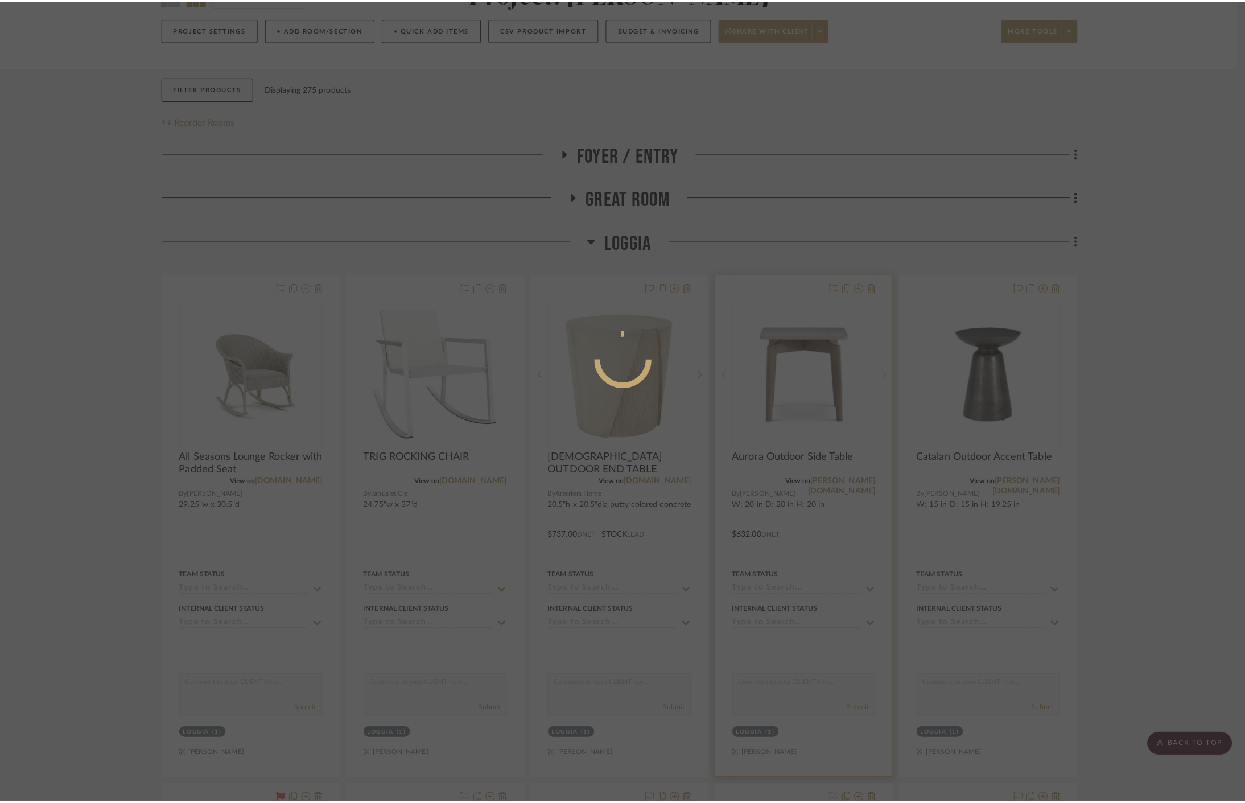
scroll to position [0, 0]
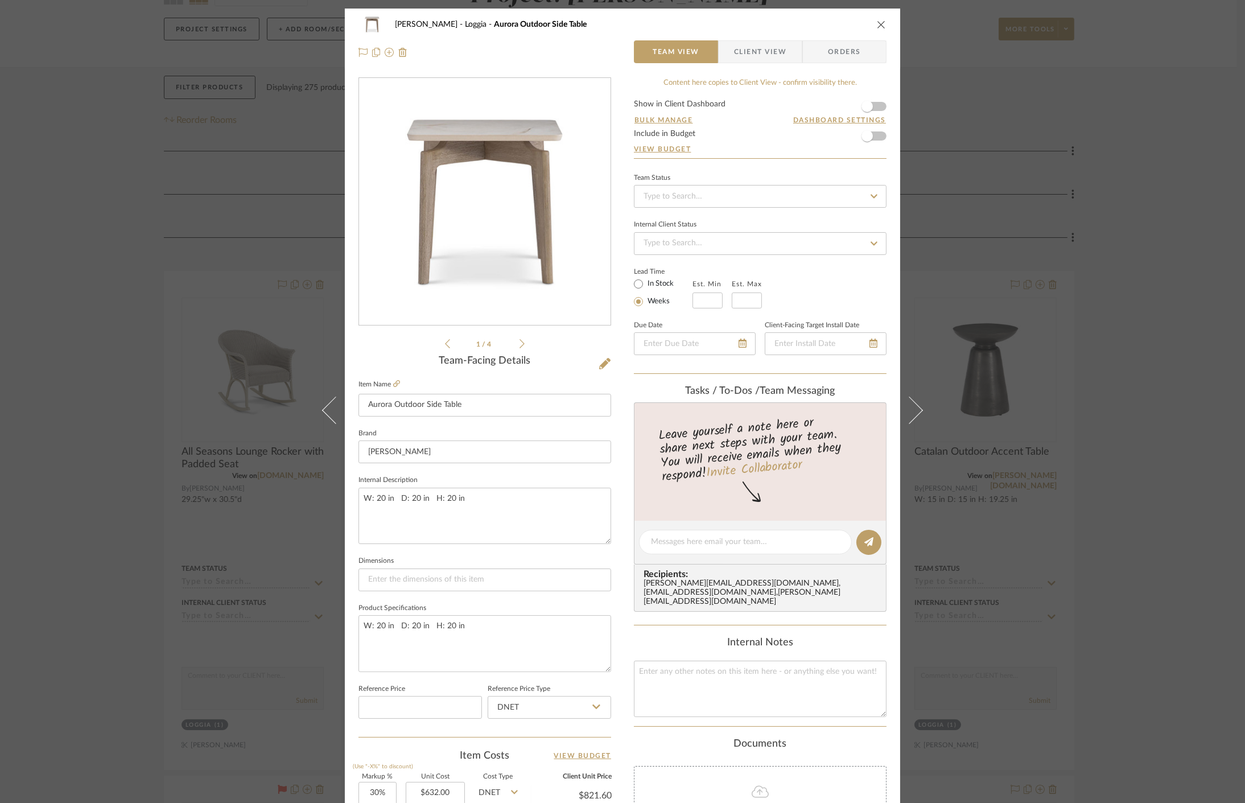
click at [505, 193] on img "0" at bounding box center [484, 202] width 247 height 247
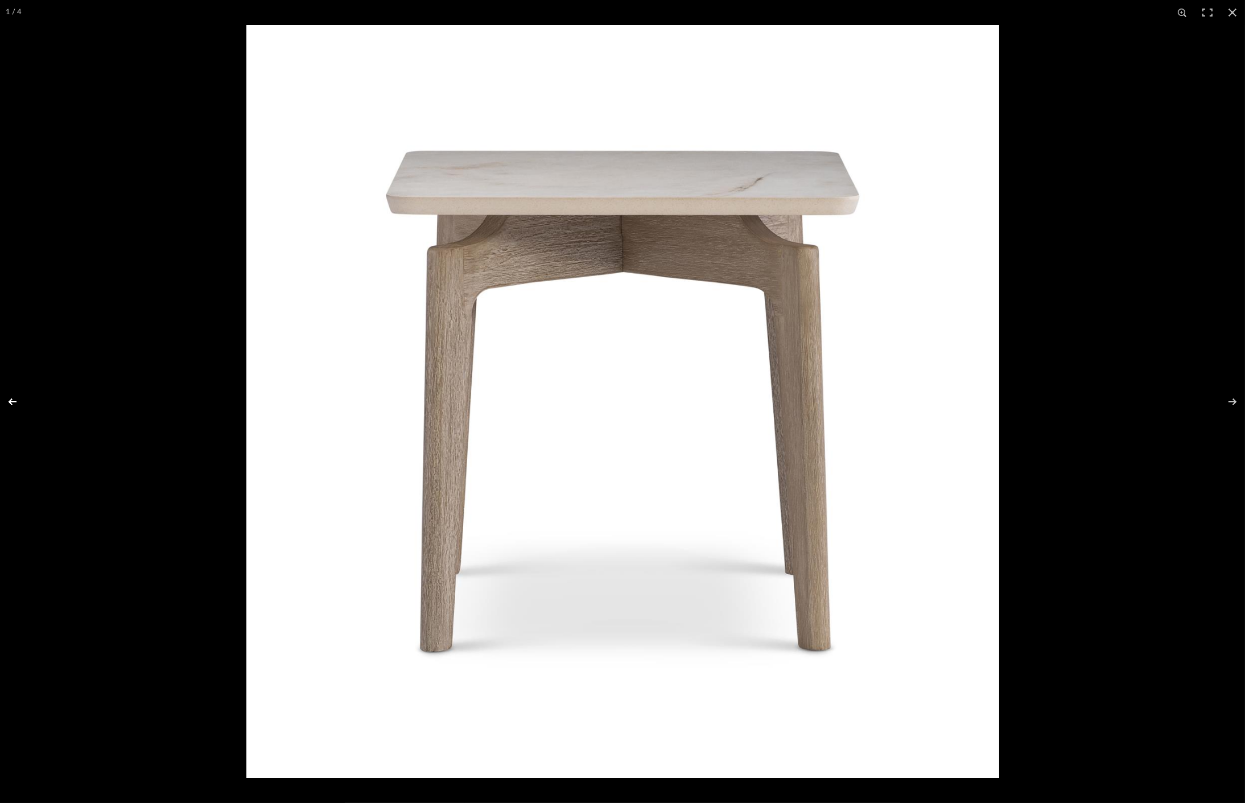
click at [1, 390] on button at bounding box center [20, 401] width 40 height 57
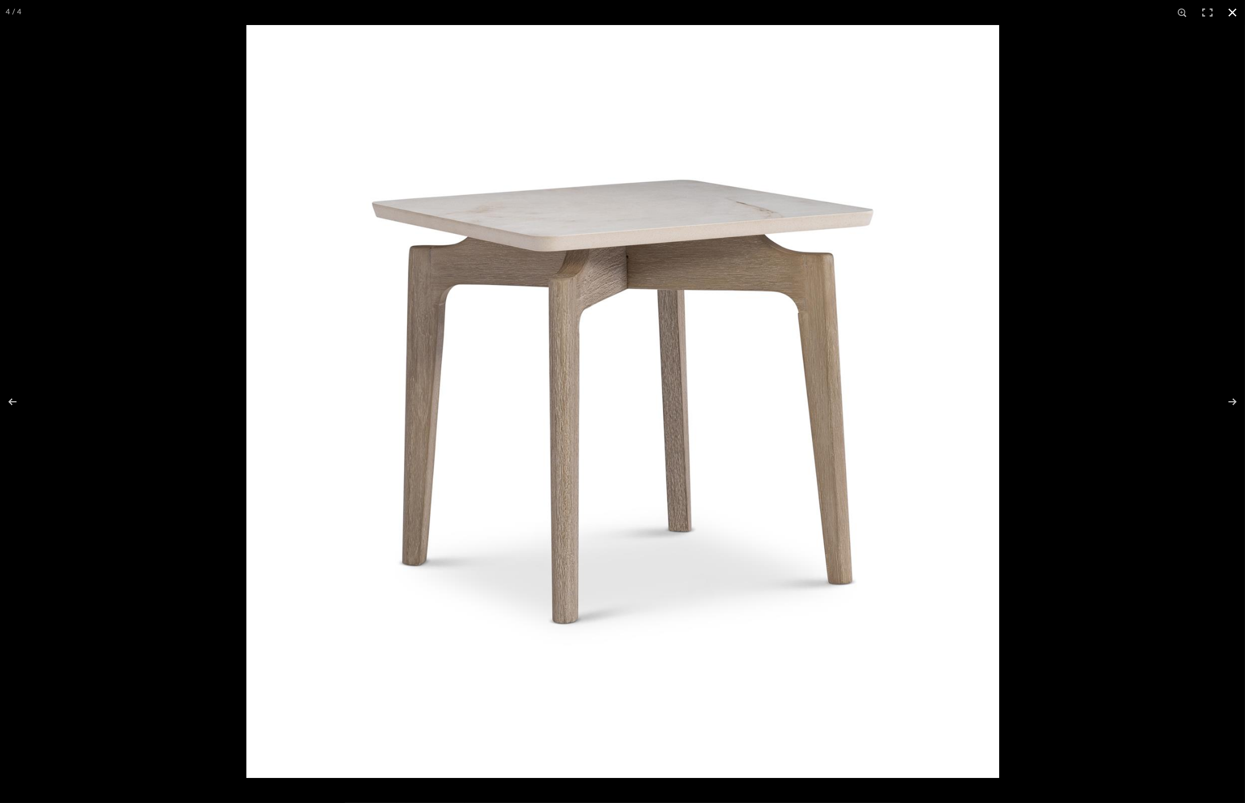
click at [172, 390] on div at bounding box center [622, 401] width 1245 height 803
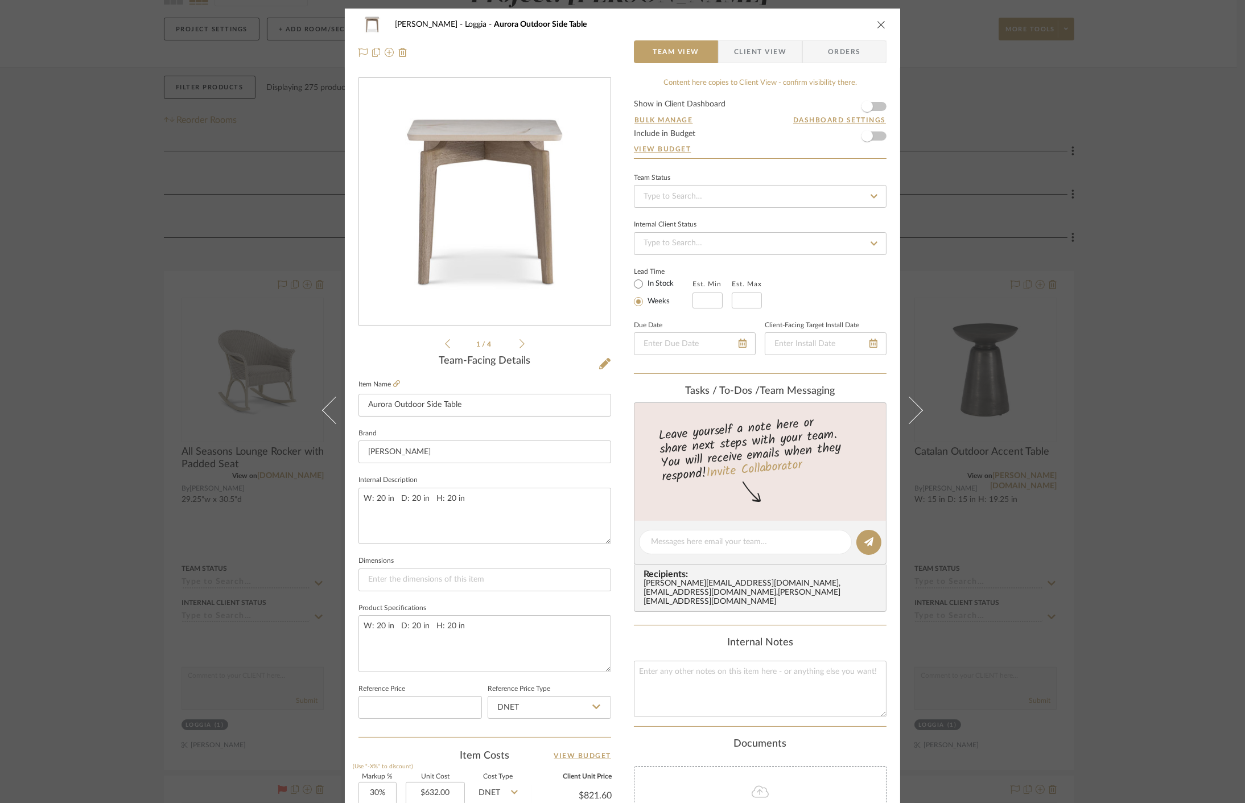
drag, startPoint x: 139, startPoint y: 420, endPoint x: 146, endPoint y: 416, distance: 7.4
click at [139, 420] on div "Cawley Gillon Loggia Aurora Outdoor Side Table Team View Client View Orders 1 /…" at bounding box center [622, 401] width 1245 height 803
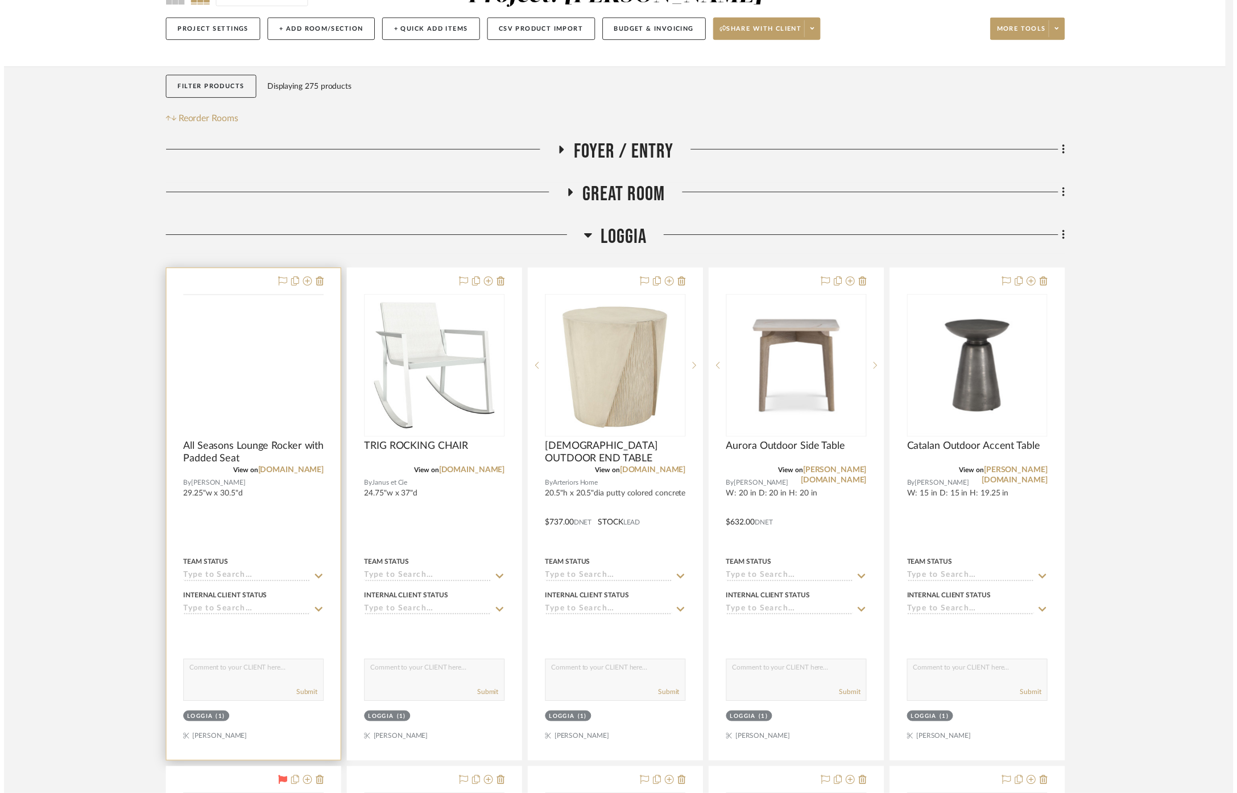
scroll to position [126, 0]
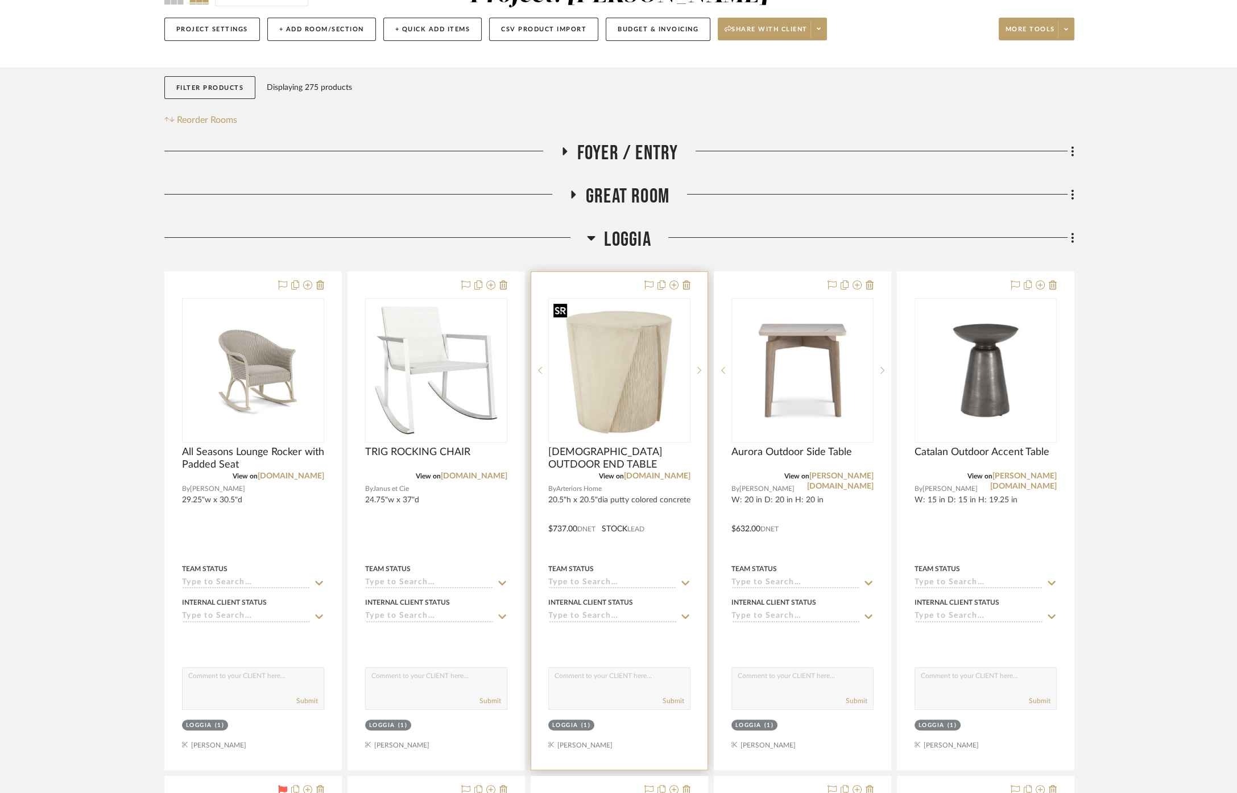
click at [0, 0] on img at bounding box center [0, 0] width 0 height 0
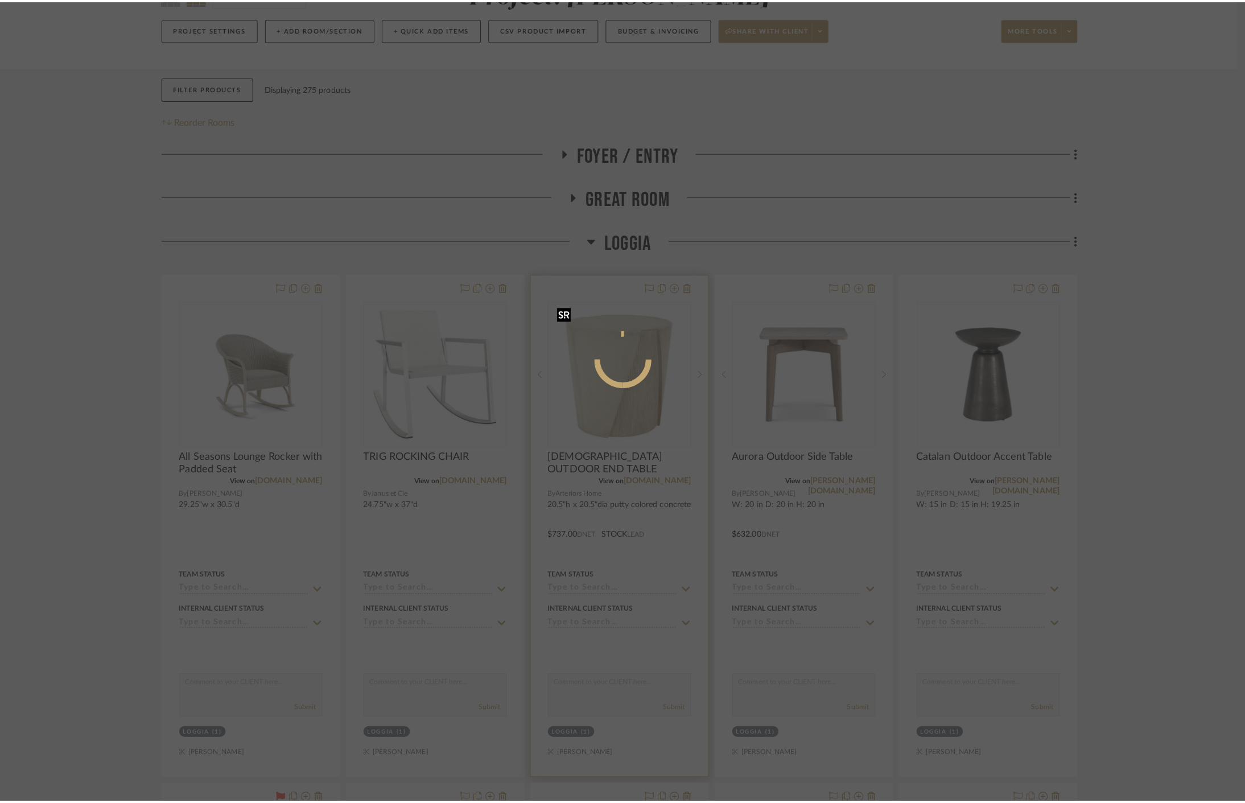
scroll to position [0, 0]
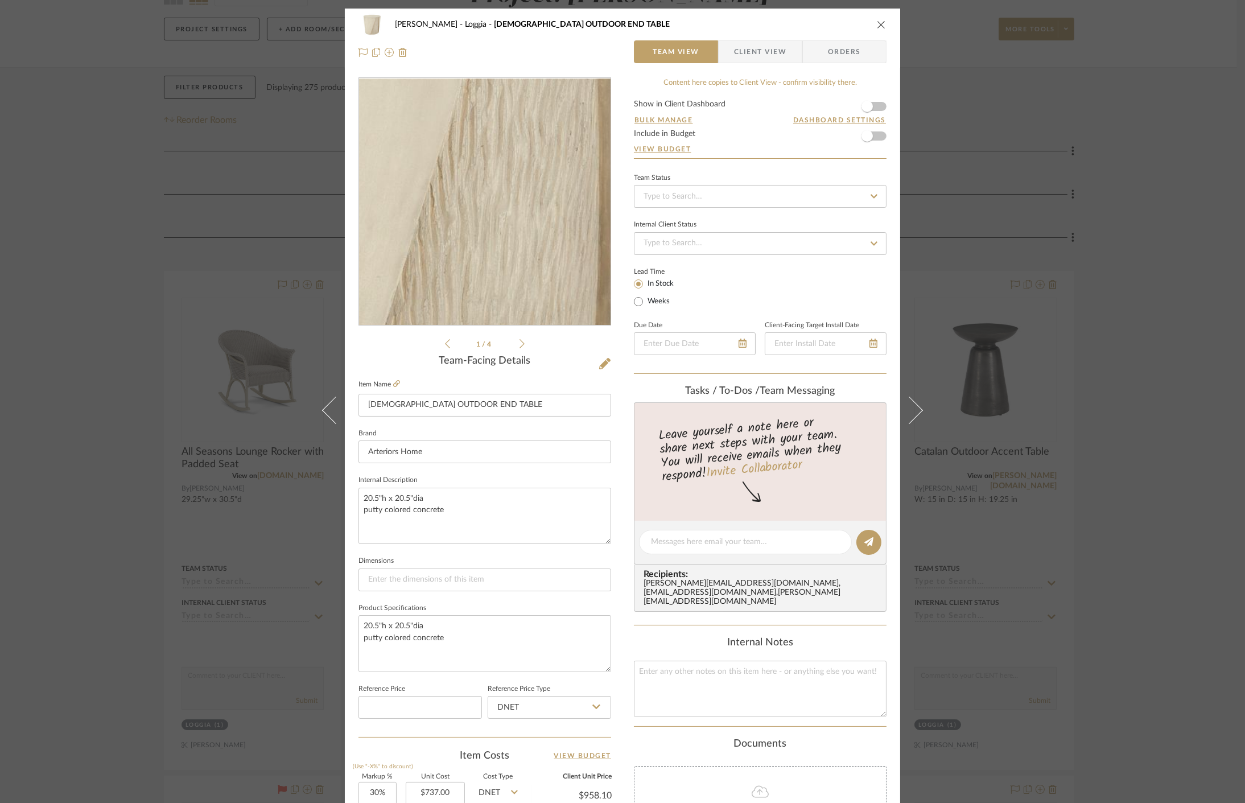
click at [512, 219] on img "0" at bounding box center [484, 202] width 247 height 247
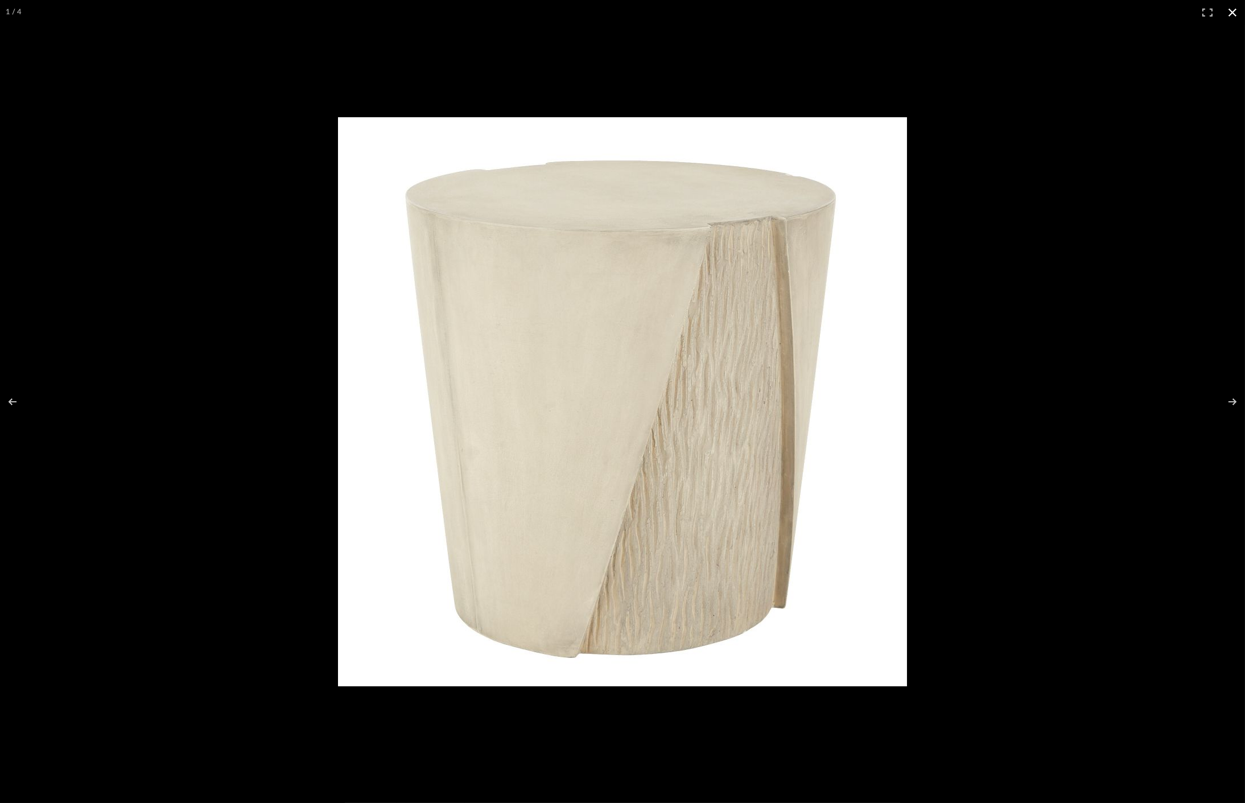
click at [150, 257] on div at bounding box center [622, 401] width 1245 height 803
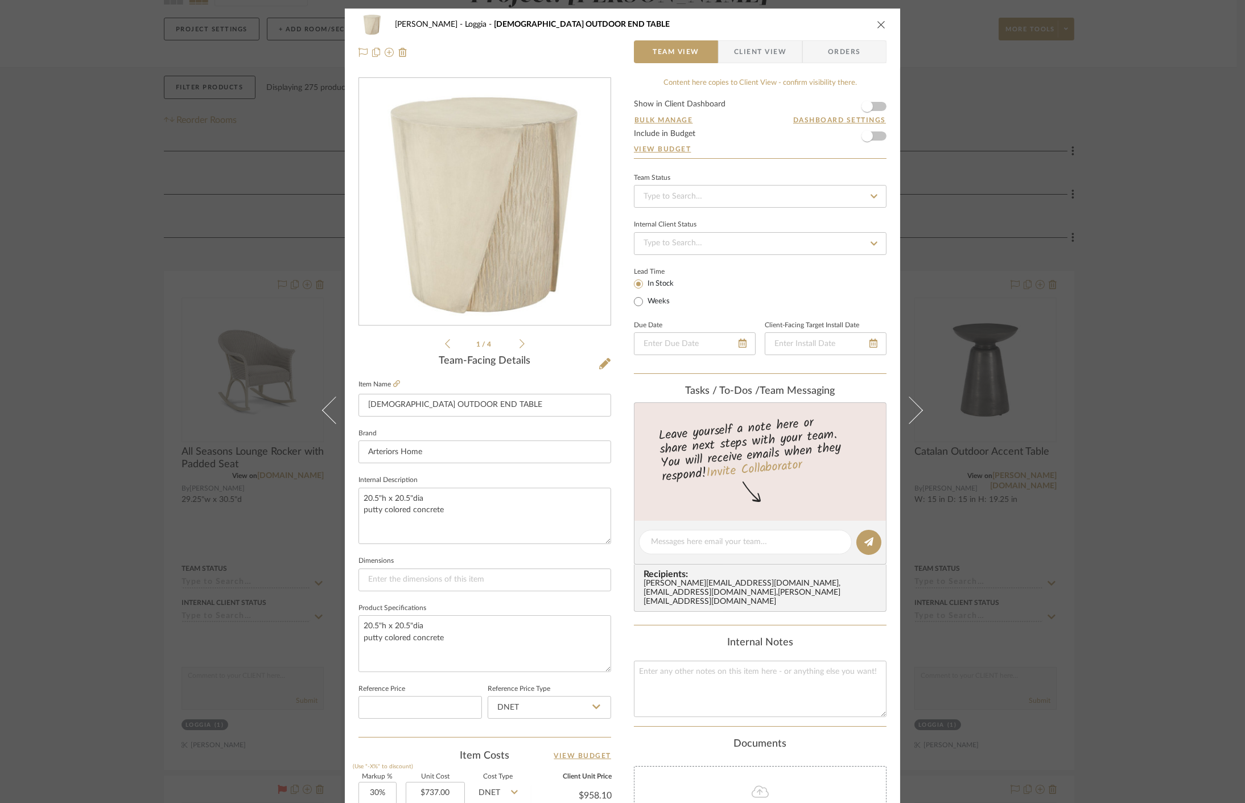
drag, startPoint x: 1129, startPoint y: 555, endPoint x: 1108, endPoint y: 548, distance: 21.6
click at [1128, 555] on div "Cawley Gillon Loggia CREEDON OUTDOOR END TABLE Team View Client View Orders 1 /…" at bounding box center [622, 401] width 1245 height 803
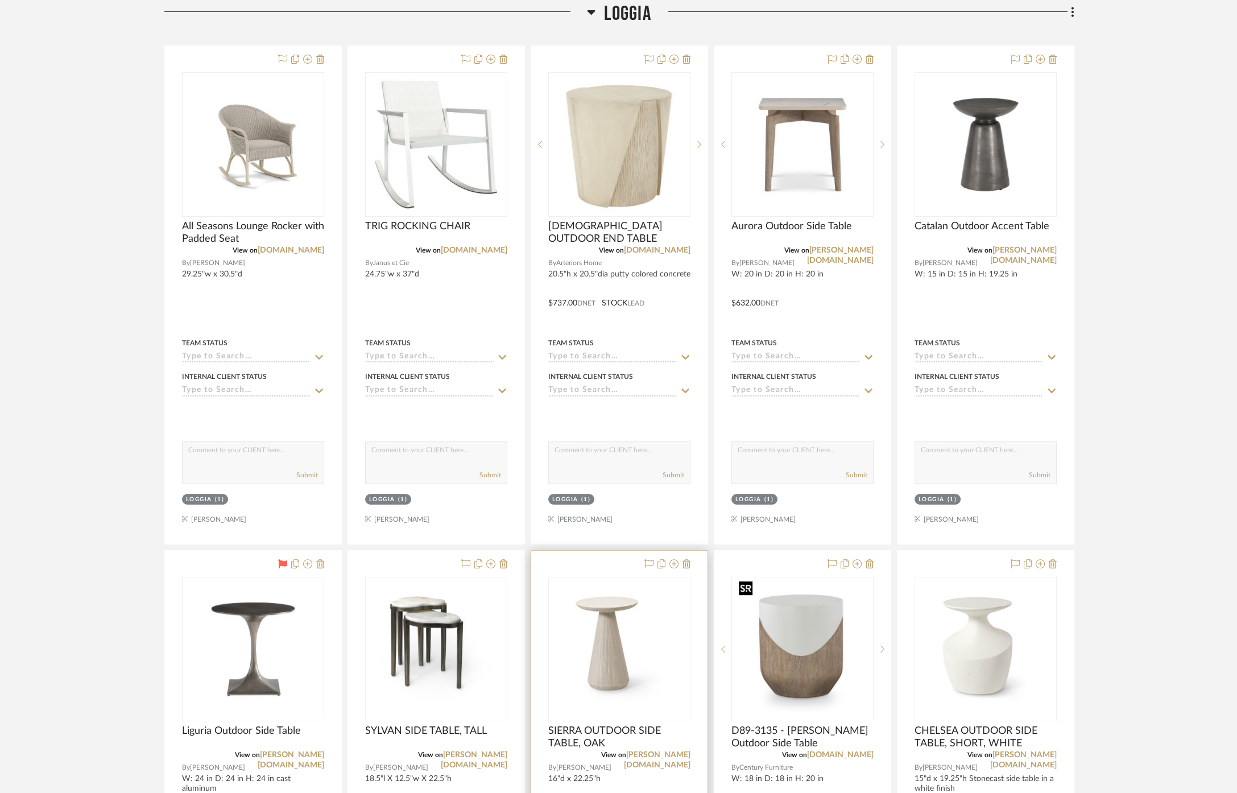
scroll to position [442, 0]
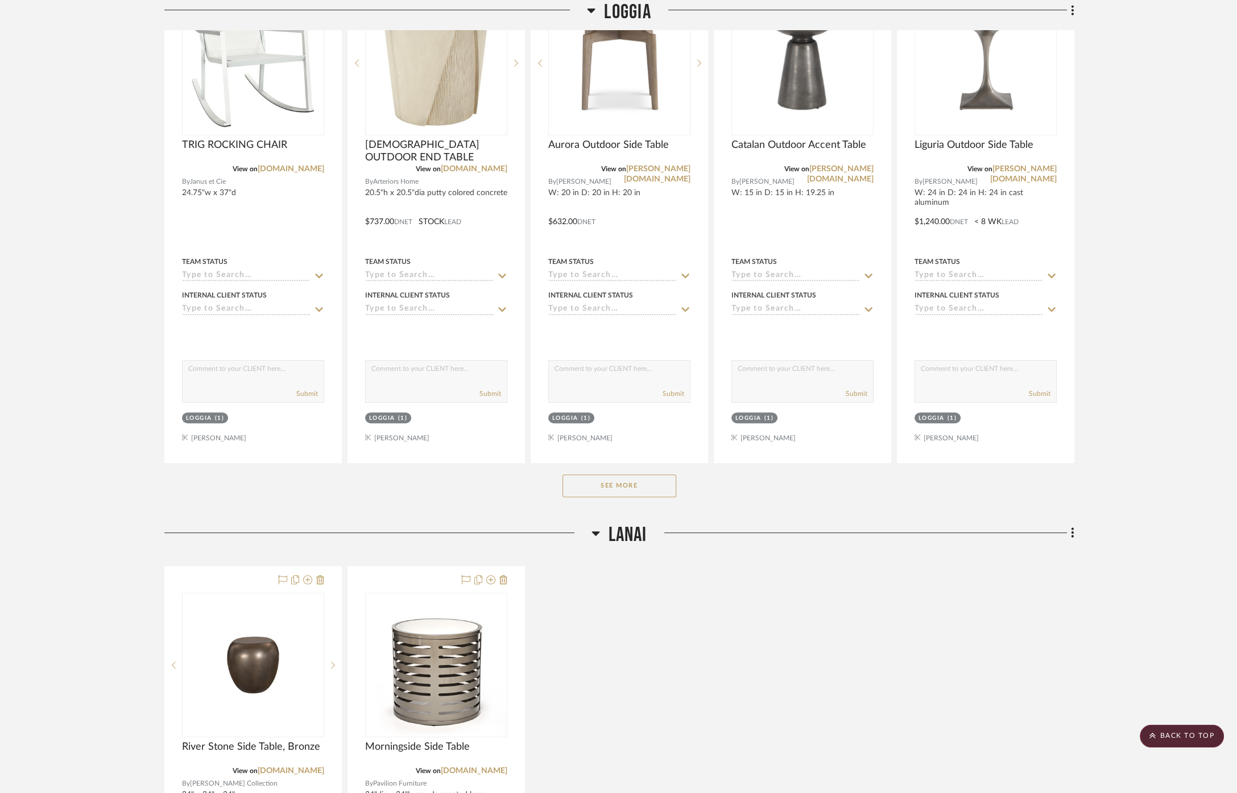
scroll to position [505, 0]
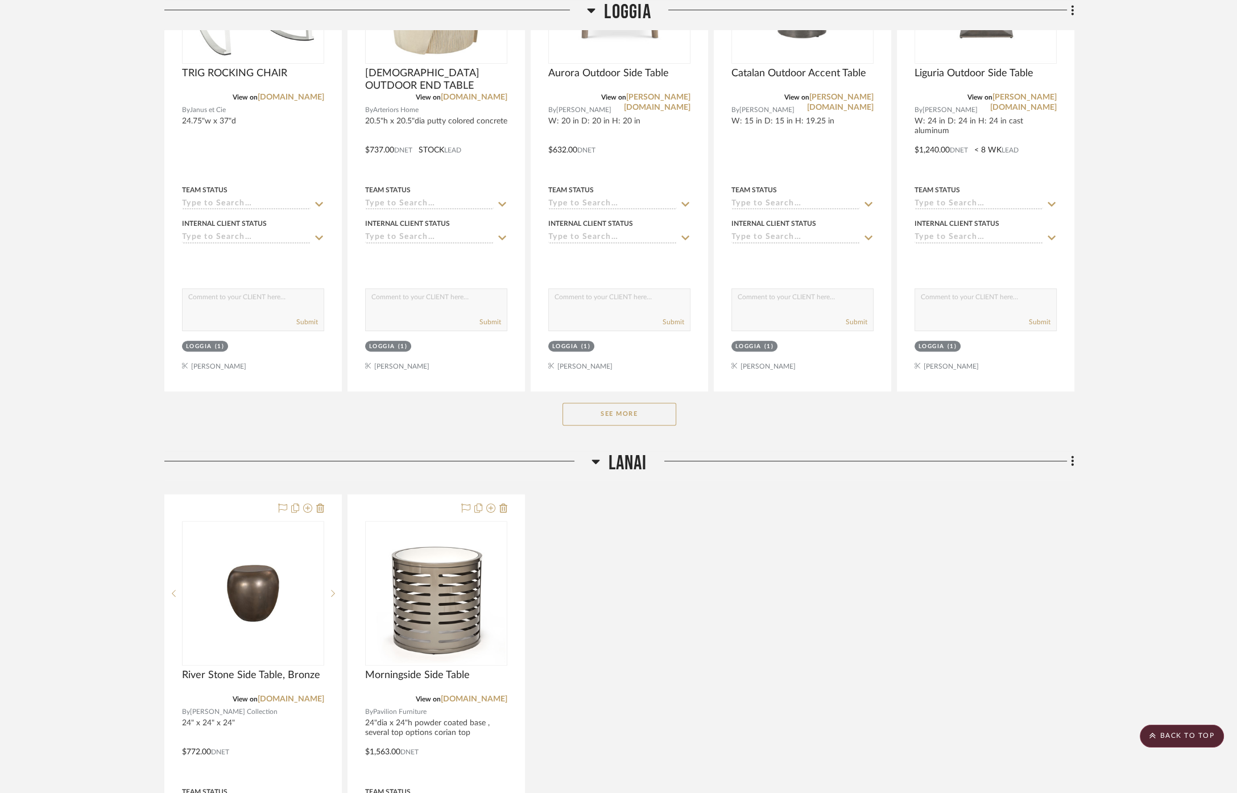
click at [621, 411] on button "See More" at bounding box center [620, 414] width 114 height 23
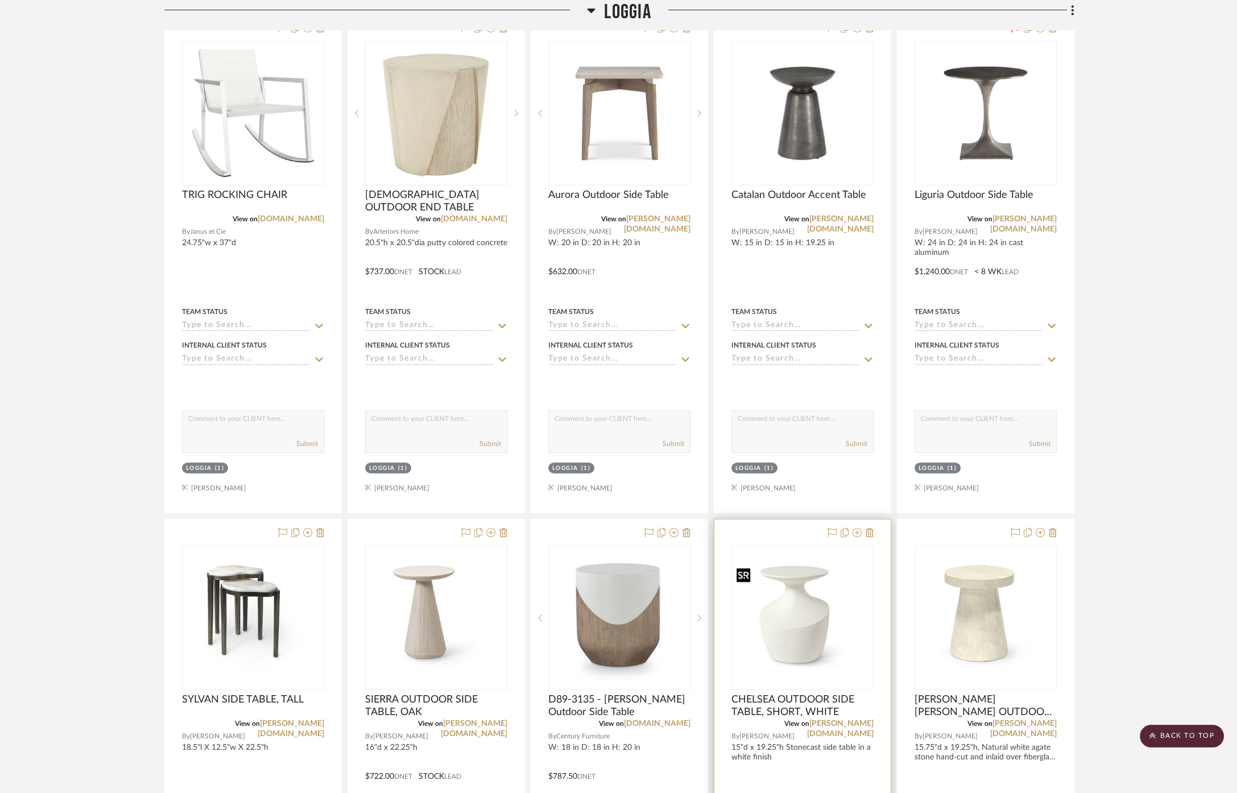
scroll to position [379, 0]
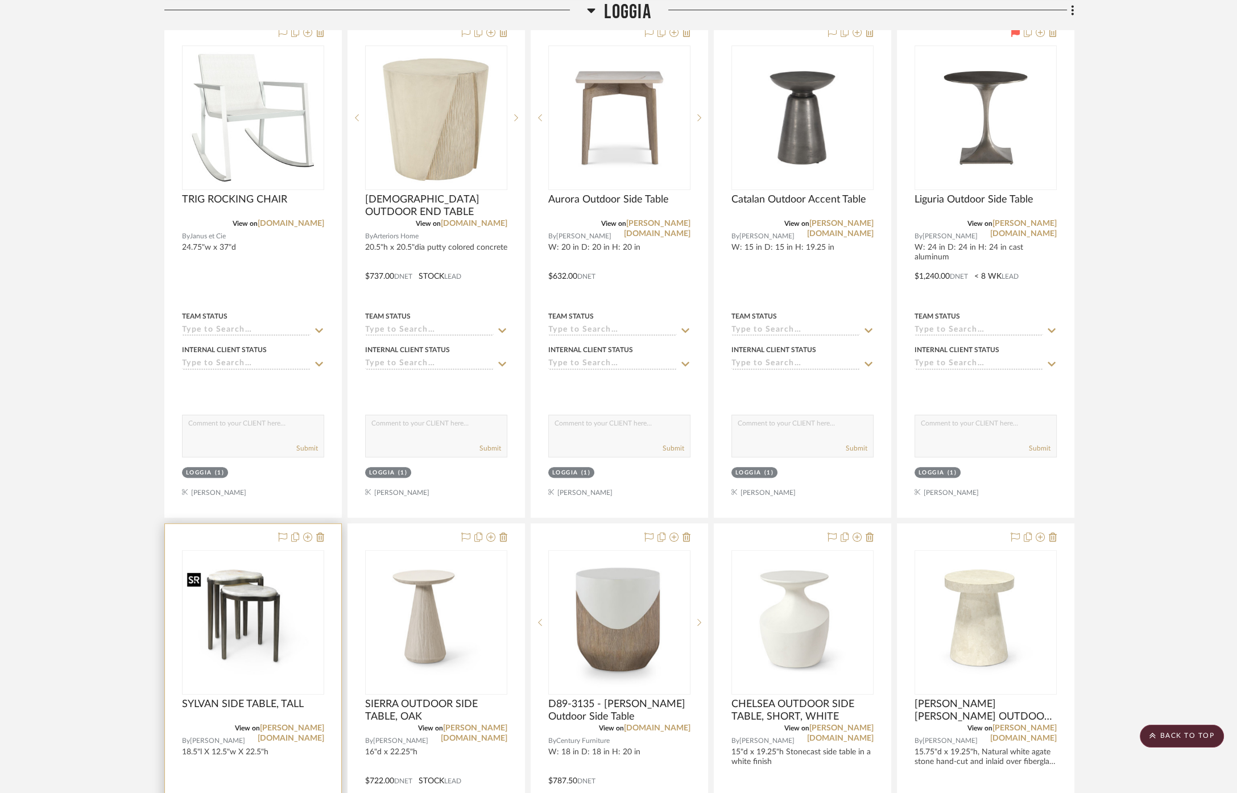
click at [0, 0] on img at bounding box center [0, 0] width 0 height 0
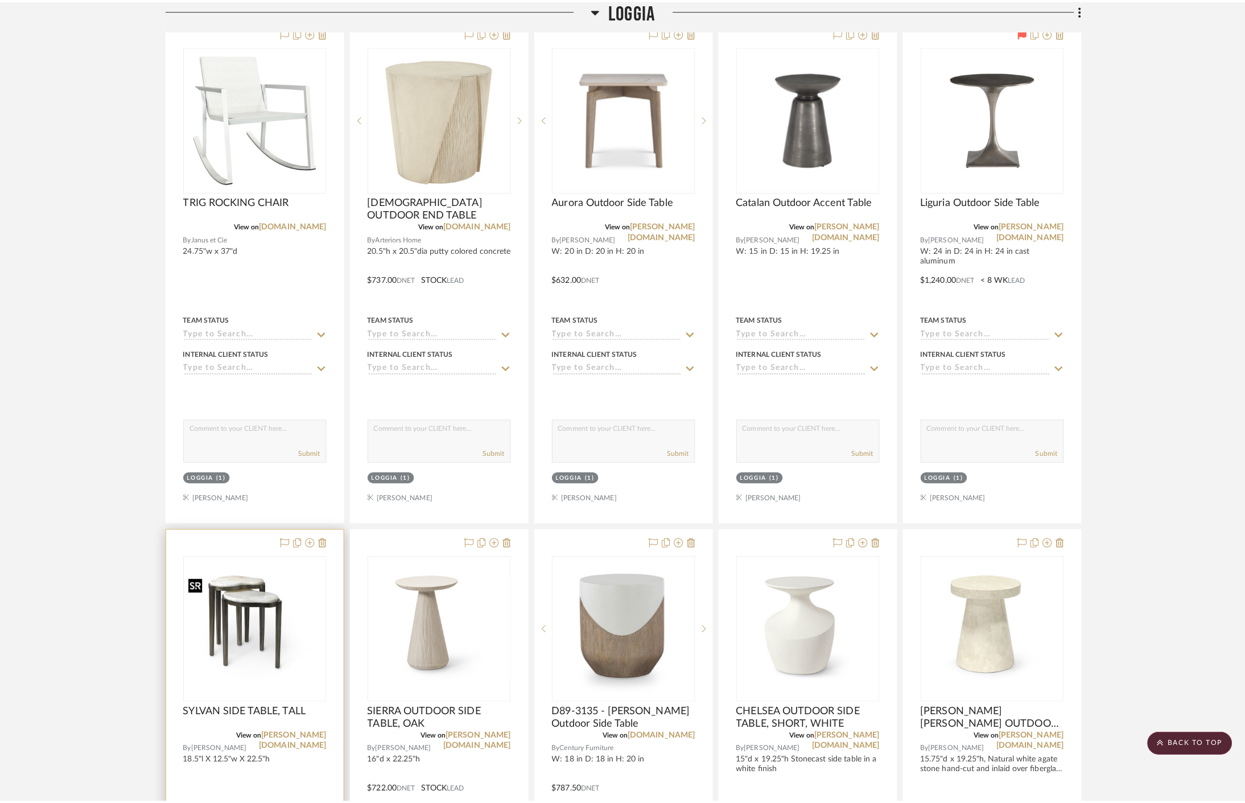
scroll to position [0, 0]
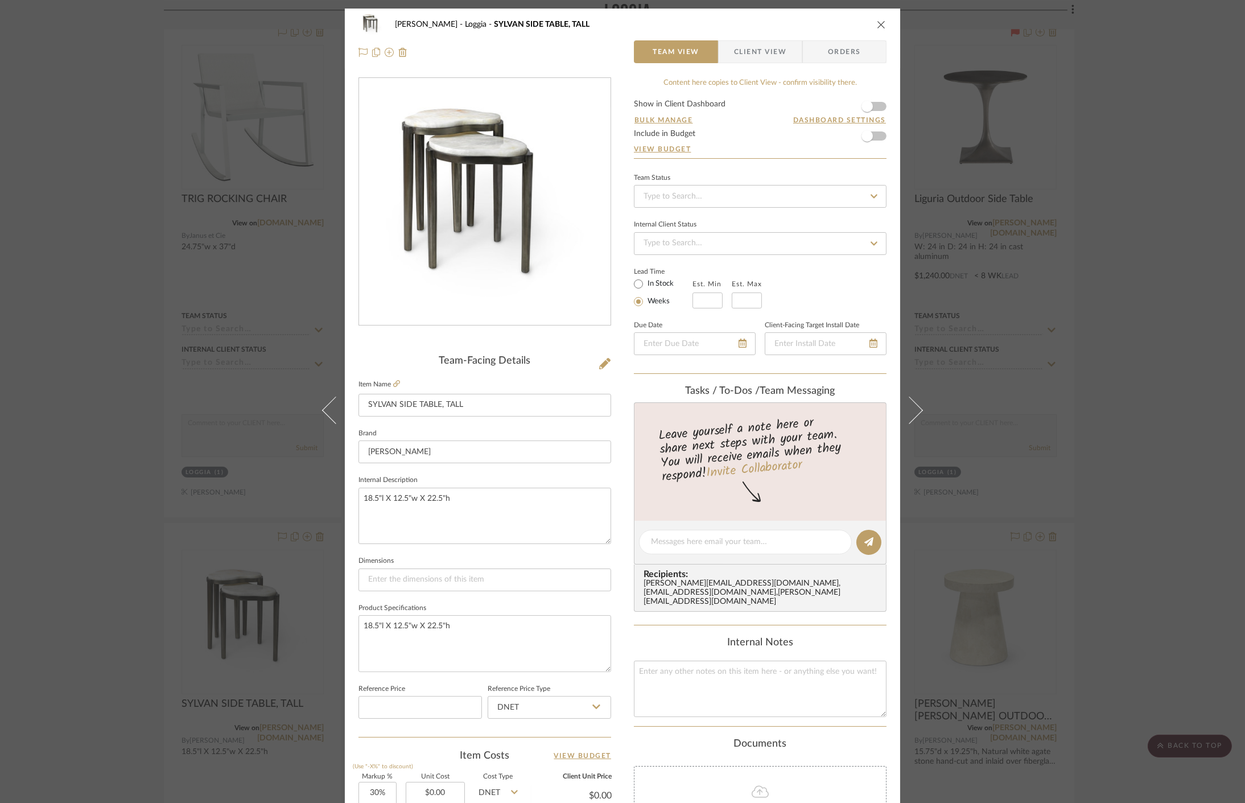
click at [458, 223] on img "0" at bounding box center [484, 202] width 251 height 189
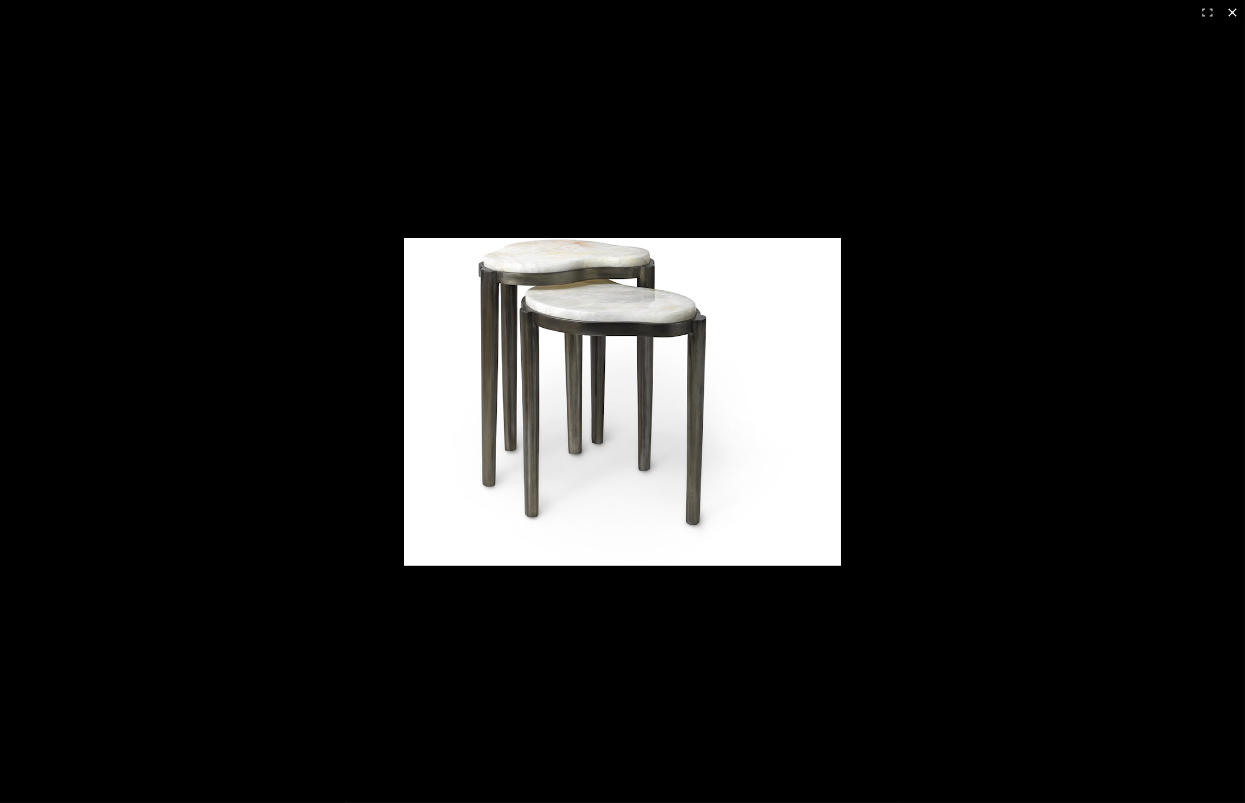
click at [196, 466] on div at bounding box center [622, 401] width 1245 height 803
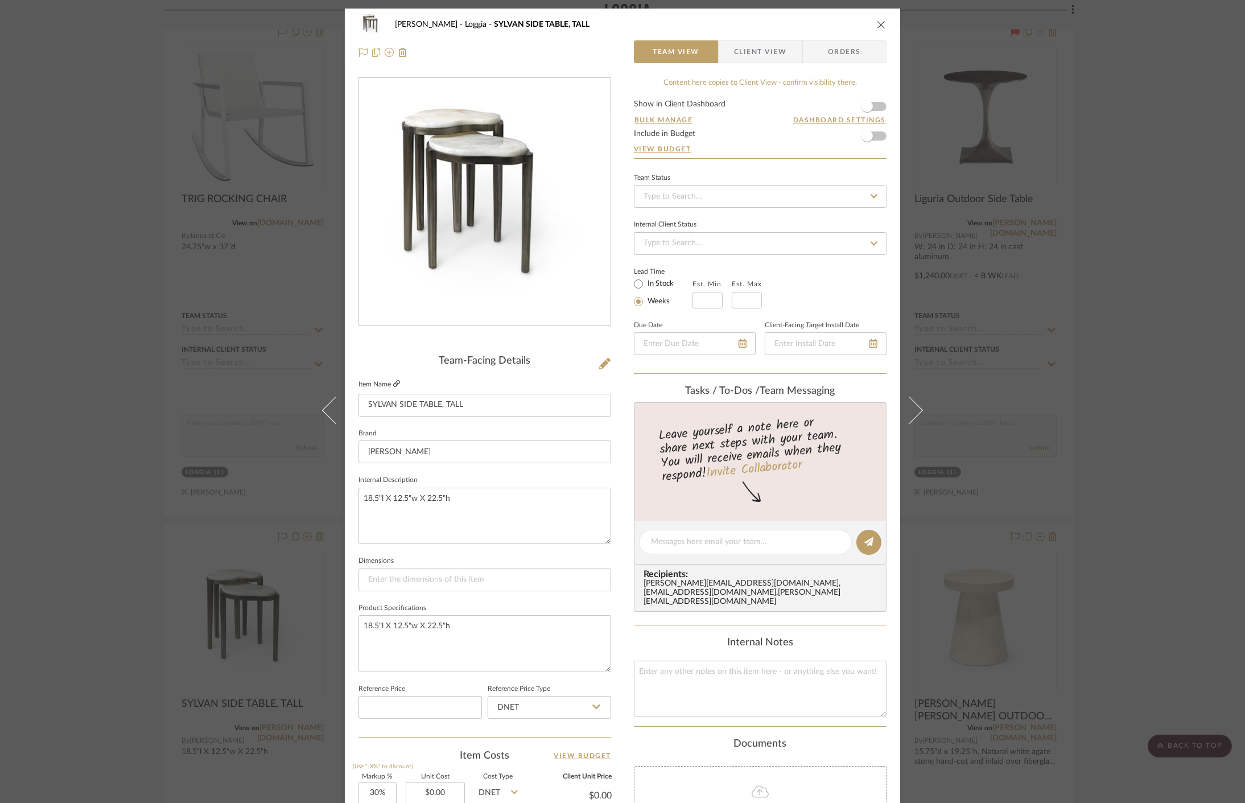
click at [393, 383] on icon at bounding box center [396, 383] width 7 height 7
click at [149, 225] on div "Cawley Gillon Loggia SYLVAN SIDE TABLE, TALL Team View Client View Orders Team-…" at bounding box center [622, 401] width 1245 height 803
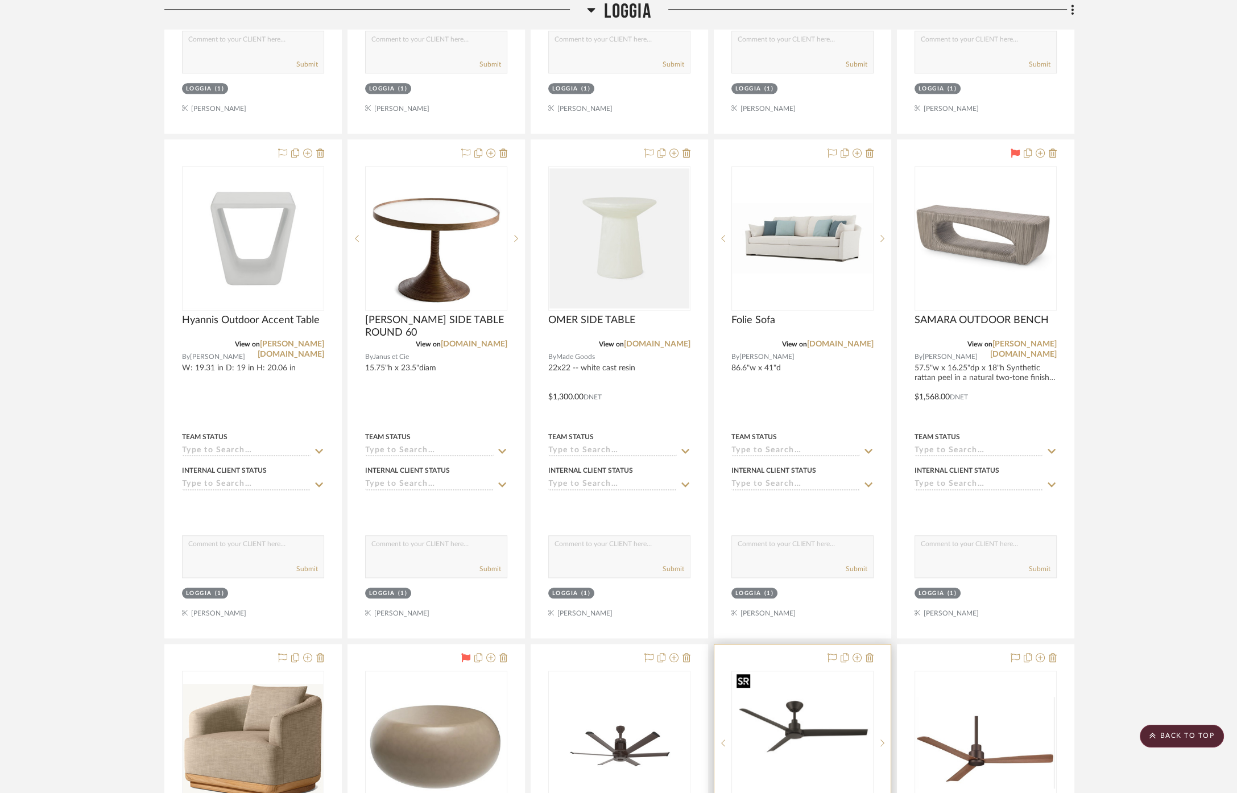
scroll to position [1074, 0]
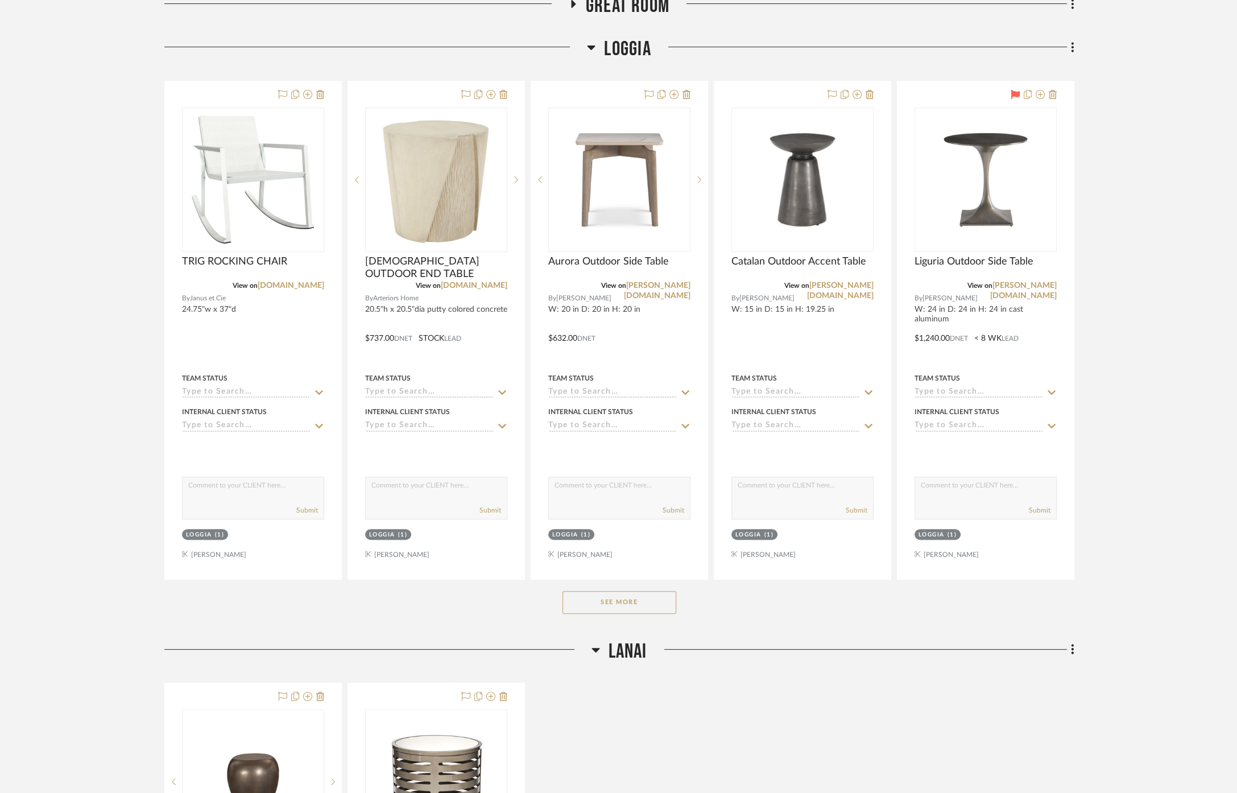
scroll to position [442, 0]
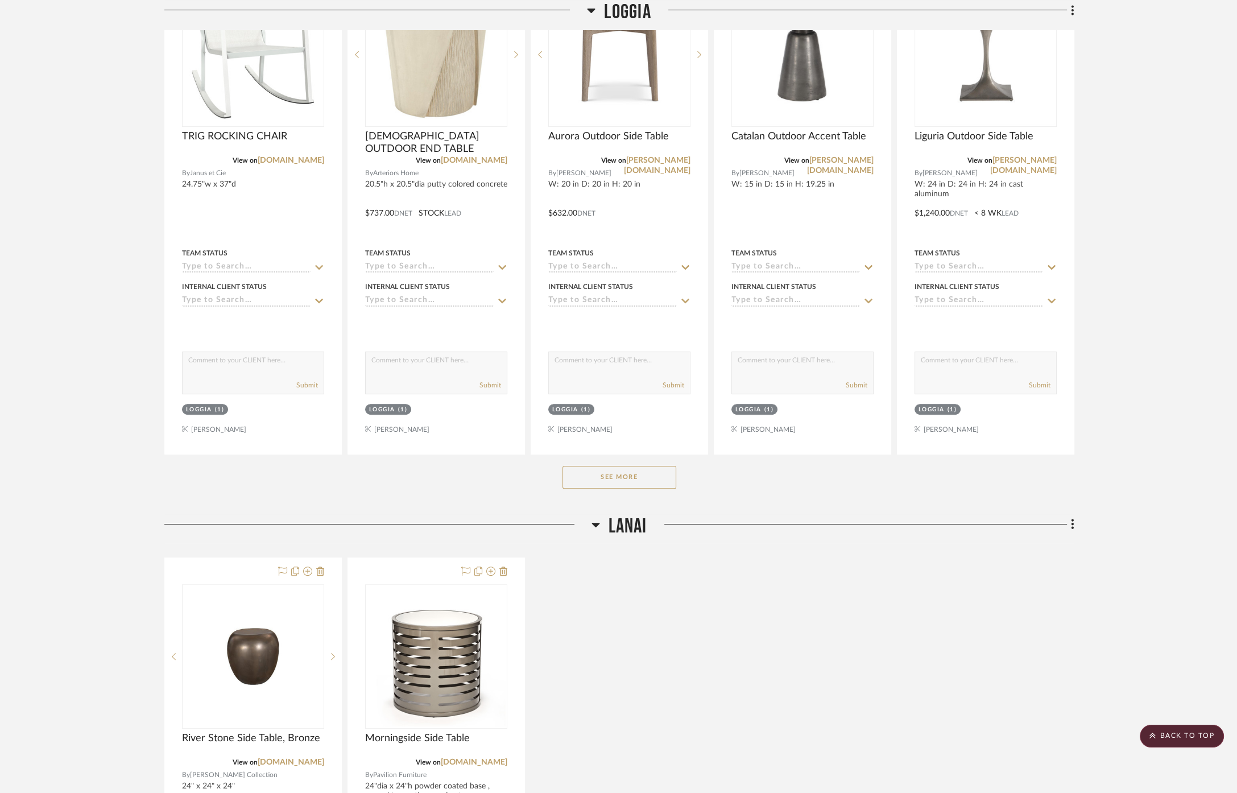
click at [639, 471] on button "See More" at bounding box center [620, 477] width 114 height 23
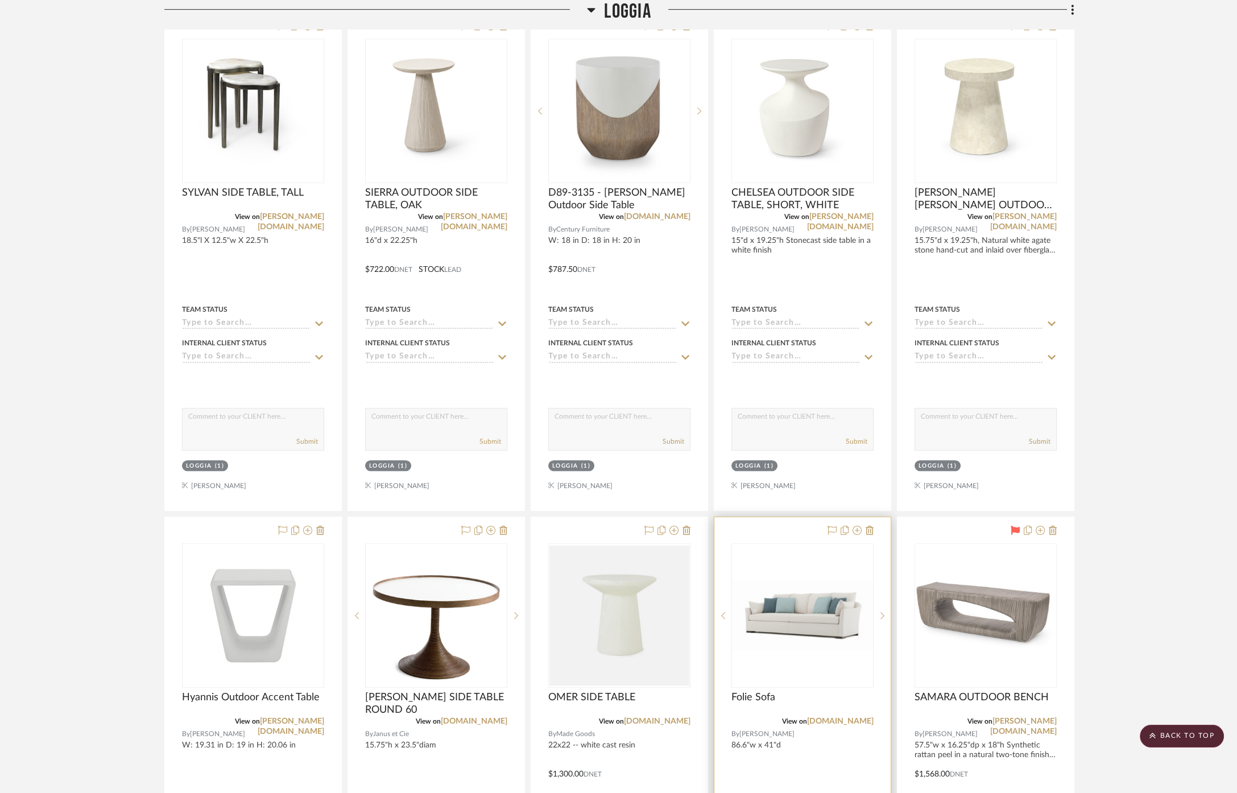
scroll to position [758, 0]
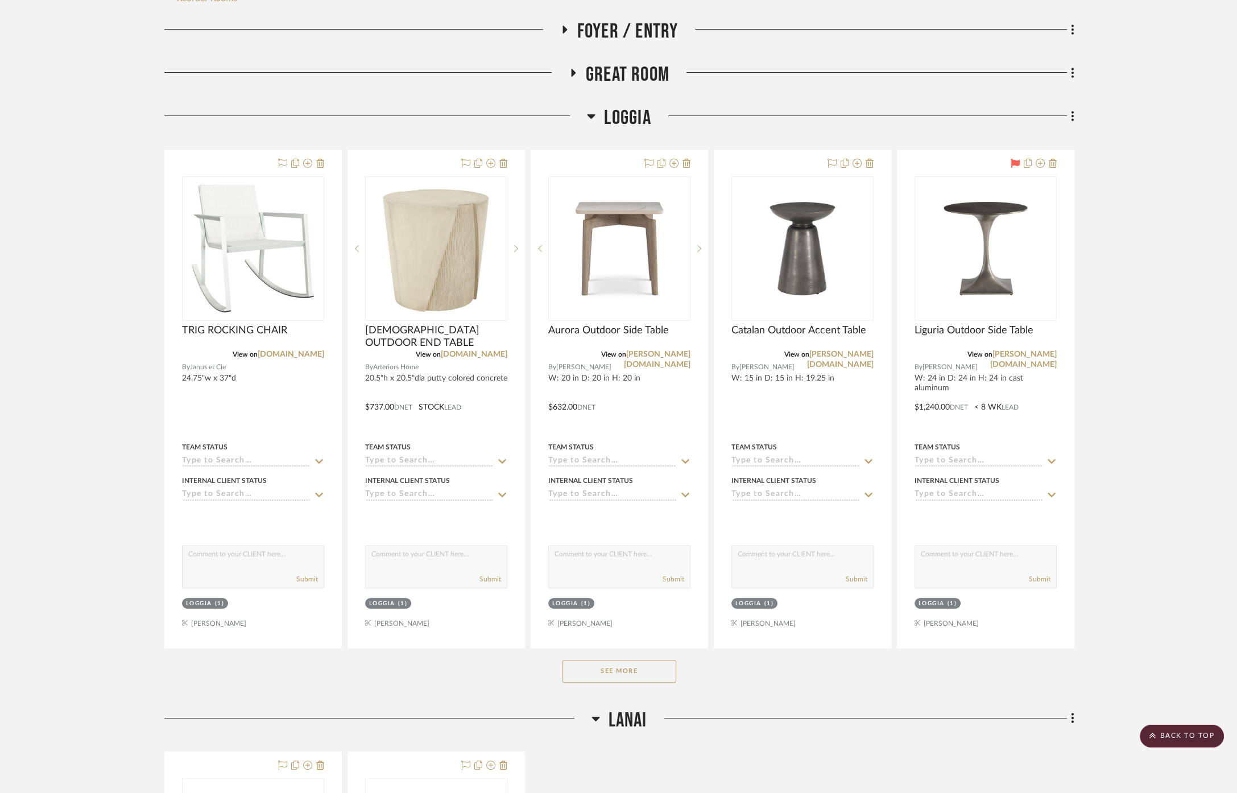
scroll to position [253, 0]
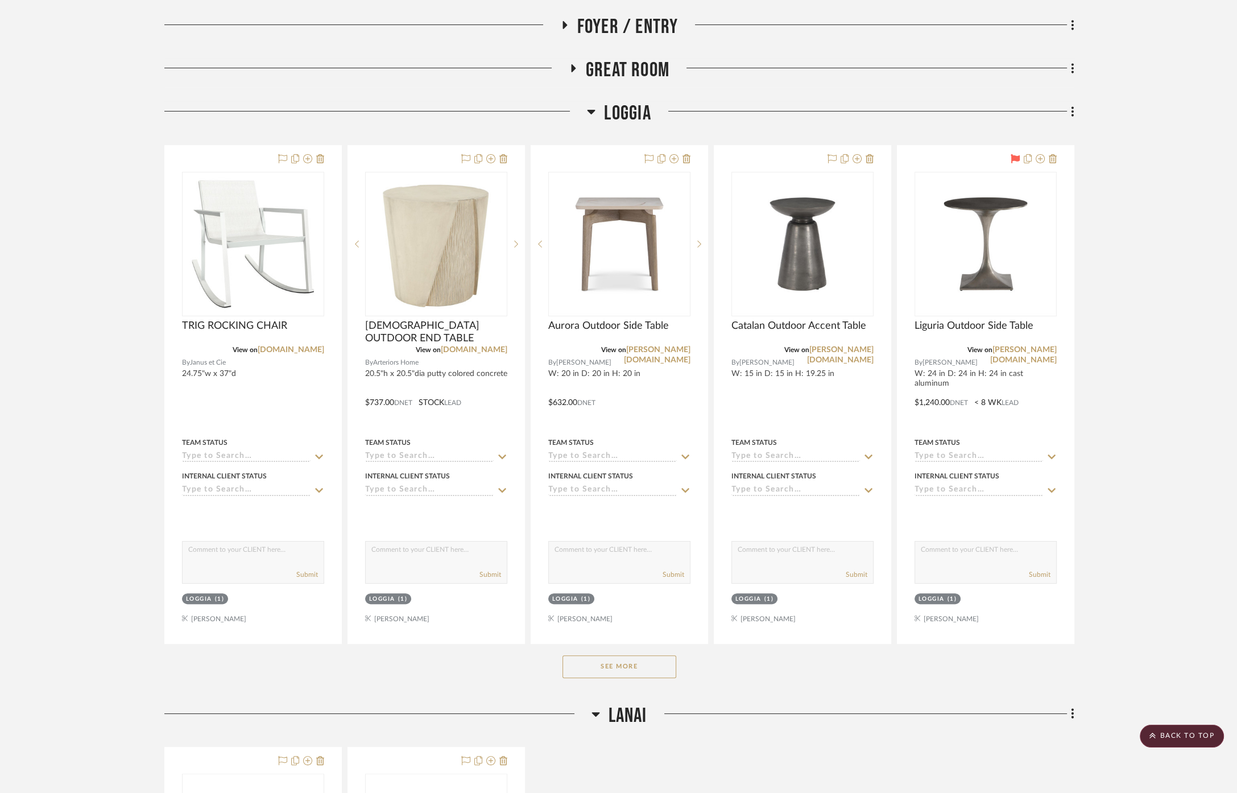
click at [658, 666] on button "See More" at bounding box center [620, 666] width 114 height 23
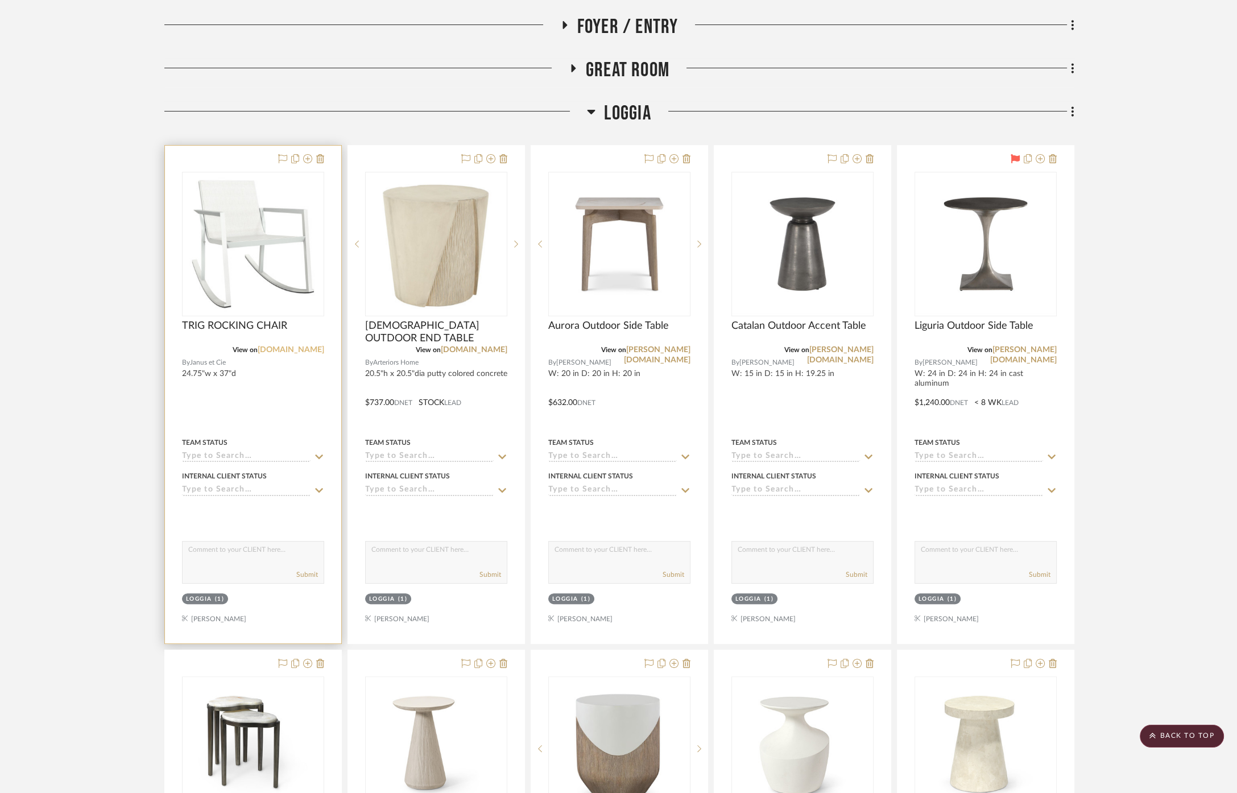
click at [296, 346] on link "[DOMAIN_NAME]" at bounding box center [291, 350] width 67 height 8
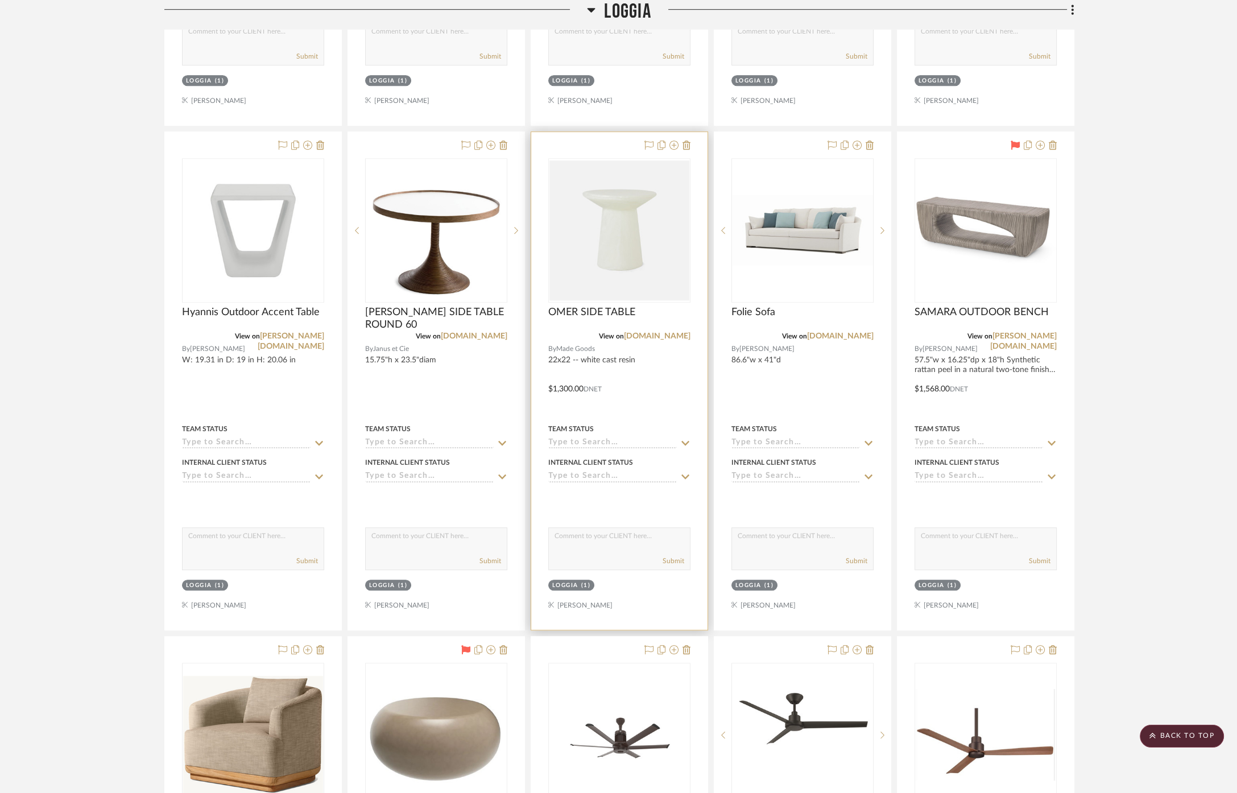
scroll to position [1390, 0]
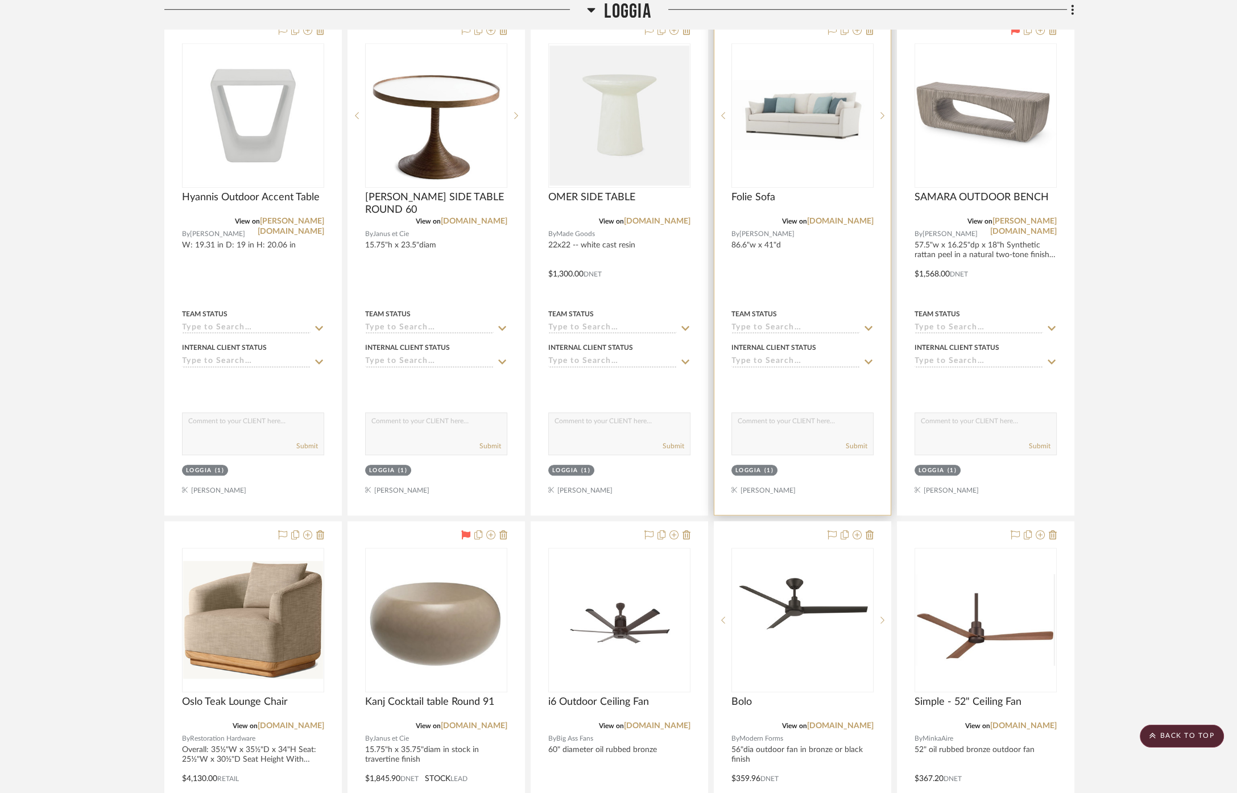
click at [0, 0] on div at bounding box center [0, 0] width 0 height 0
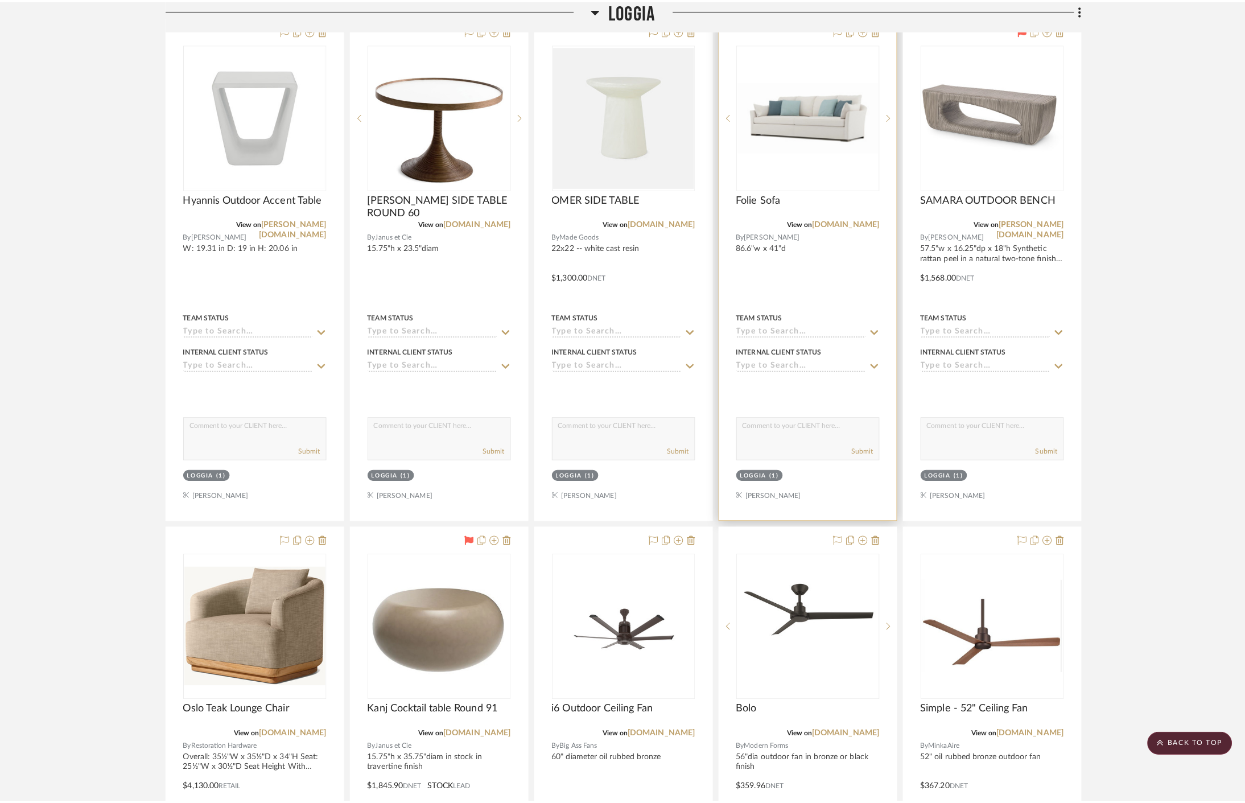
scroll to position [0, 0]
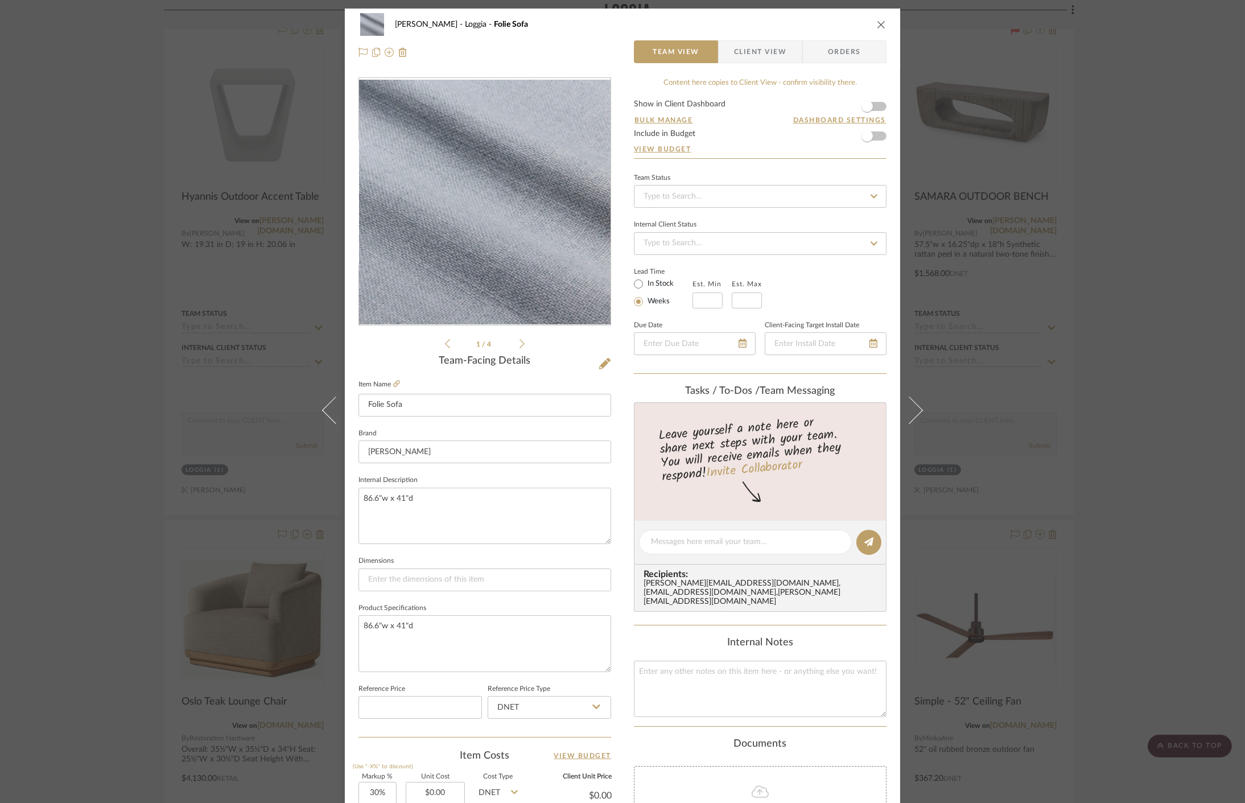
click at [513, 192] on img "0" at bounding box center [484, 202] width 251 height 244
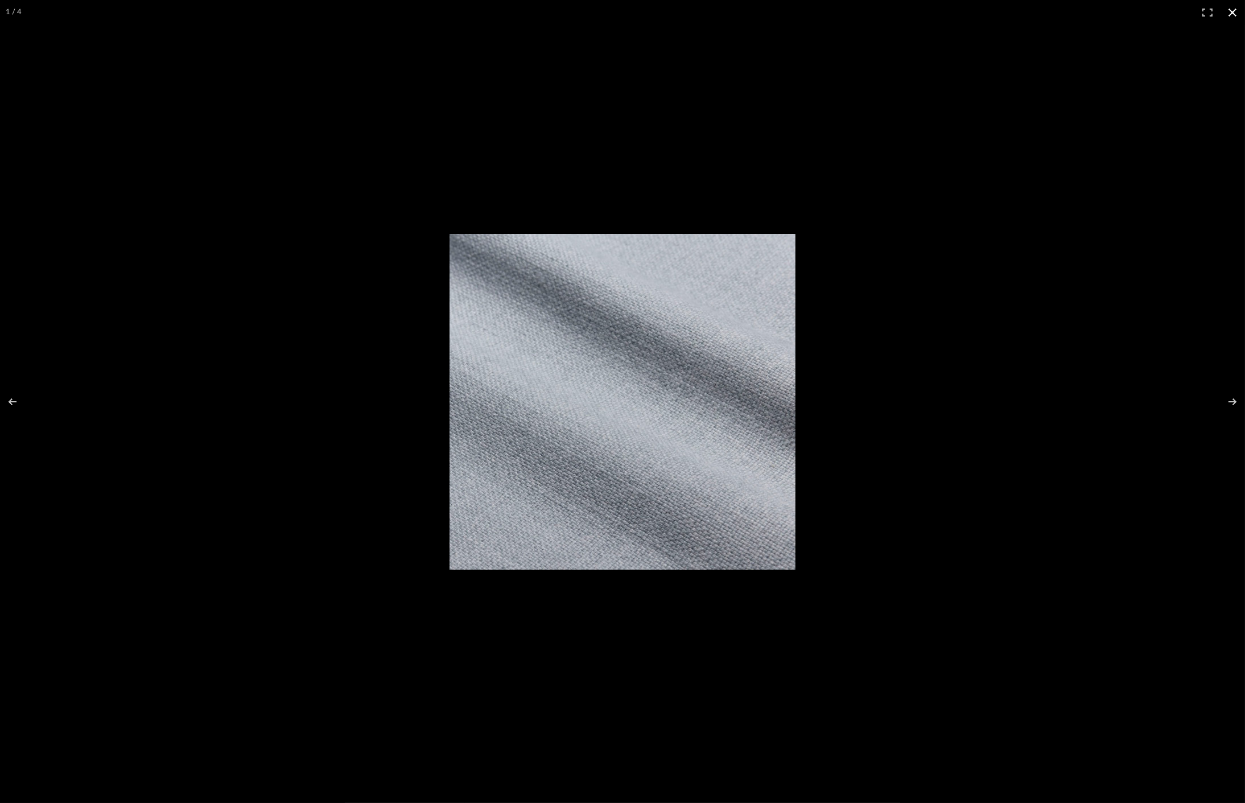
click at [988, 435] on div at bounding box center [726, 413] width 555 height 358
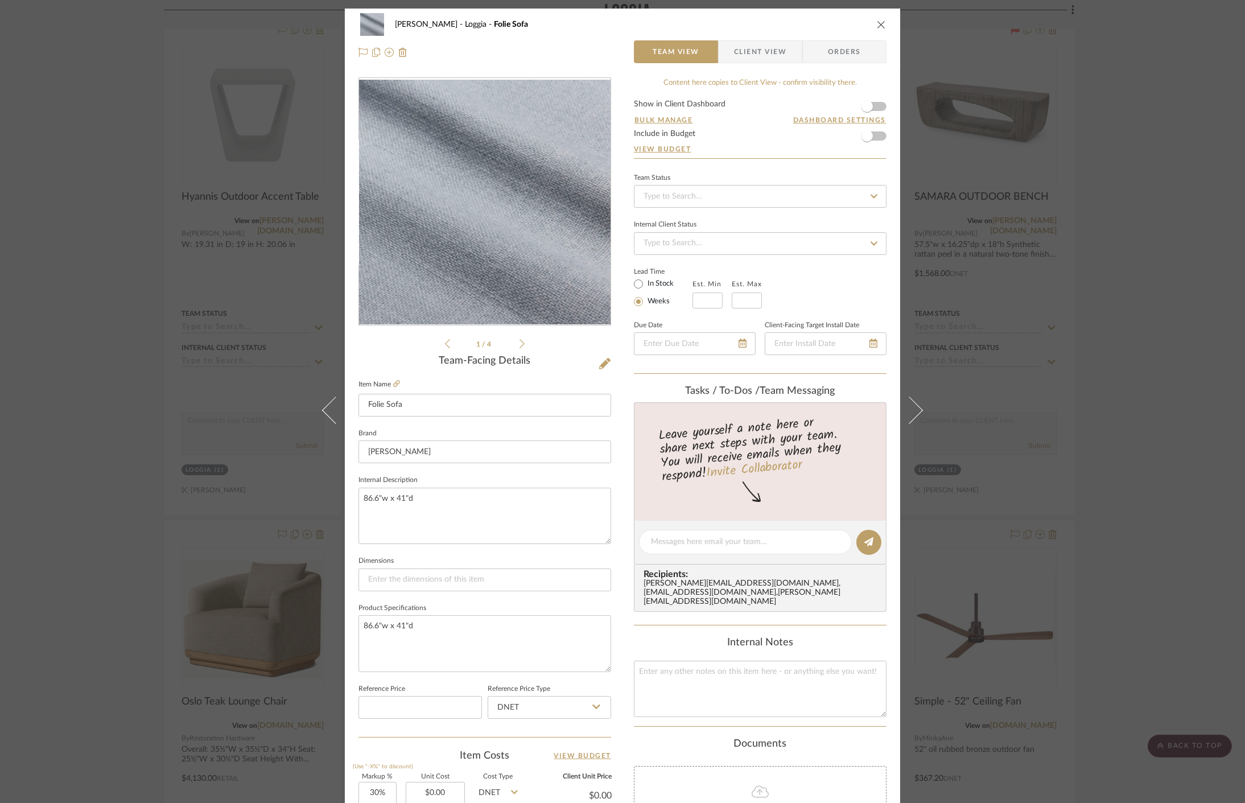
click at [445, 342] on icon at bounding box center [447, 344] width 5 height 10
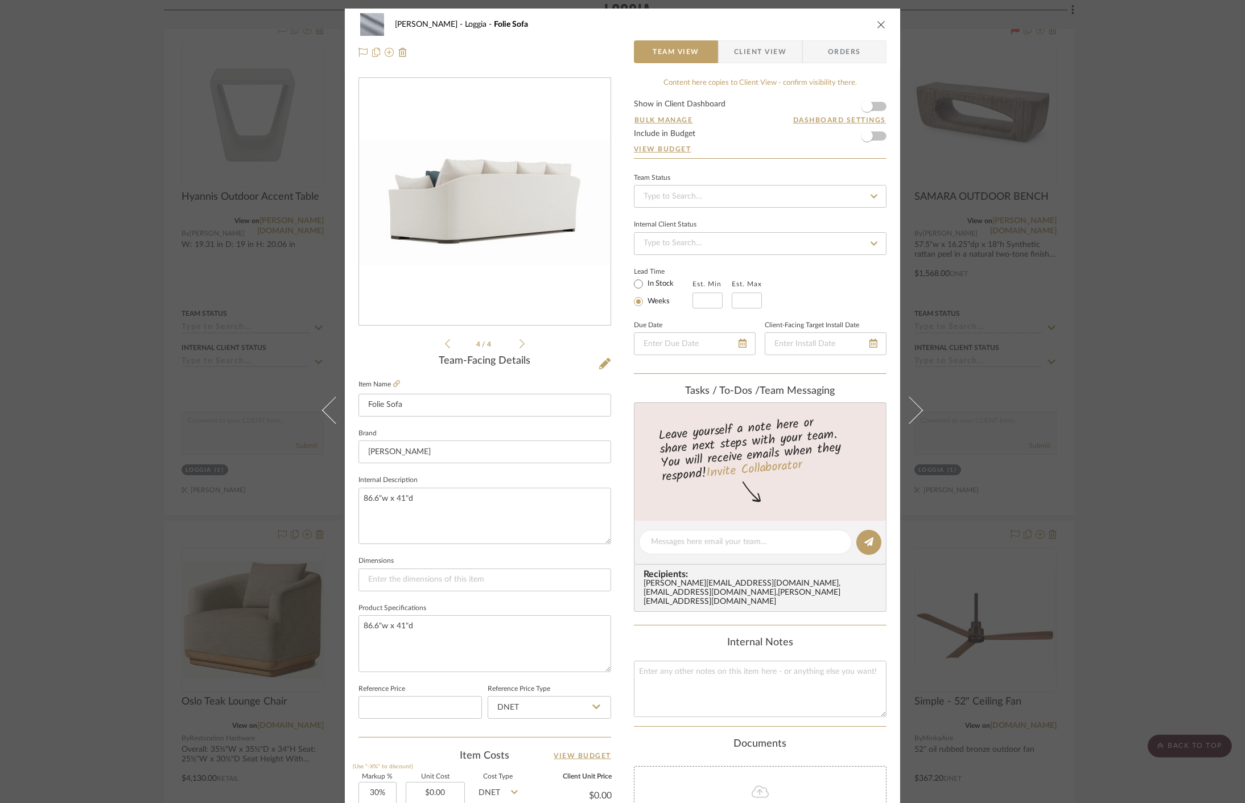
click at [445, 342] on icon at bounding box center [447, 344] width 5 height 10
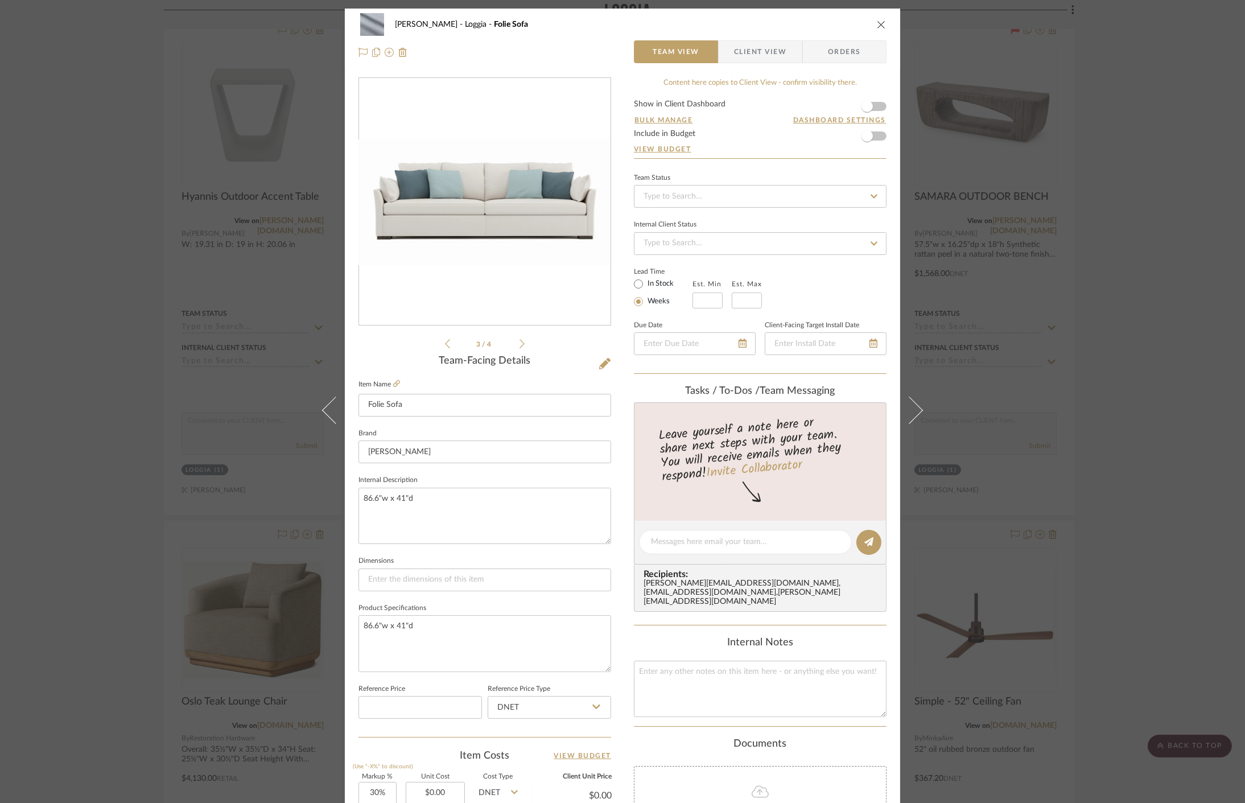
click at [445, 342] on icon at bounding box center [447, 344] width 5 height 10
click at [442, 168] on img "1" at bounding box center [484, 202] width 251 height 126
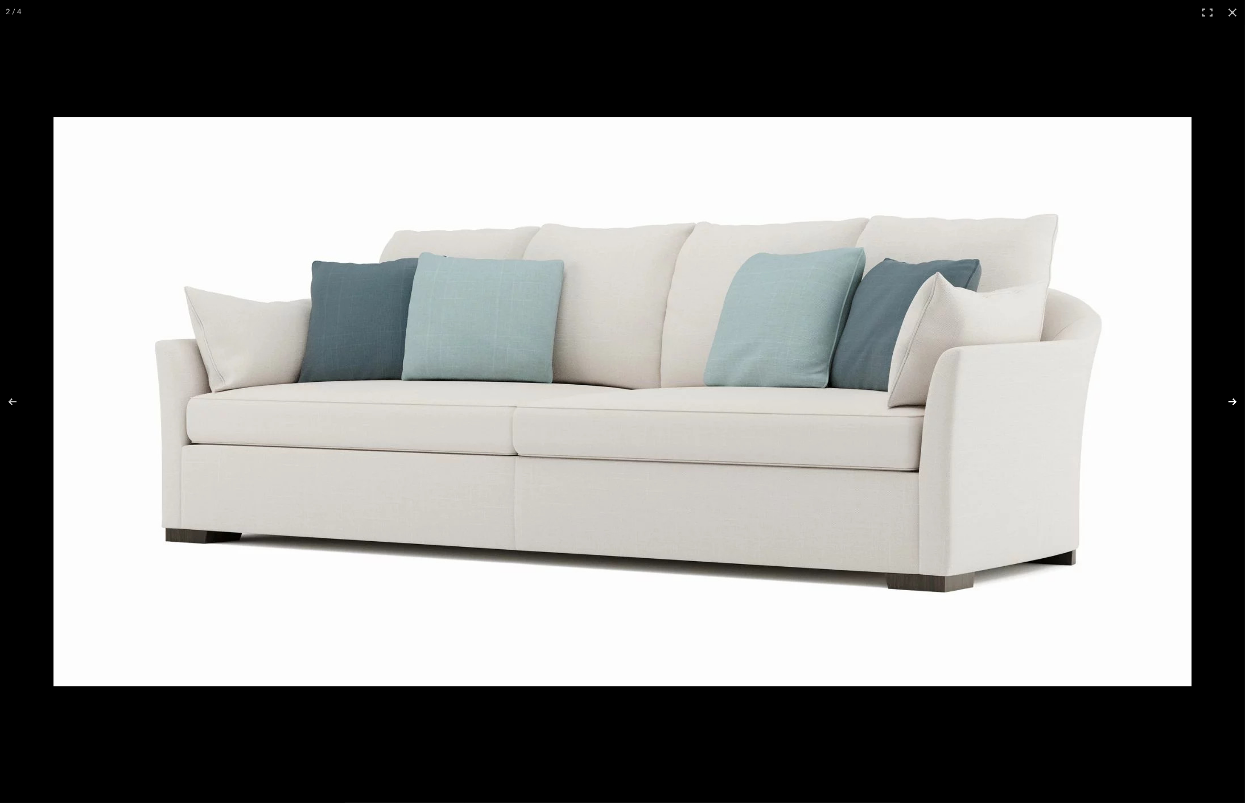
click at [1239, 402] on button at bounding box center [1225, 401] width 40 height 57
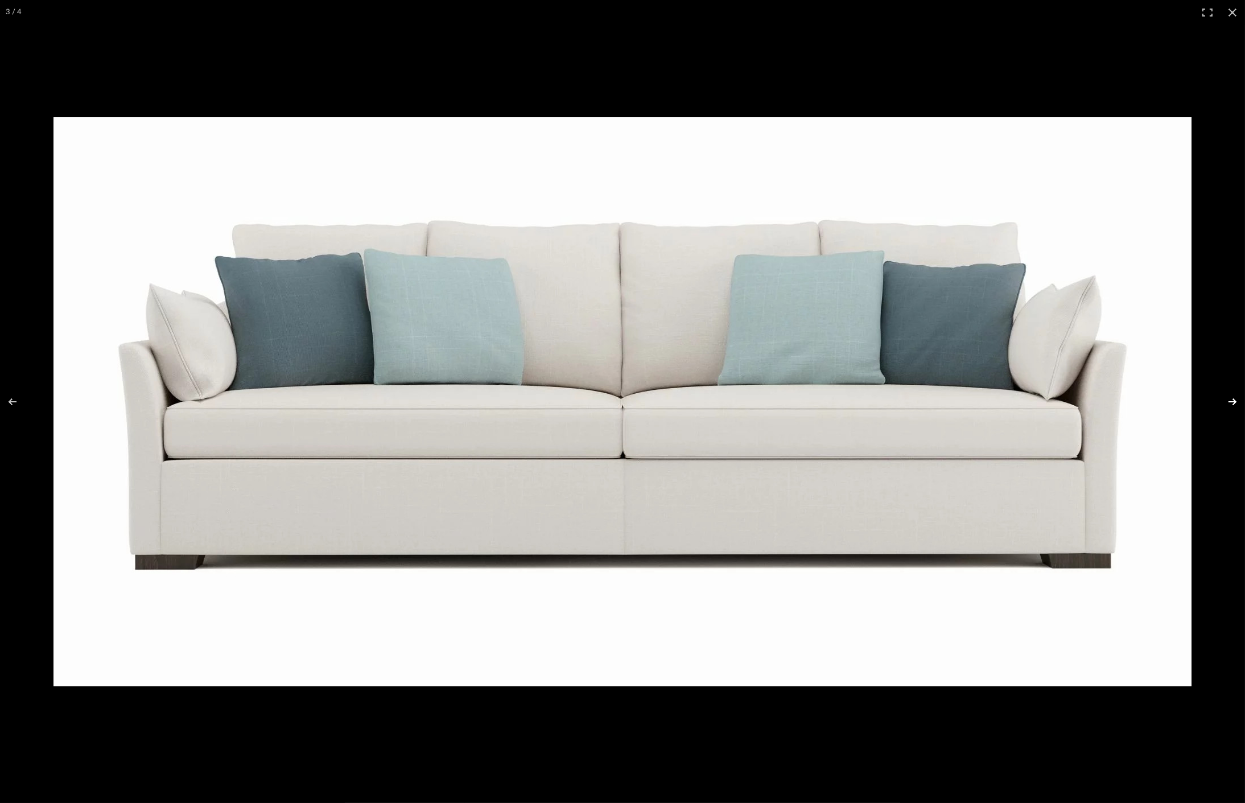
click at [1239, 402] on button at bounding box center [1225, 401] width 40 height 57
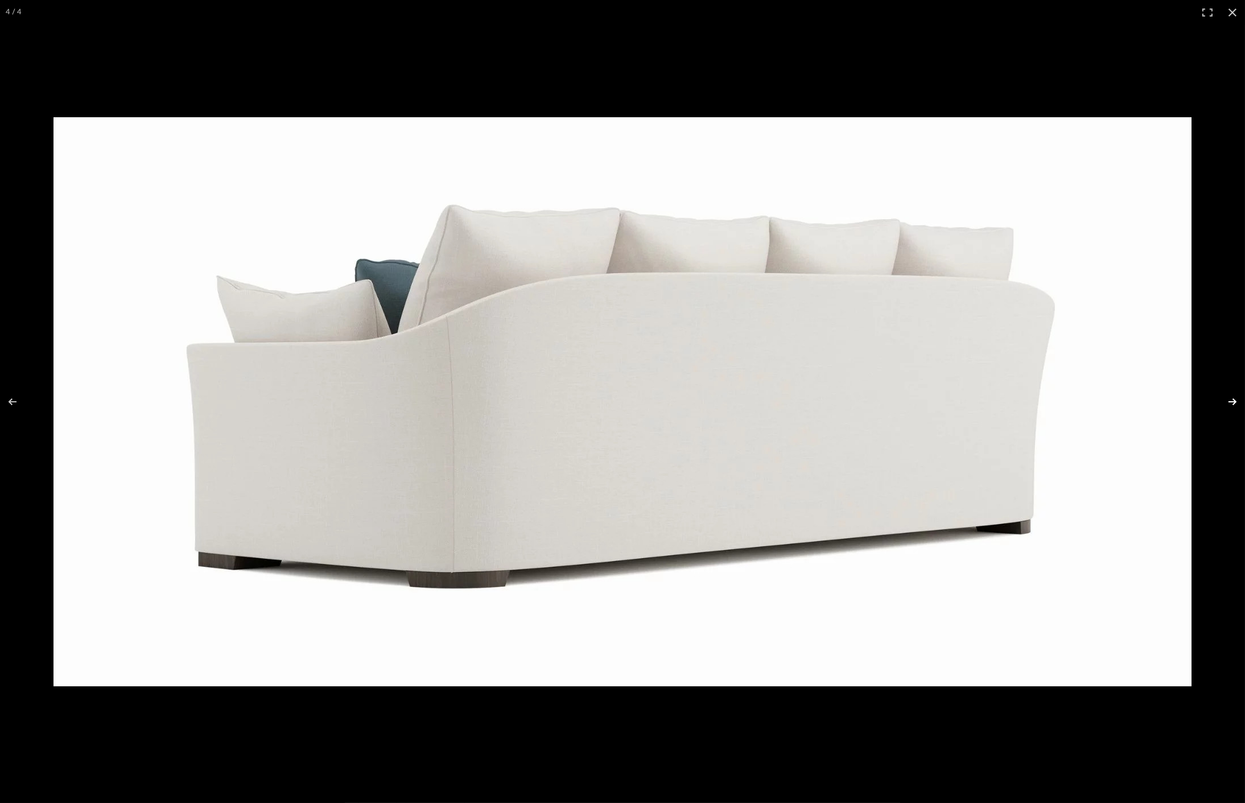
click at [1239, 402] on button at bounding box center [1225, 401] width 40 height 57
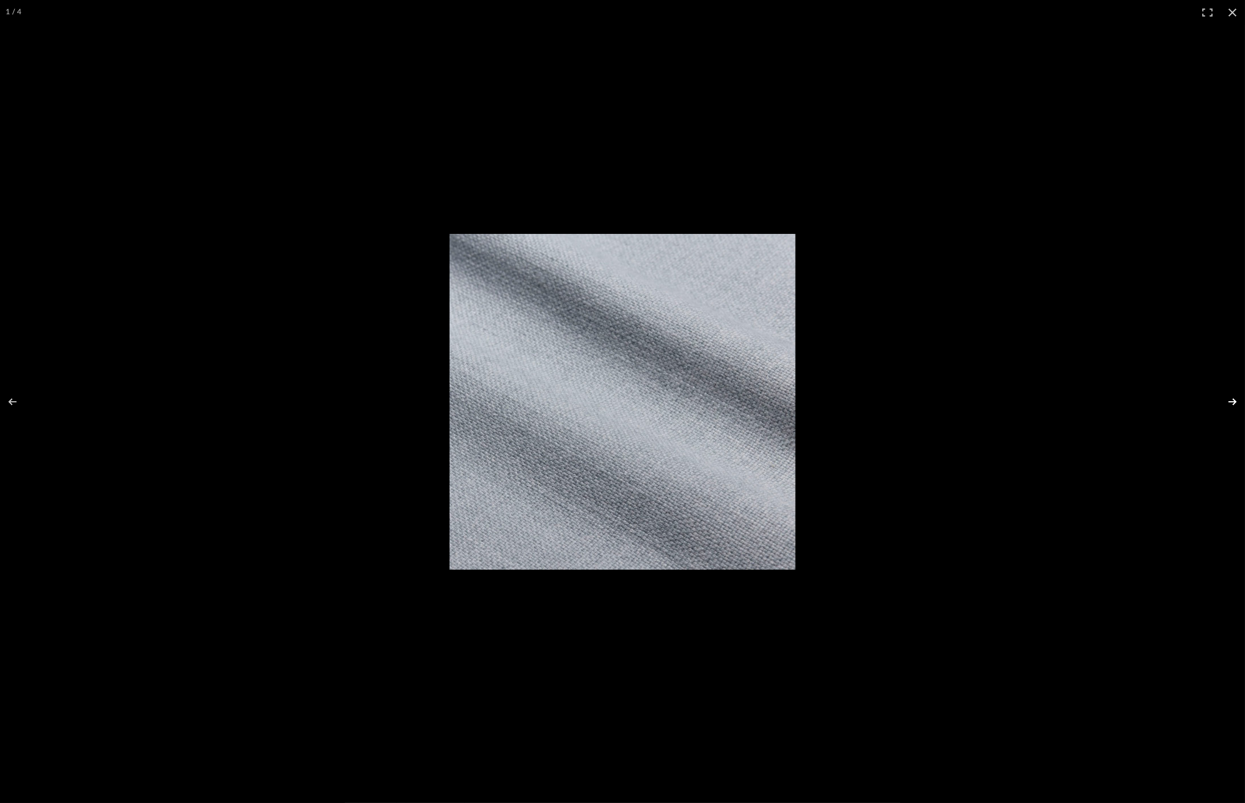
click at [1239, 402] on button at bounding box center [1225, 401] width 40 height 57
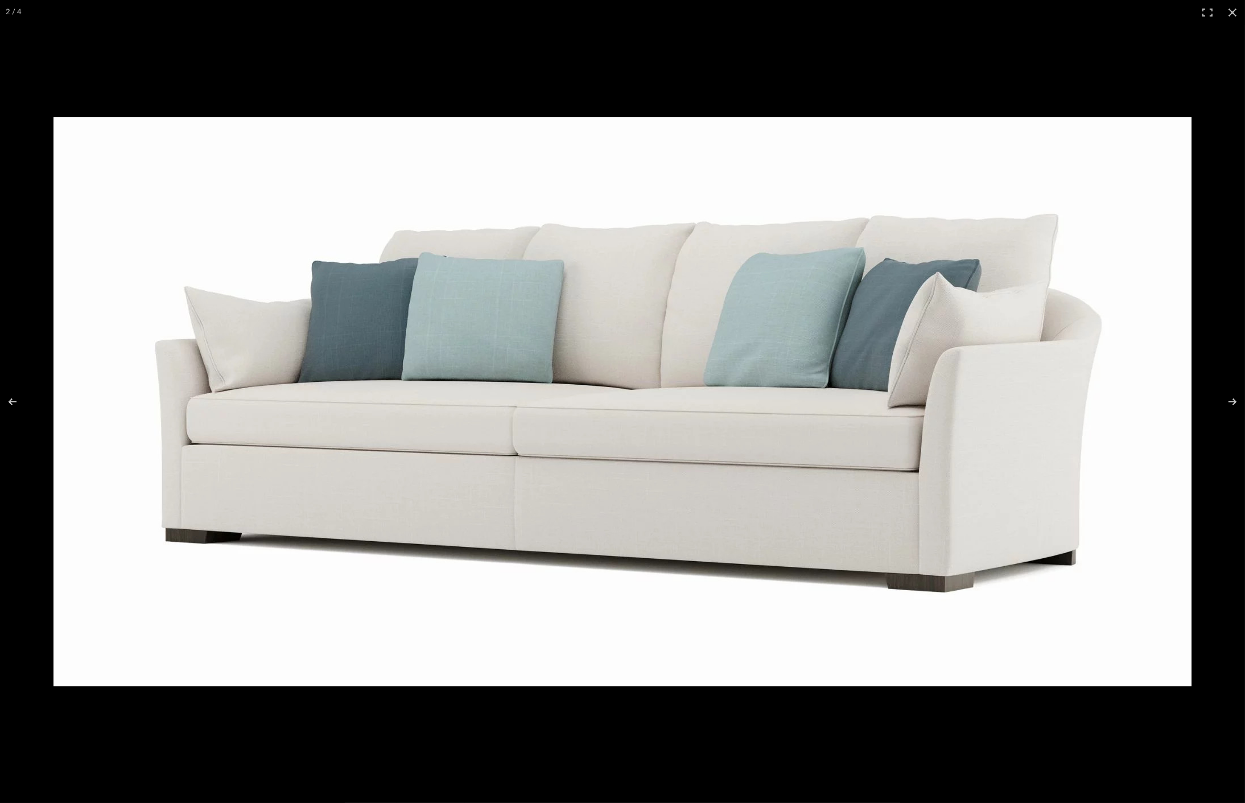
click at [1125, 415] on img at bounding box center [622, 401] width 1138 height 569
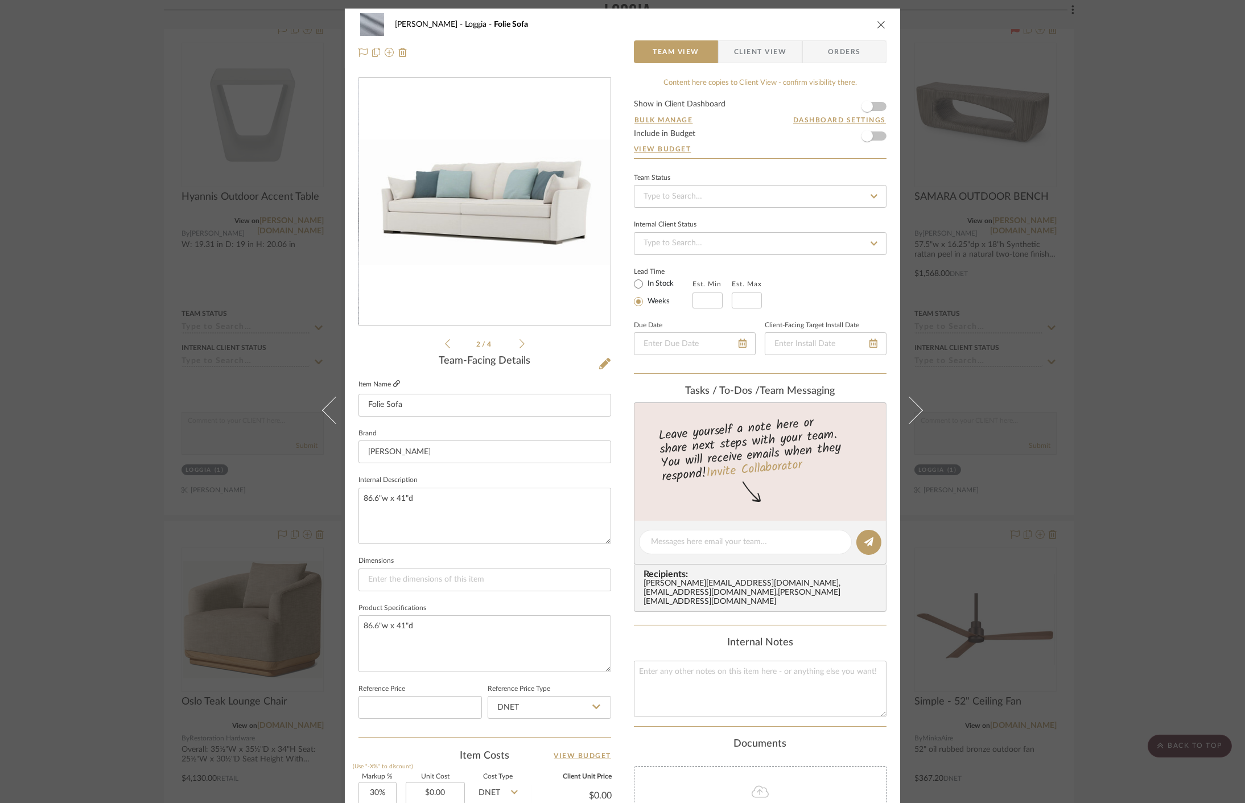
click at [395, 384] on icon at bounding box center [396, 383] width 7 height 7
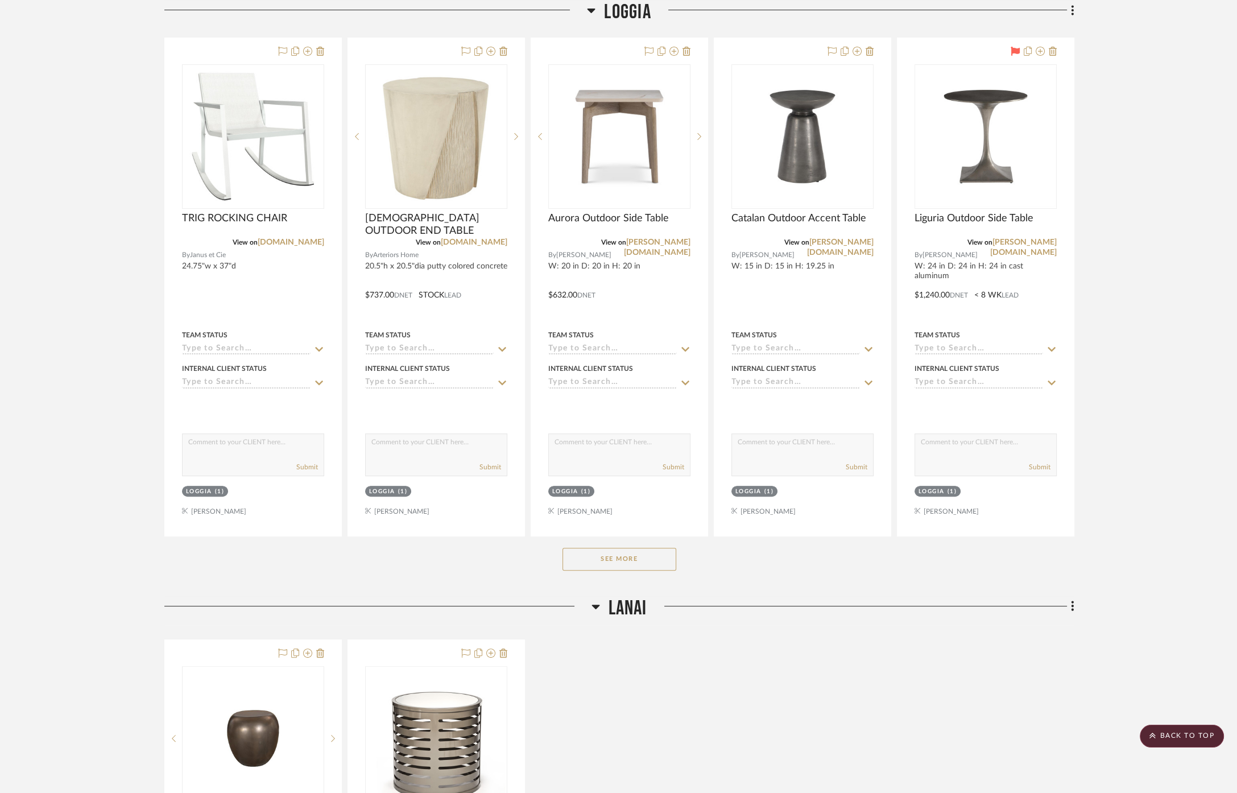
scroll to position [379, 0]
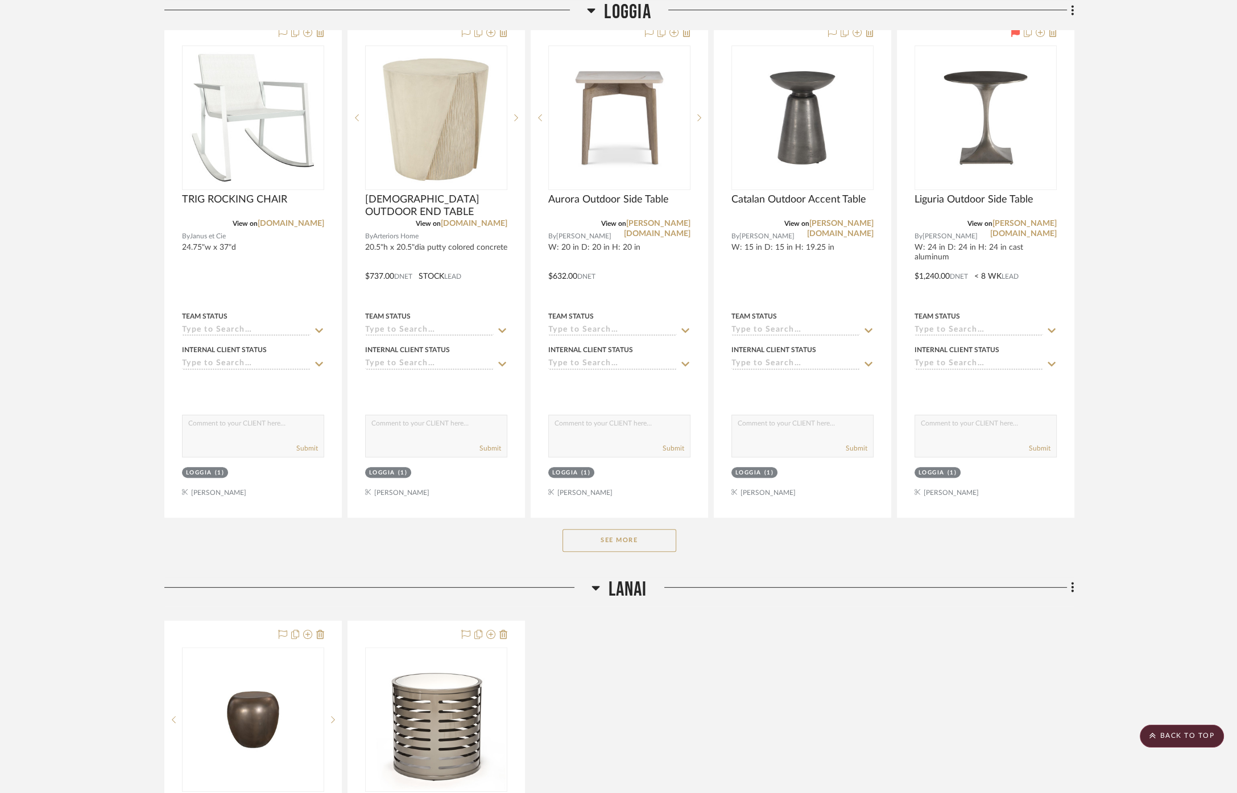
click at [608, 547] on button "See More" at bounding box center [620, 540] width 114 height 23
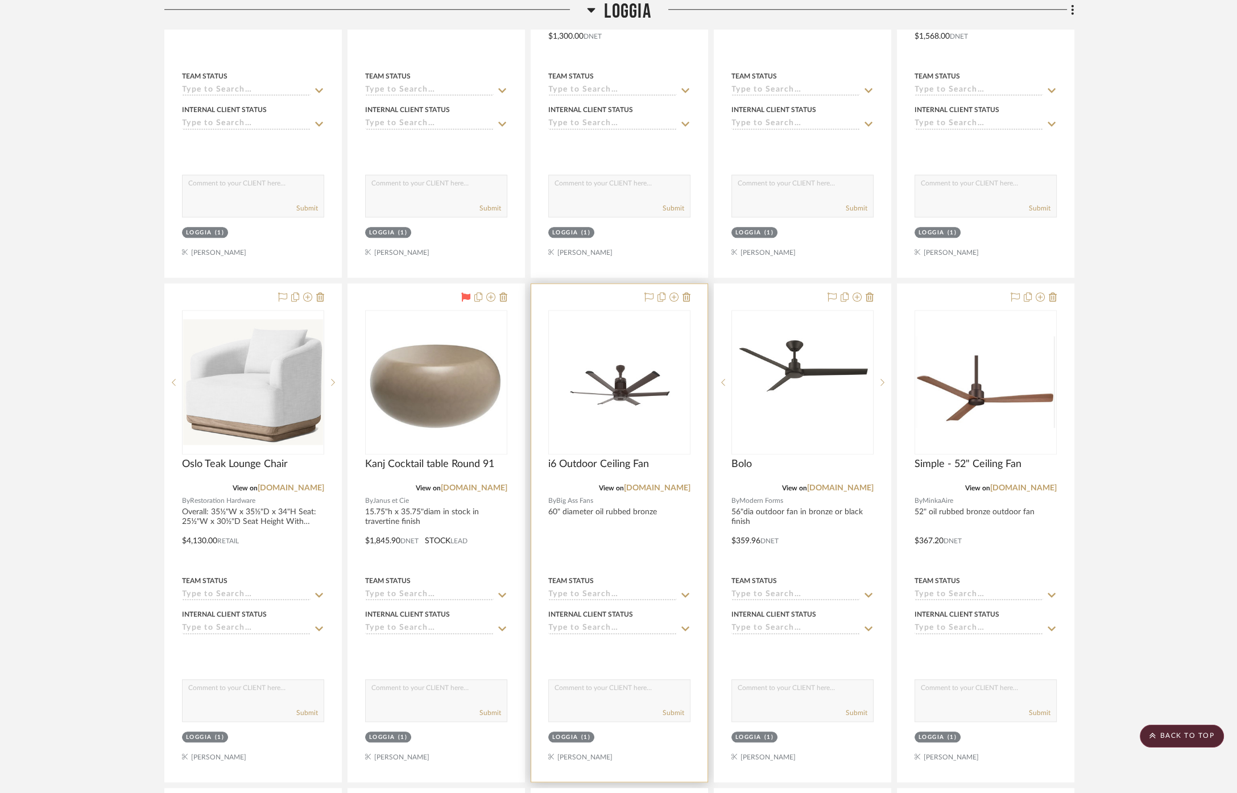
scroll to position [1770, 0]
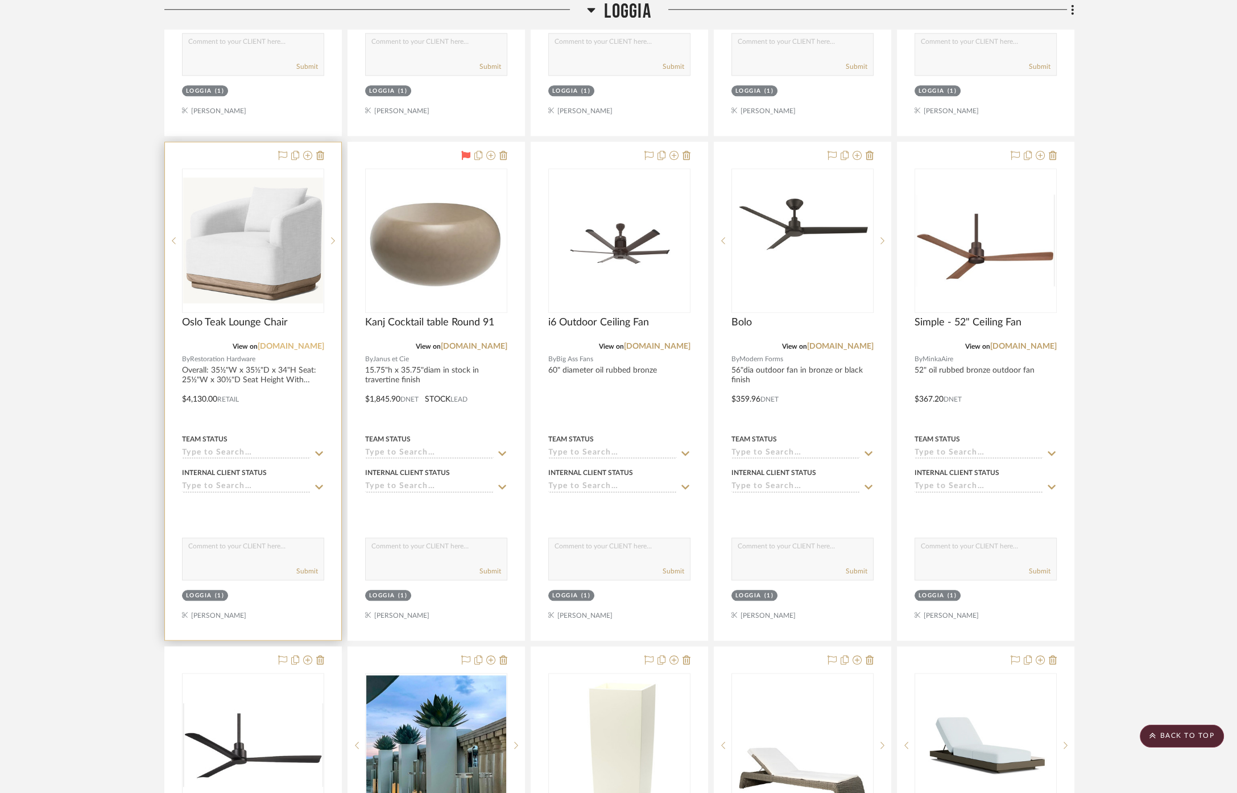
click at [319, 346] on link "[DOMAIN_NAME]" at bounding box center [291, 346] width 67 height 8
click at [312, 342] on link "[DOMAIN_NAME]" at bounding box center [291, 346] width 67 height 8
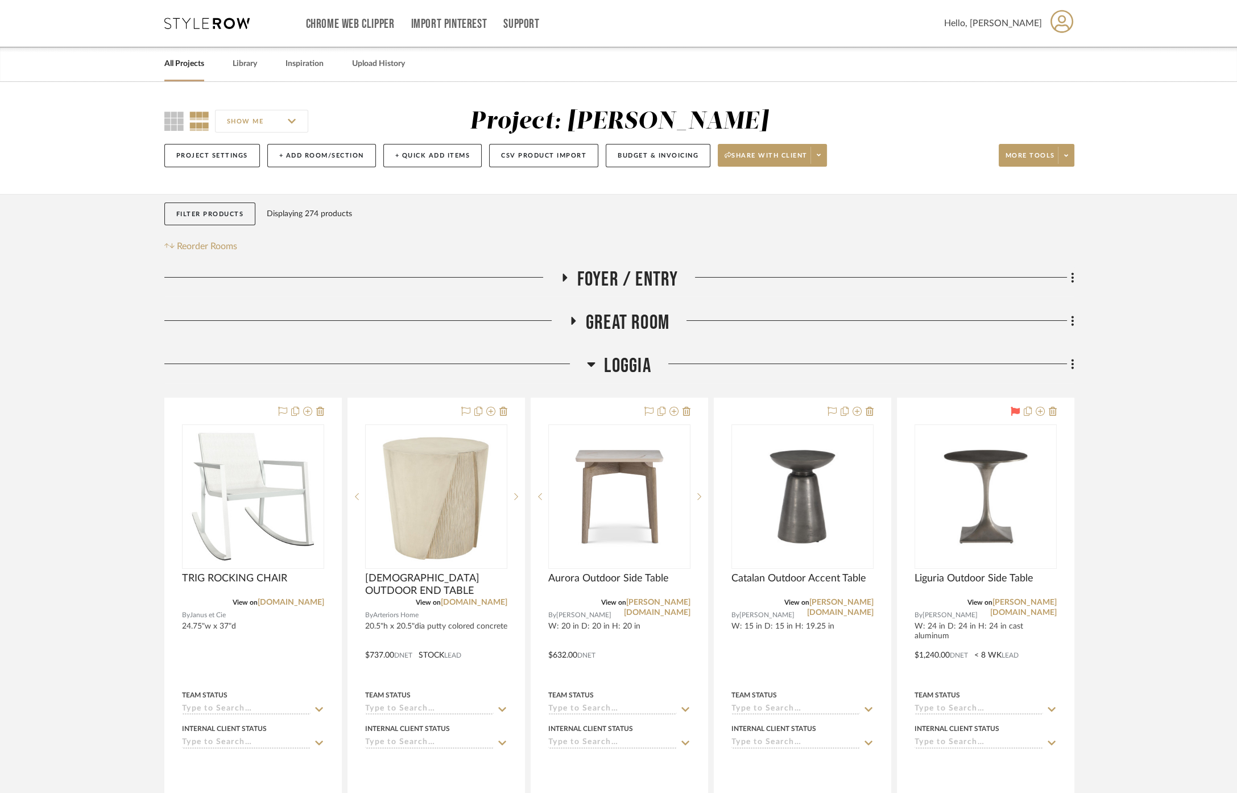
scroll to position [316, 0]
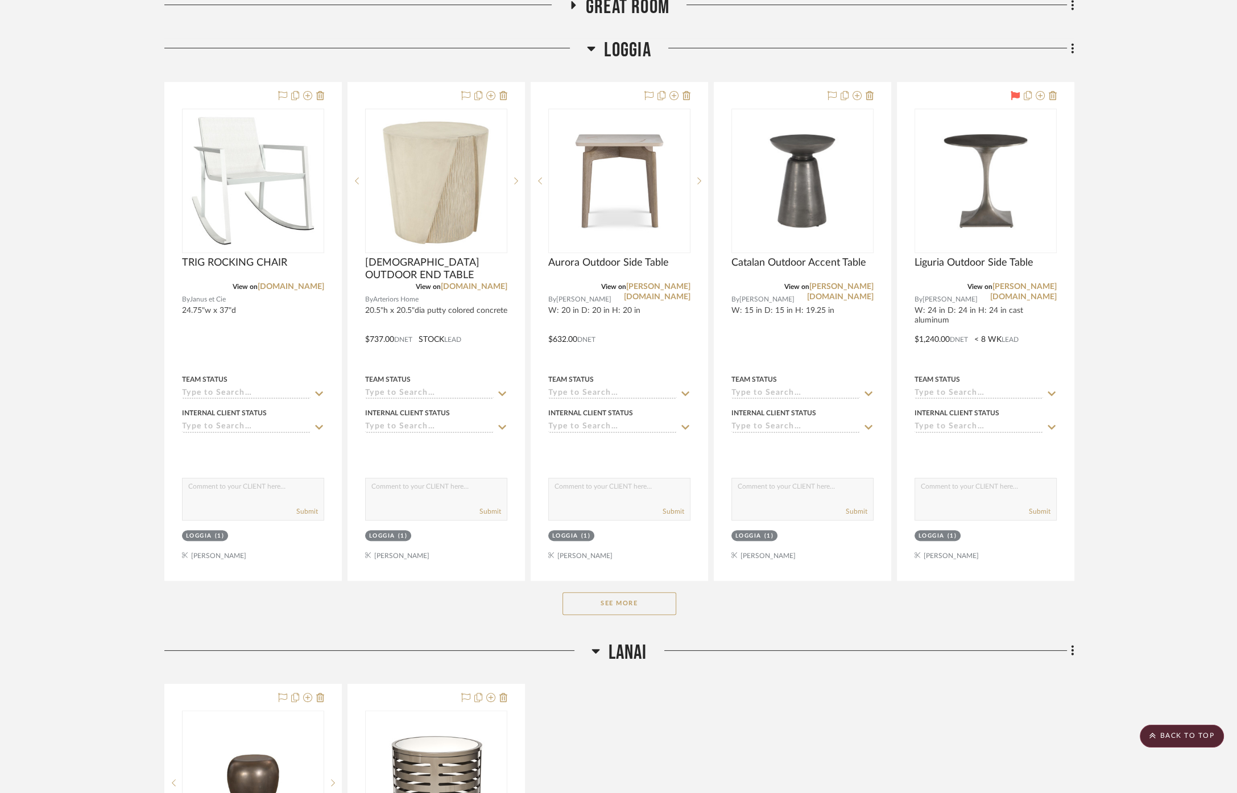
click at [595, 605] on button "See More" at bounding box center [620, 603] width 114 height 23
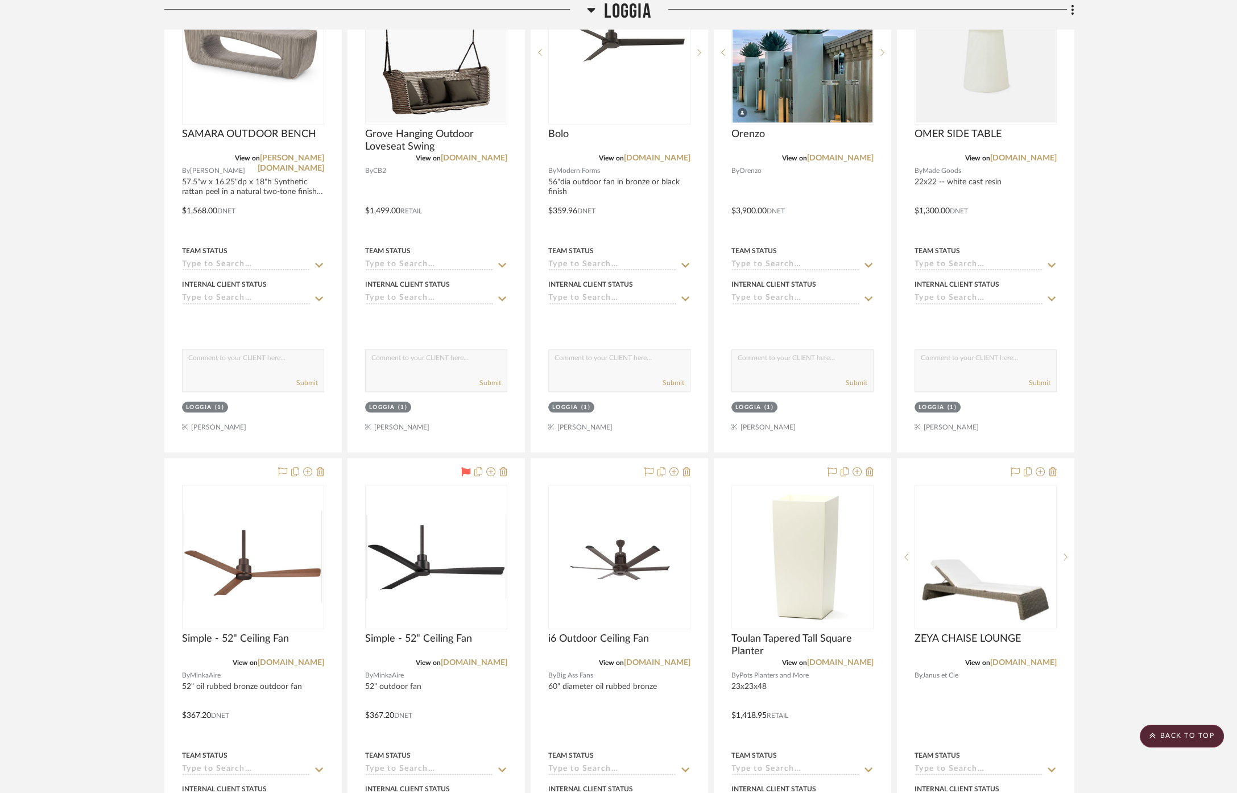
scroll to position [1833, 0]
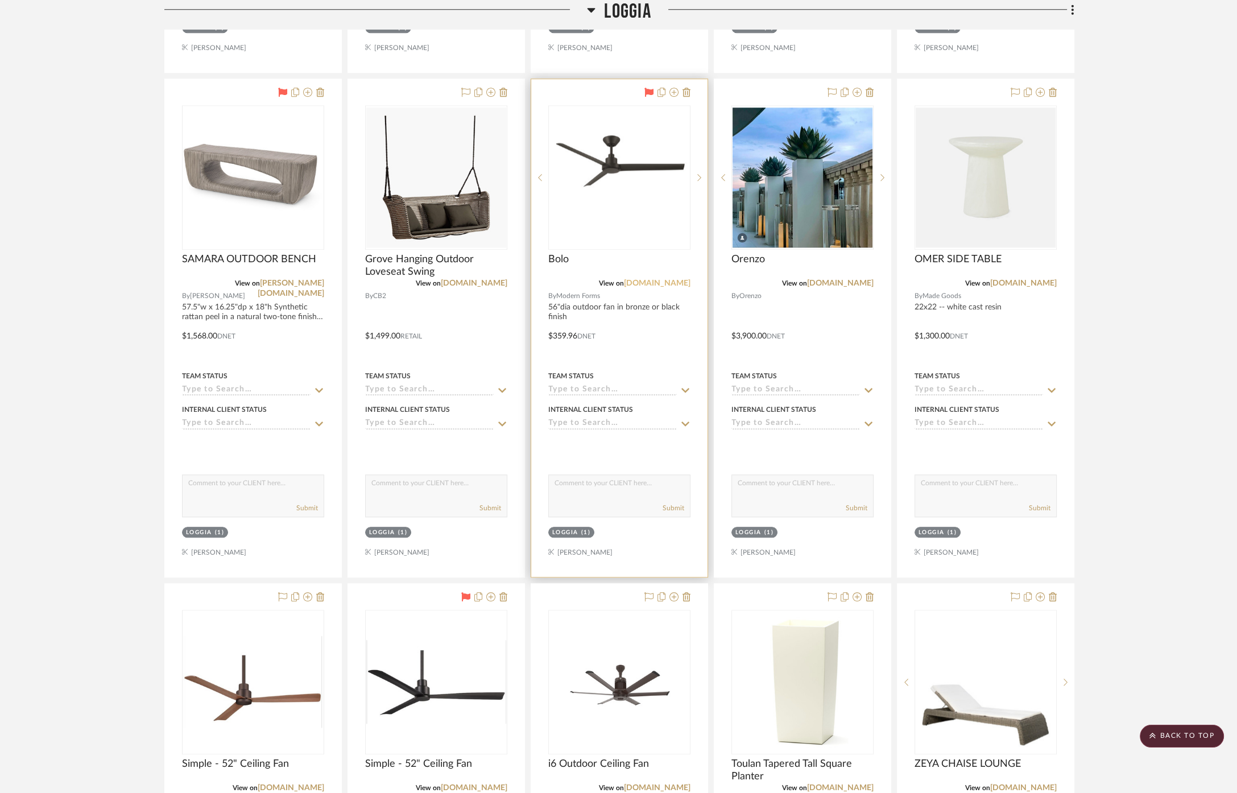
click at [653, 280] on link "[DOMAIN_NAME]" at bounding box center [657, 283] width 67 height 8
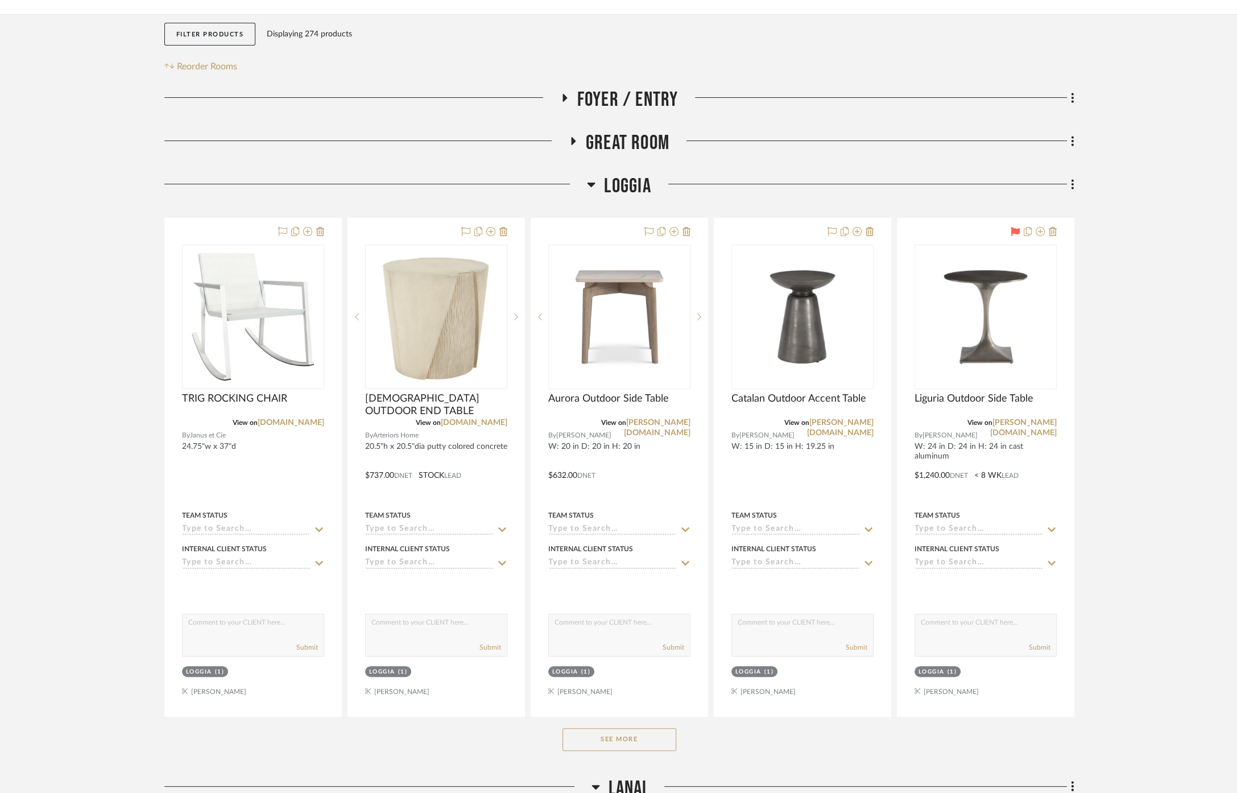
scroll to position [379, 0]
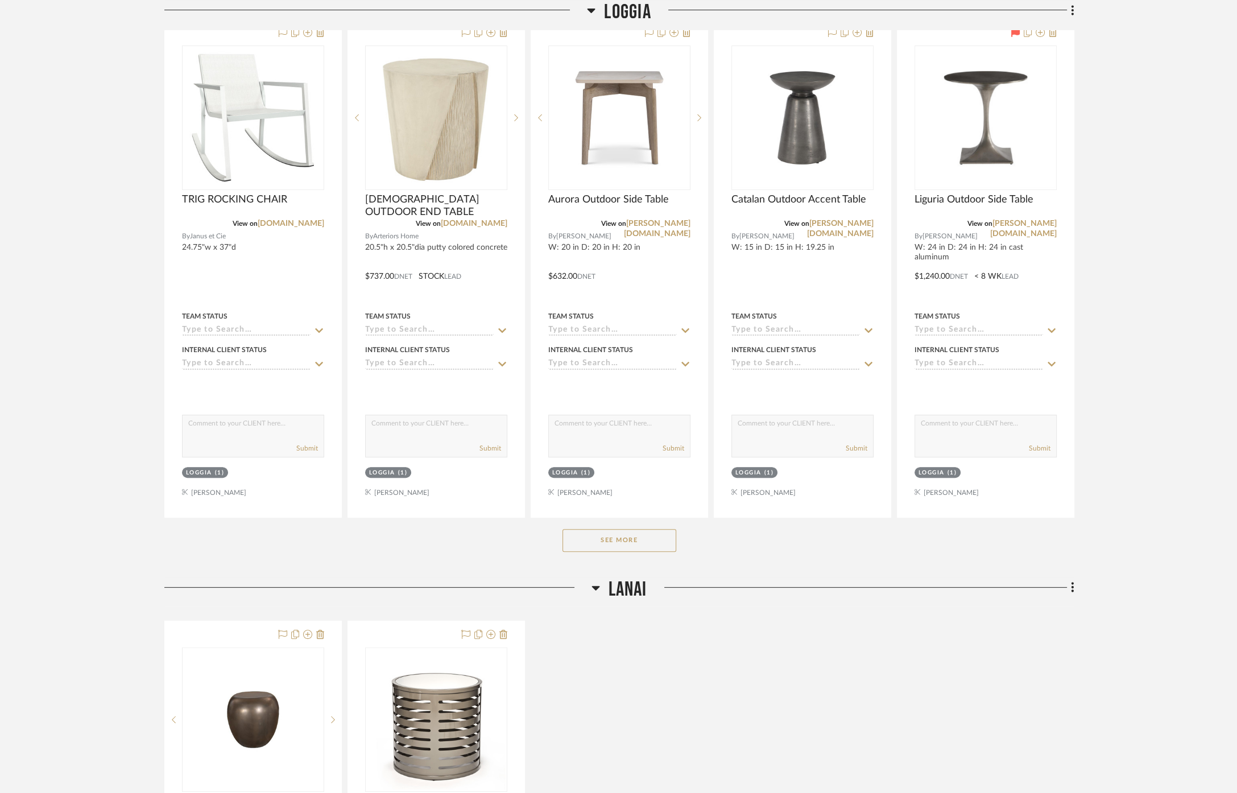
click at [634, 538] on button "See More" at bounding box center [620, 540] width 114 height 23
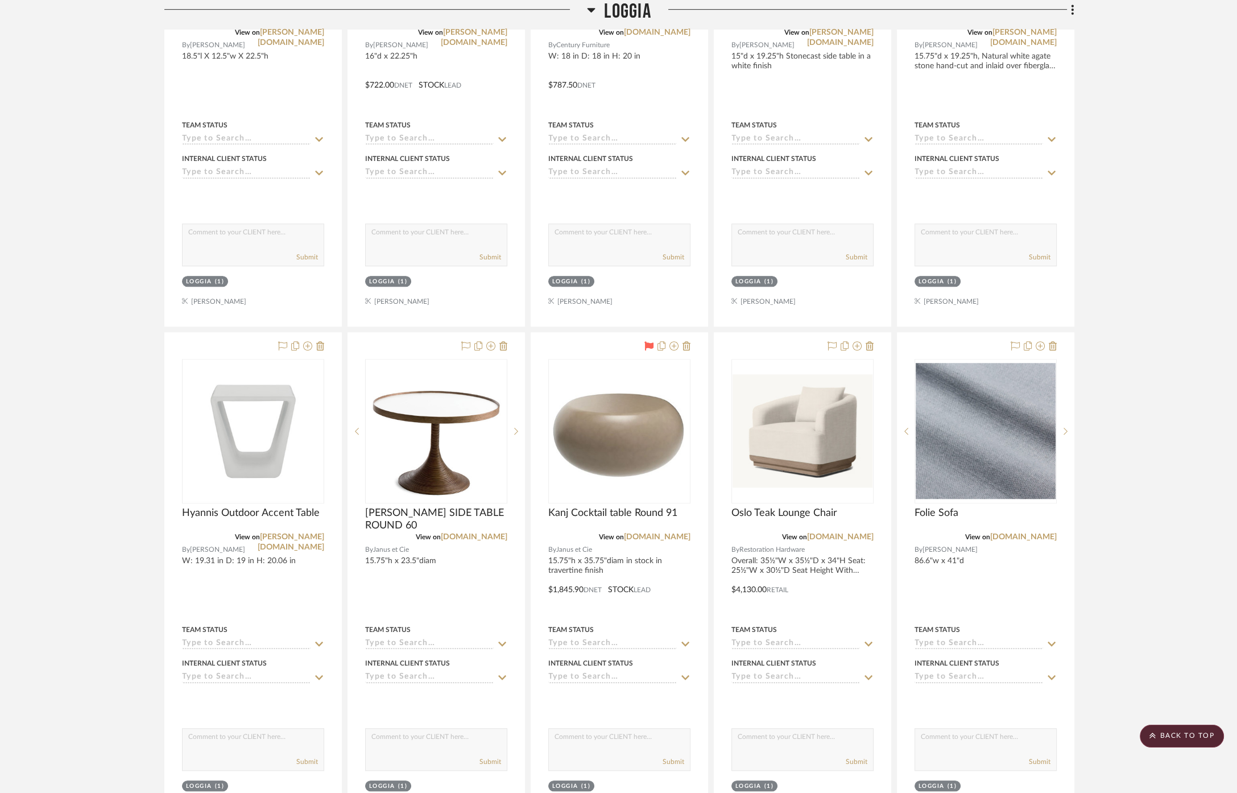
scroll to position [1074, 0]
click at [907, 428] on icon at bounding box center [907, 432] width 4 height 8
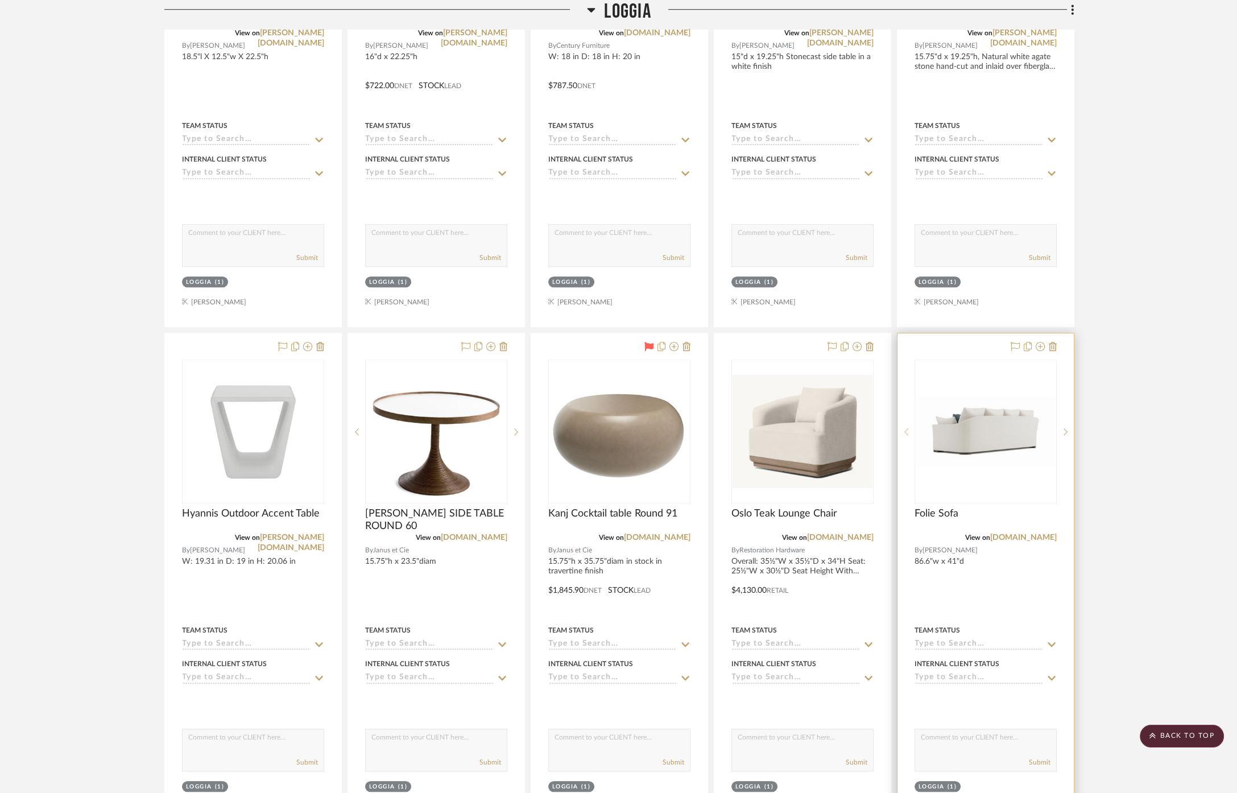
click at [907, 428] on icon at bounding box center [907, 432] width 4 height 8
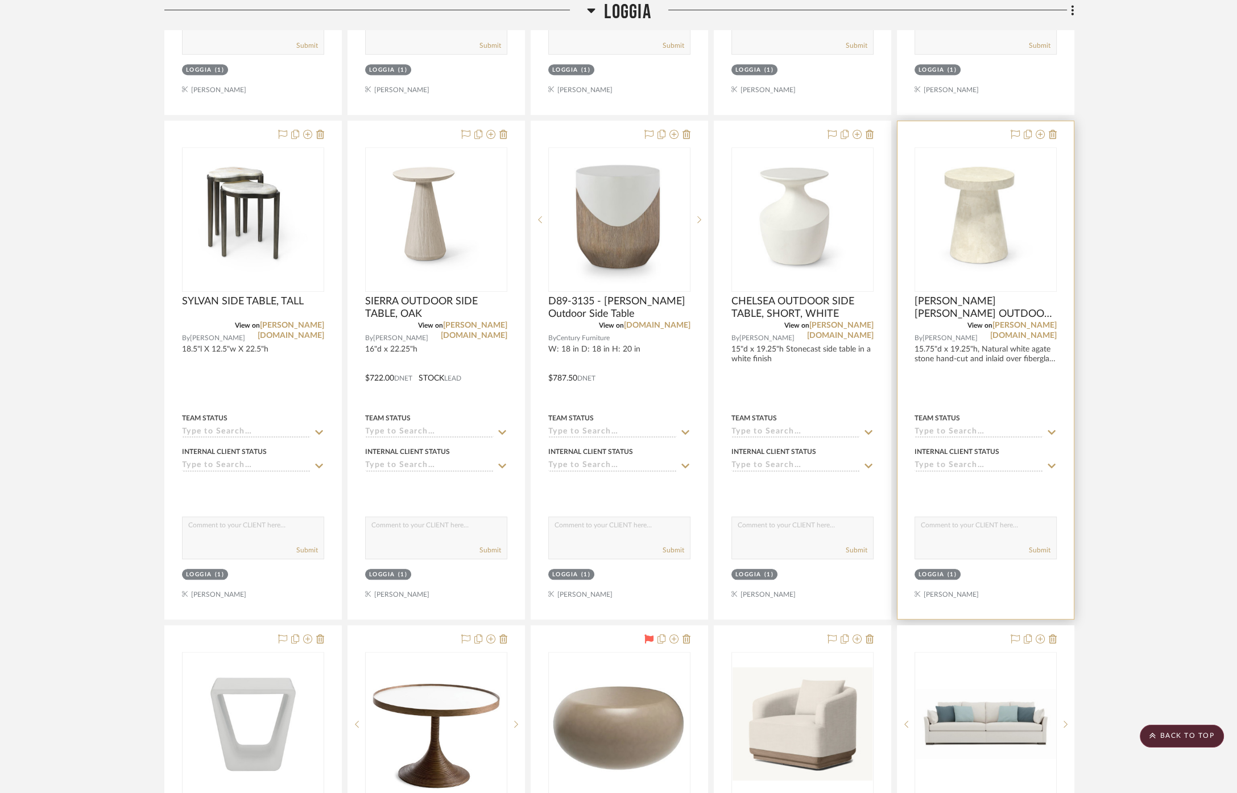
scroll to position [822, 0]
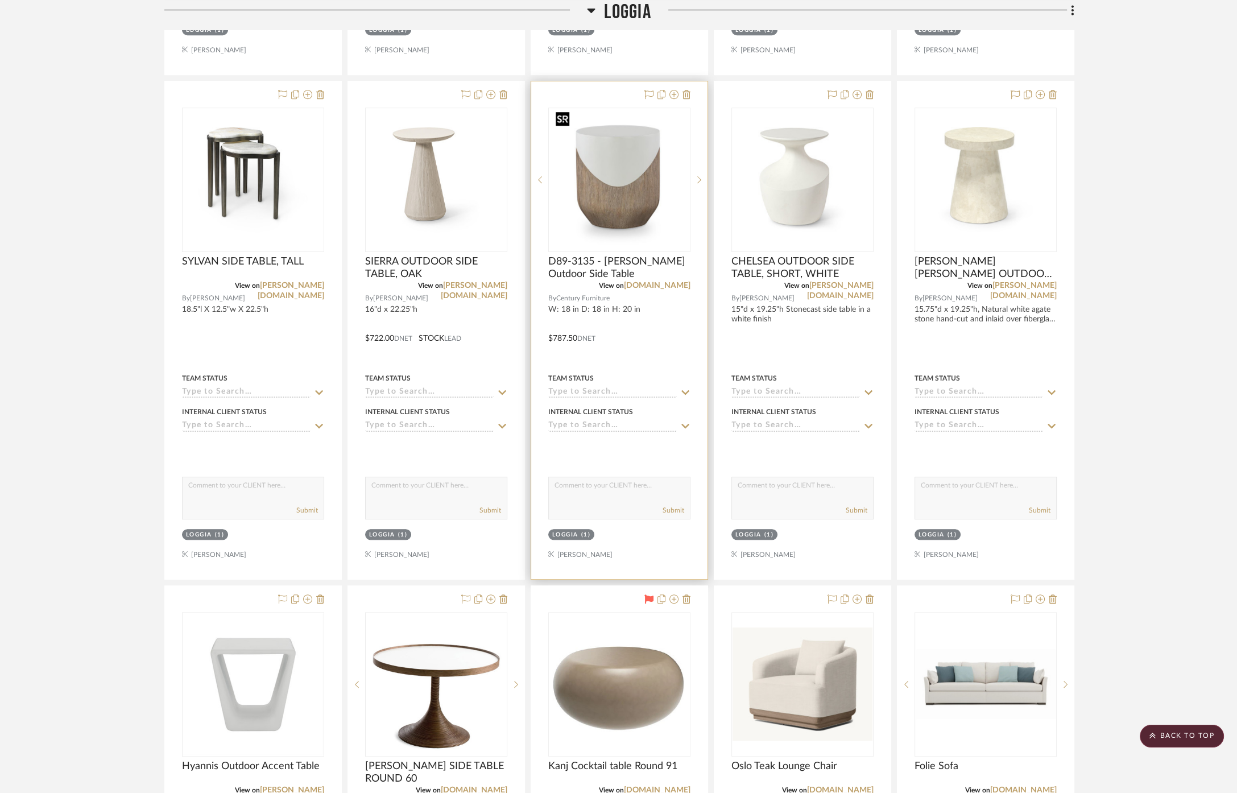
click at [639, 194] on img "0" at bounding box center [619, 180] width 136 height 142
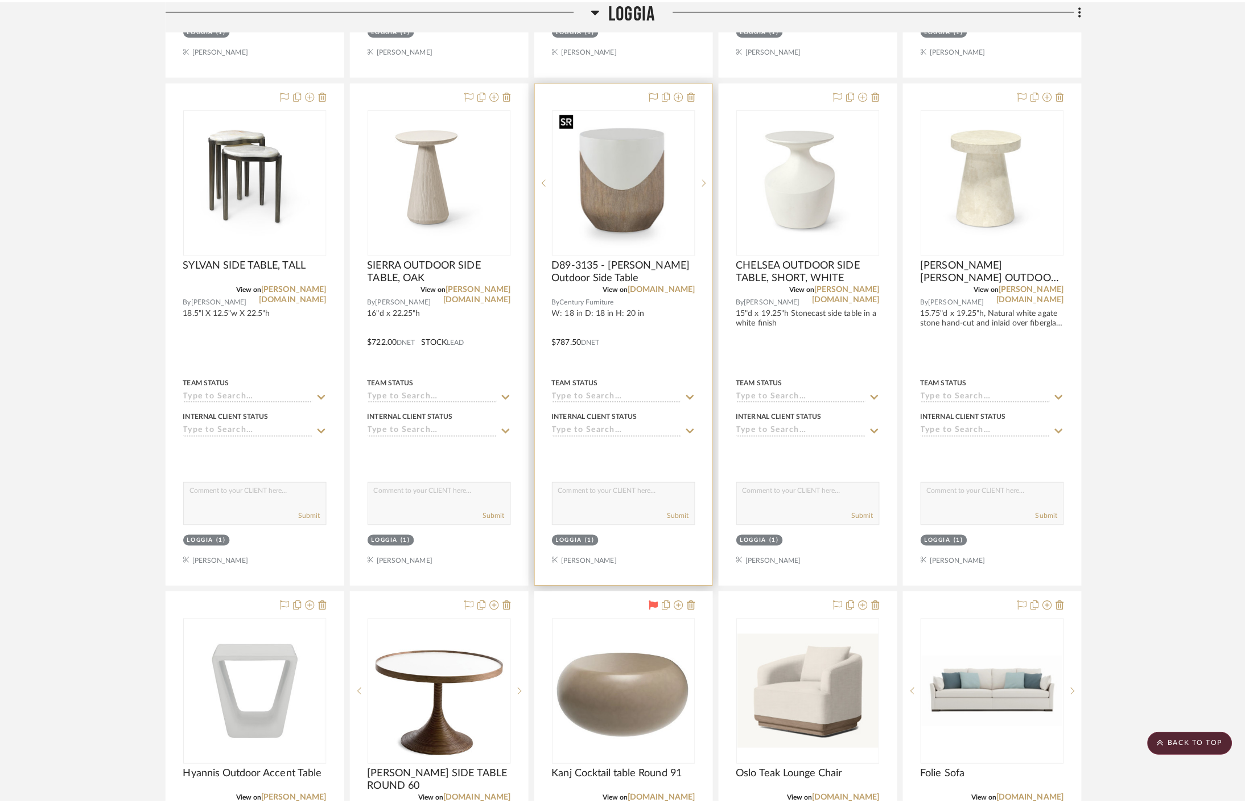
scroll to position [0, 0]
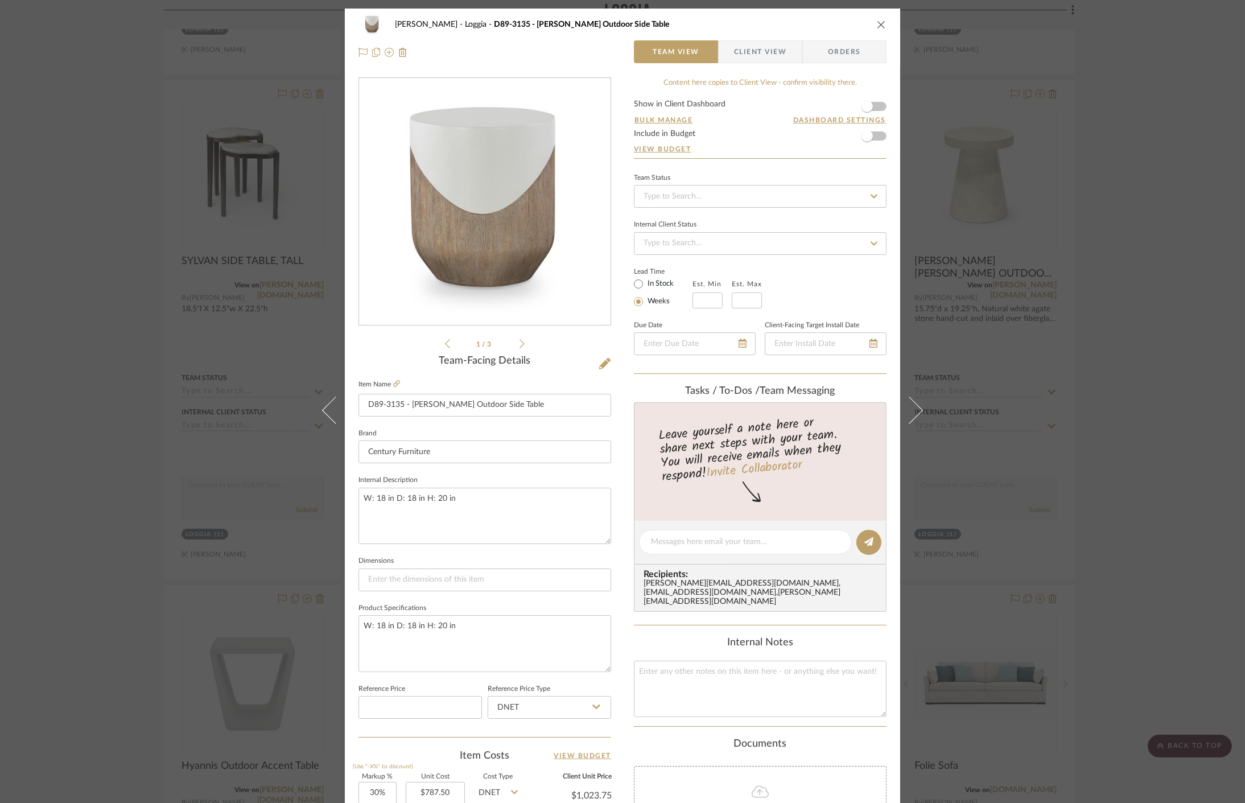
click at [490, 205] on img "0" at bounding box center [485, 202] width 236 height 247
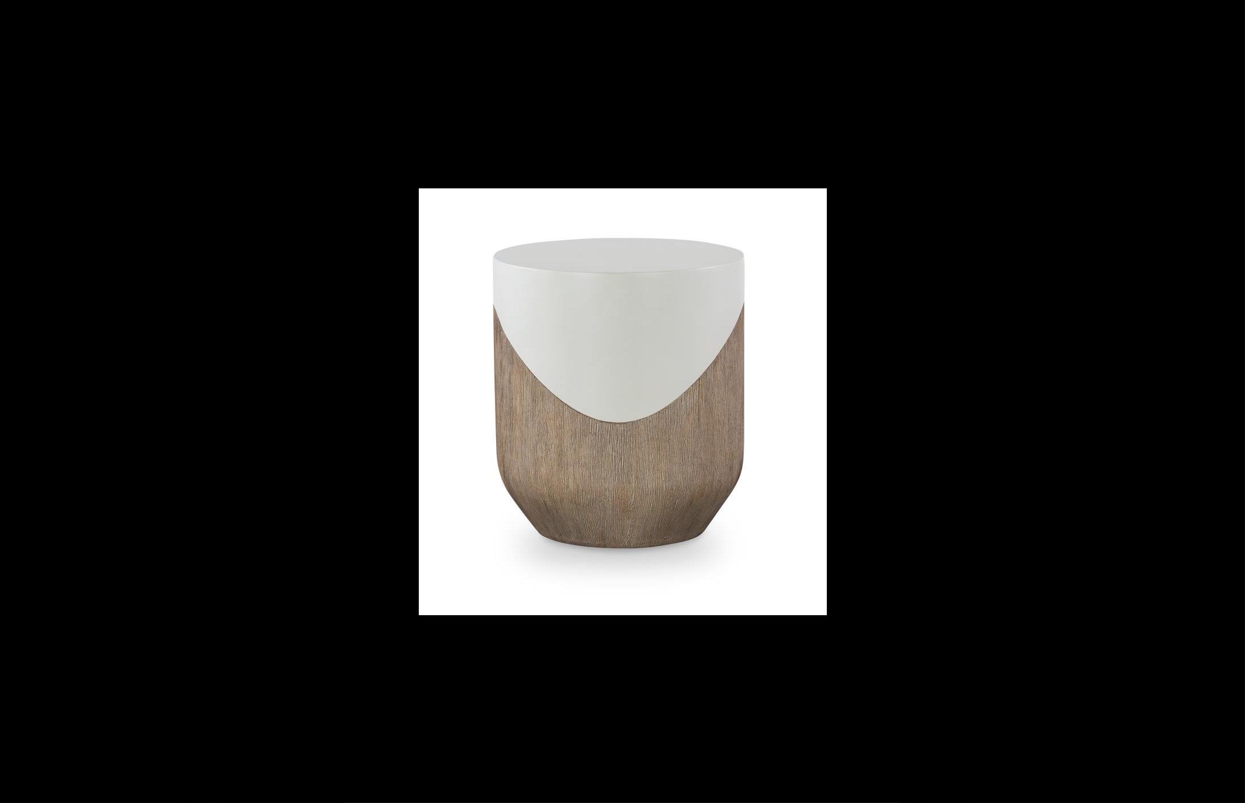
click at [643, 484] on img at bounding box center [623, 401] width 408 height 427
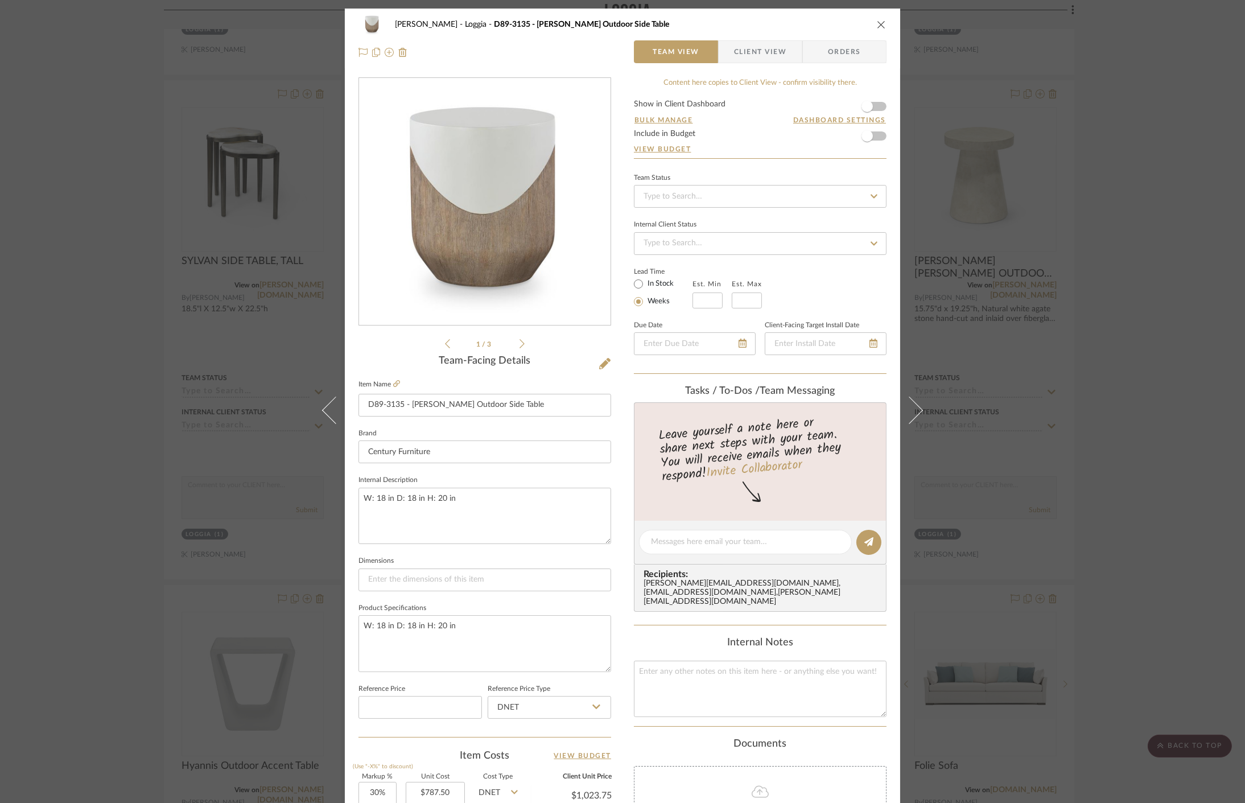
click at [453, 204] on img "0" at bounding box center [485, 202] width 236 height 247
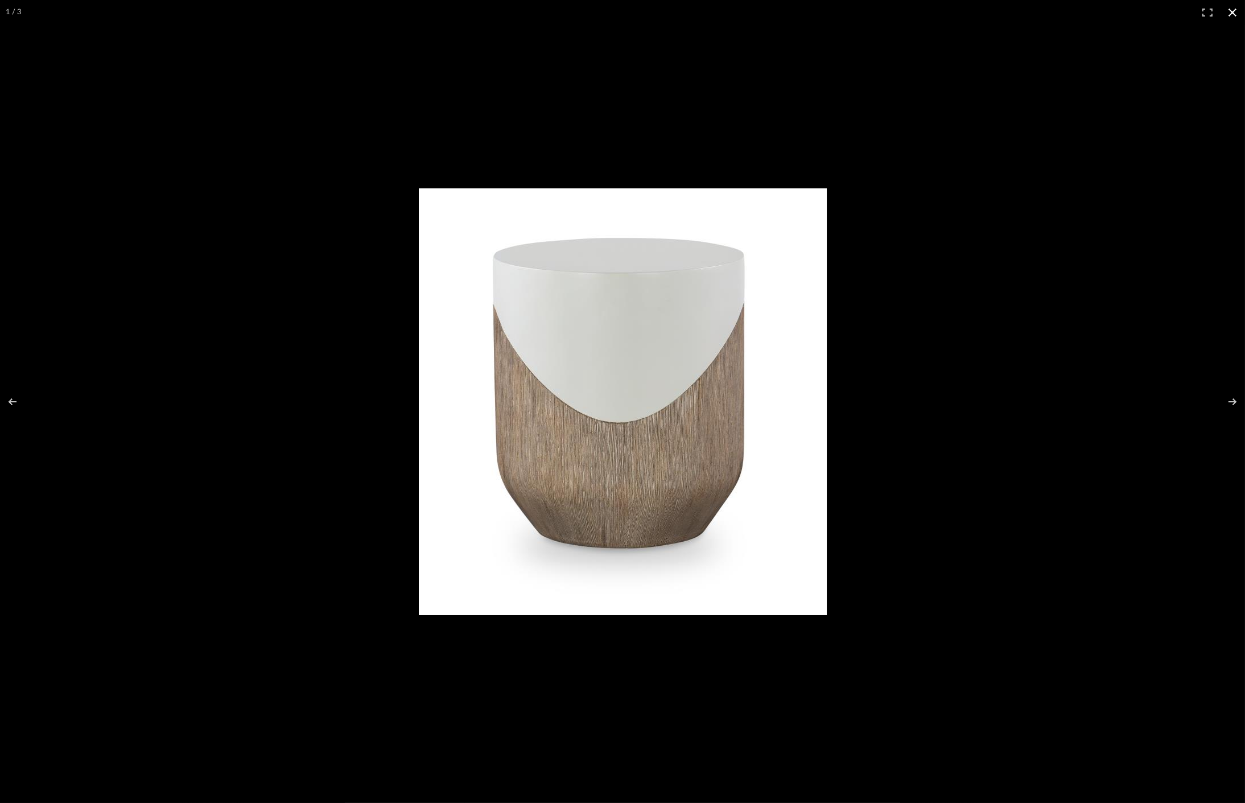
click at [236, 87] on div at bounding box center [622, 401] width 1245 height 803
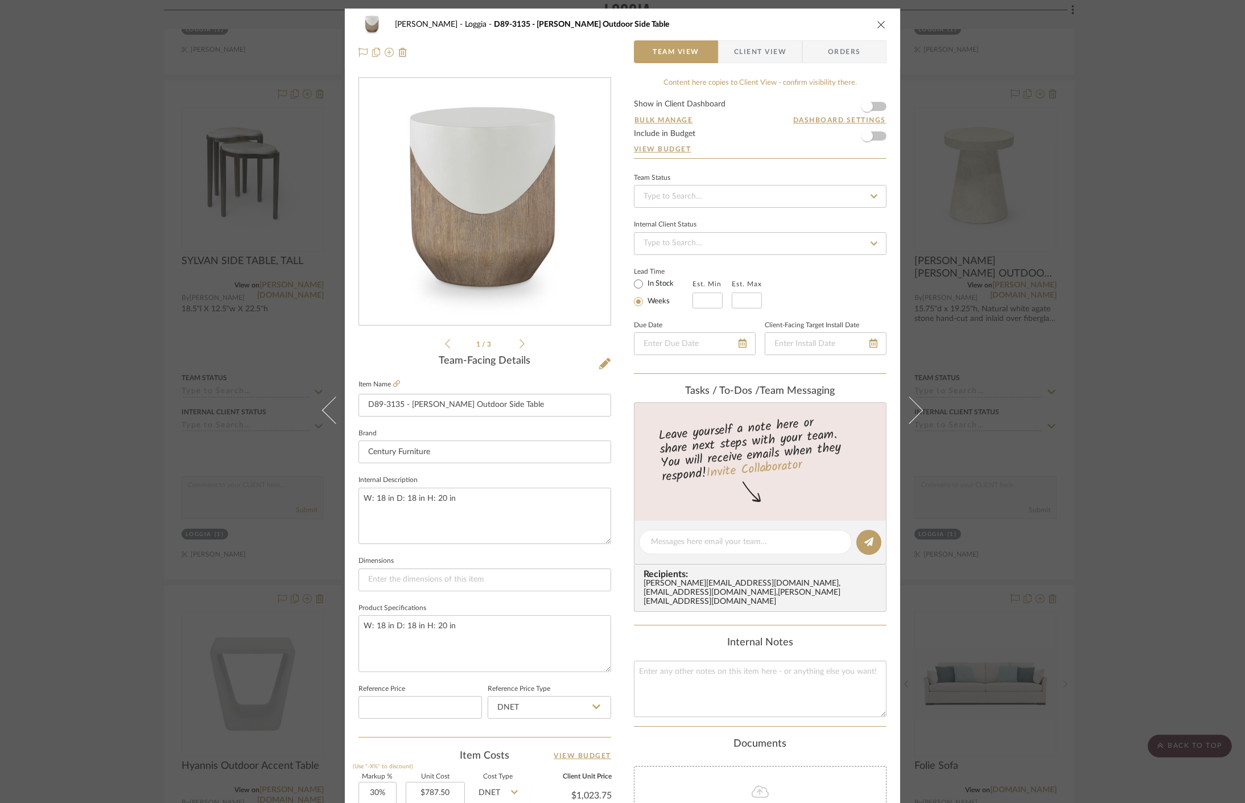
click at [269, 251] on div "[PERSON_NAME] Loggia D89-3135 - [PERSON_NAME] Outdoor Side Table Team View Clie…" at bounding box center [622, 401] width 1245 height 803
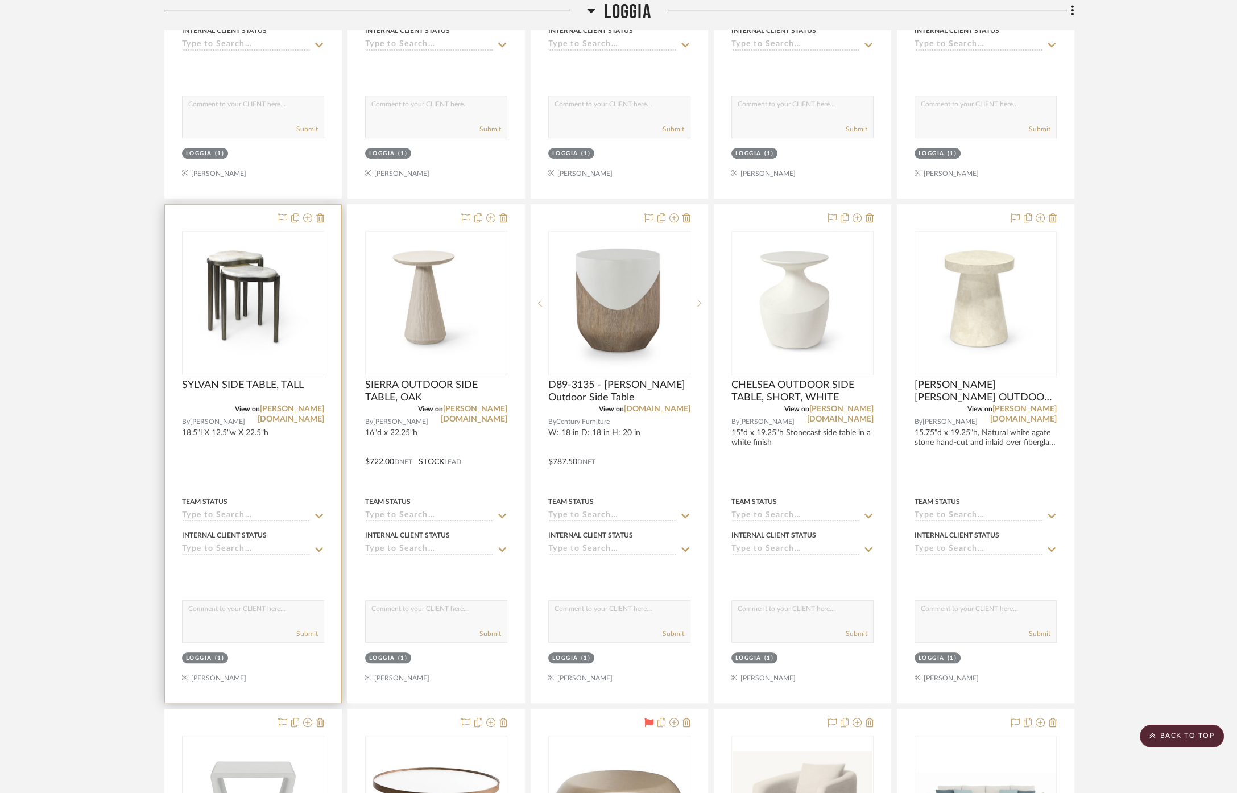
scroll to position [695, 0]
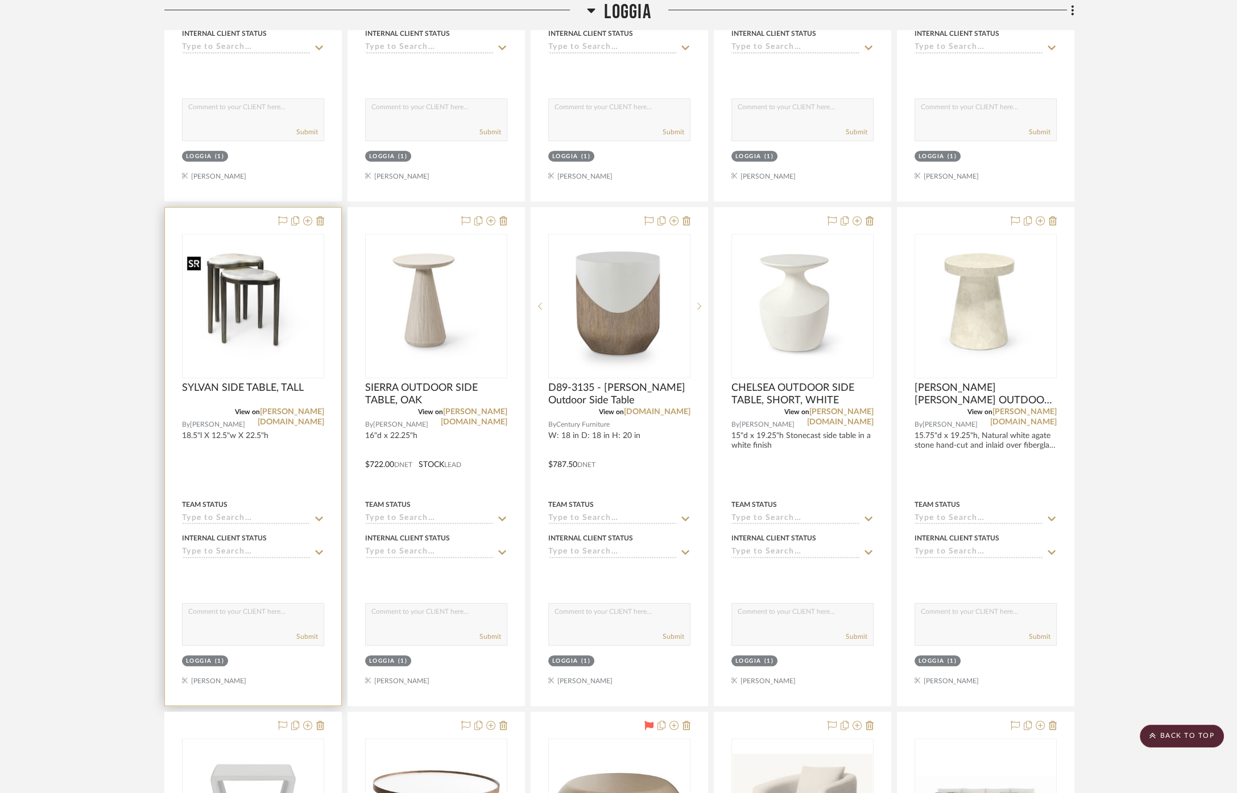
click at [289, 293] on img "0" at bounding box center [253, 305] width 140 height 105
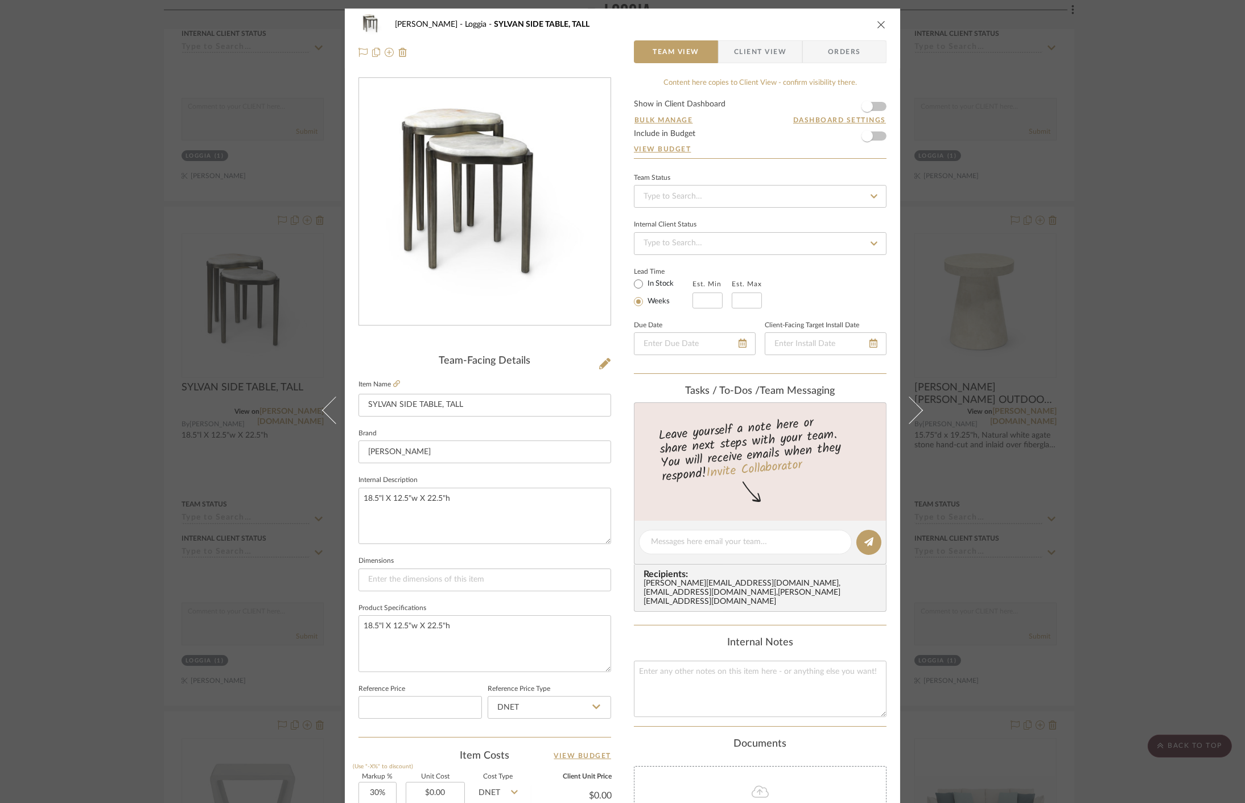
click at [472, 173] on img "0" at bounding box center [484, 202] width 251 height 189
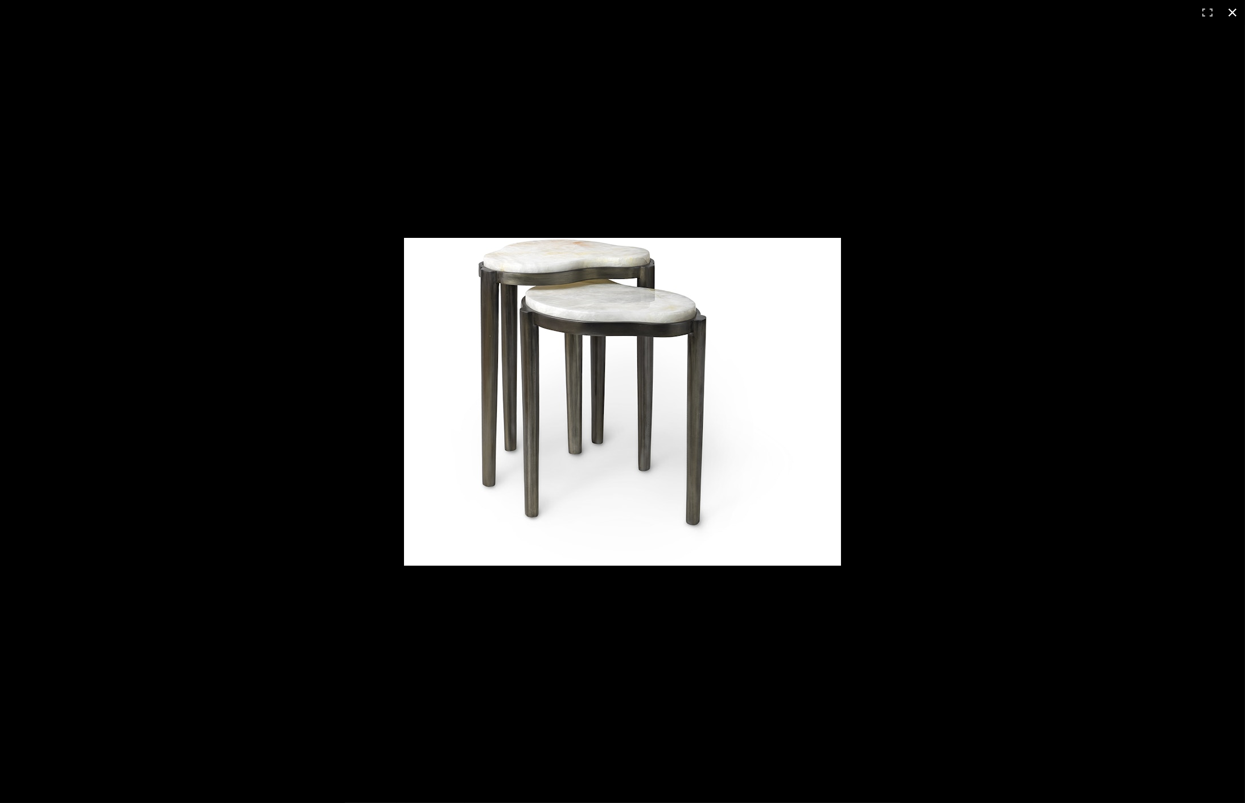
click at [438, 173] on div at bounding box center [622, 401] width 1245 height 803
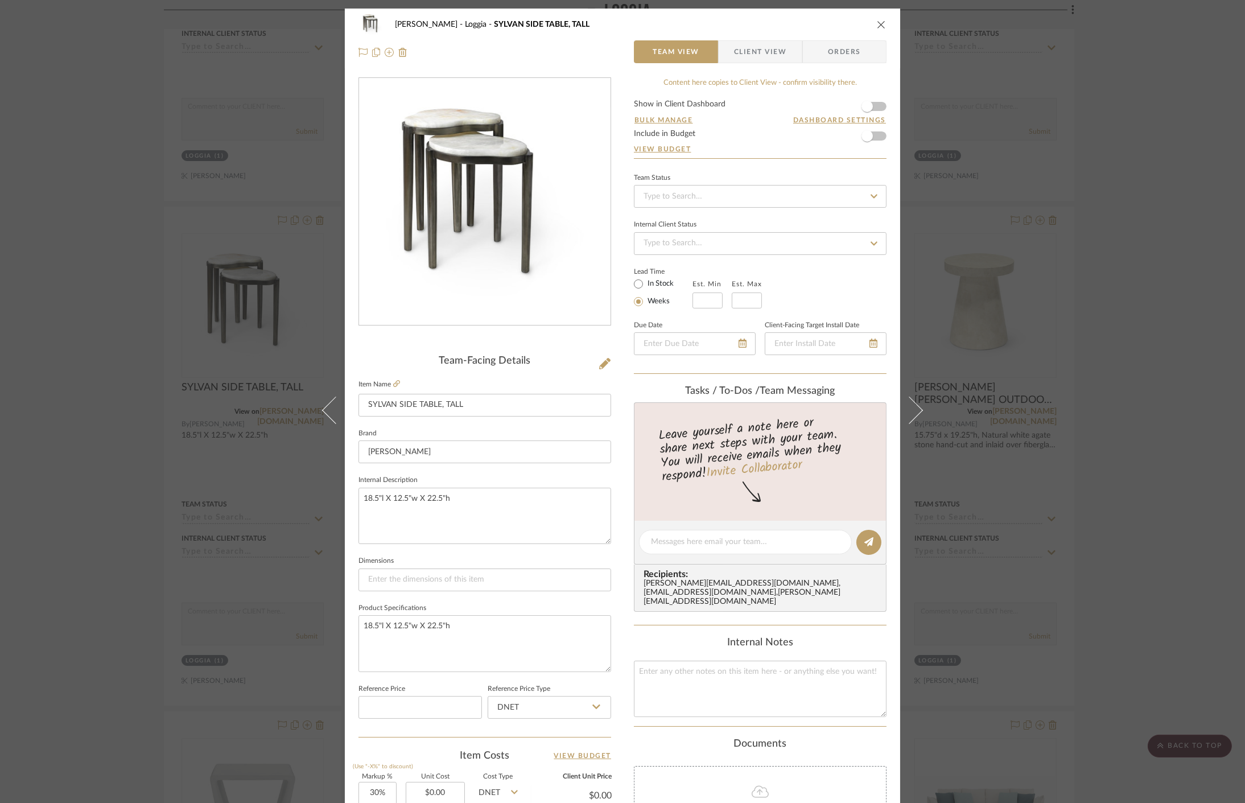
click at [193, 108] on div "[PERSON_NAME] [PERSON_NAME] SIDE TABLE, TALL Team View Client View Orders Team-…" at bounding box center [622, 401] width 1245 height 803
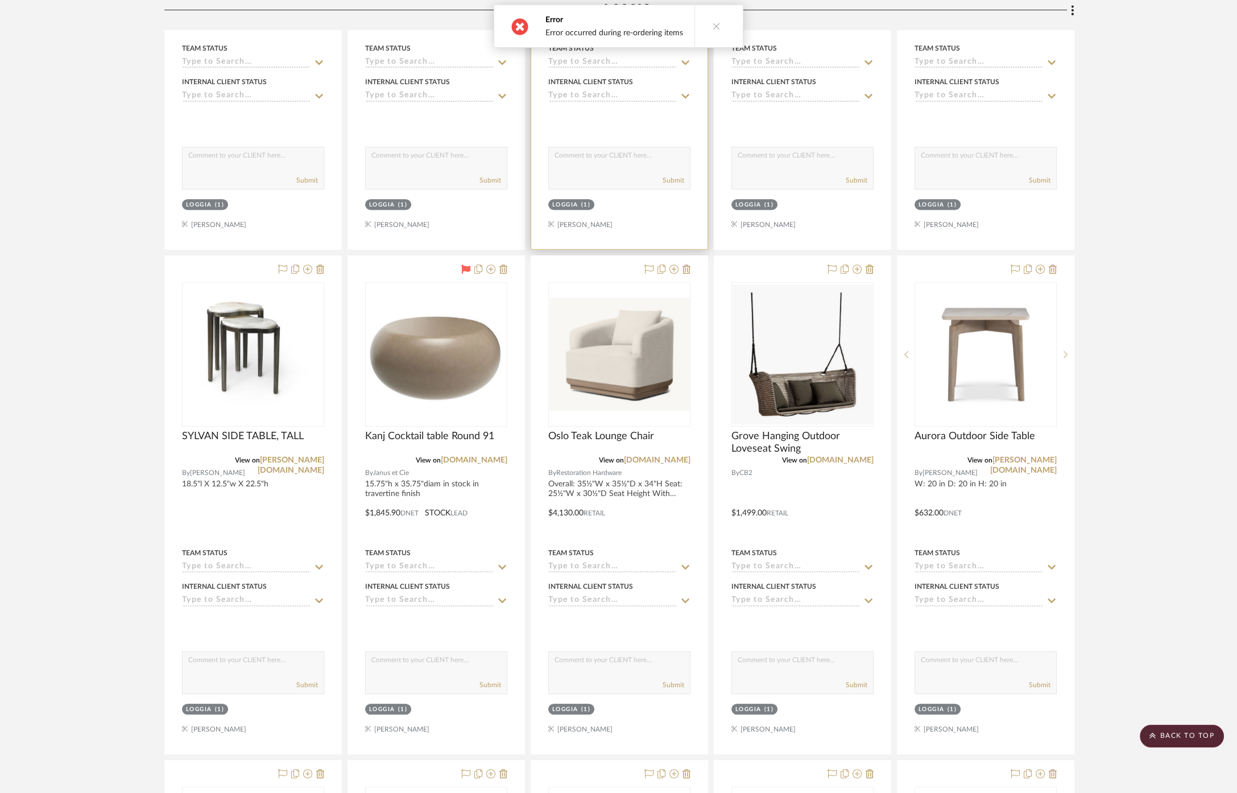
scroll to position [569, 0]
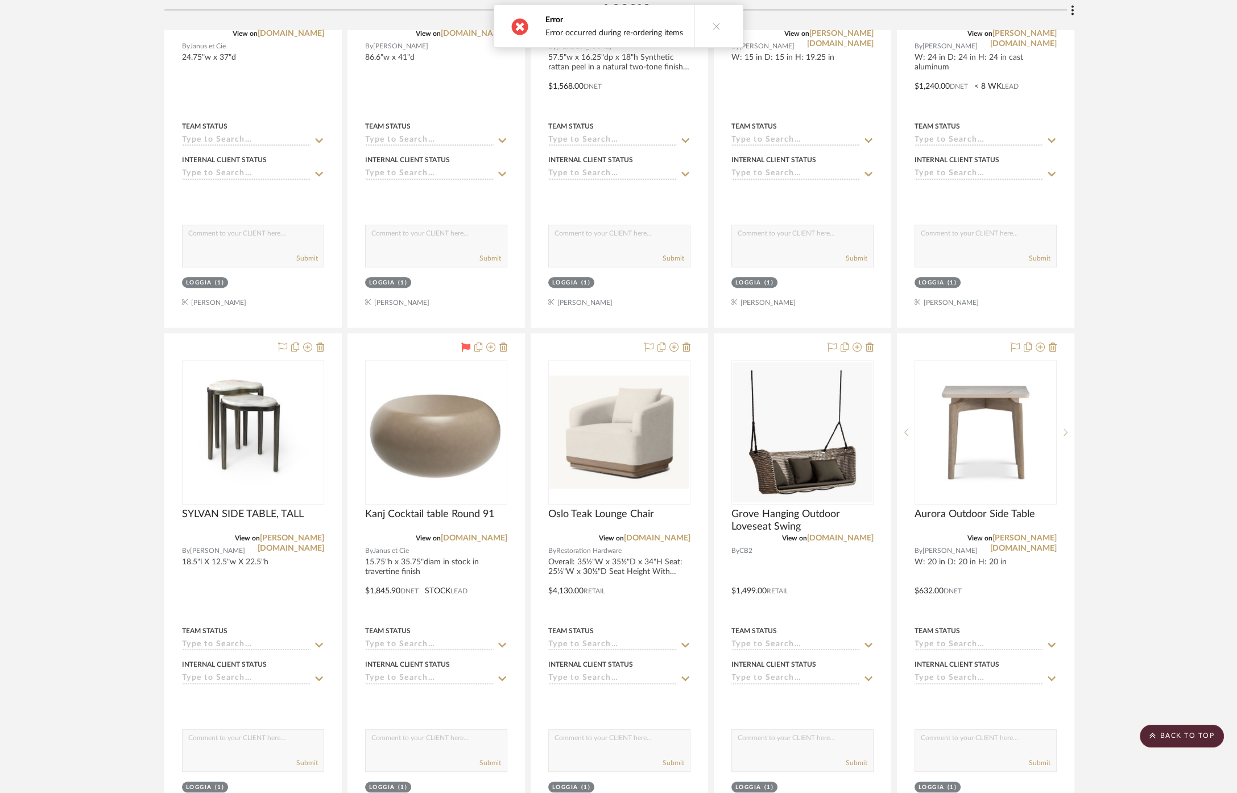
click at [713, 27] on icon at bounding box center [717, 26] width 8 height 8
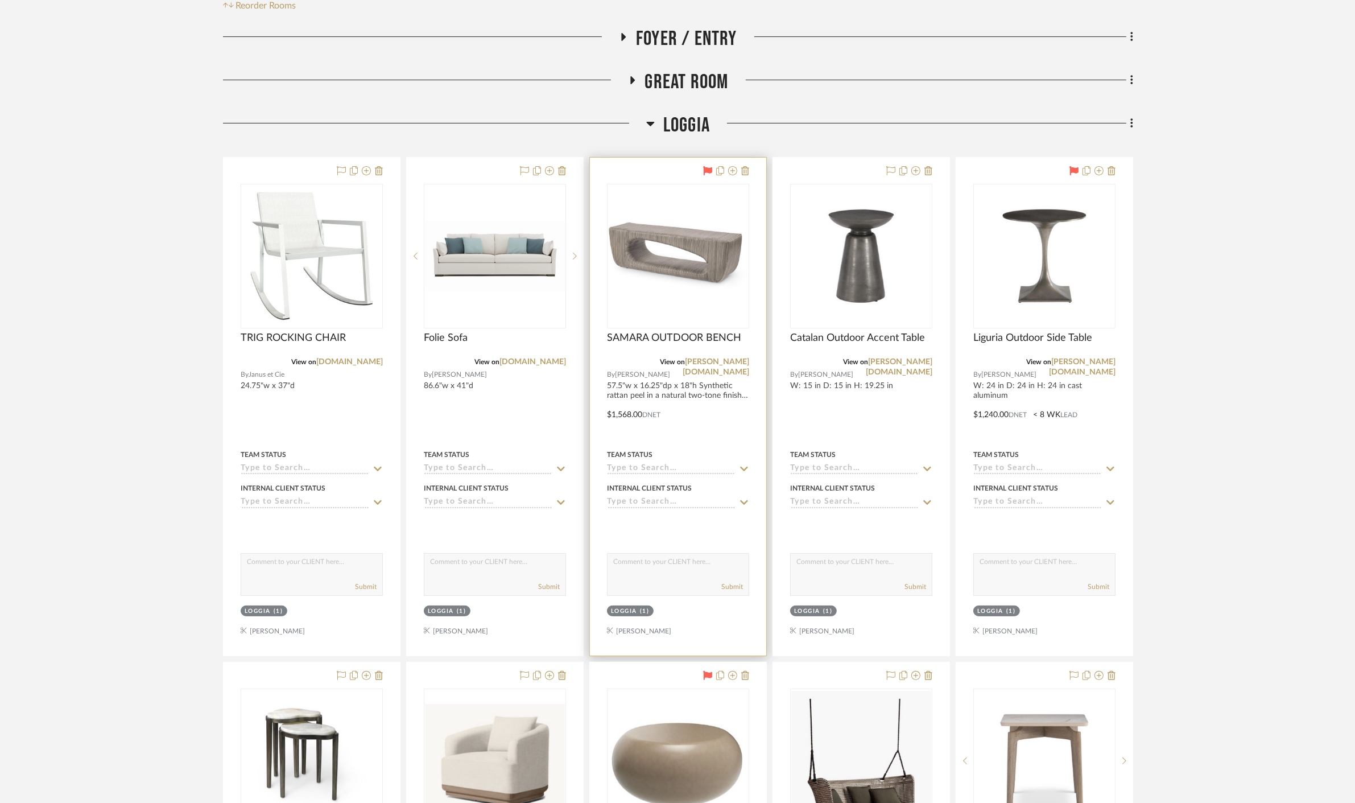
scroll to position [253, 0]
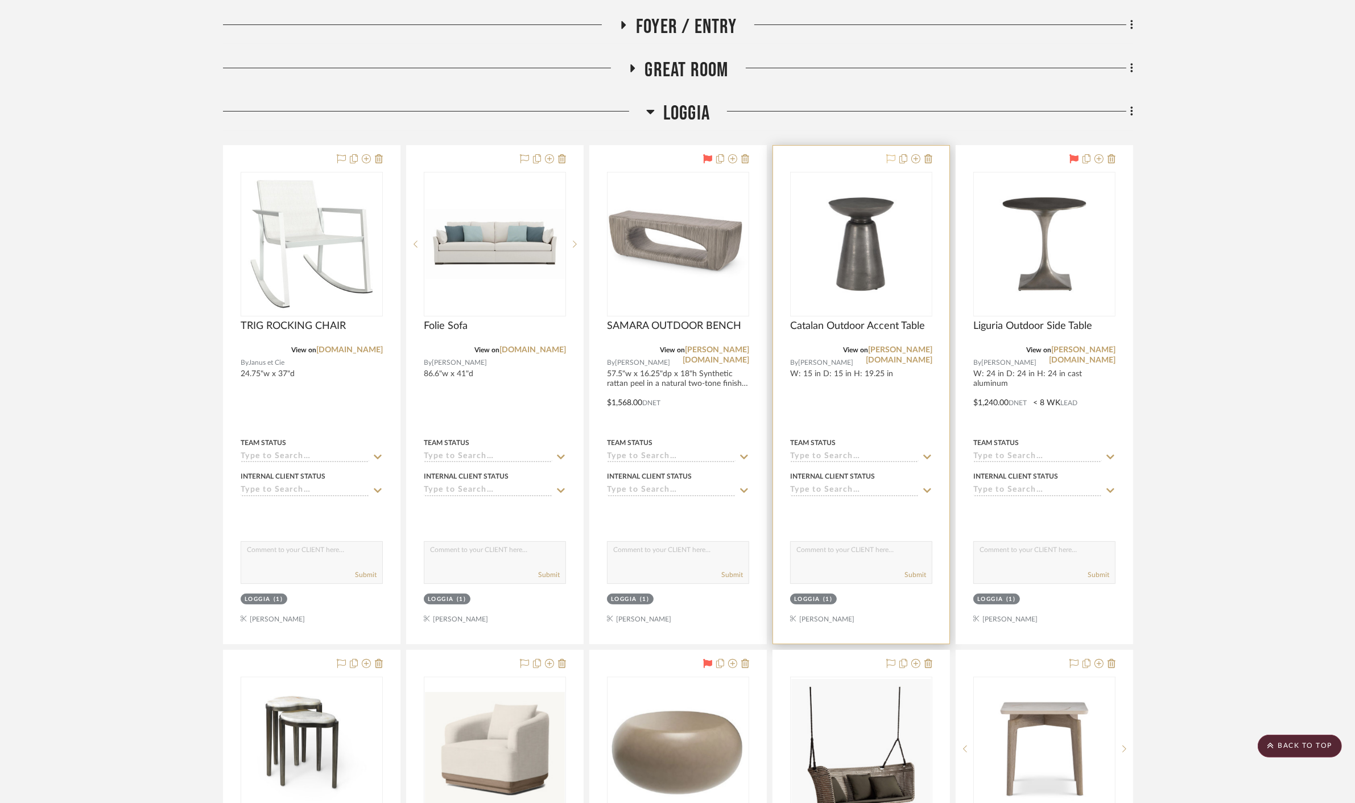
click at [889, 158] on icon at bounding box center [890, 158] width 9 height 9
click at [338, 662] on icon at bounding box center [341, 663] width 9 height 9
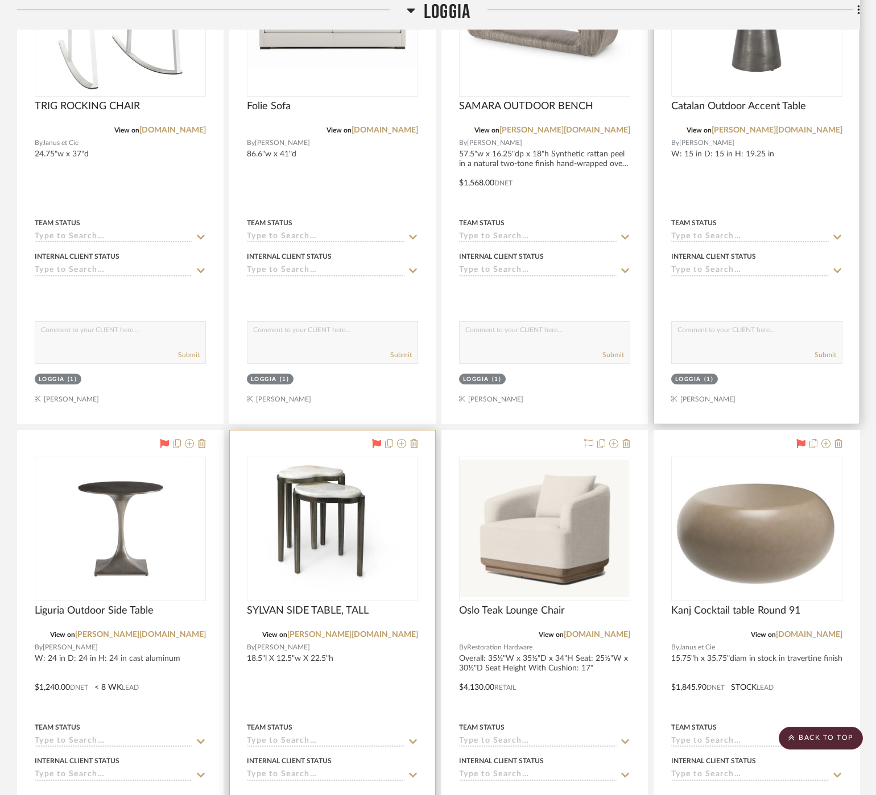
scroll to position [443, 0]
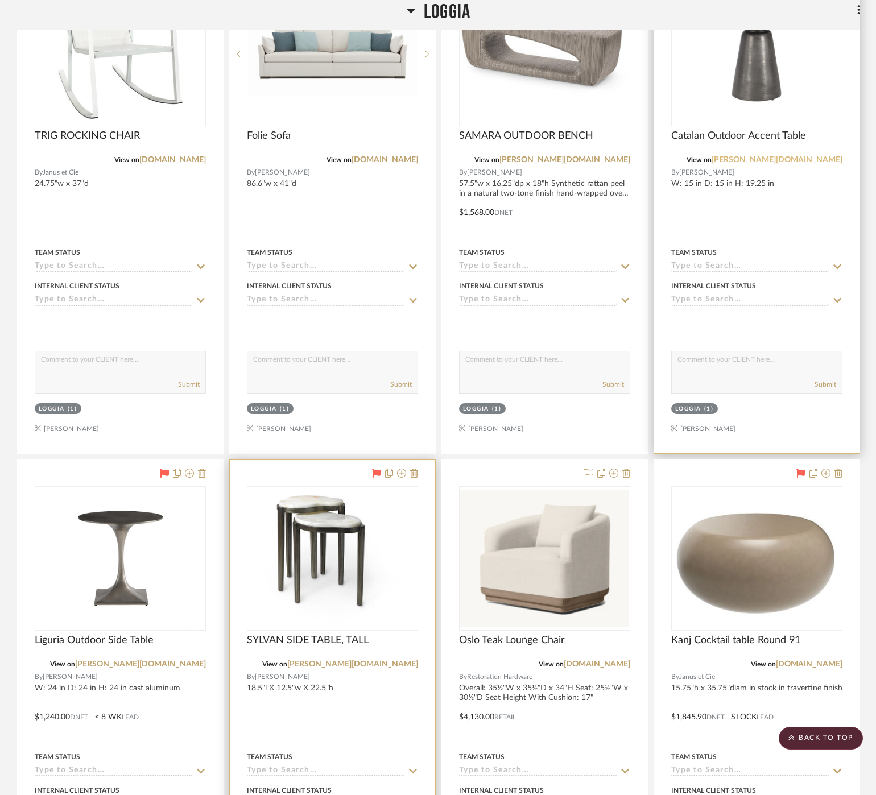
click at [814, 157] on link "[PERSON_NAME][DOMAIN_NAME]" at bounding box center [777, 160] width 131 height 8
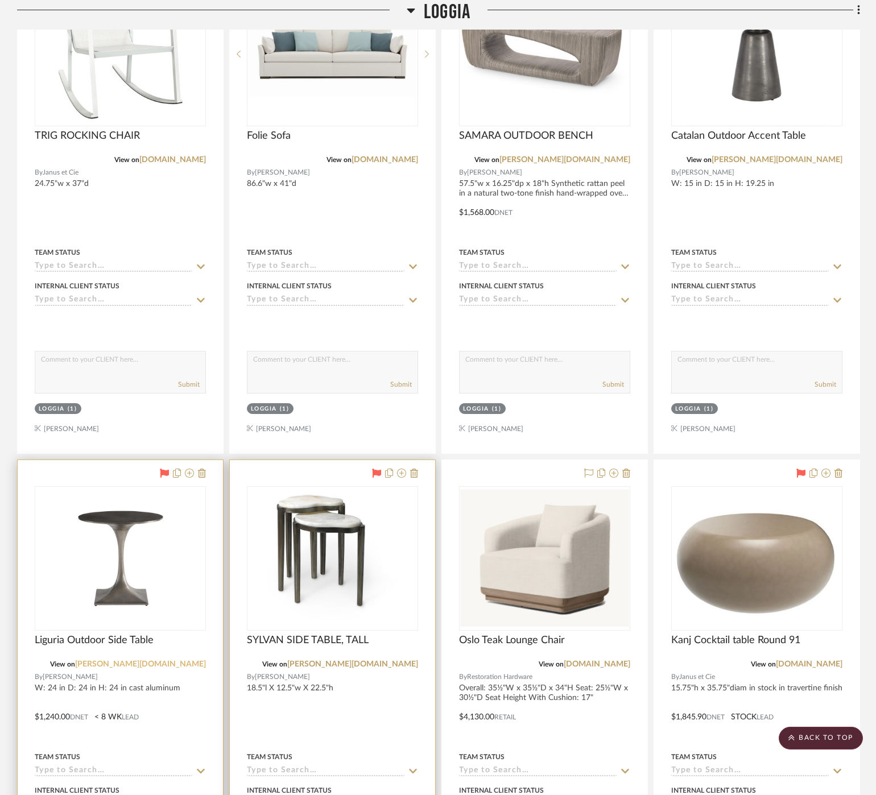
click at [179, 665] on link "[PERSON_NAME][DOMAIN_NAME]" at bounding box center [140, 665] width 131 height 8
click at [398, 661] on link "[PERSON_NAME][DOMAIN_NAME]" at bounding box center [352, 665] width 131 height 8
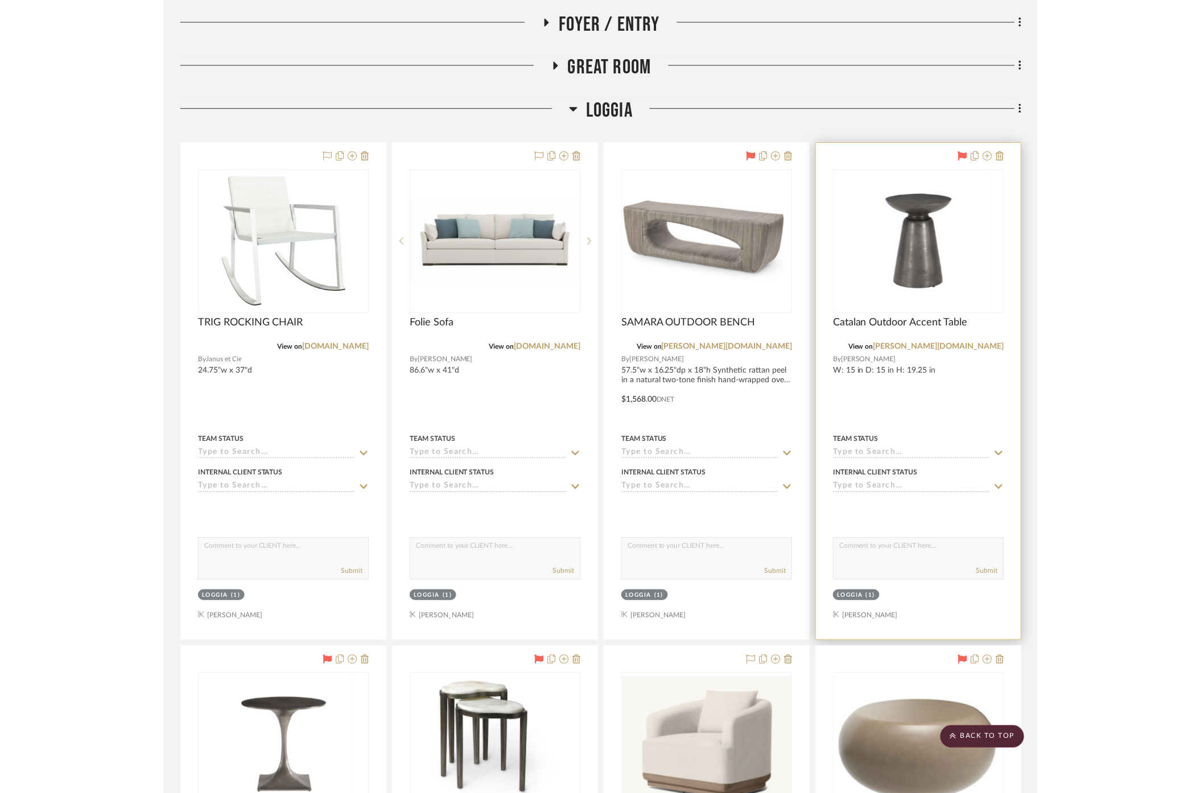
scroll to position [253, 0]
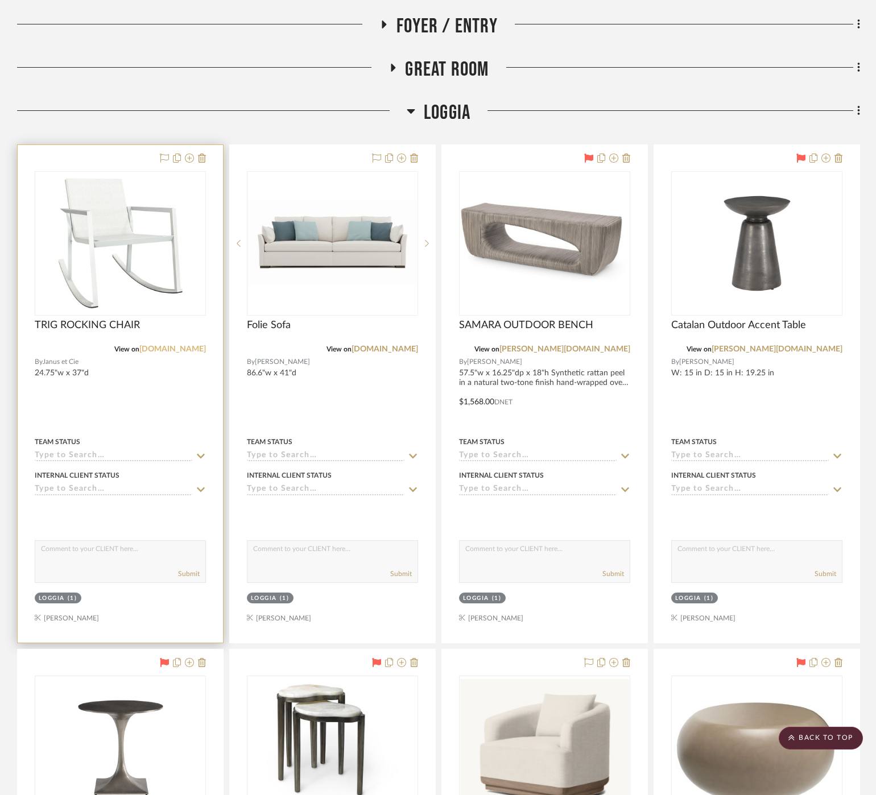
click at [188, 346] on link "[DOMAIN_NAME]" at bounding box center [172, 349] width 67 height 8
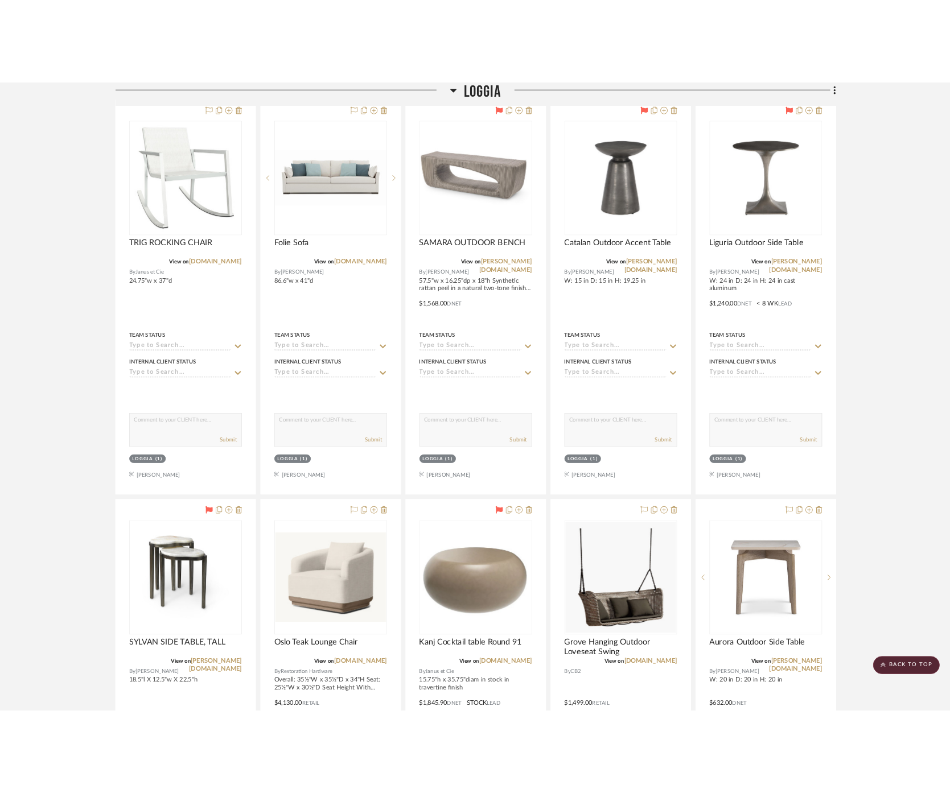
scroll to position [379, 0]
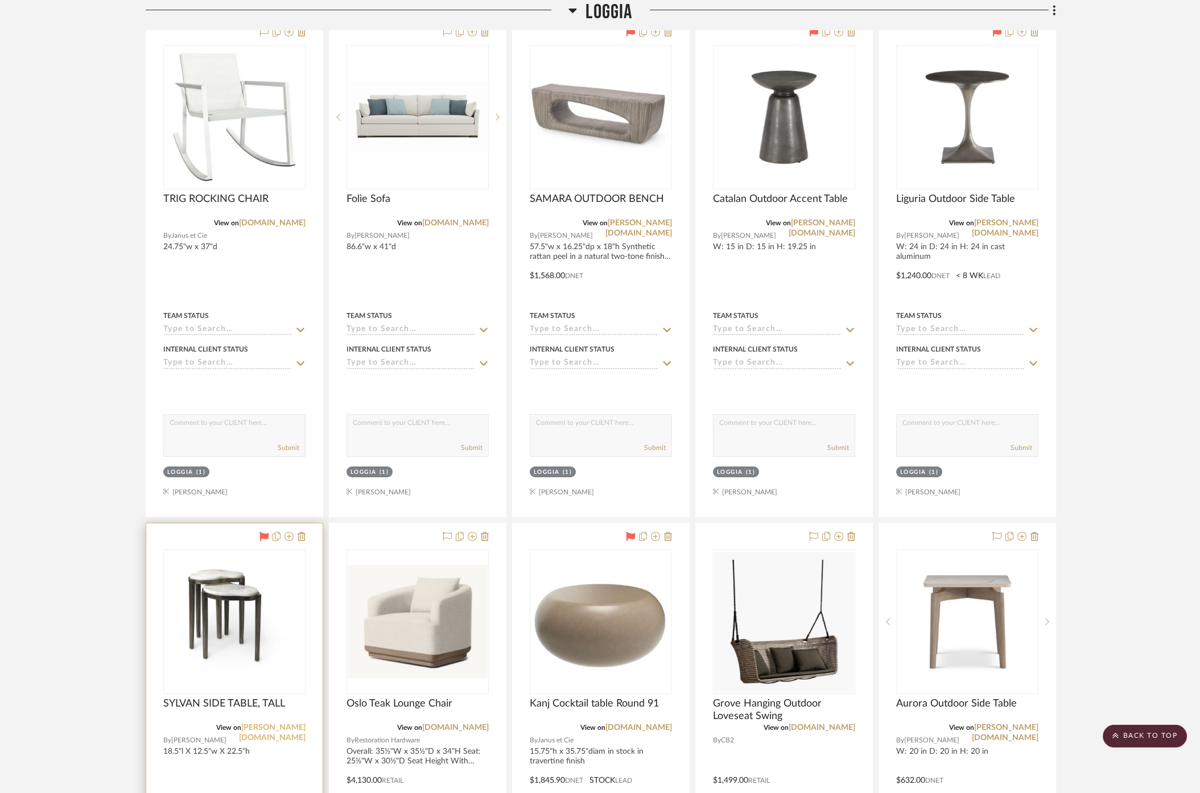
click at [279, 727] on link "[PERSON_NAME][DOMAIN_NAME]" at bounding box center [272, 733] width 67 height 18
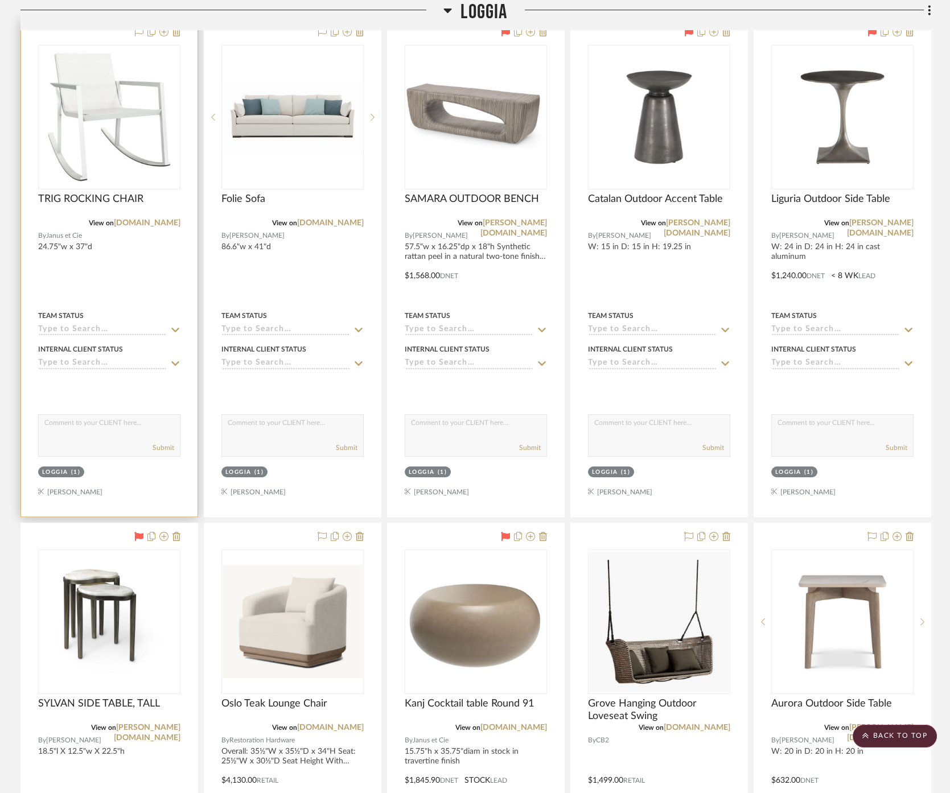
click at [137, 259] on div at bounding box center [109, 268] width 176 height 498
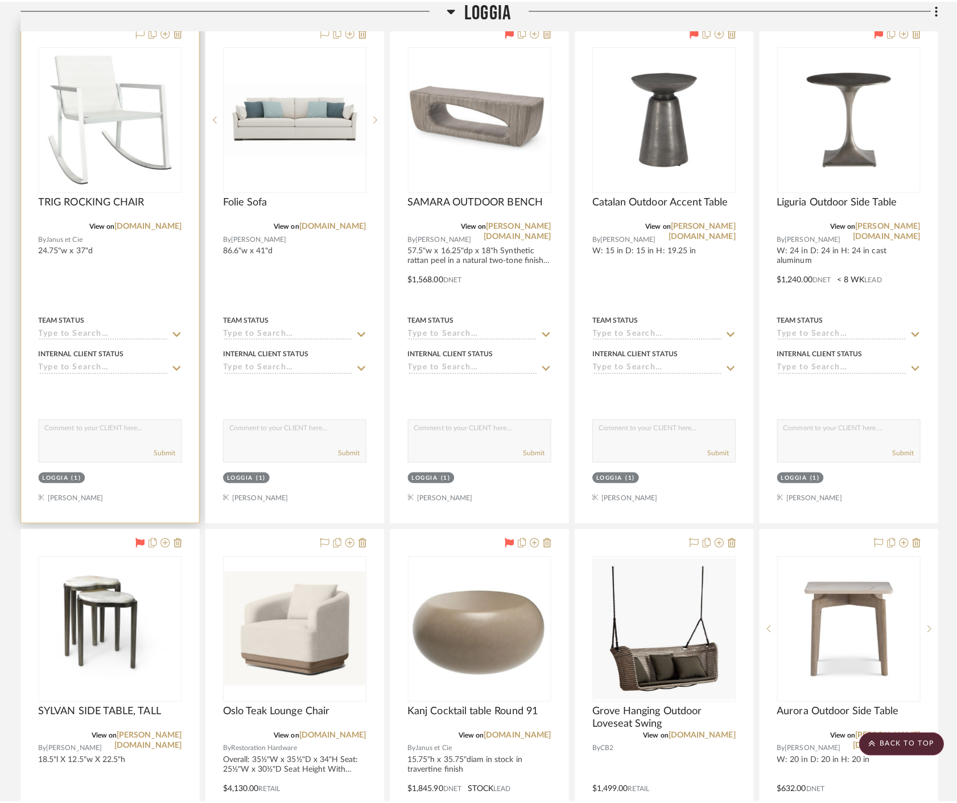
scroll to position [0, 0]
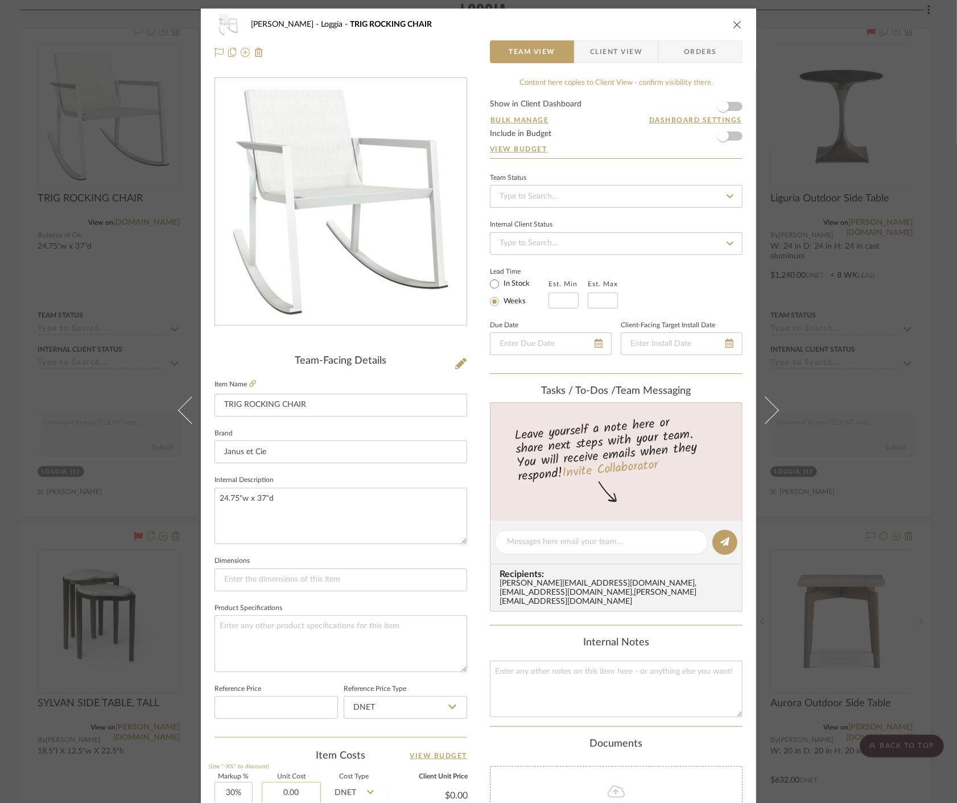
click at [289, 787] on input "0.00" at bounding box center [291, 793] width 59 height 23
type input "$1,702.40"
click at [295, 774] on label "Unit Cost" at bounding box center [291, 777] width 59 height 6
type input "$2,213.12"
click at [88, 668] on div "[PERSON_NAME] Loggia TRIG ROCKING CHAIR Team View Client View Orders Team-Facin…" at bounding box center [478, 401] width 957 height 803
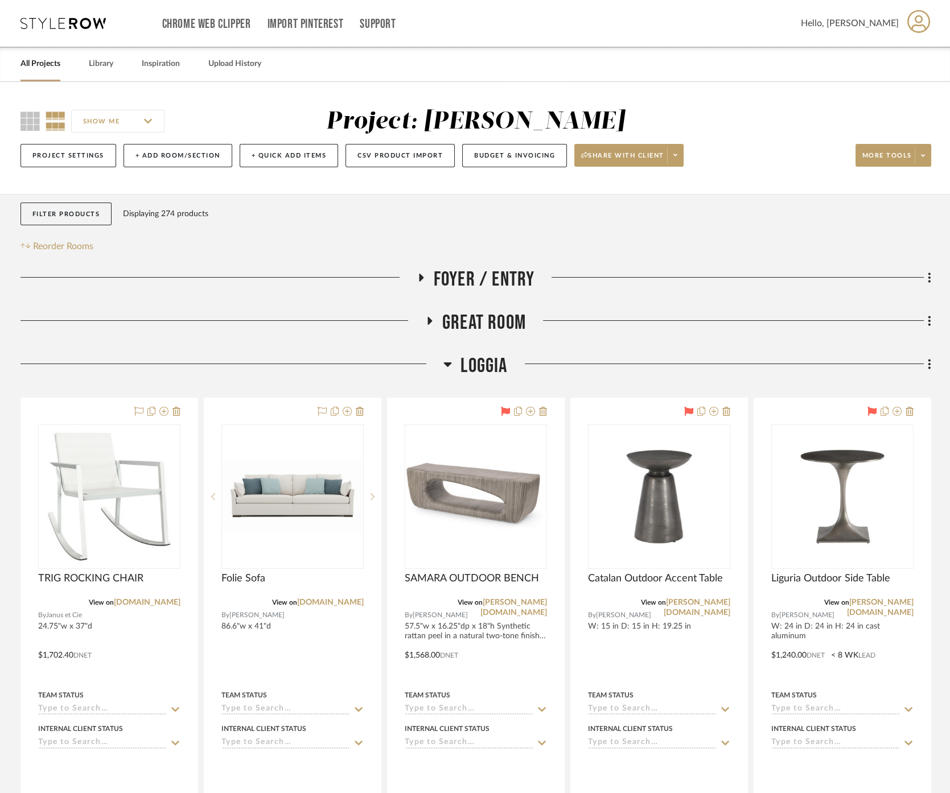
click at [23, 64] on link "All Projects" at bounding box center [40, 63] width 40 height 15
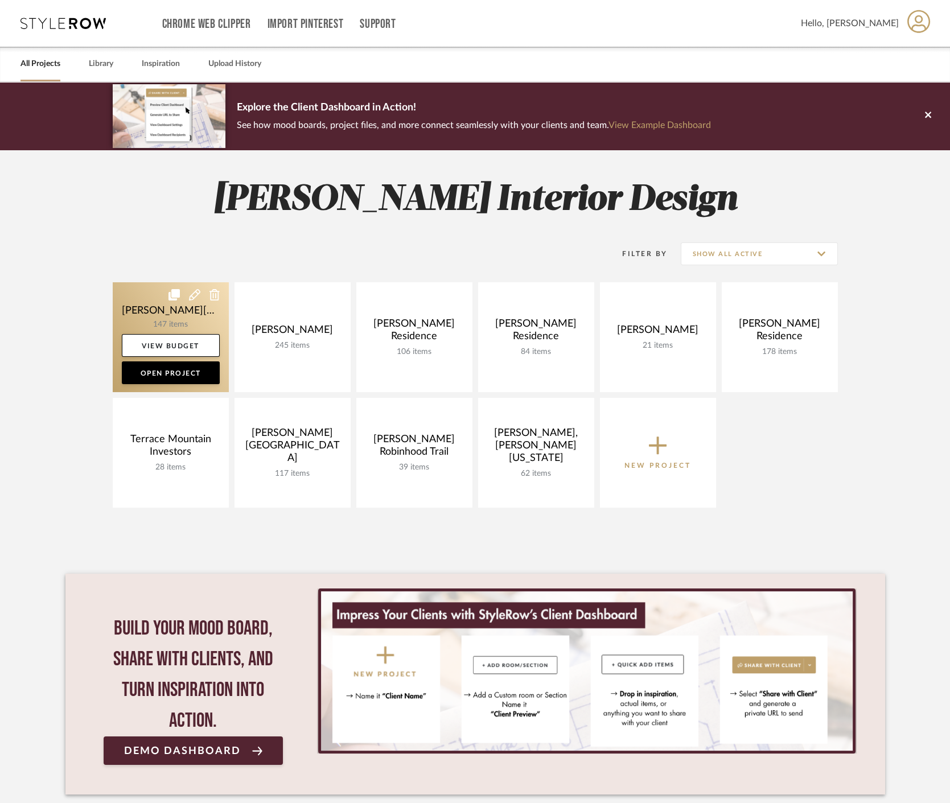
click at [148, 308] on link at bounding box center [171, 337] width 116 height 110
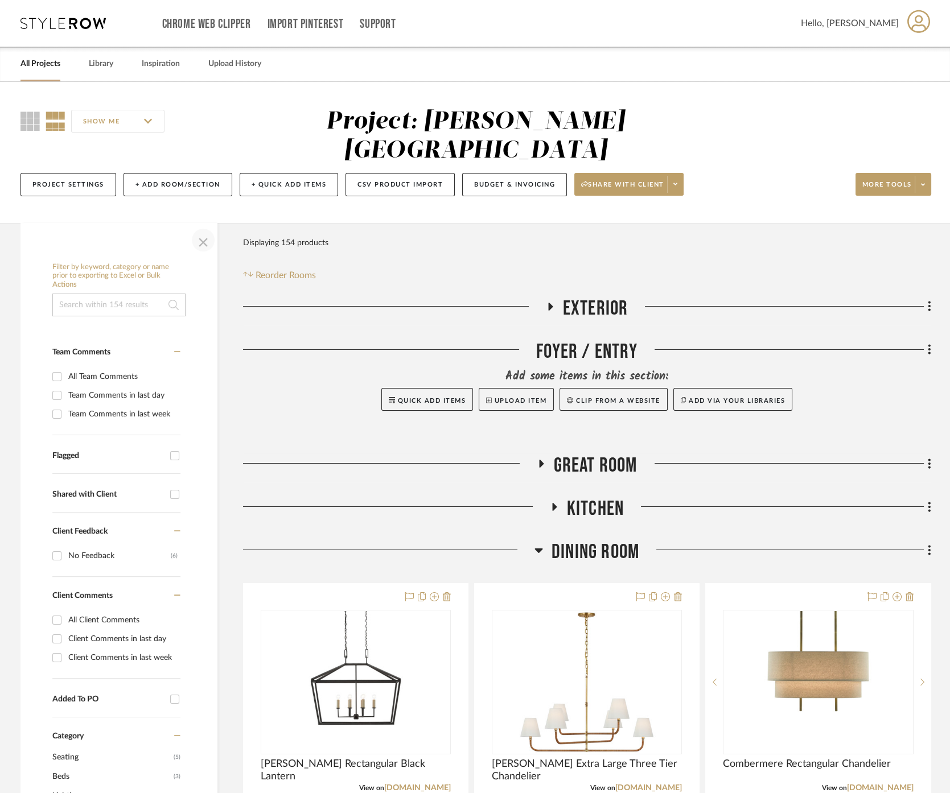
click at [204, 226] on span "button" at bounding box center [202, 239] width 27 height 27
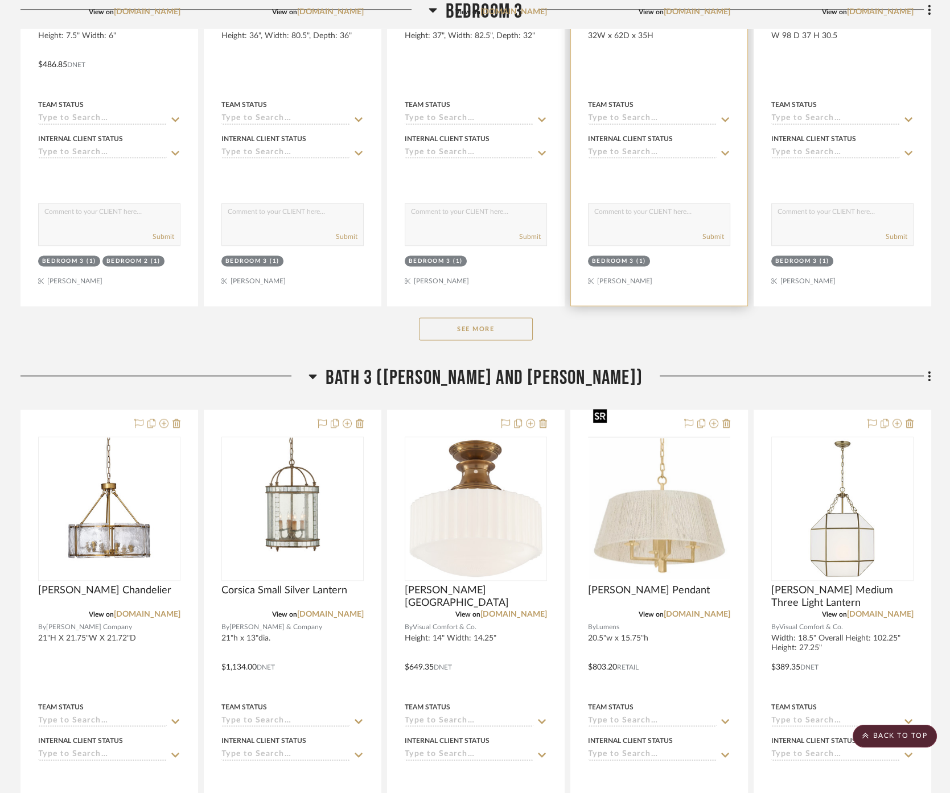
scroll to position [2845, 0]
